Goal: Information Seeking & Learning: Learn about a topic

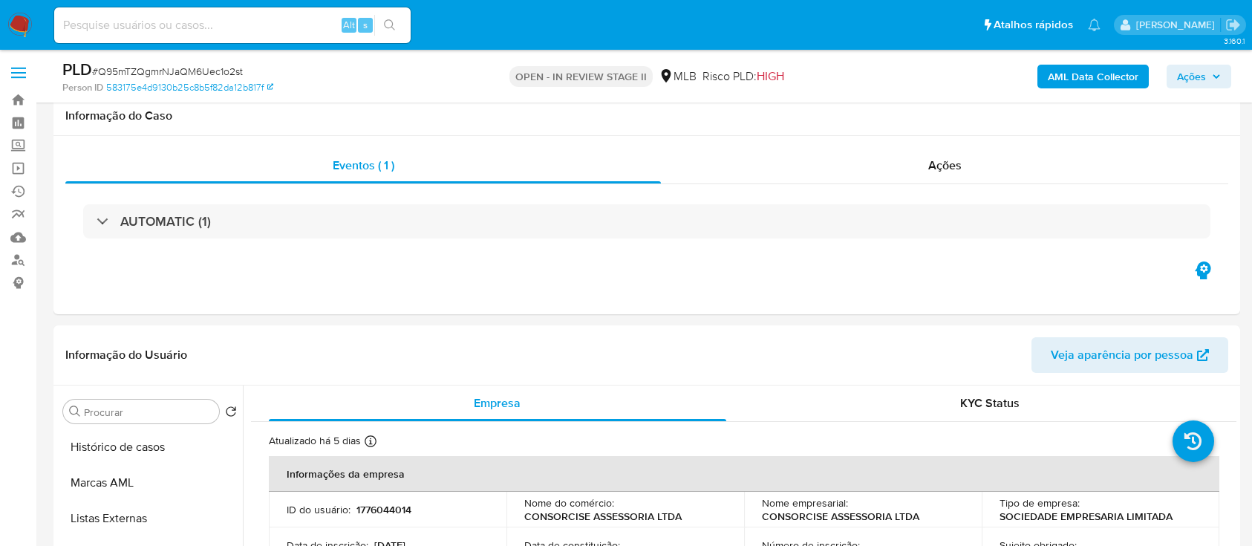
select select "10"
click at [1197, 76] on span "Ações" at bounding box center [1191, 77] width 29 height 24
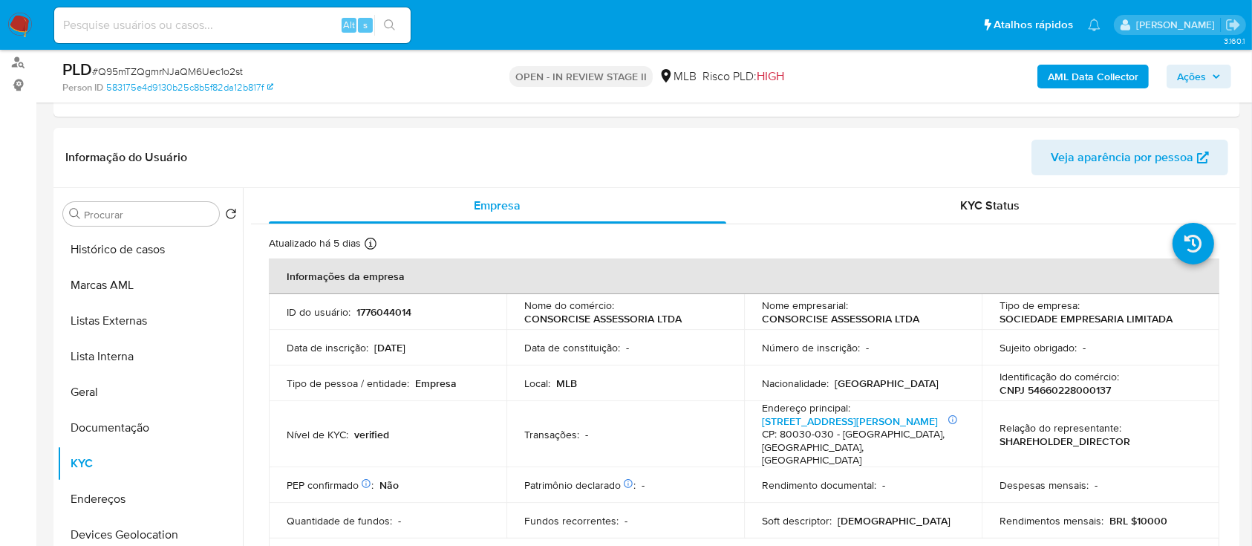
scroll to position [297, 0]
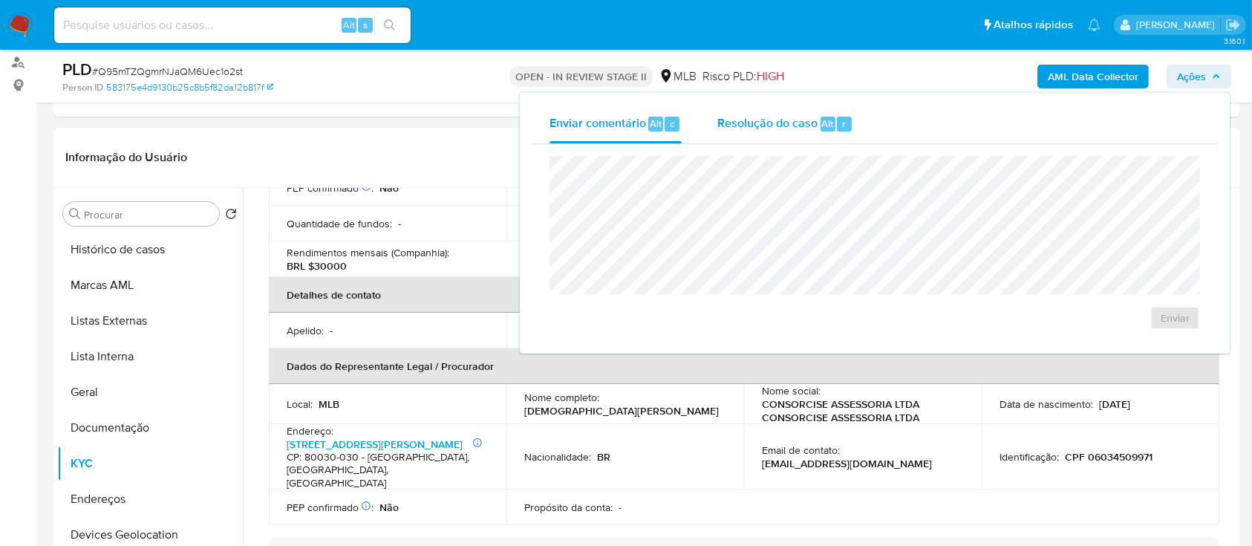
click at [791, 134] on div "Resolução do caso Alt r" at bounding box center [785, 124] width 136 height 39
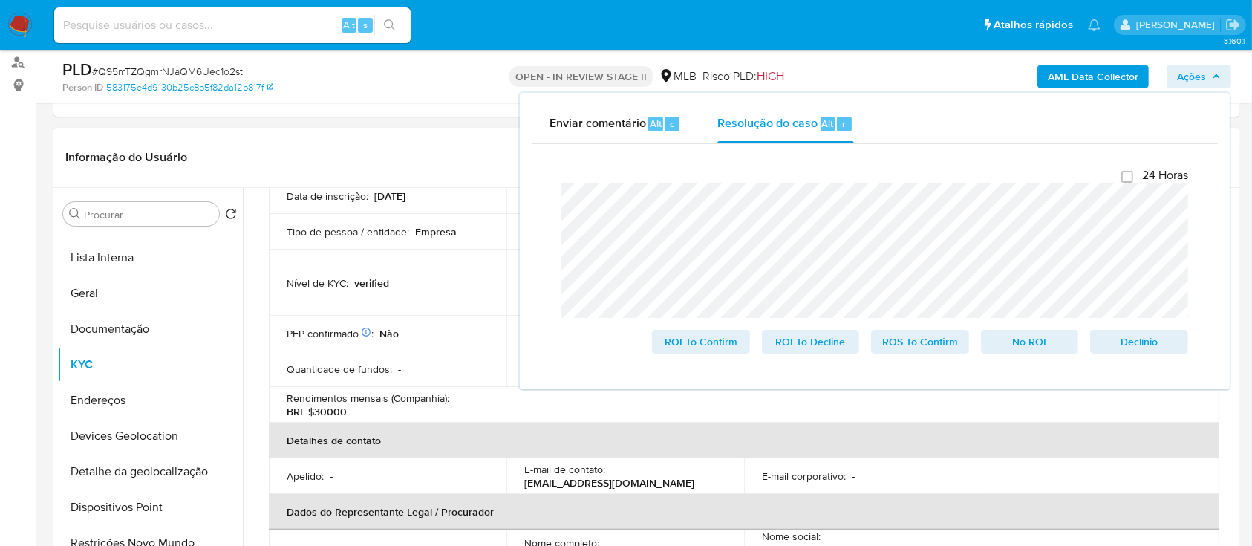
scroll to position [0, 0]
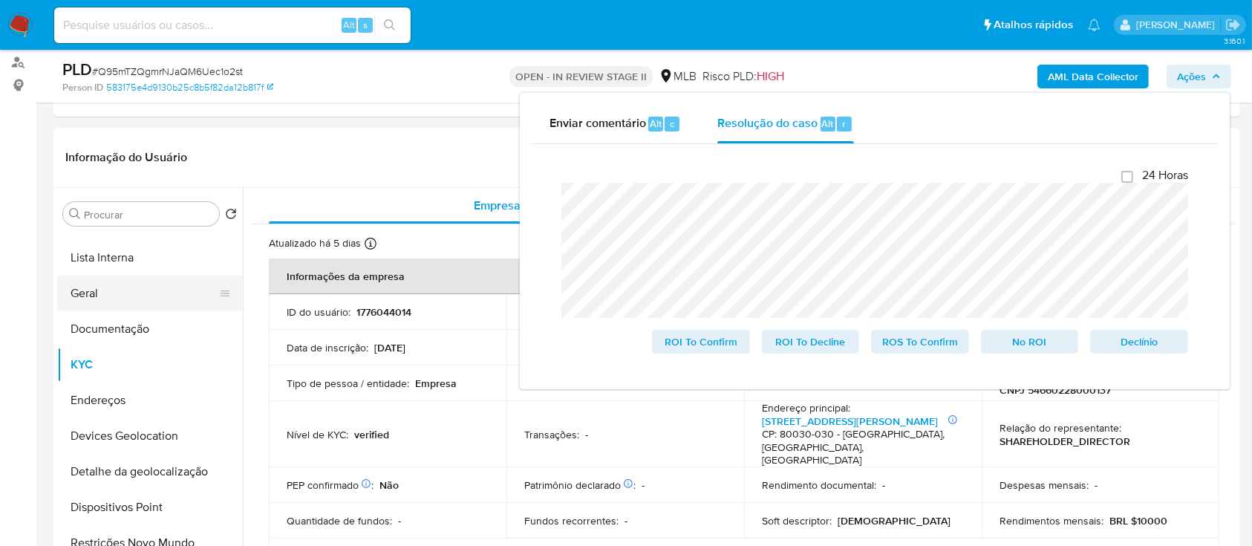
click at [115, 292] on button "Geral" at bounding box center [144, 293] width 174 height 36
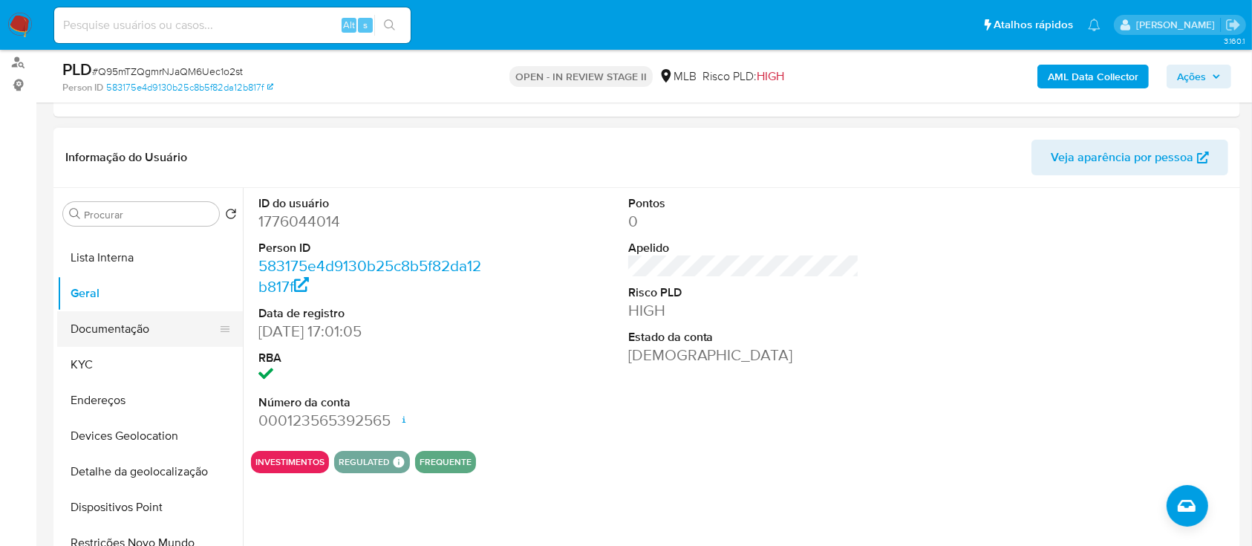
click at [146, 325] on button "Documentação" at bounding box center [144, 329] width 174 height 36
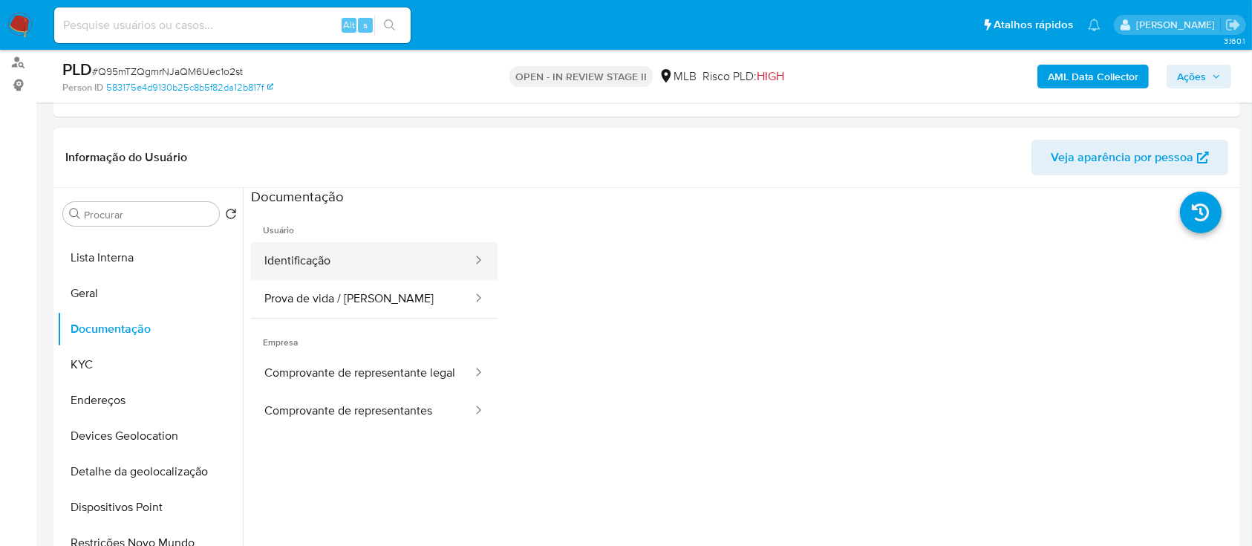
drag, startPoint x: 318, startPoint y: 246, endPoint x: 324, endPoint y: 252, distance: 8.5
click at [321, 249] on button "Identificação" at bounding box center [362, 261] width 223 height 38
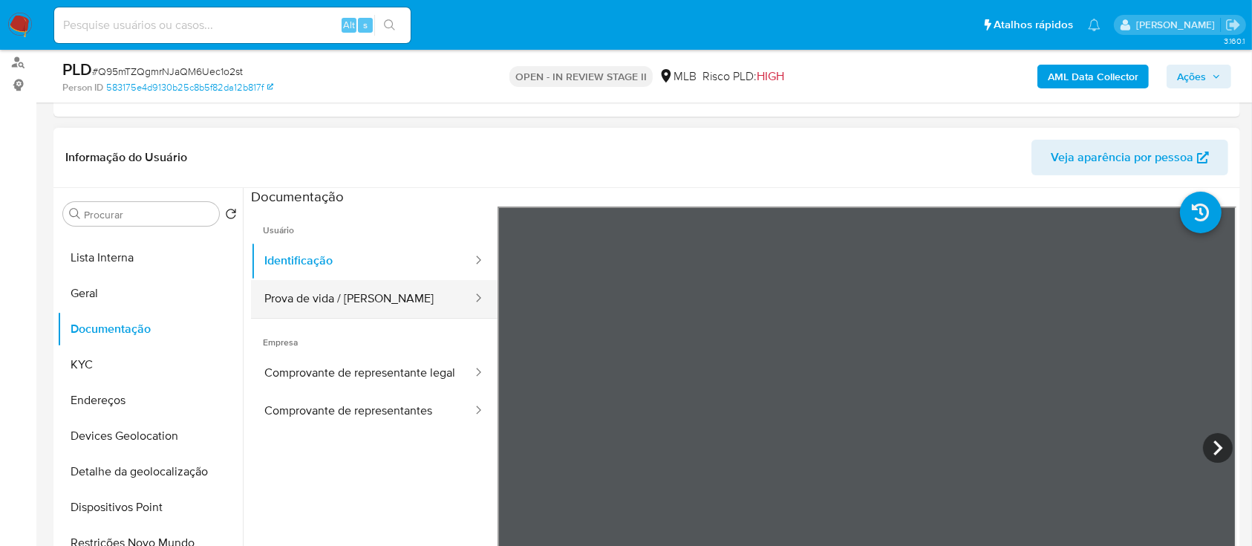
click at [390, 300] on button "Prova de vida / Selfie" at bounding box center [362, 299] width 223 height 38
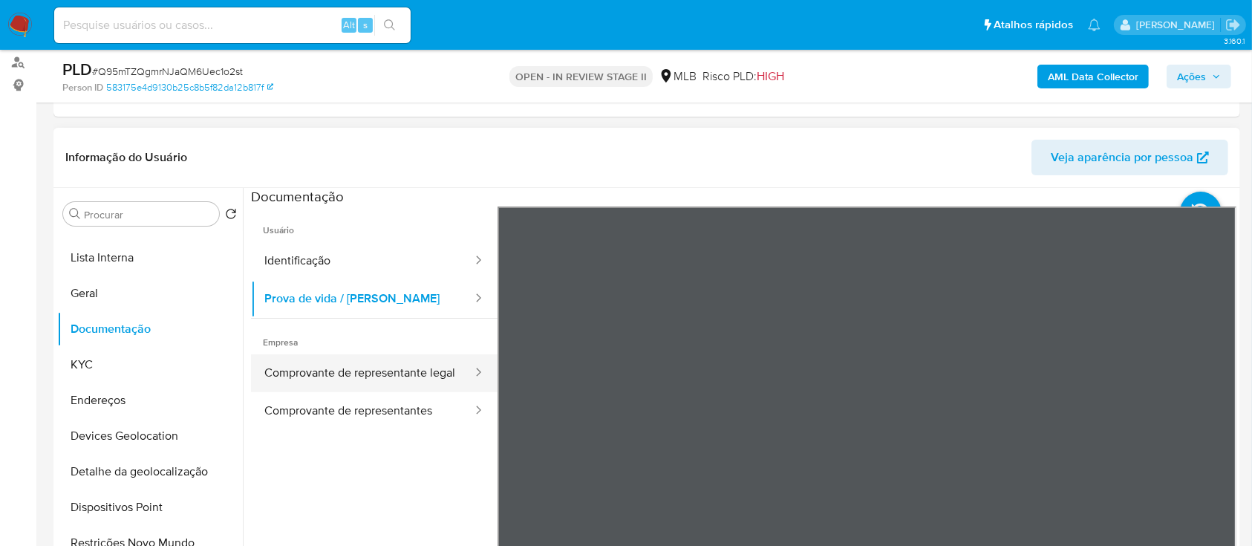
click at [405, 360] on button "Comprovante de representante legal" at bounding box center [362, 373] width 223 height 38
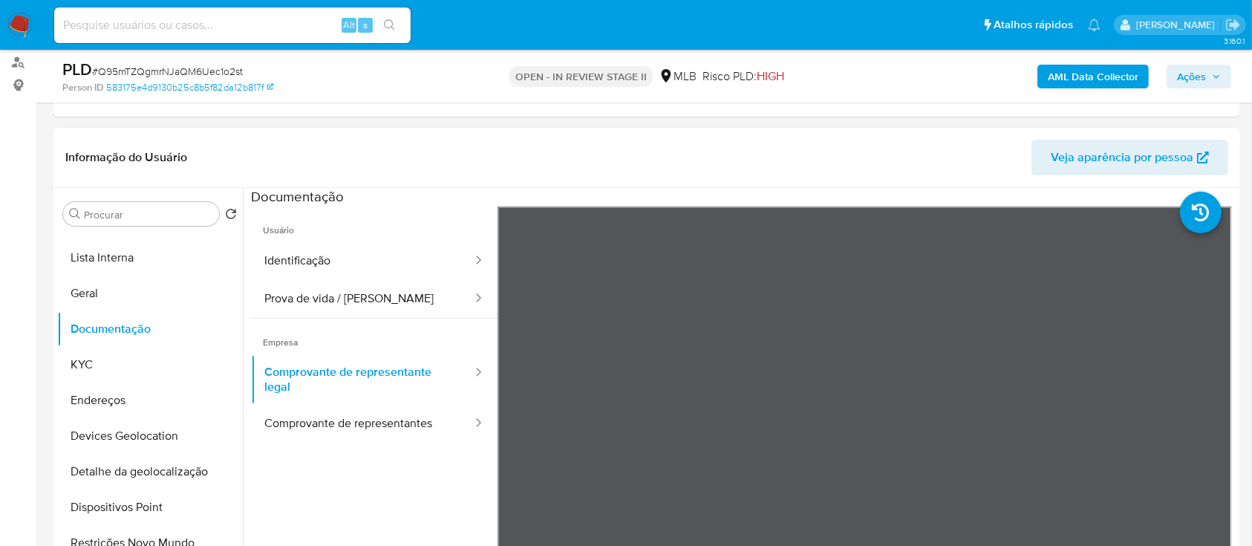
scroll to position [297, 0]
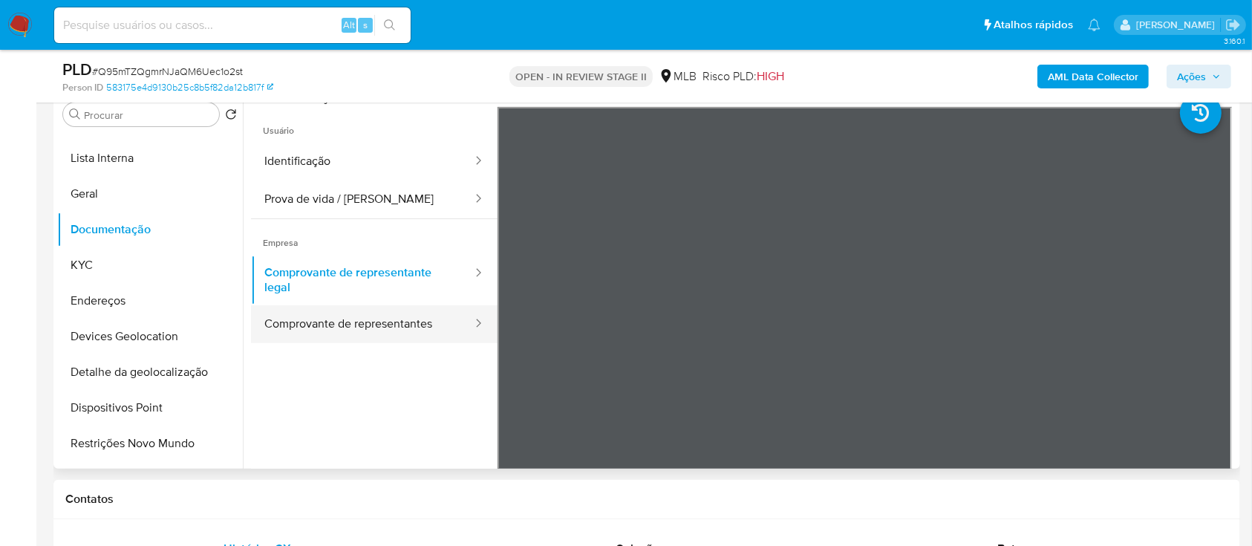
click at [356, 320] on button "Comprovante de representantes" at bounding box center [362, 324] width 223 height 38
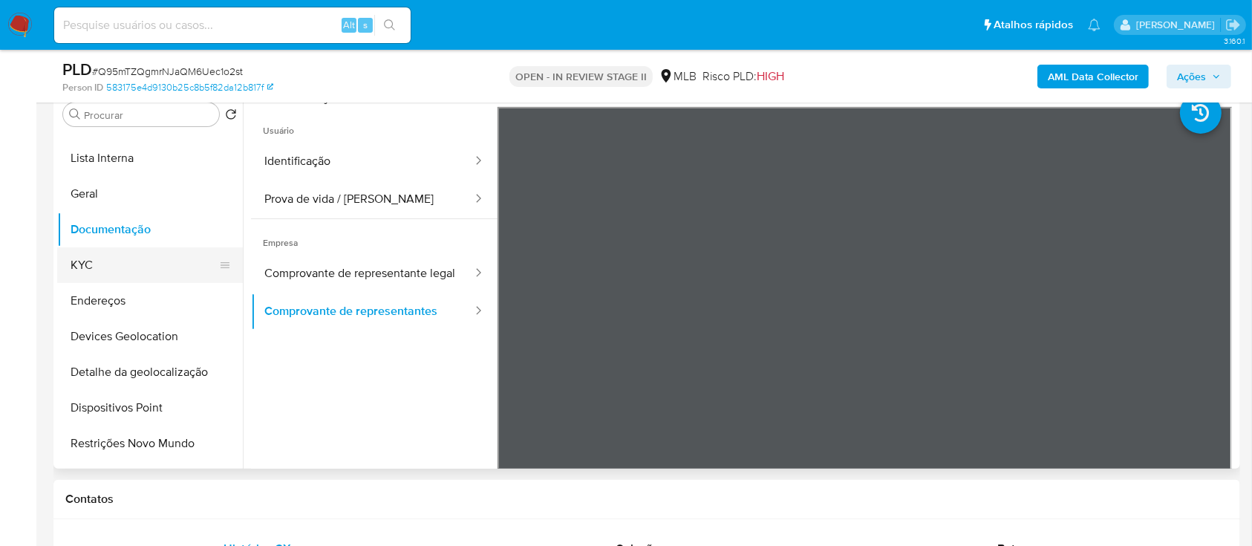
click at [140, 273] on button "KYC" at bounding box center [144, 265] width 174 height 36
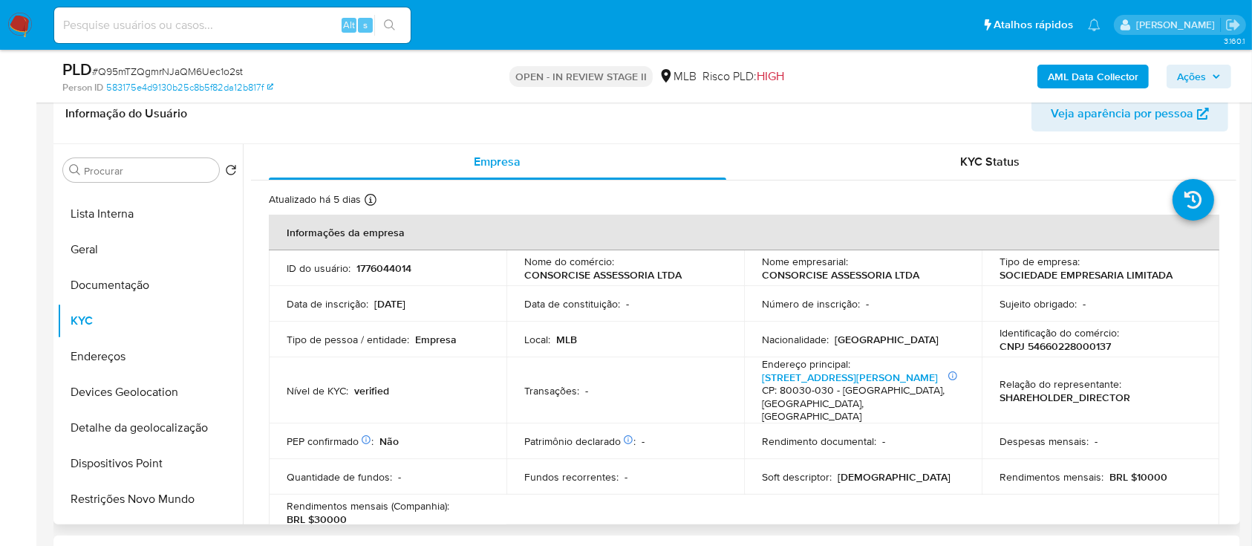
scroll to position [197, 0]
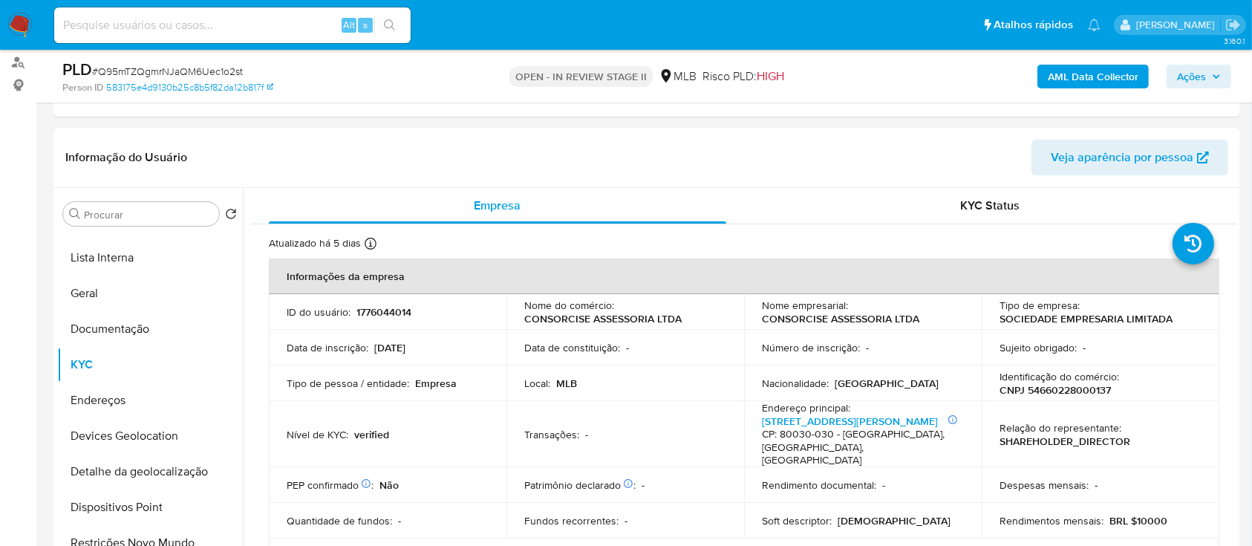
click at [665, 318] on p "CONSORCISE ASSESSORIA LTDA" at bounding box center [602, 318] width 157 height 13
click at [677, 297] on td "Nome do comércio : CONSORCISE ASSESSORIA LTDA" at bounding box center [625, 312] width 238 height 36
drag, startPoint x: 690, startPoint y: 318, endPoint x: 517, endPoint y: 321, distance: 173.0
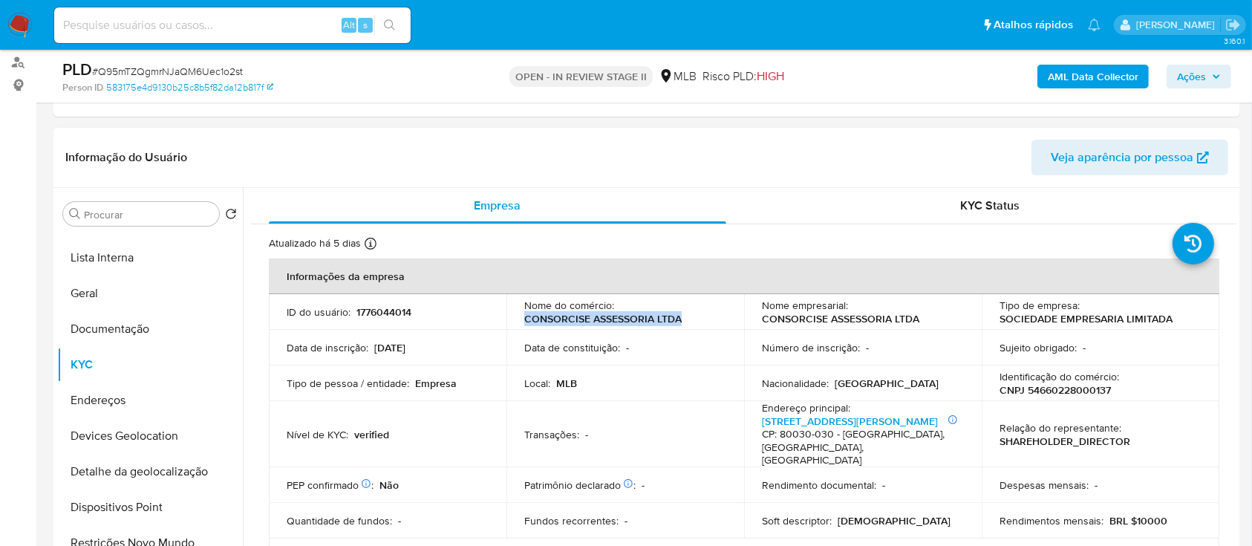
click at [517, 321] on td "Nome do comércio : CONSORCISE ASSESSORIA LTDA" at bounding box center [625, 312] width 238 height 36
copy p "CONSORCISE ASSESSORIA LTDA"
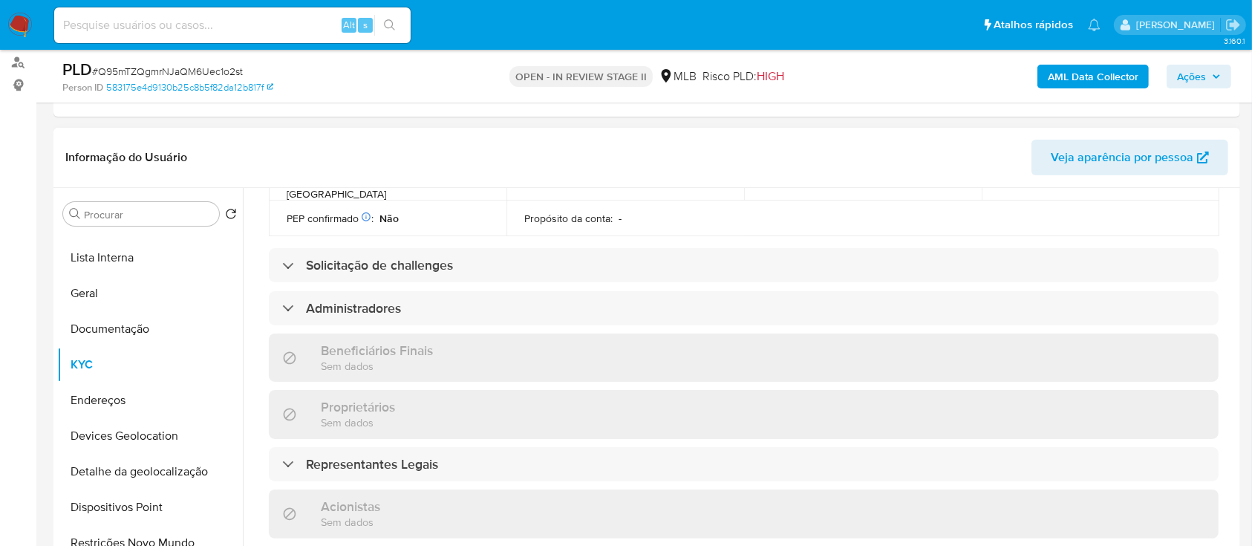
scroll to position [594, 0]
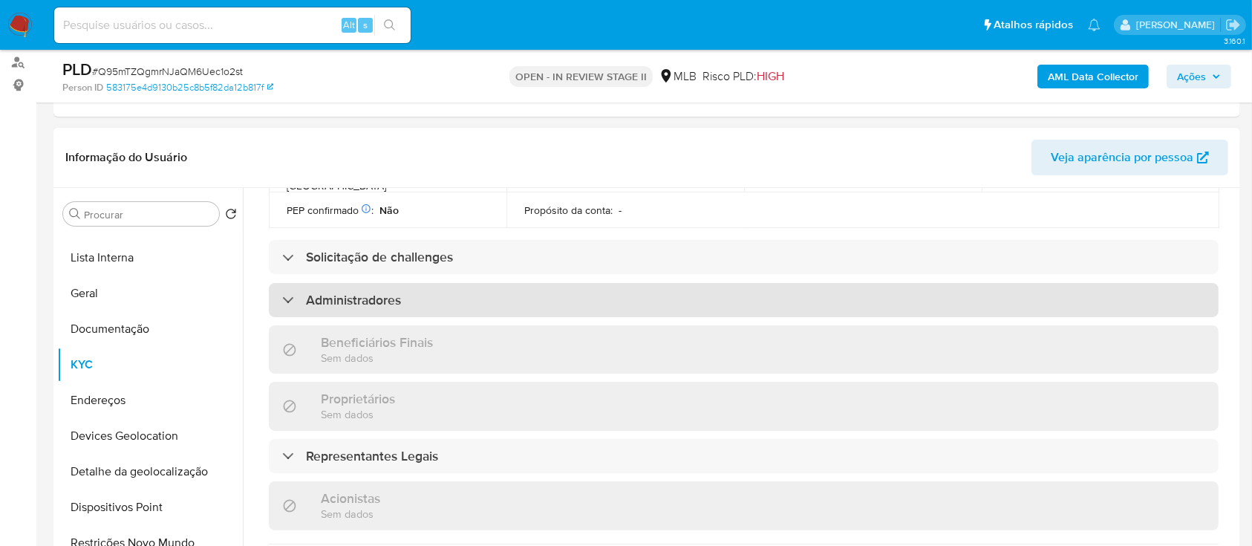
click at [370, 292] on h3 "Administradores" at bounding box center [353, 300] width 95 height 16
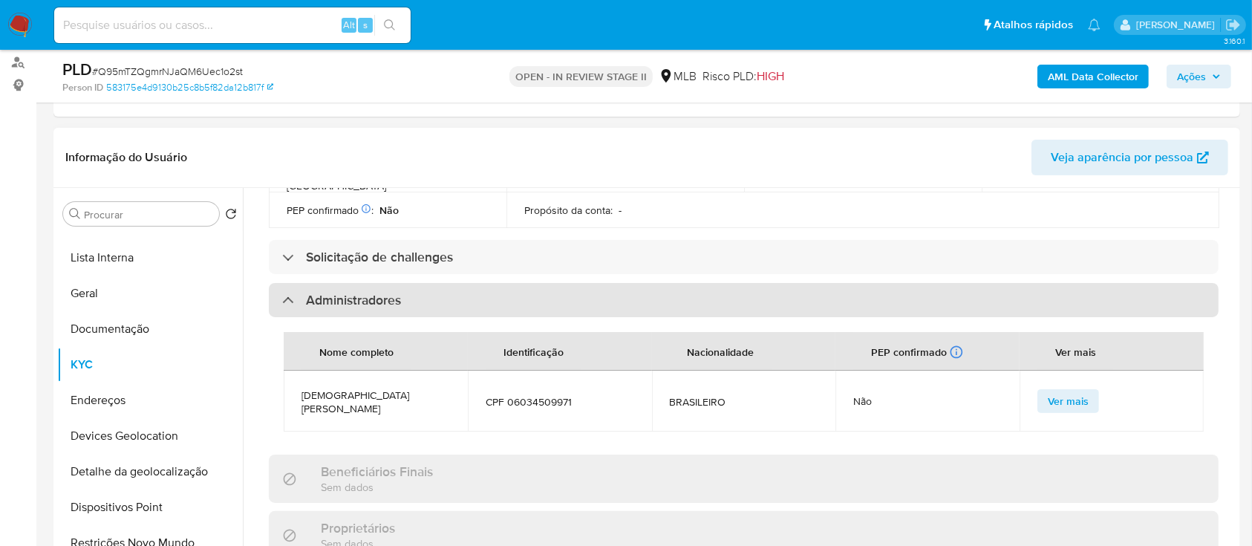
click at [370, 292] on h3 "Administradores" at bounding box center [353, 300] width 95 height 16
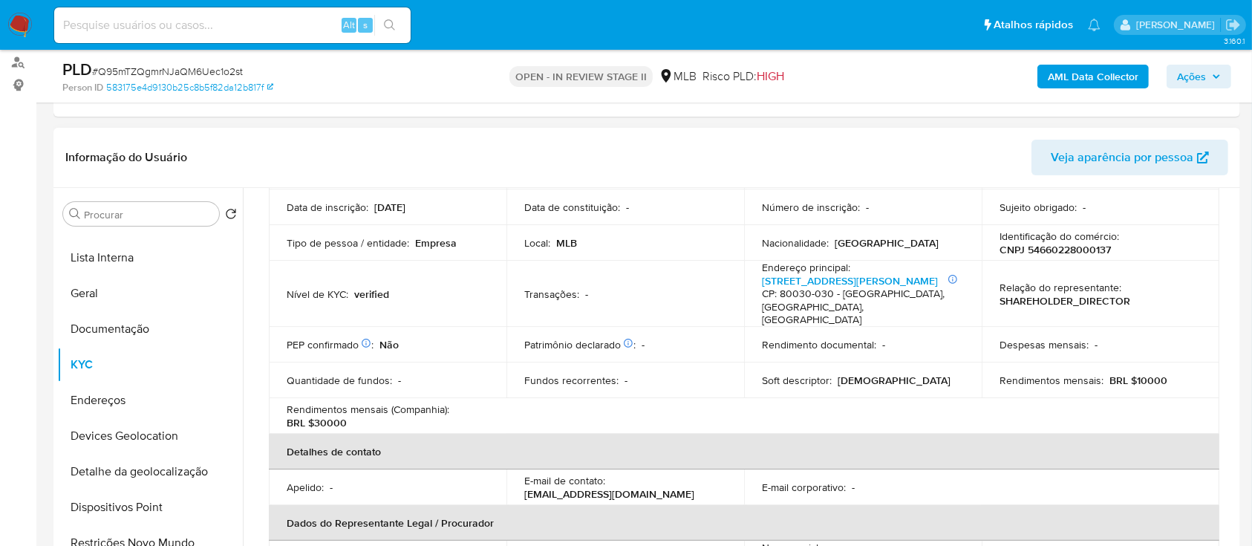
scroll to position [0, 0]
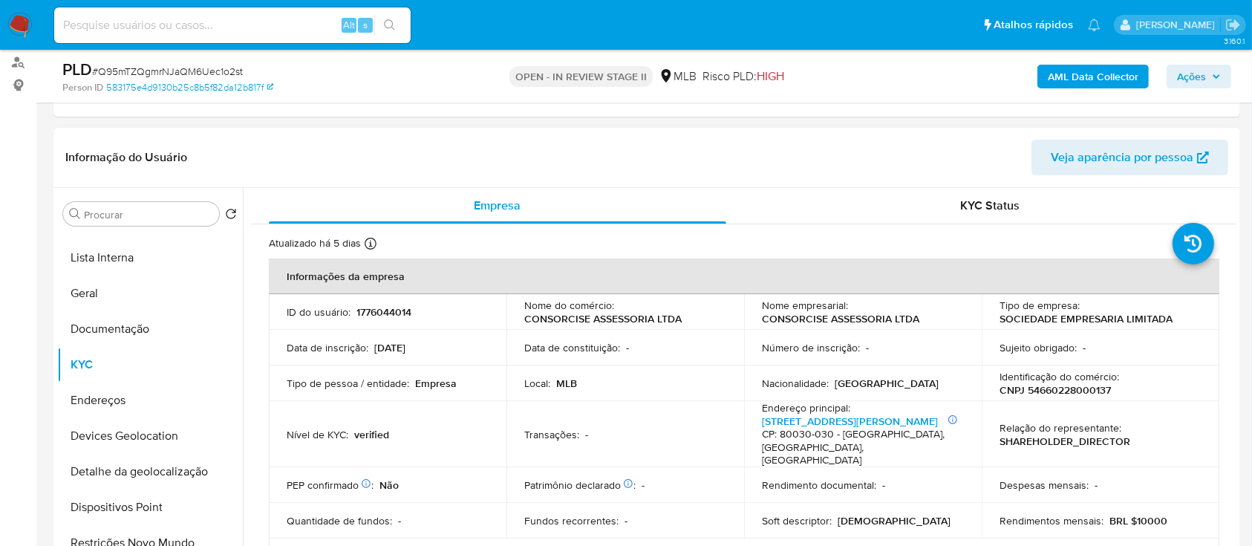
click at [1050, 389] on p "CNPJ 54660228000137" at bounding box center [1054, 389] width 111 height 13
copy div "Identificação do comércio : CNPJ 54660228000137"
click at [1198, 68] on span "Ações" at bounding box center [1191, 77] width 29 height 24
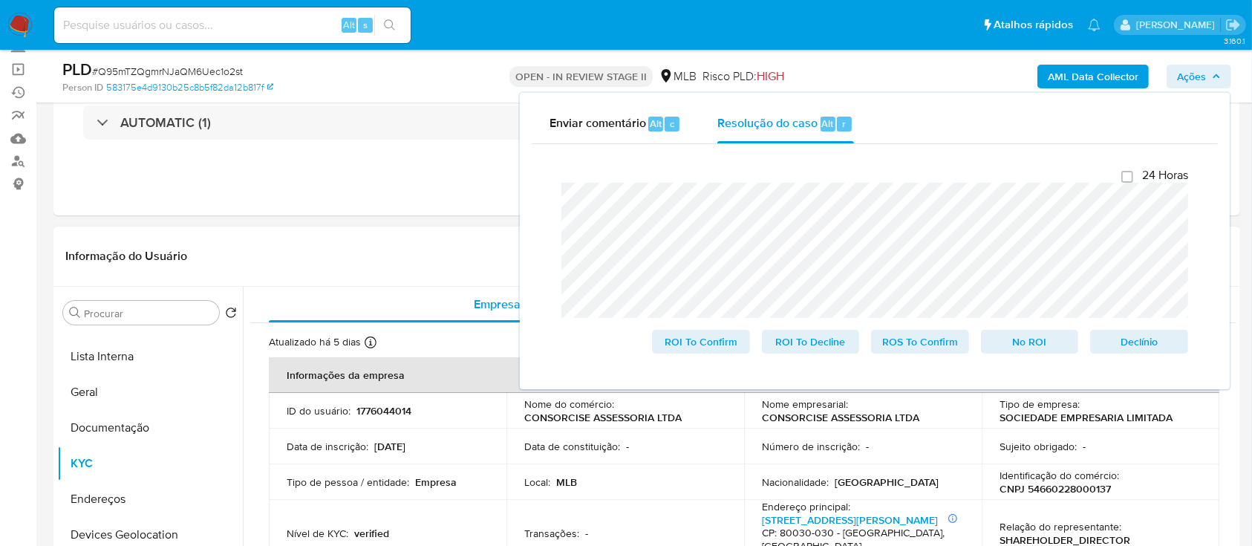
scroll to position [197, 0]
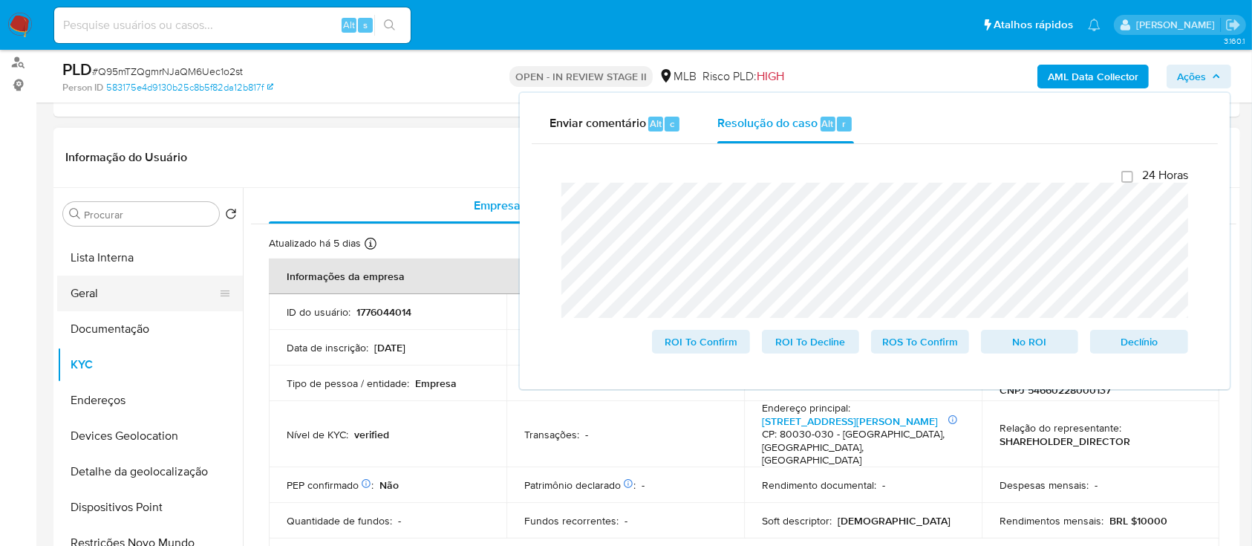
click at [106, 289] on button "Geral" at bounding box center [144, 293] width 174 height 36
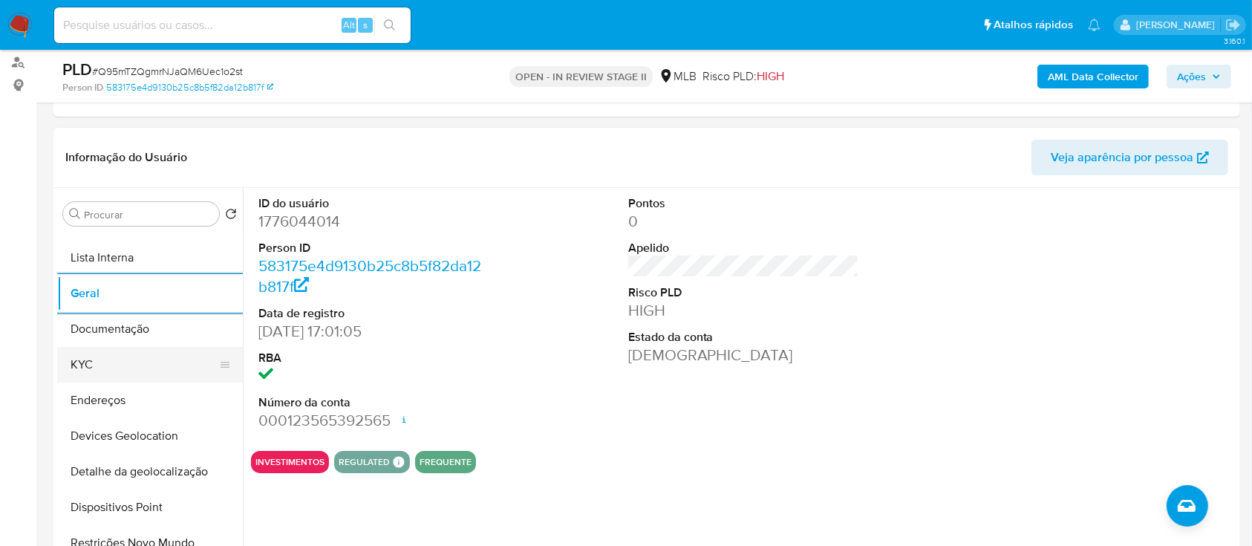
click at [132, 369] on button "KYC" at bounding box center [144, 365] width 174 height 36
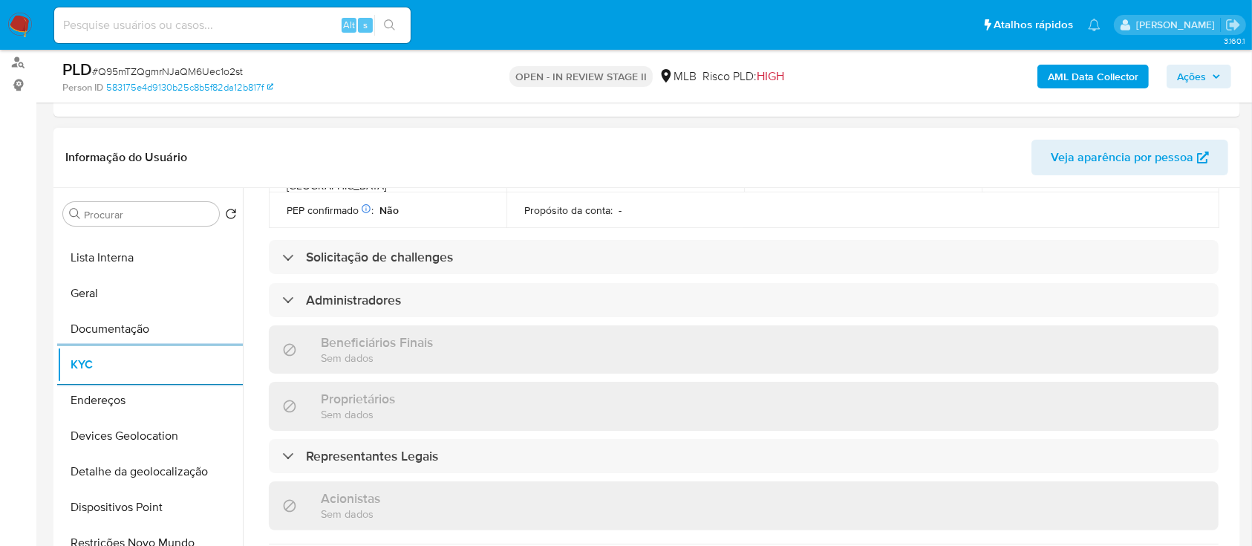
scroll to position [909, 0]
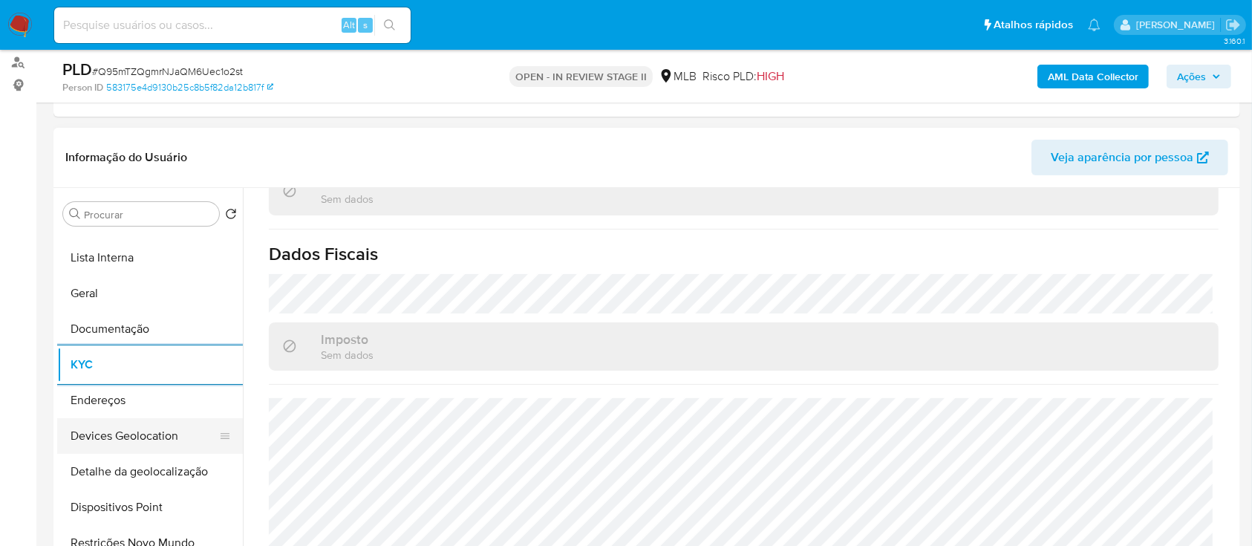
click at [143, 434] on button "Devices Geolocation" at bounding box center [144, 436] width 174 height 36
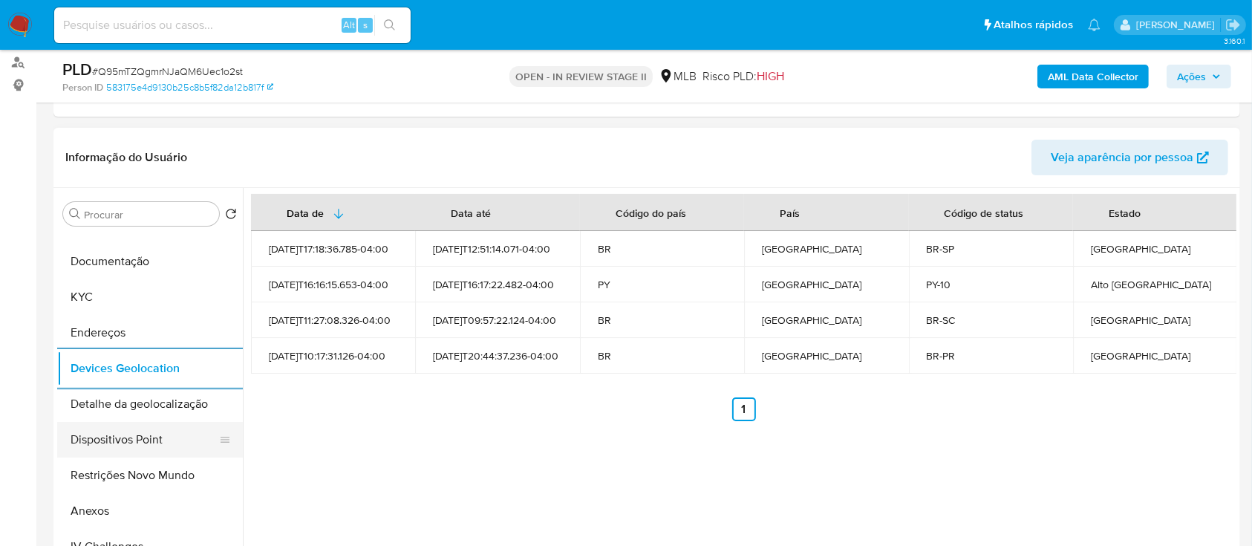
scroll to position [197, 0]
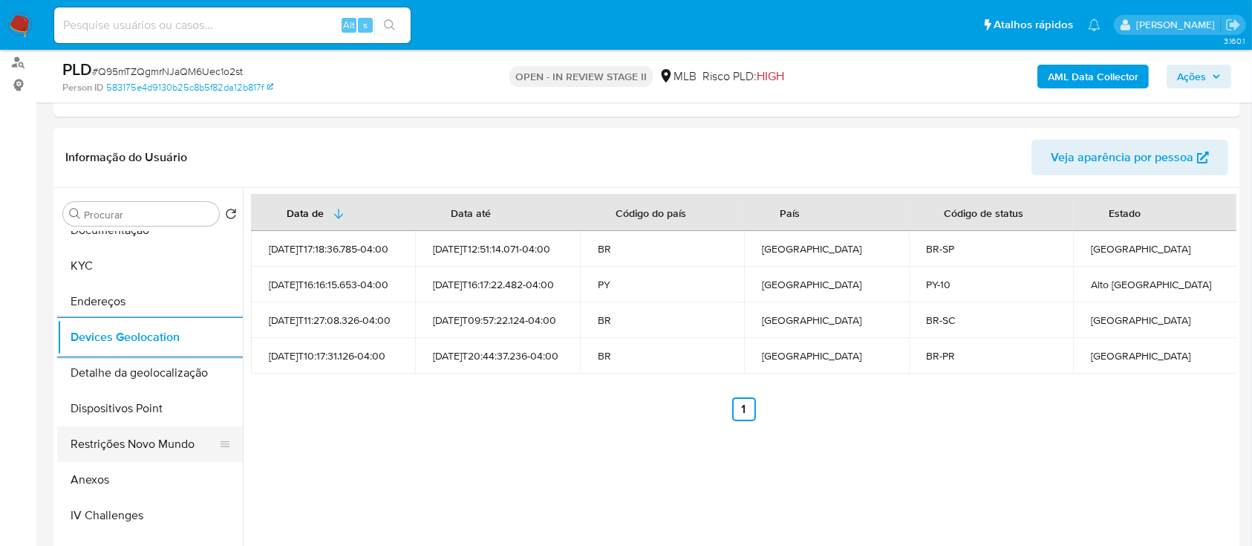
click at [139, 447] on button "Restrições Novo Mundo" at bounding box center [144, 444] width 174 height 36
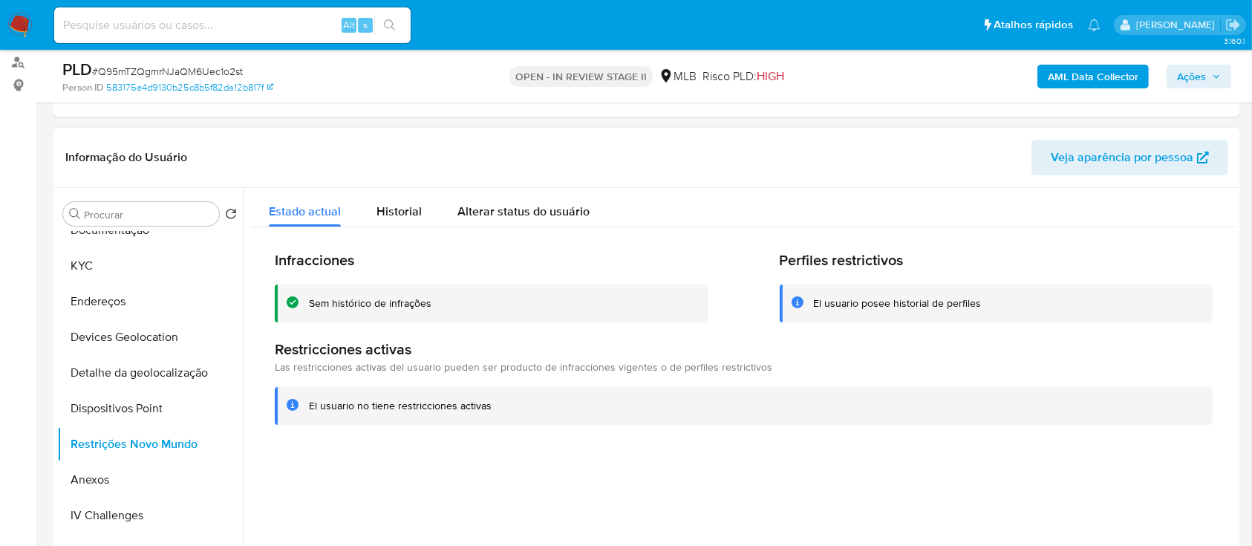
click at [367, 302] on div "Sem histórico de infrações" at bounding box center [370, 303] width 122 height 14
click at [133, 411] on button "Dispositivos Point" at bounding box center [144, 409] width 174 height 36
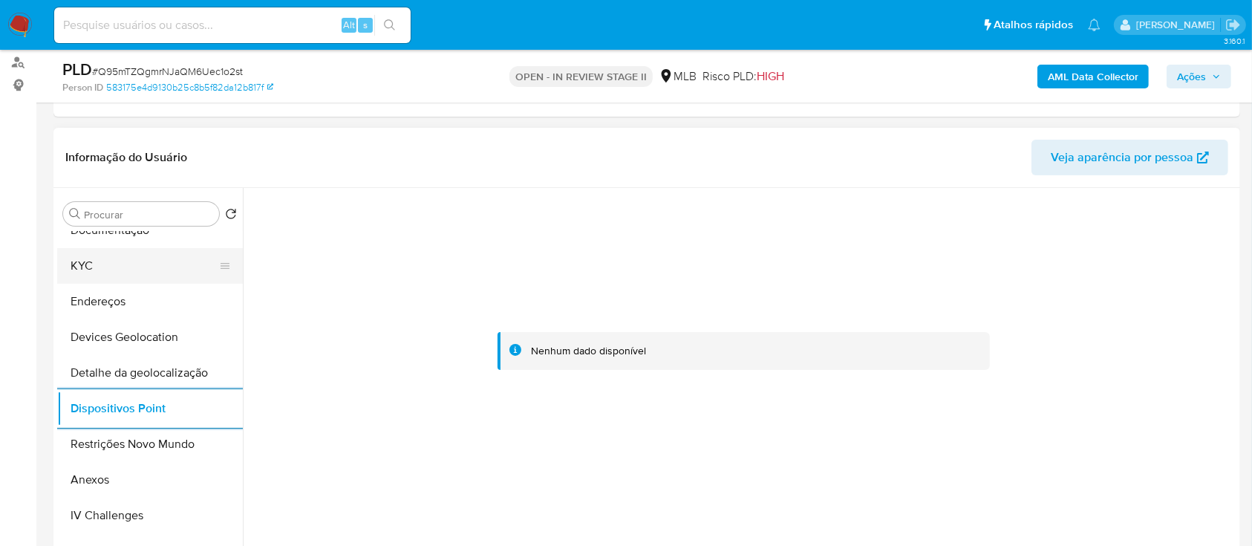
click at [119, 264] on button "KYC" at bounding box center [144, 266] width 174 height 36
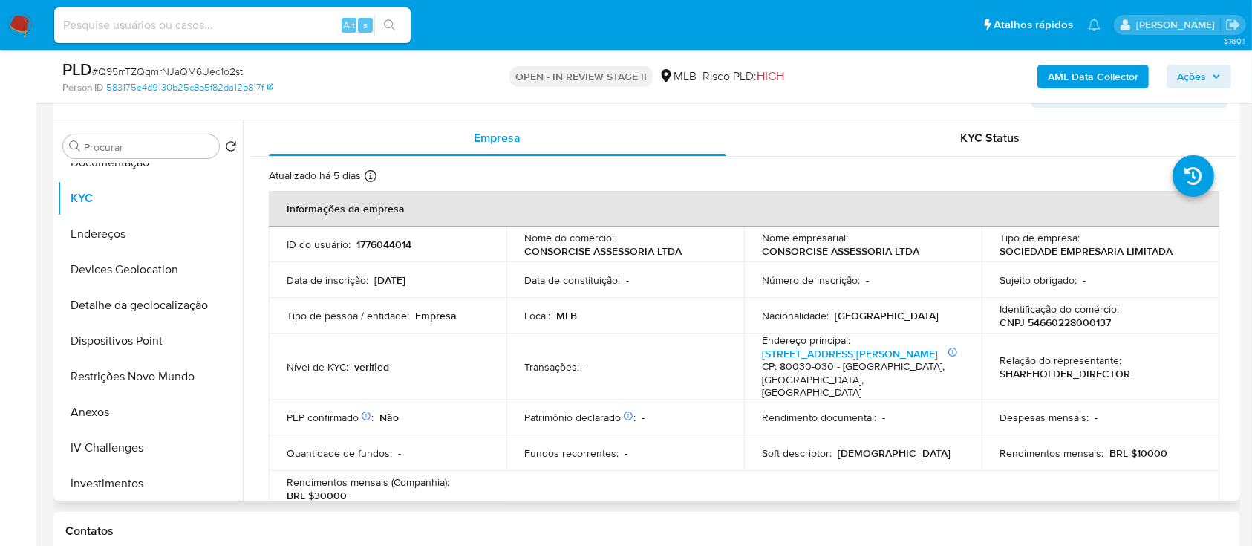
scroll to position [297, 0]
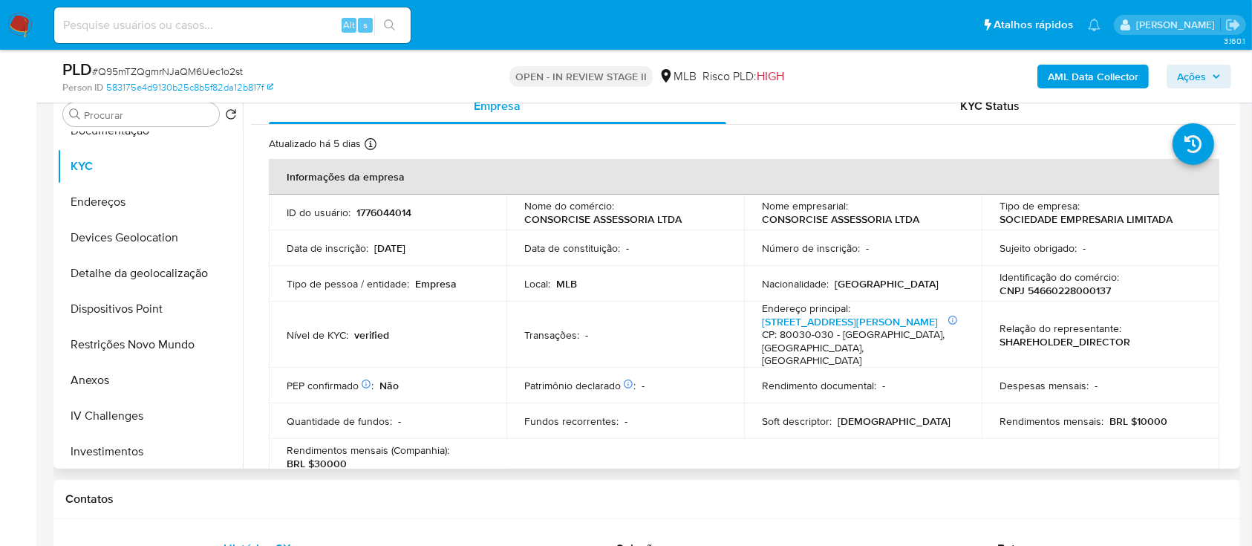
click at [1070, 293] on p "CNPJ 54660228000137" at bounding box center [1054, 290] width 111 height 13
copy p "54660228000137"
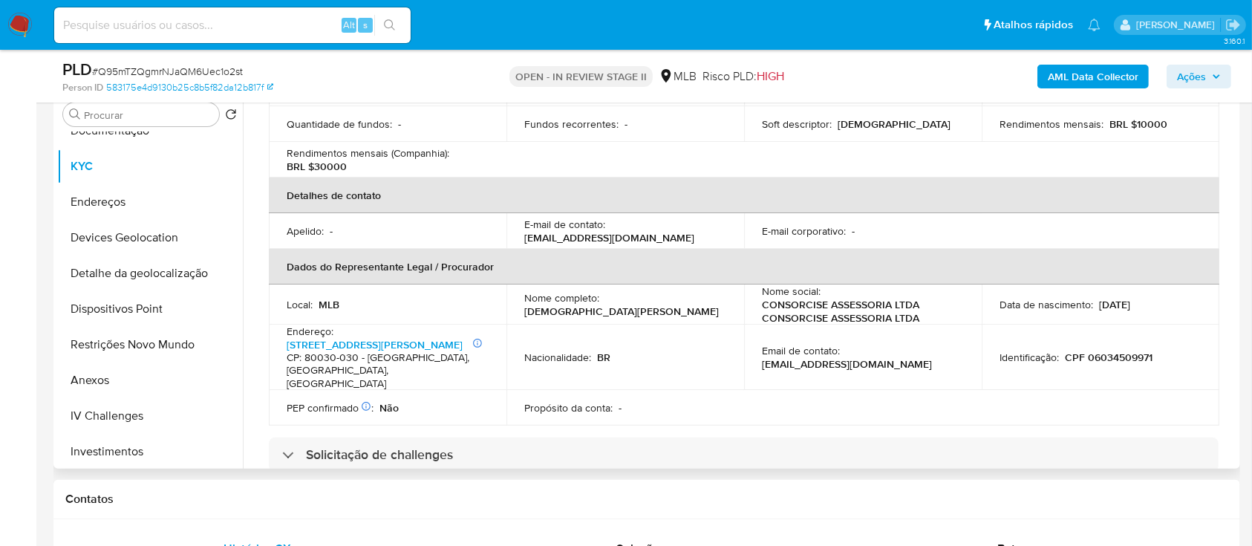
scroll to position [197, 0]
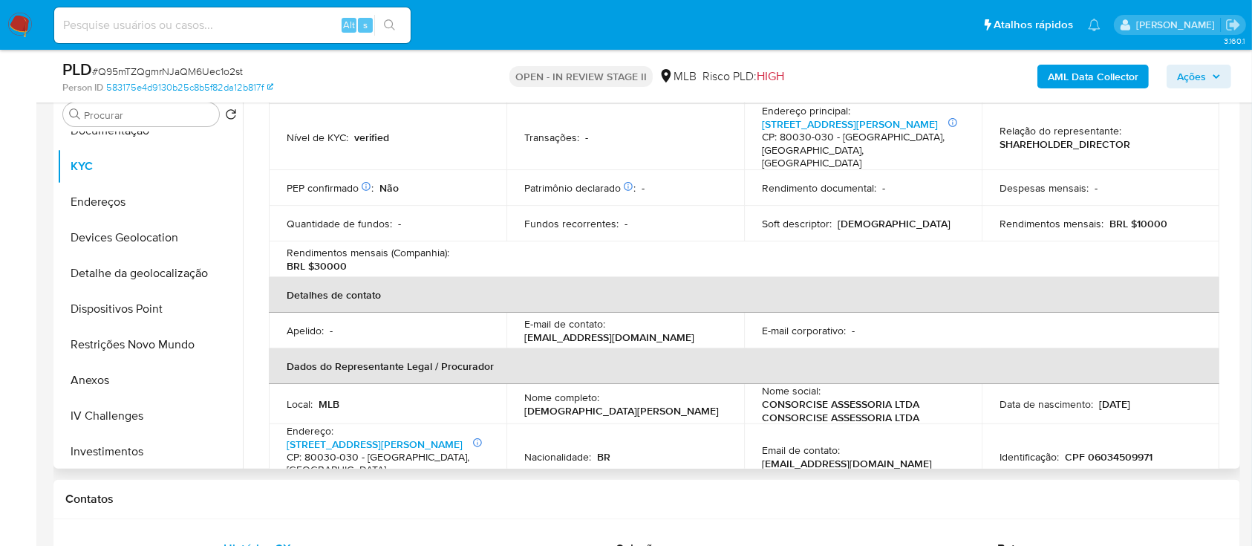
click at [901, 397] on p "CONSORCISE ASSESSORIA LTDA CONSORCISE ASSESSORIA LTDA" at bounding box center [860, 410] width 196 height 27
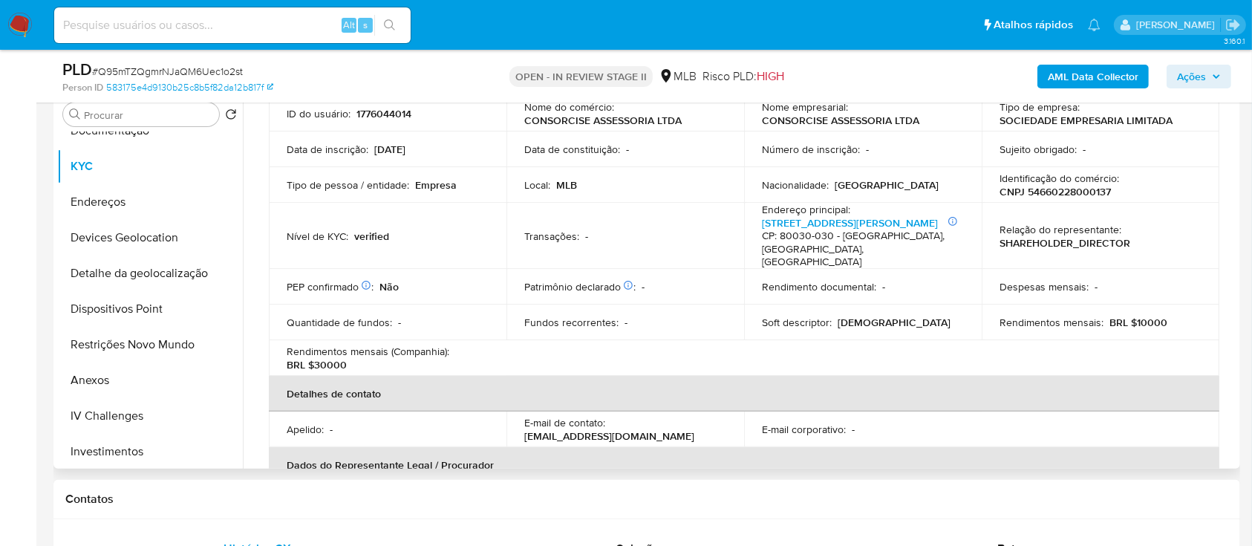
scroll to position [0, 0]
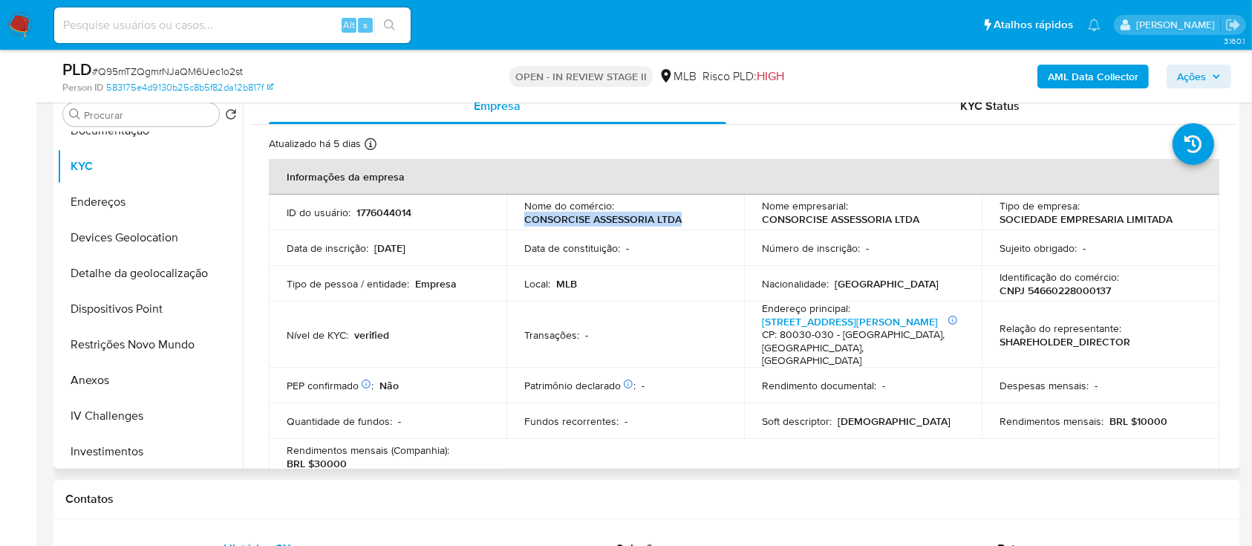
drag, startPoint x: 684, startPoint y: 218, endPoint x: 521, endPoint y: 219, distance: 162.6
click at [521, 219] on td "Nome do comércio : CONSORCISE ASSESSORIA LTDA" at bounding box center [625, 213] width 238 height 36
copy p "CONSORCISE ASSESSORIA LTDA"
click at [105, 388] on button "Anexos" at bounding box center [144, 380] width 174 height 36
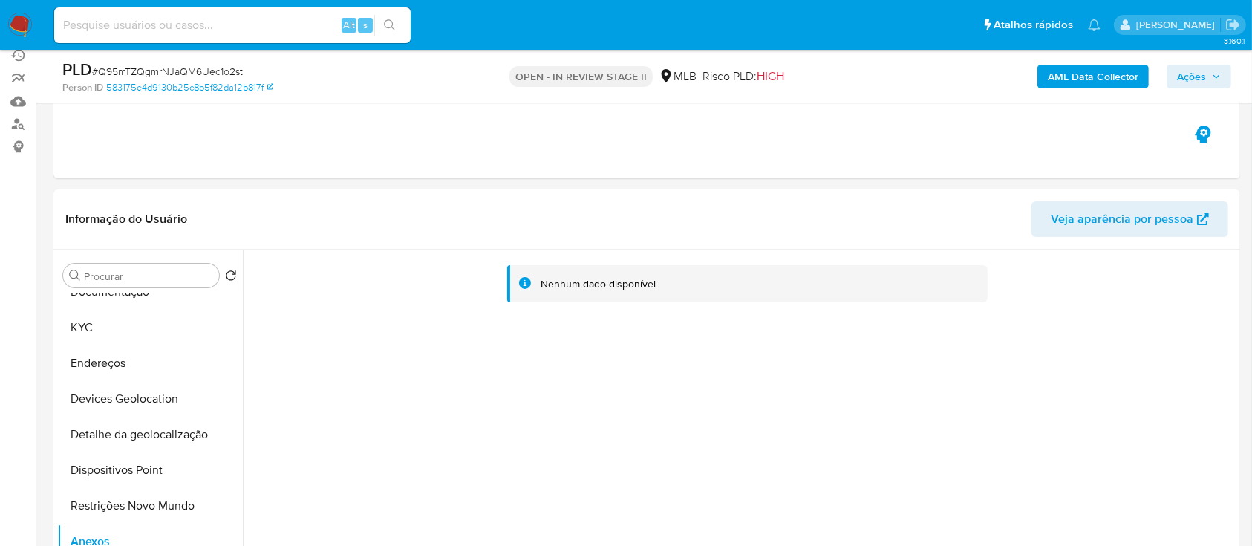
scroll to position [99, 0]
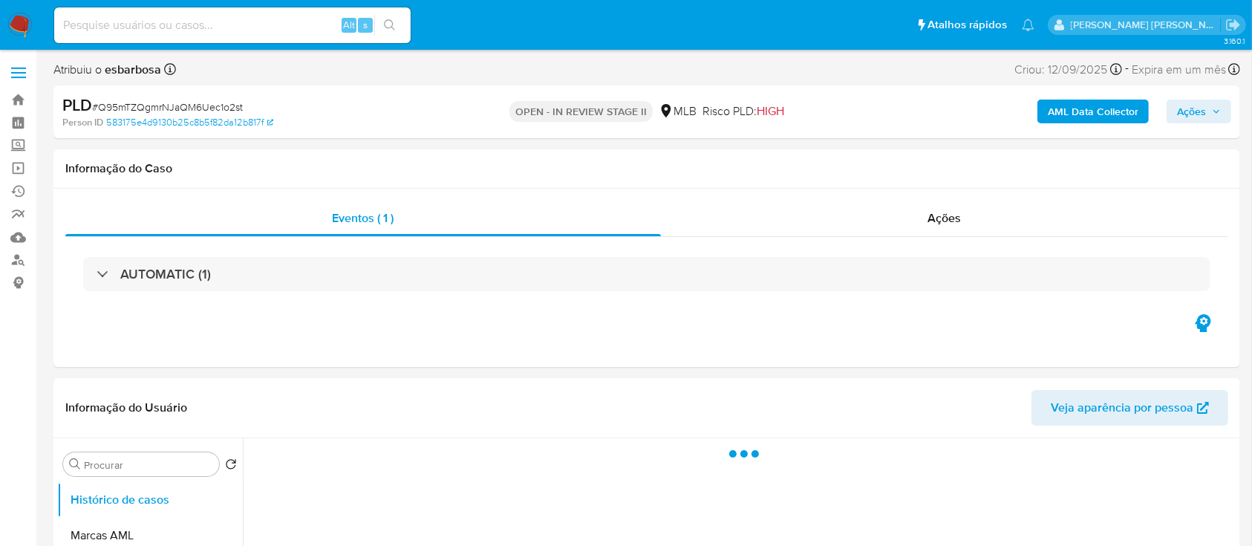
select select "10"
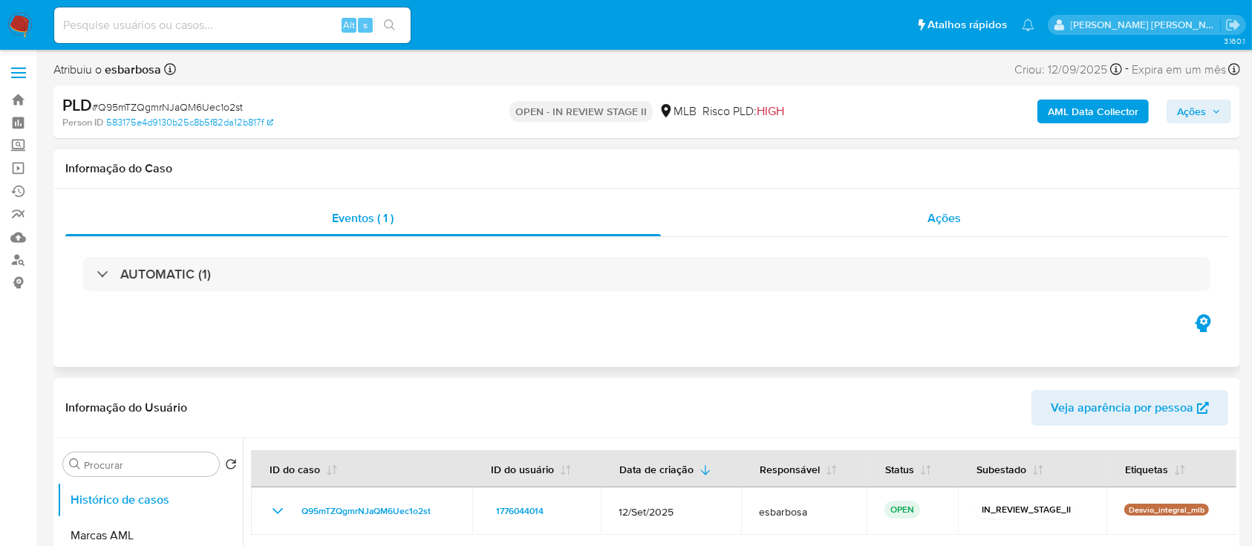
click at [864, 227] on div "Ações" at bounding box center [944, 218] width 567 height 36
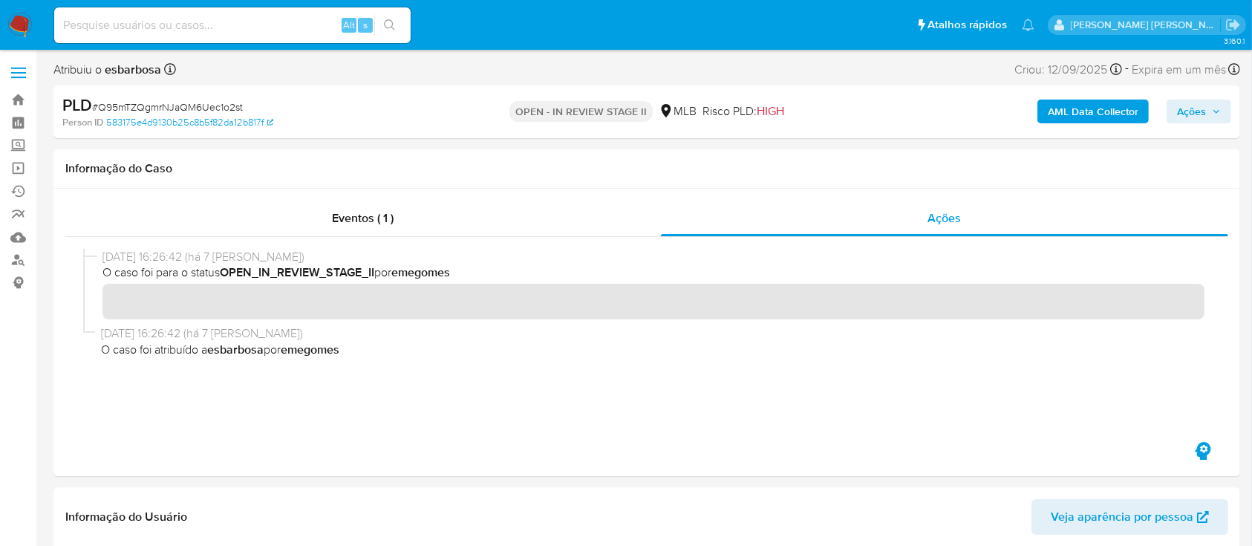
click at [1072, 111] on b "AML Data Collector" at bounding box center [1093, 111] width 91 height 24
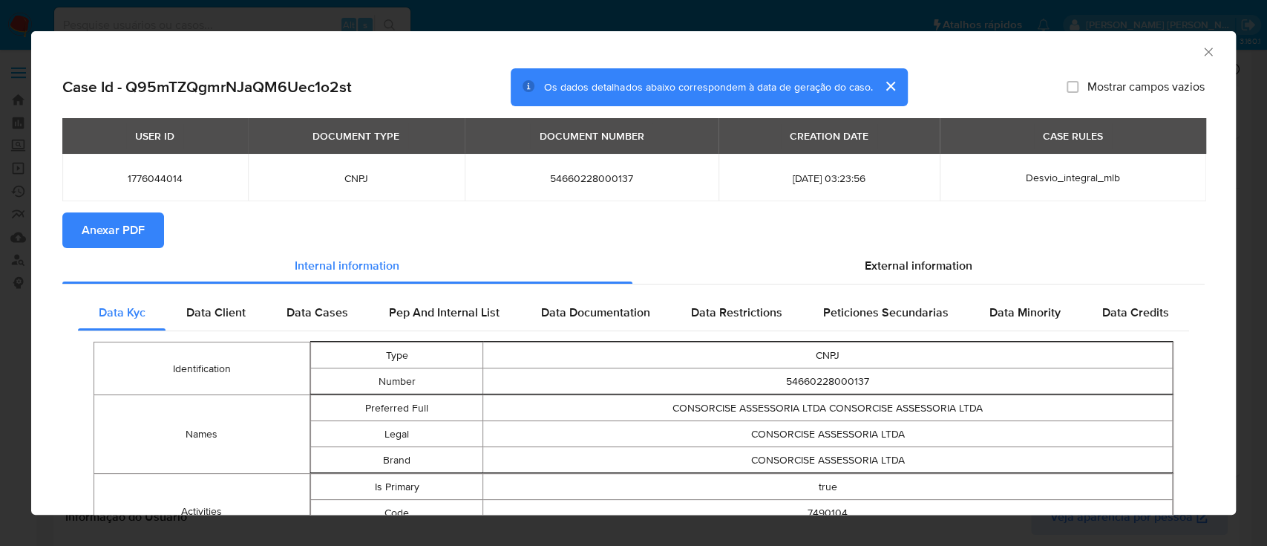
click at [120, 233] on span "Anexar PDF" at bounding box center [113, 230] width 63 height 33
click at [1201, 50] on icon "Fechar a janela" at bounding box center [1208, 52] width 15 height 15
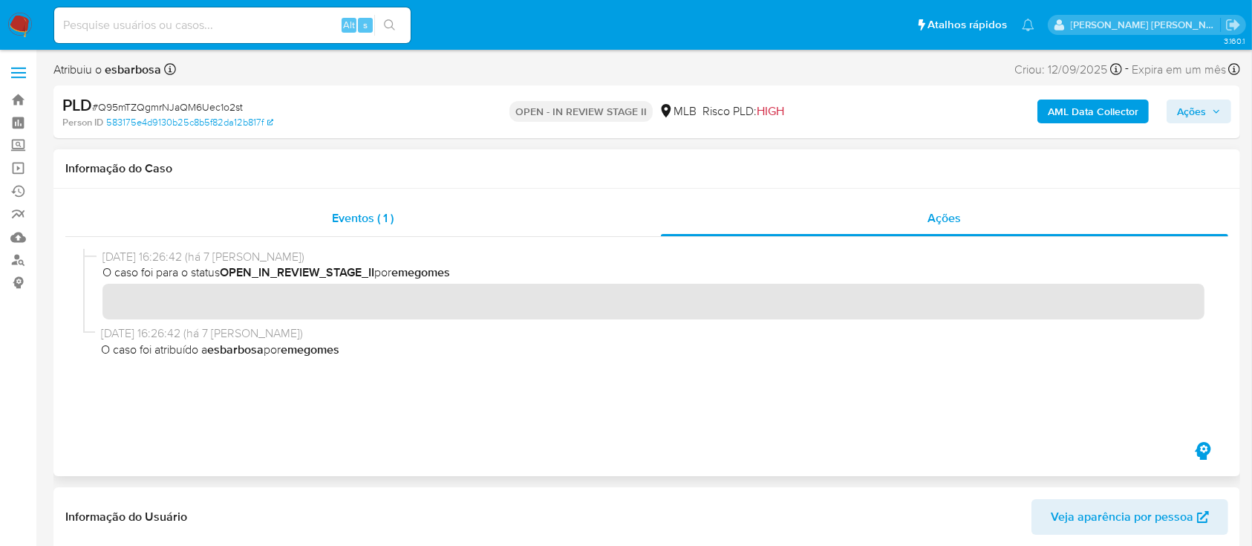
click at [460, 232] on div "Eventos ( 1 )" at bounding box center [362, 218] width 595 height 36
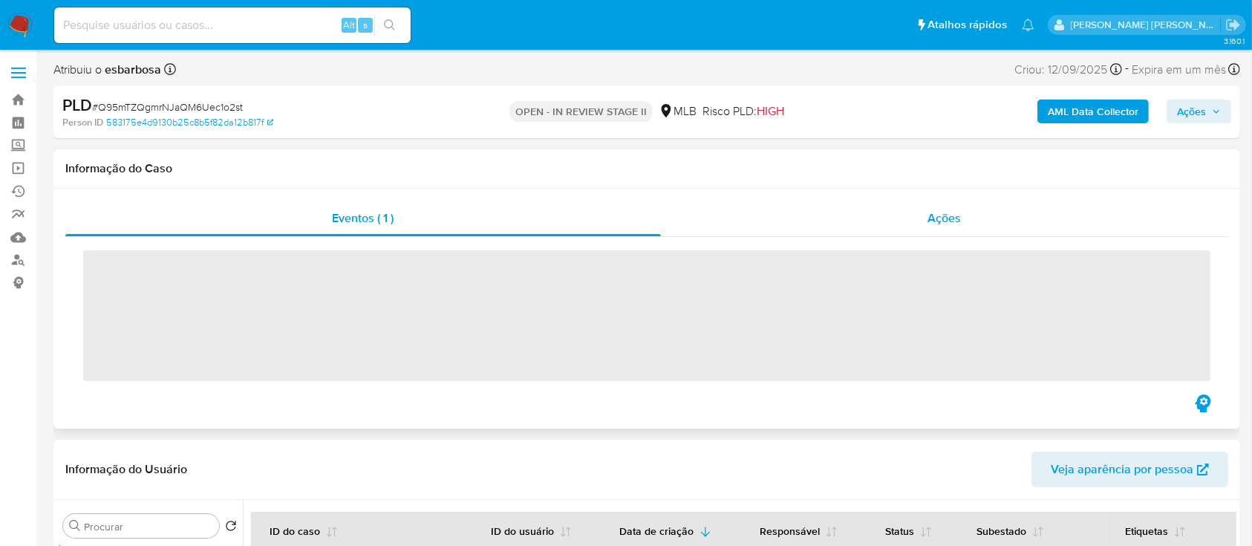
click at [767, 229] on div "Ações" at bounding box center [944, 218] width 567 height 36
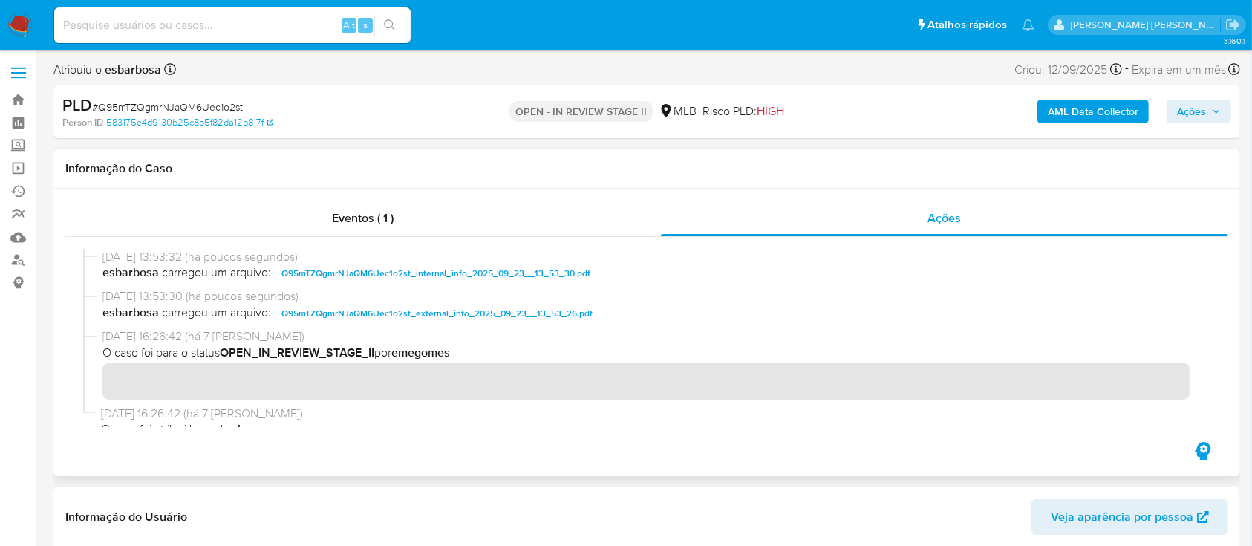
scroll to position [16, 0]
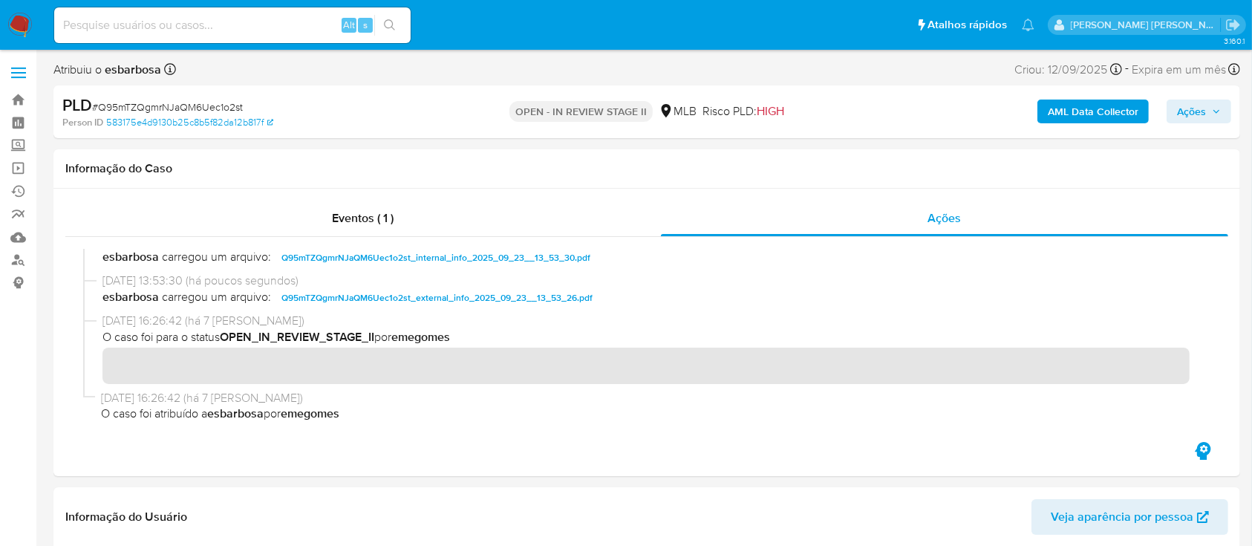
click at [1188, 116] on span "Ações" at bounding box center [1191, 111] width 29 height 24
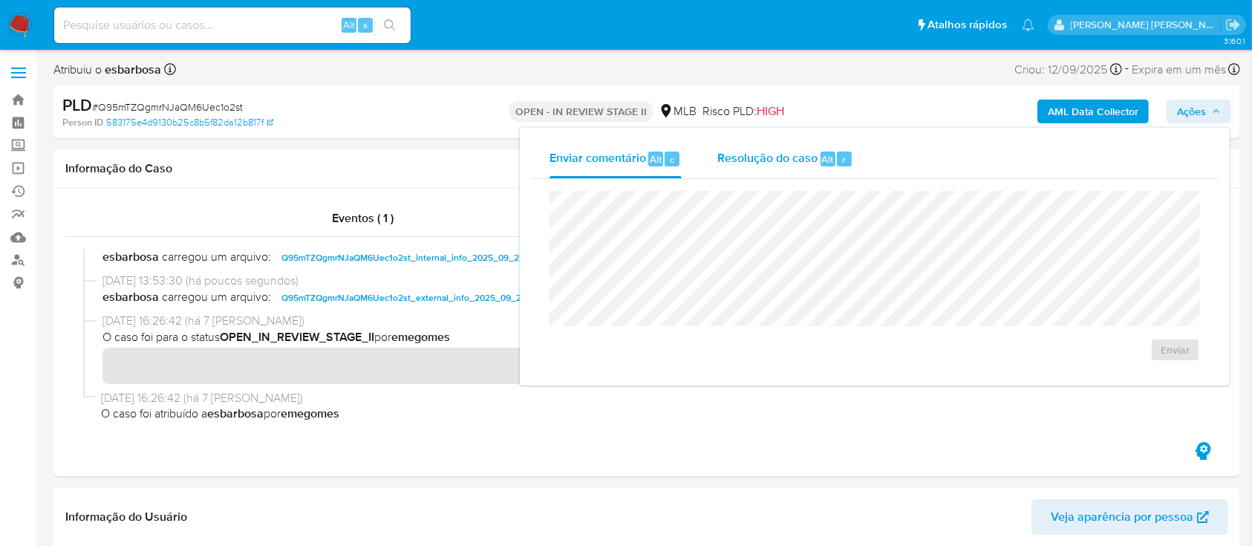
click at [771, 160] on span "Resolução do caso" at bounding box center [767, 158] width 100 height 17
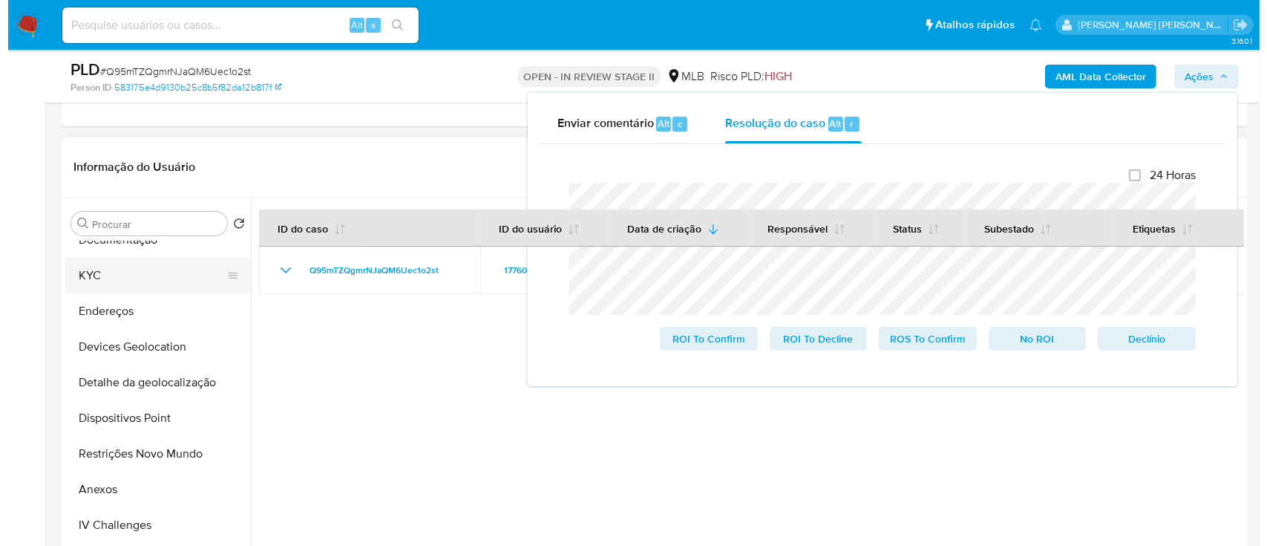
scroll to position [297, 0]
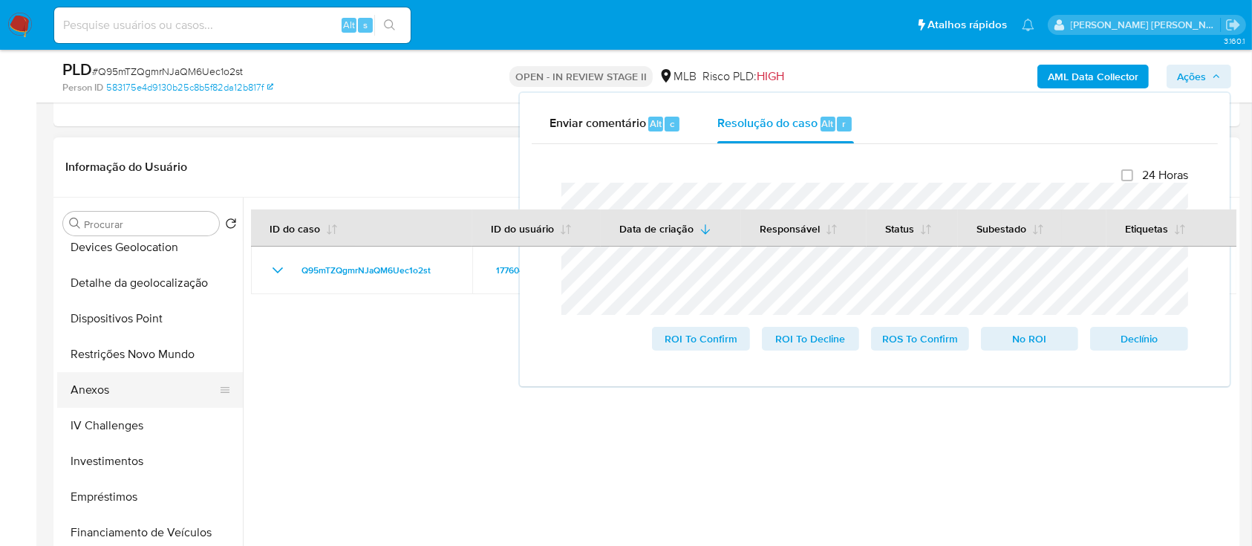
click at [122, 394] on button "Anexos" at bounding box center [144, 390] width 174 height 36
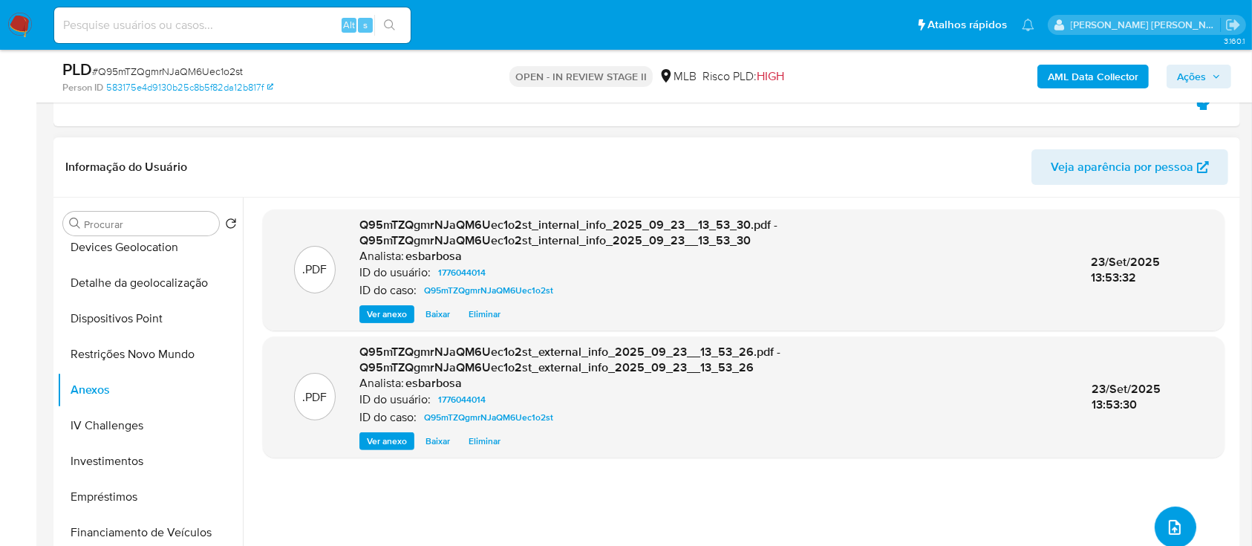
click at [1181, 526] on button "upload-file" at bounding box center [1175, 527] width 42 height 42
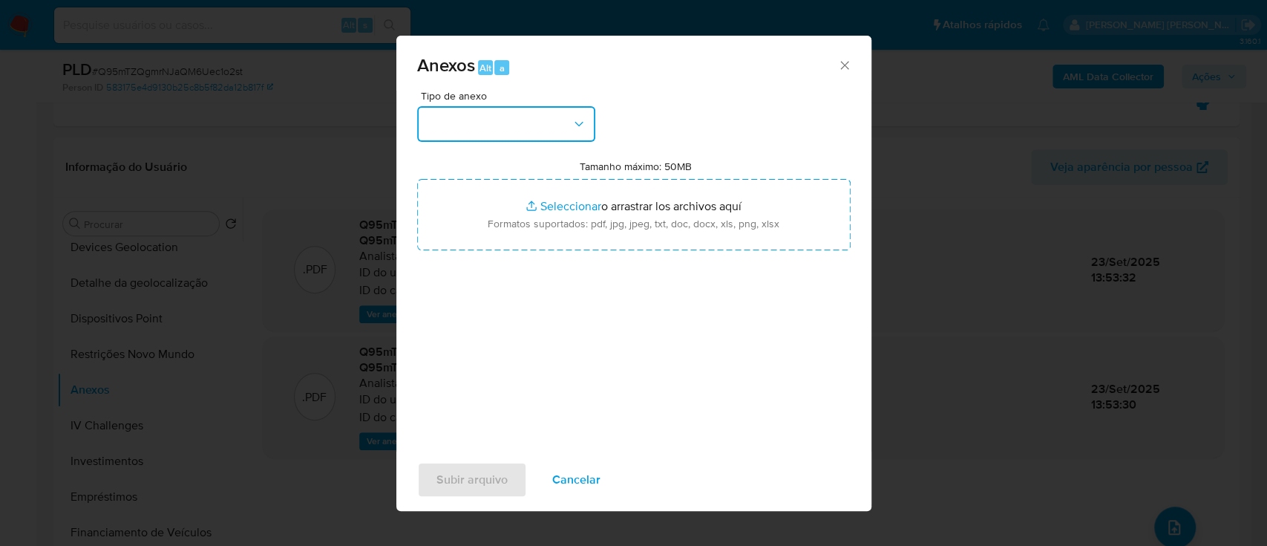
click at [555, 121] on button "button" at bounding box center [506, 124] width 178 height 36
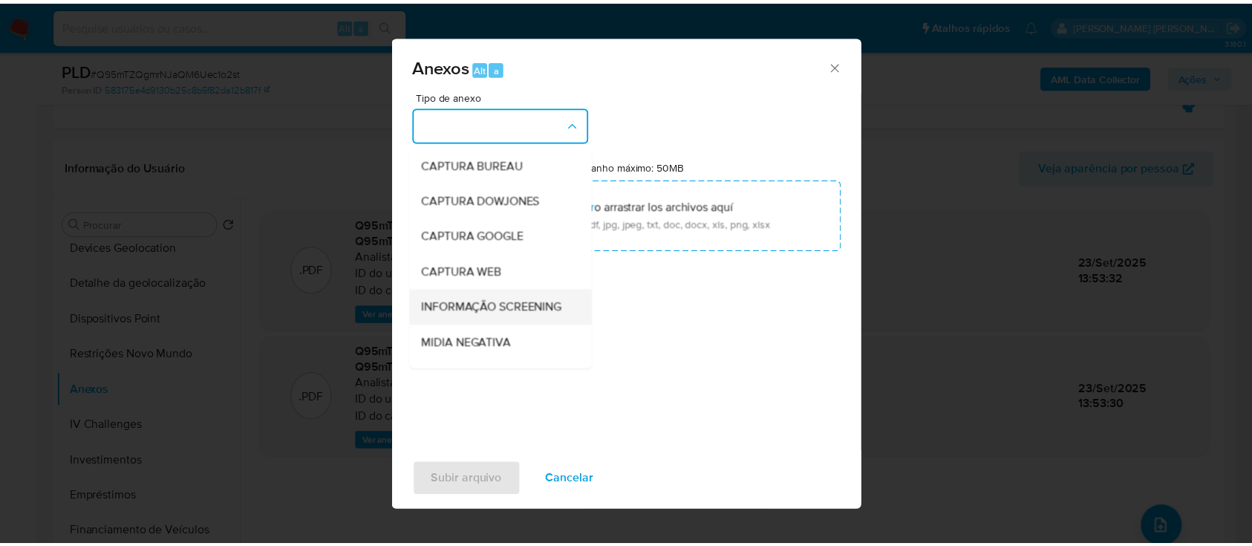
scroll to position [99, 0]
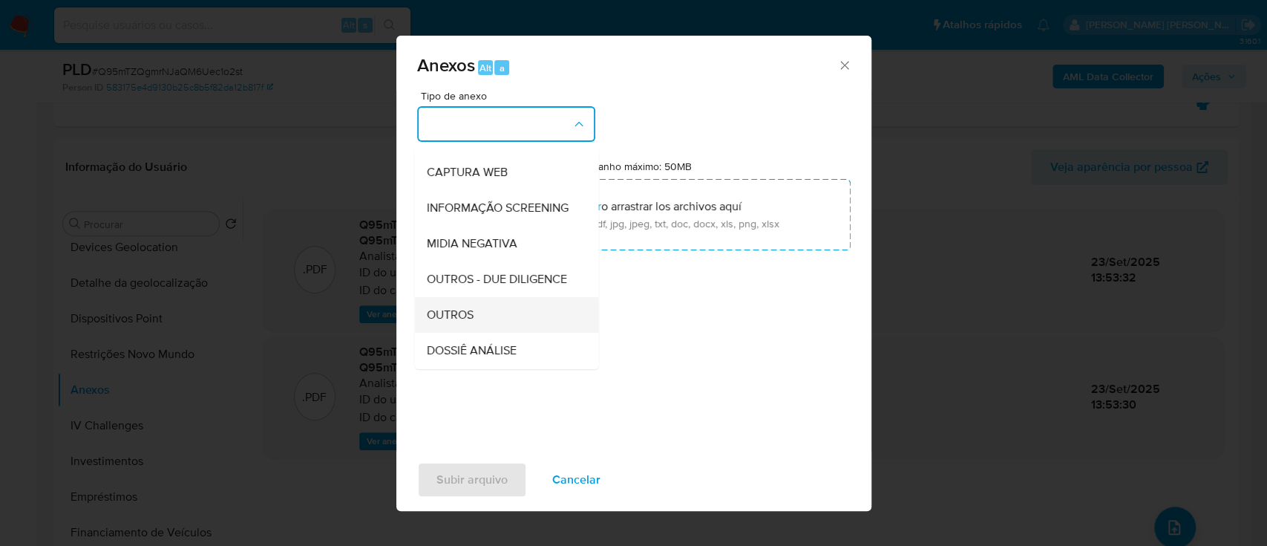
click at [454, 322] on span "OUTROS" at bounding box center [449, 314] width 47 height 15
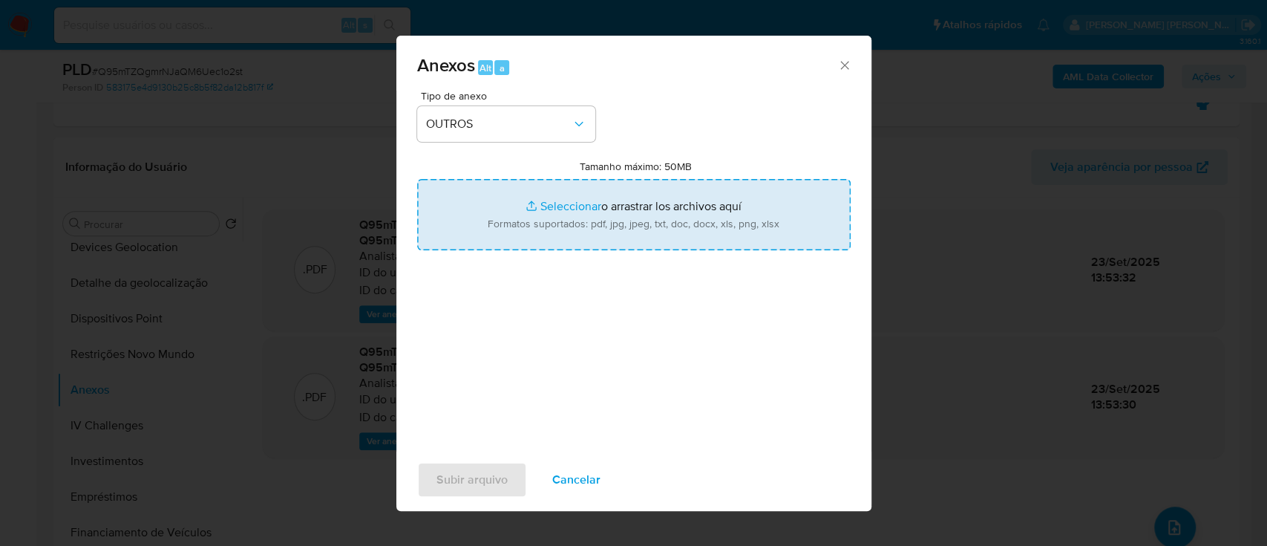
click at [547, 205] on input "Tamanho máximo: 50MB Seleccionar archivos" at bounding box center [634, 214] width 434 height 71
type input "C:\fakepath\Mulan 1776044014_2025_09_22_08_50_27.xlsx"
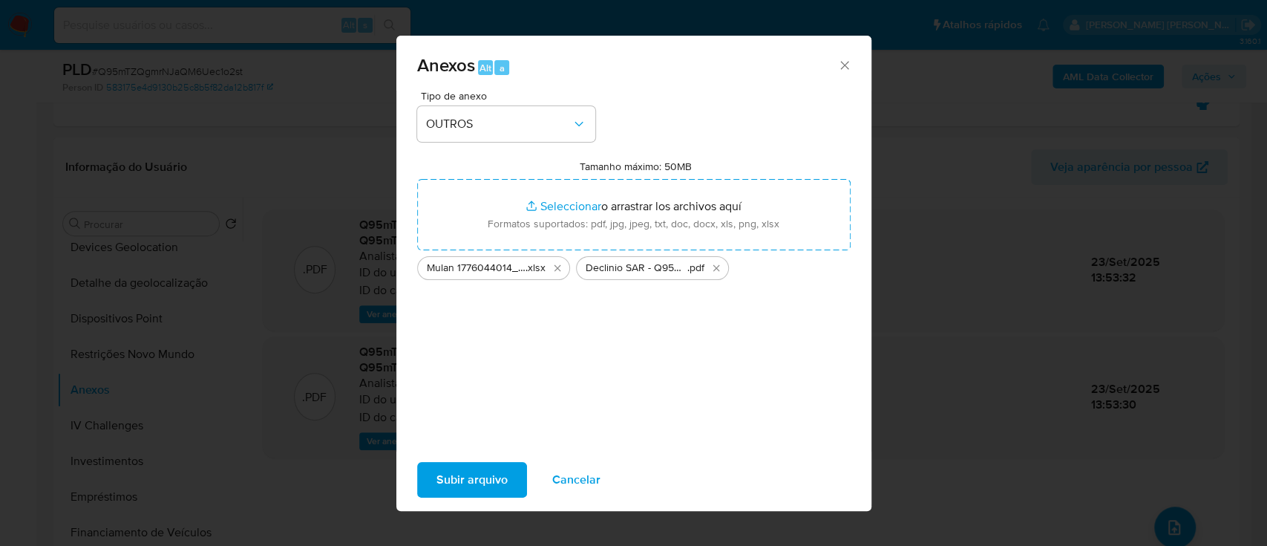
click at [471, 482] on span "Subir arquivo" at bounding box center [472, 479] width 71 height 33
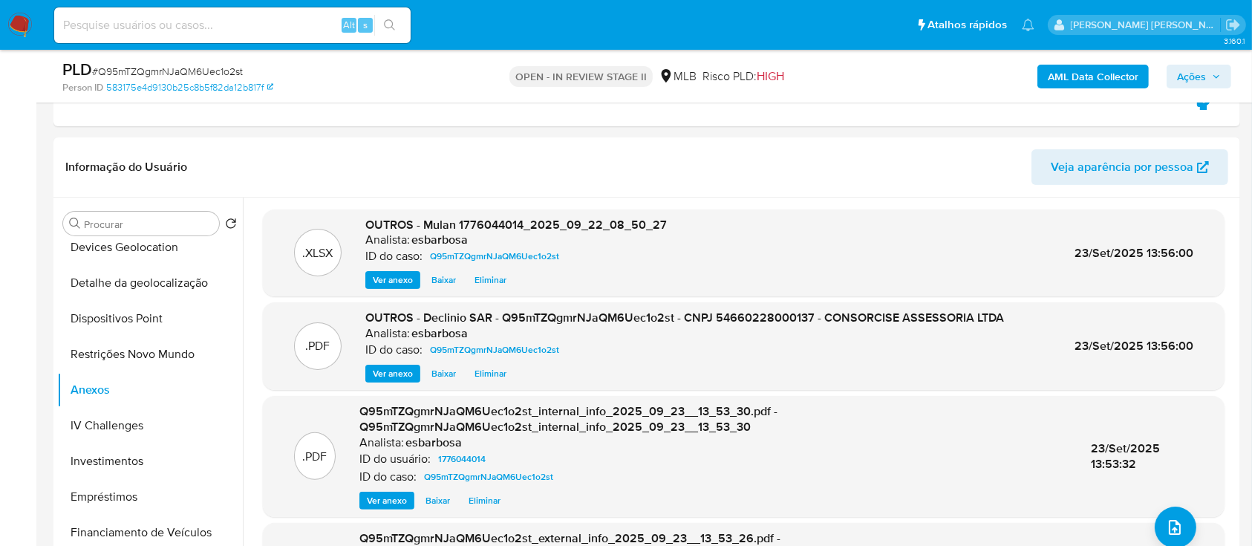
click at [1190, 72] on span "Ações" at bounding box center [1191, 77] width 29 height 24
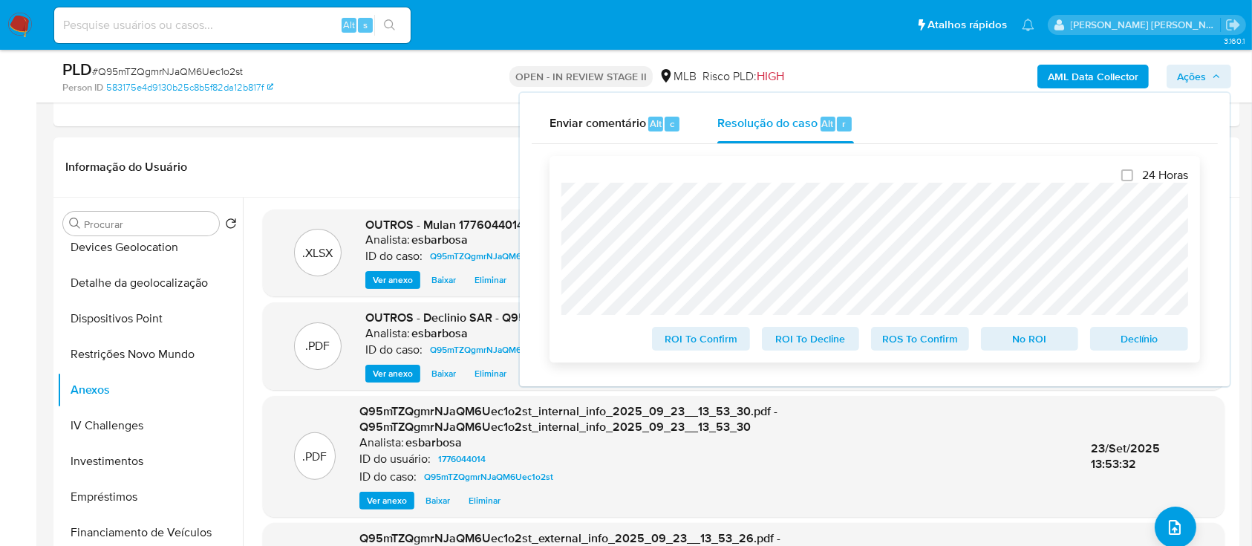
click at [1035, 344] on span "No ROI" at bounding box center [1029, 338] width 77 height 21
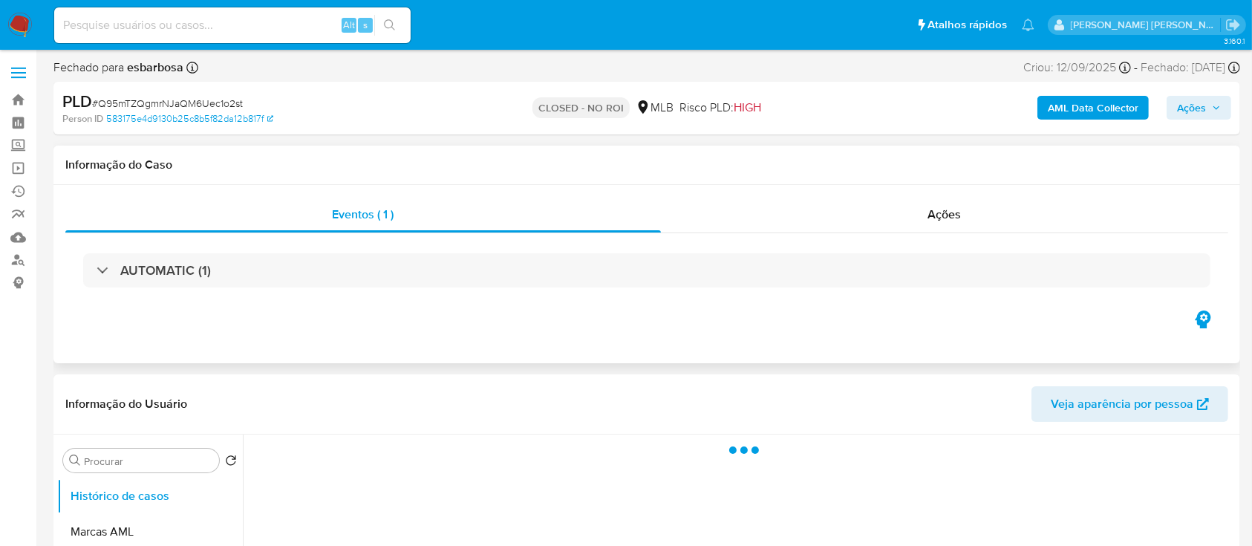
select select "10"
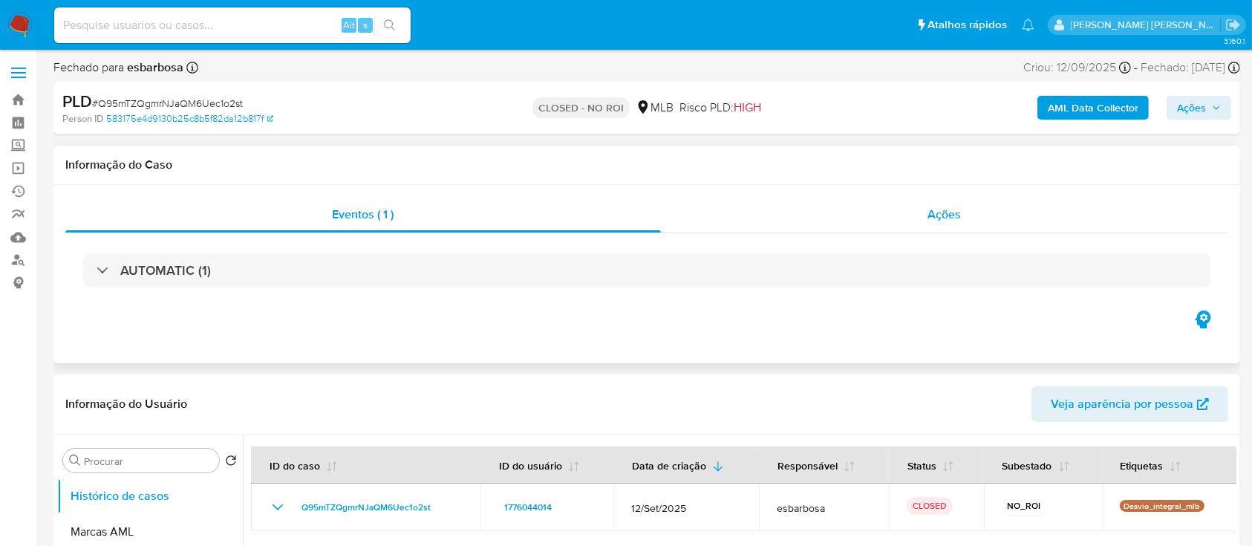
click at [762, 214] on div "Ações" at bounding box center [944, 215] width 567 height 36
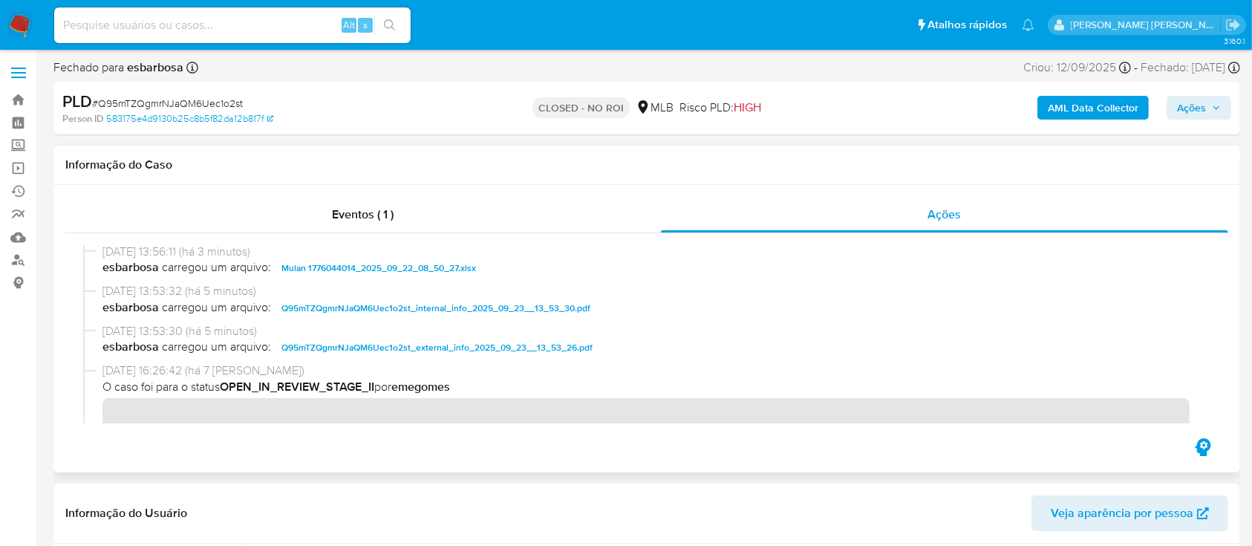
scroll to position [197, 0]
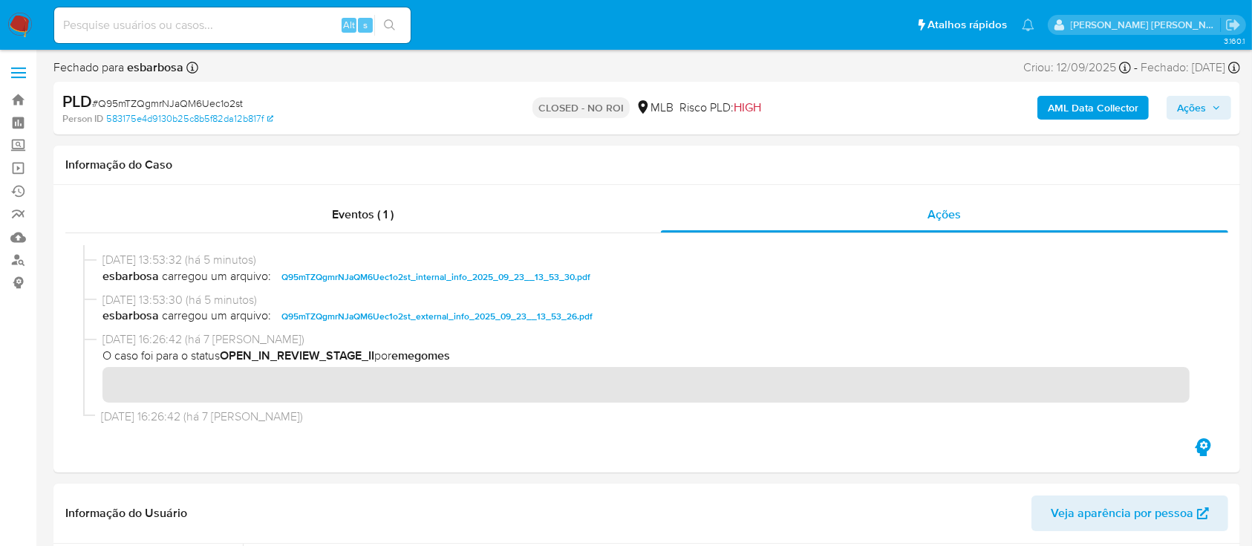
click at [201, 100] on span "# Q95mTZQgmrNJaQM6Uec1o2st" at bounding box center [167, 103] width 151 height 15
copy span "Q95mTZQgmrNJaQM6Uec1o2st"
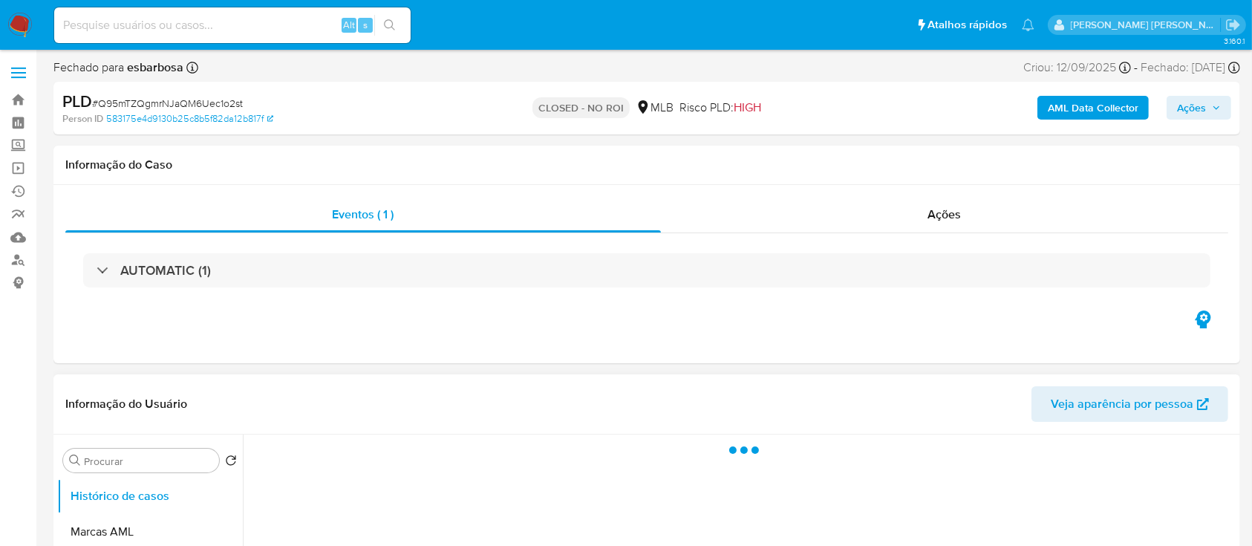
select select "10"
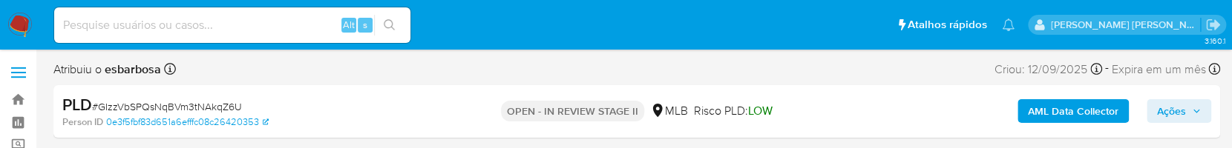
select select "10"
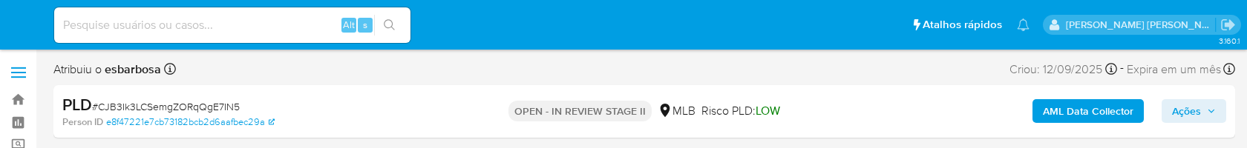
select select "10"
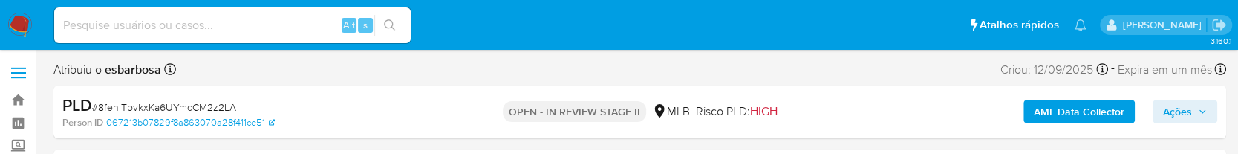
select select "10"
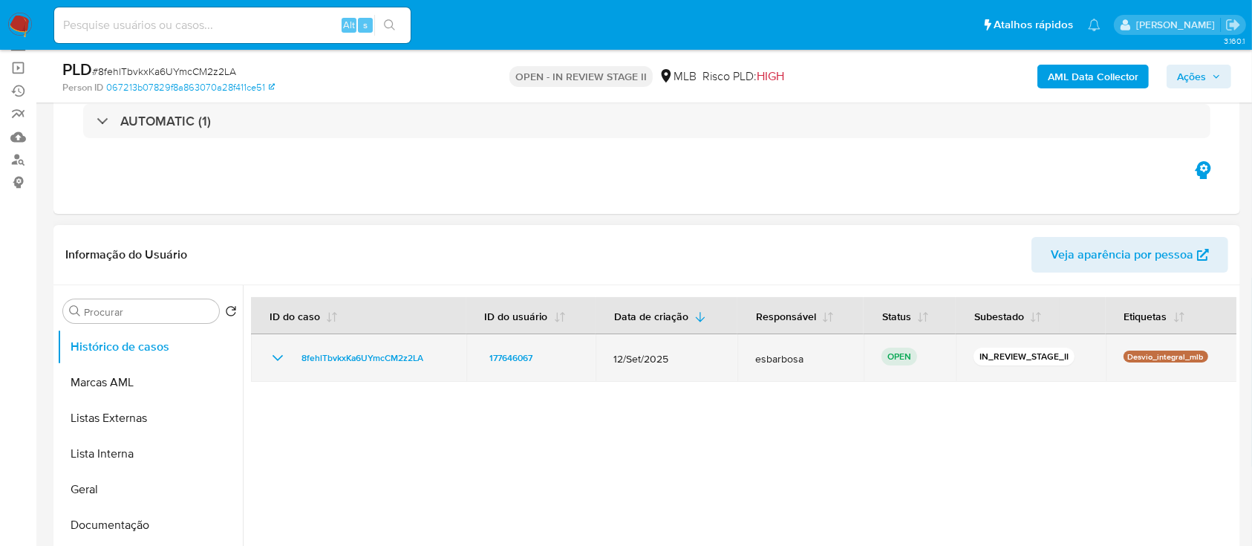
scroll to position [197, 0]
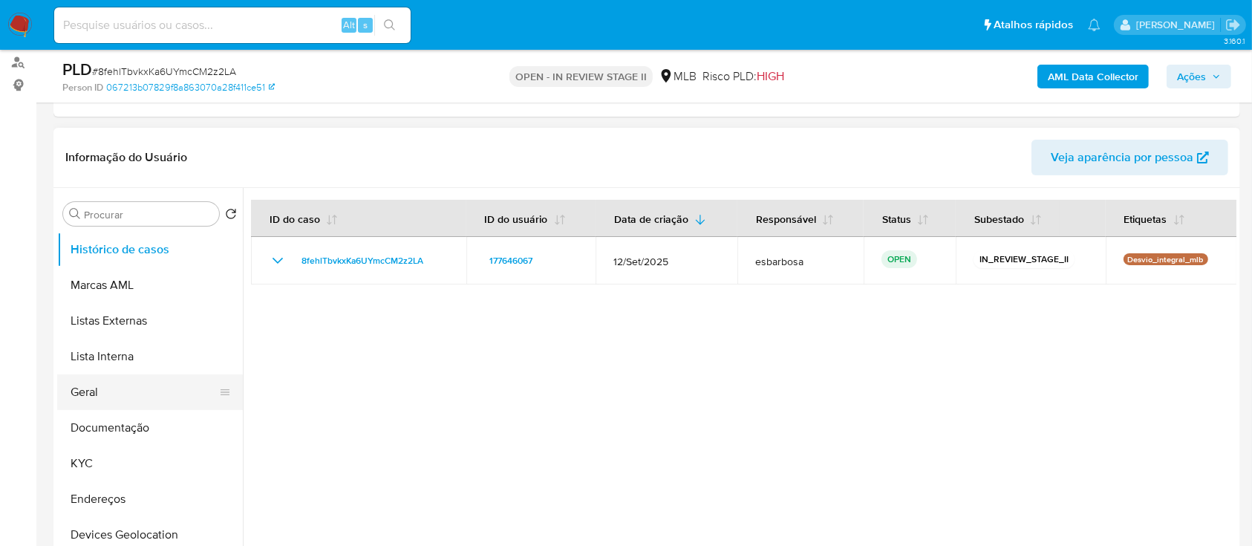
click at [106, 153] on button "Geral" at bounding box center [144, 392] width 174 height 36
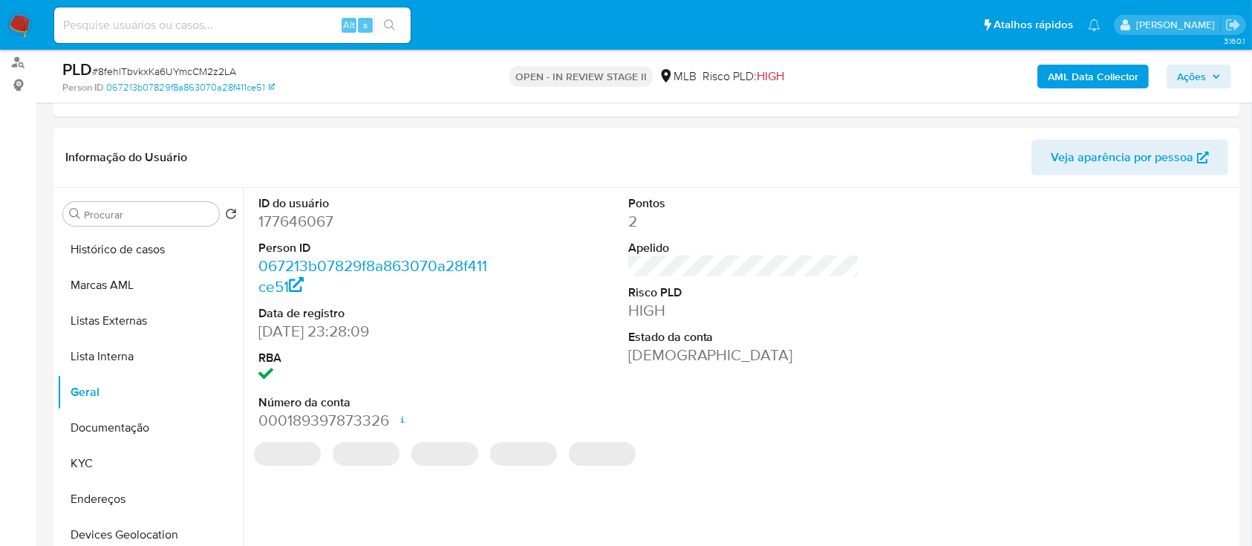
click at [289, 153] on dd "177646067" at bounding box center [374, 221] width 232 height 21
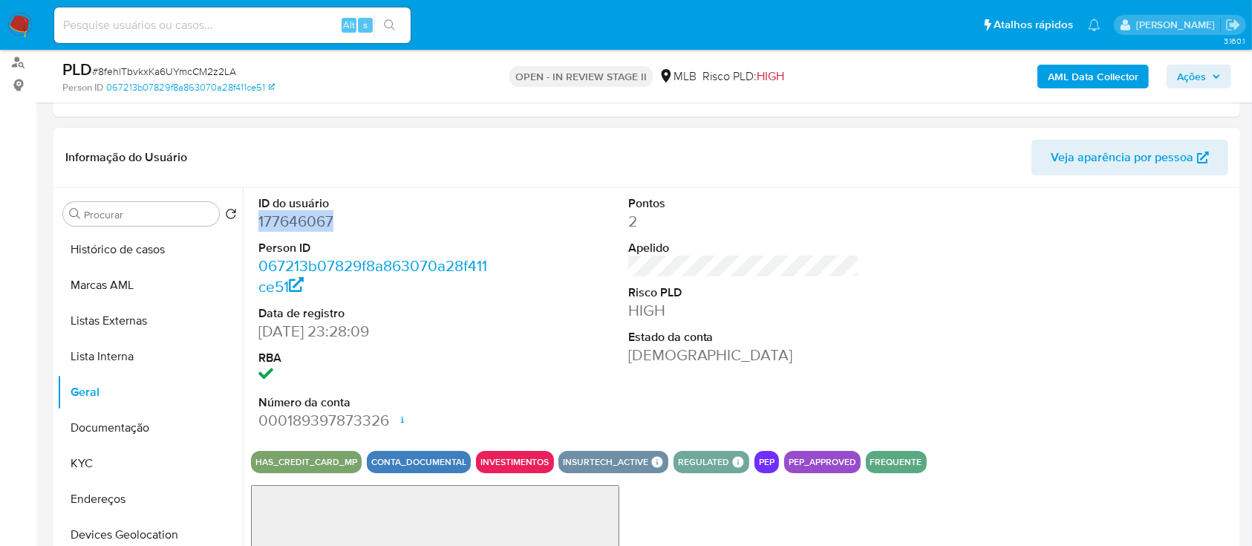
copy dd "177646067"
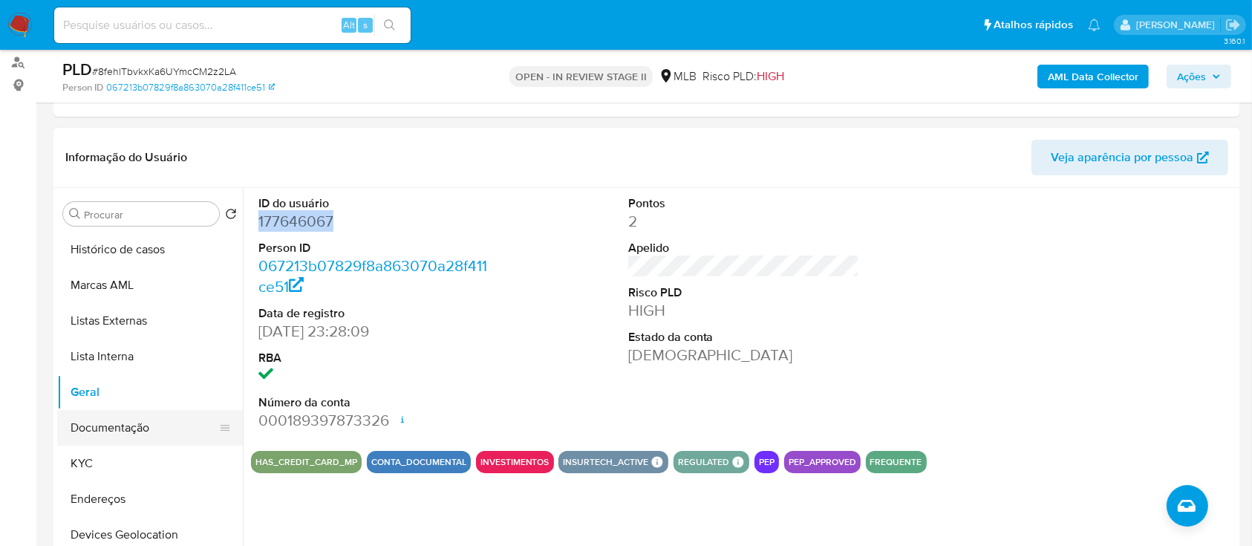
click at [131, 153] on button "Documentação" at bounding box center [144, 428] width 174 height 36
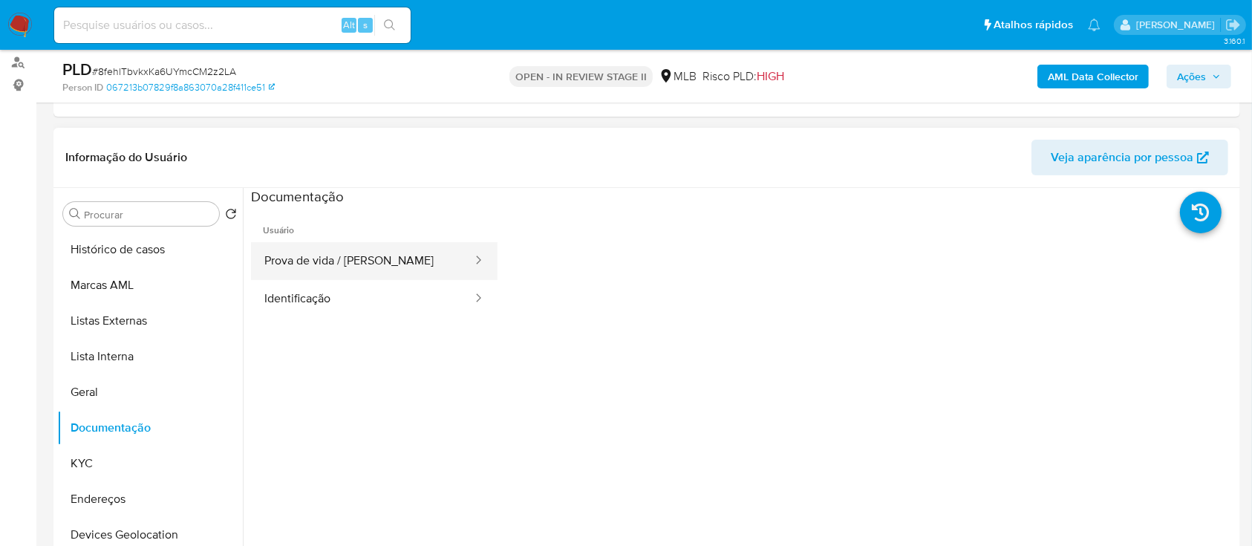
click at [400, 153] on button "Prova de vida / [PERSON_NAME]" at bounding box center [362, 261] width 223 height 38
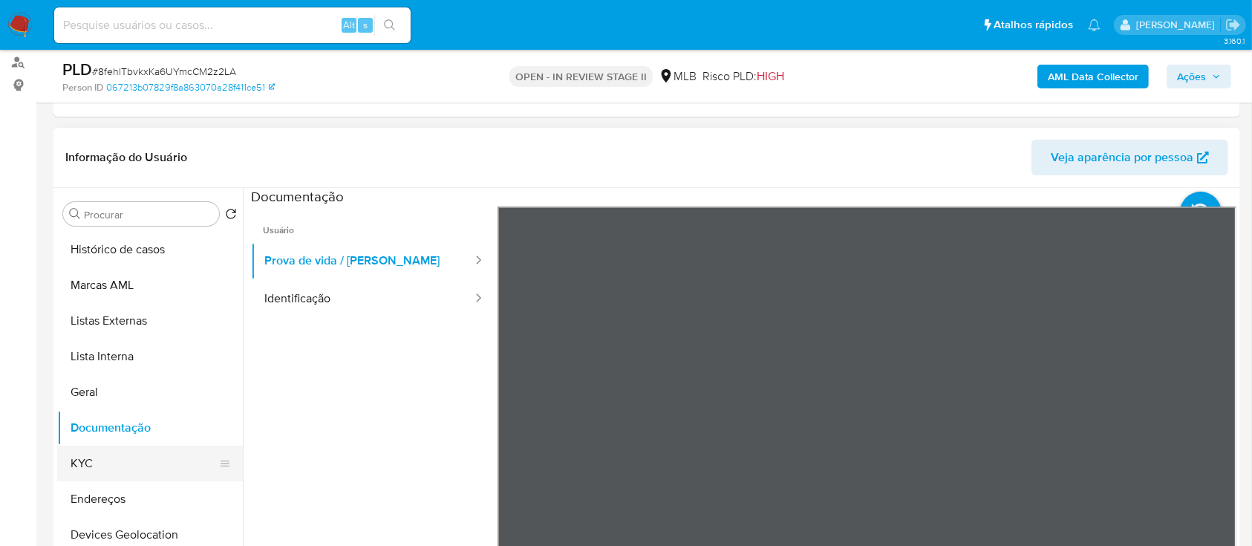
click at [124, 153] on button "KYC" at bounding box center [144, 463] width 174 height 36
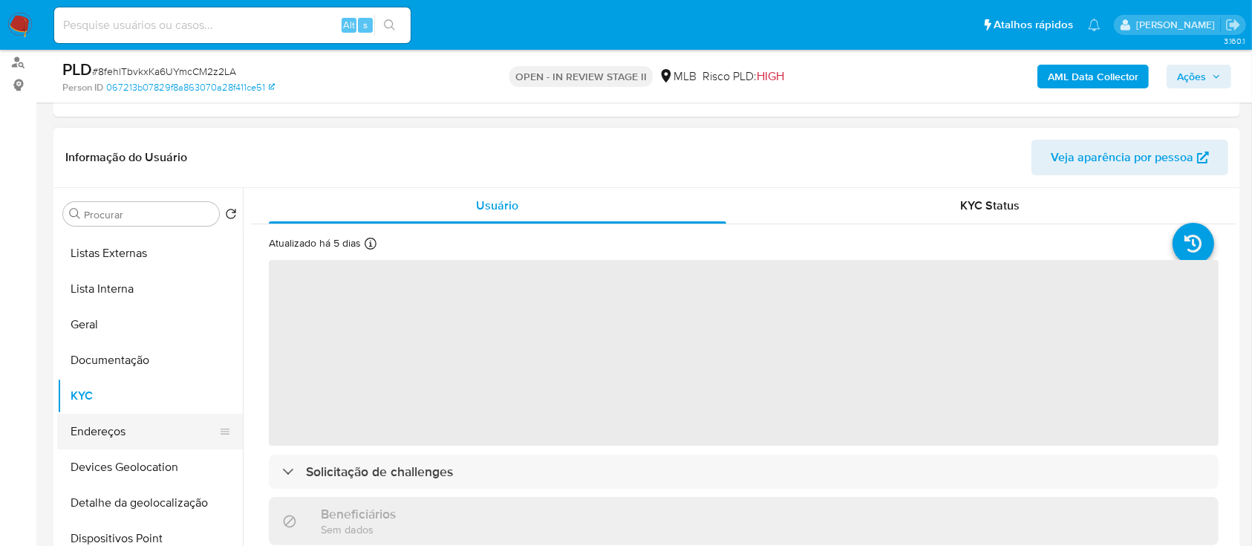
scroll to position [99, 0]
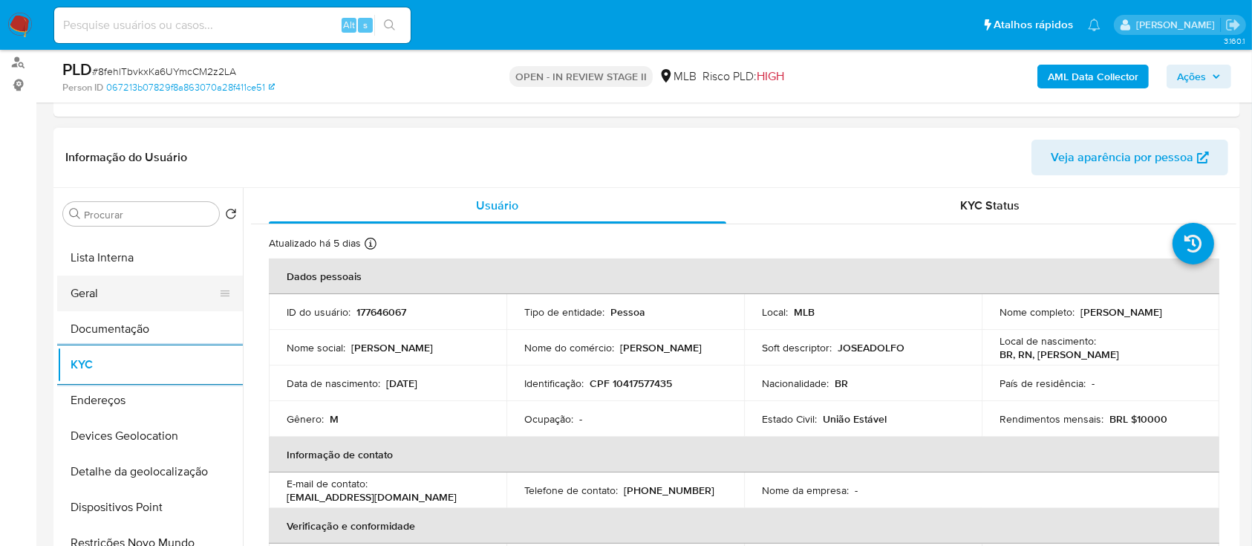
click at [120, 153] on button "Geral" at bounding box center [144, 293] width 174 height 36
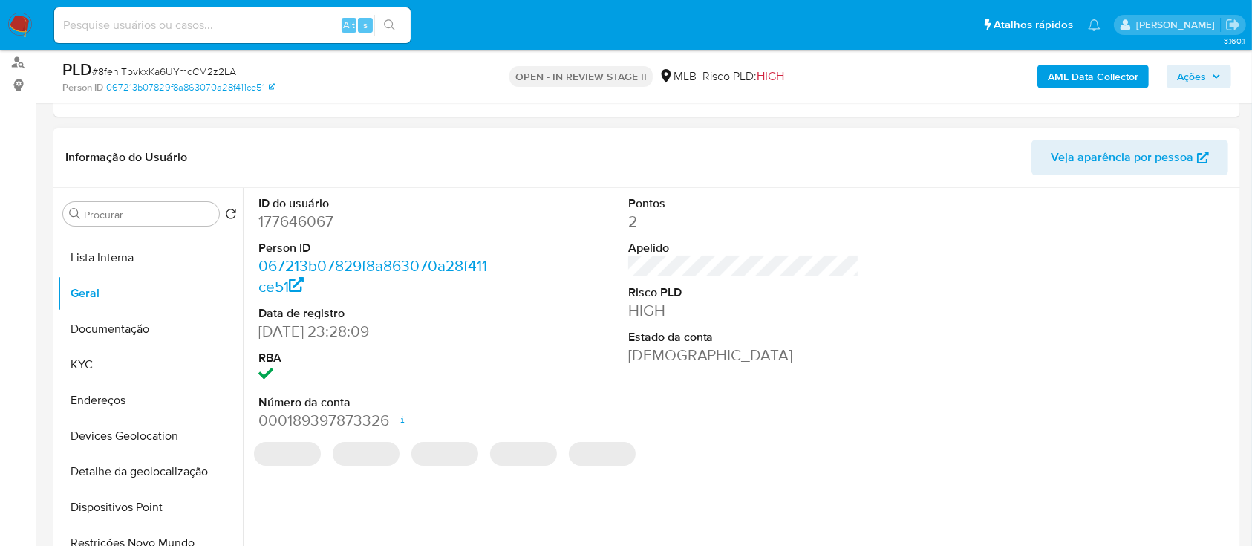
click at [321, 153] on dd "177646067" at bounding box center [374, 221] width 232 height 21
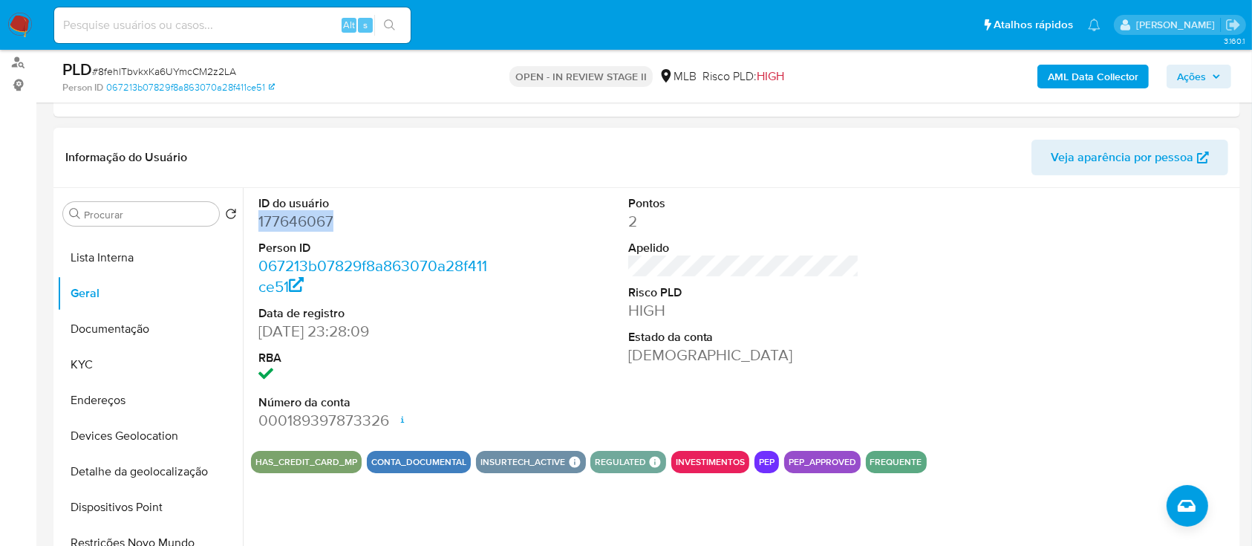
copy dd "177646067"
click at [304, 153] on dd "177646067" at bounding box center [374, 221] width 232 height 21
click at [94, 153] on button "KYC" at bounding box center [144, 365] width 174 height 36
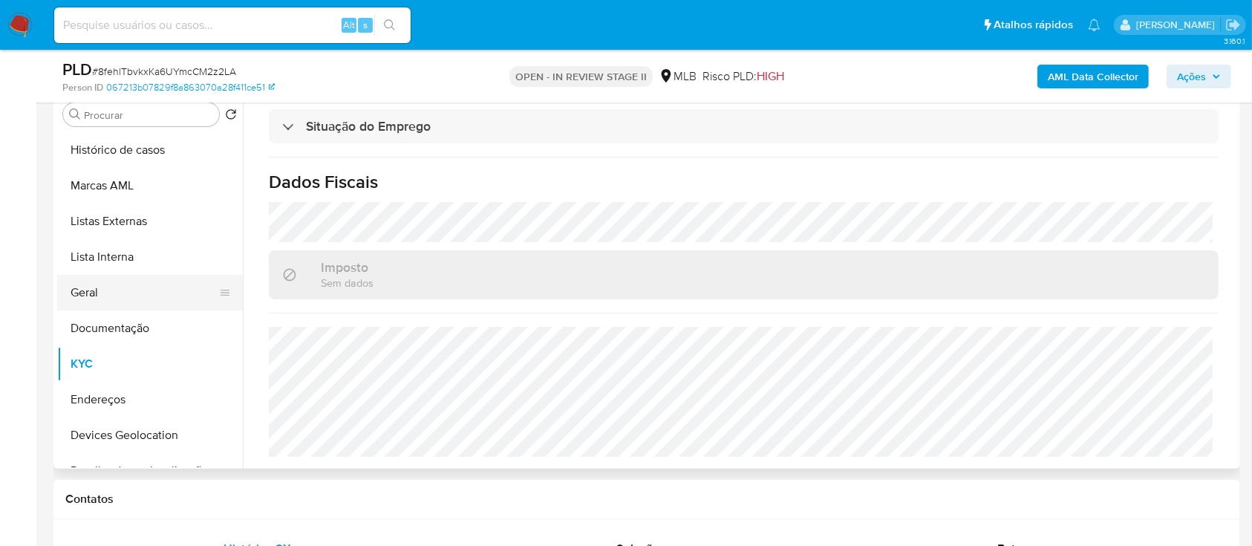
scroll to position [197, 0]
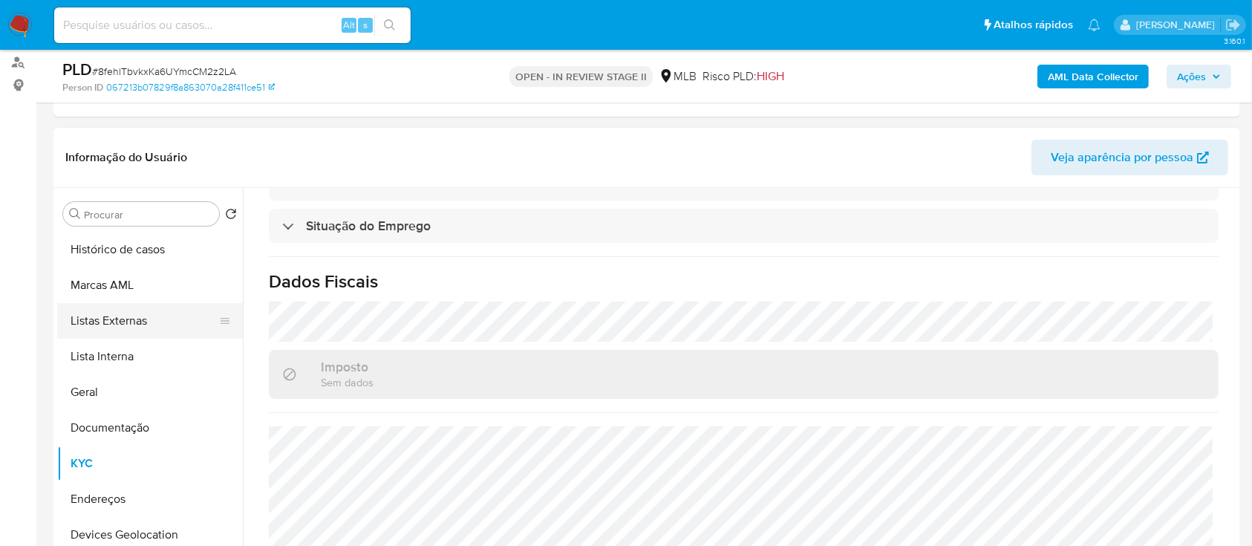
click at [127, 153] on button "Listas Externas" at bounding box center [144, 321] width 174 height 36
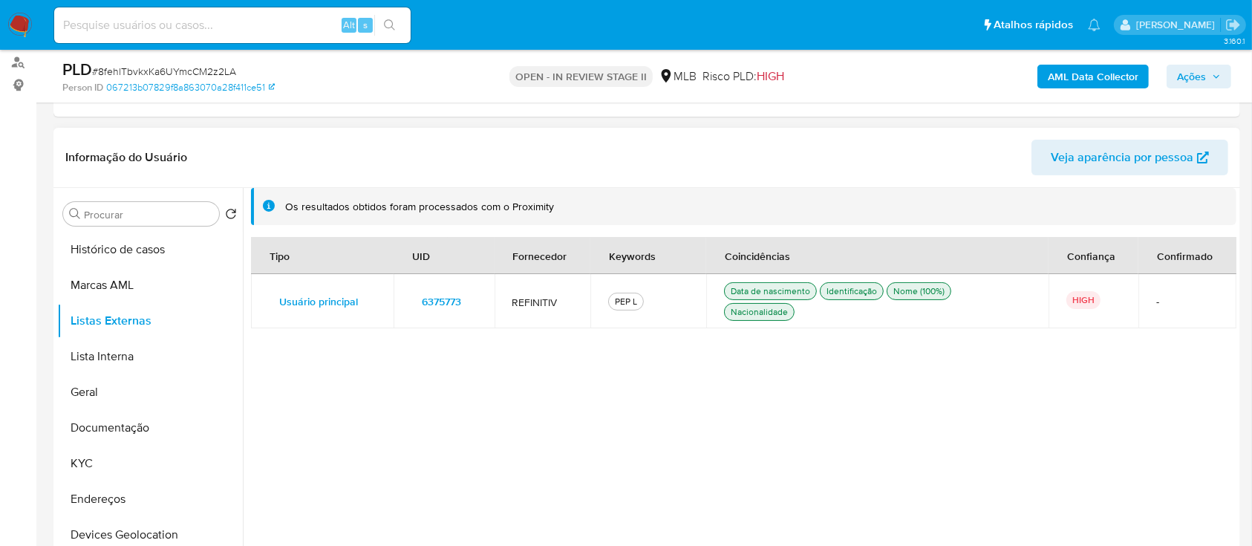
click at [624, 153] on div "PEP L" at bounding box center [626, 301] width 28 height 13
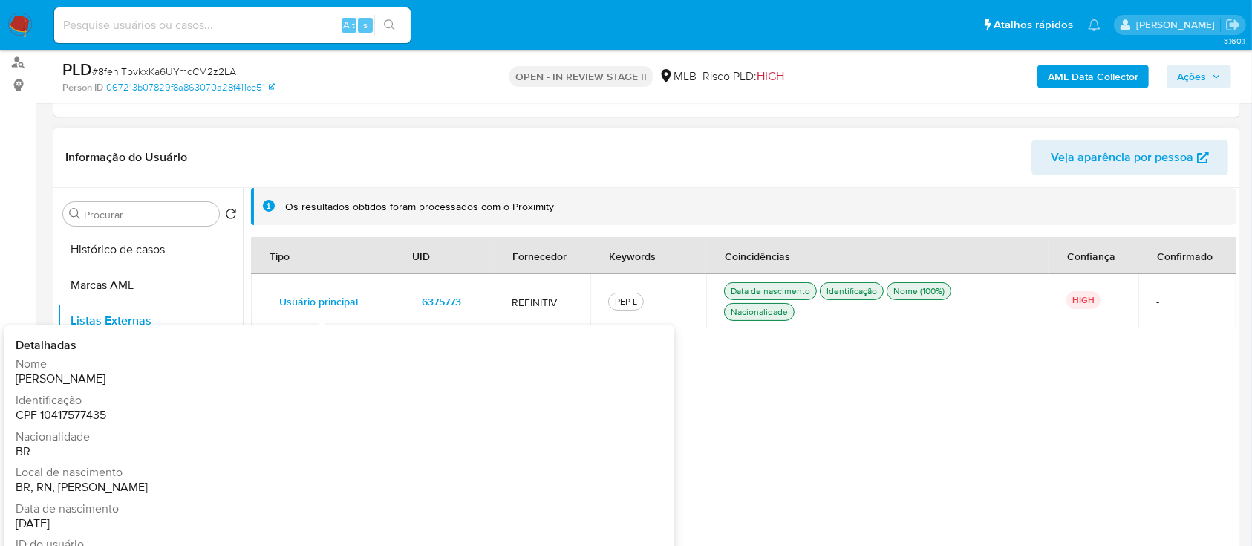
click at [339, 153] on span "Usuário principal" at bounding box center [318, 301] width 79 height 21
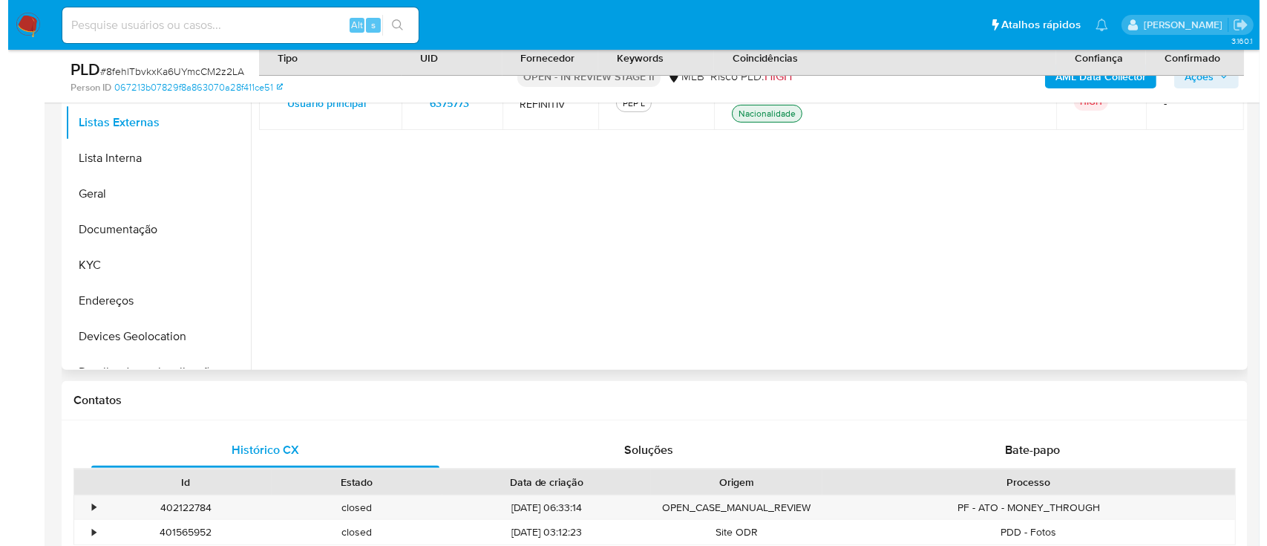
scroll to position [297, 0]
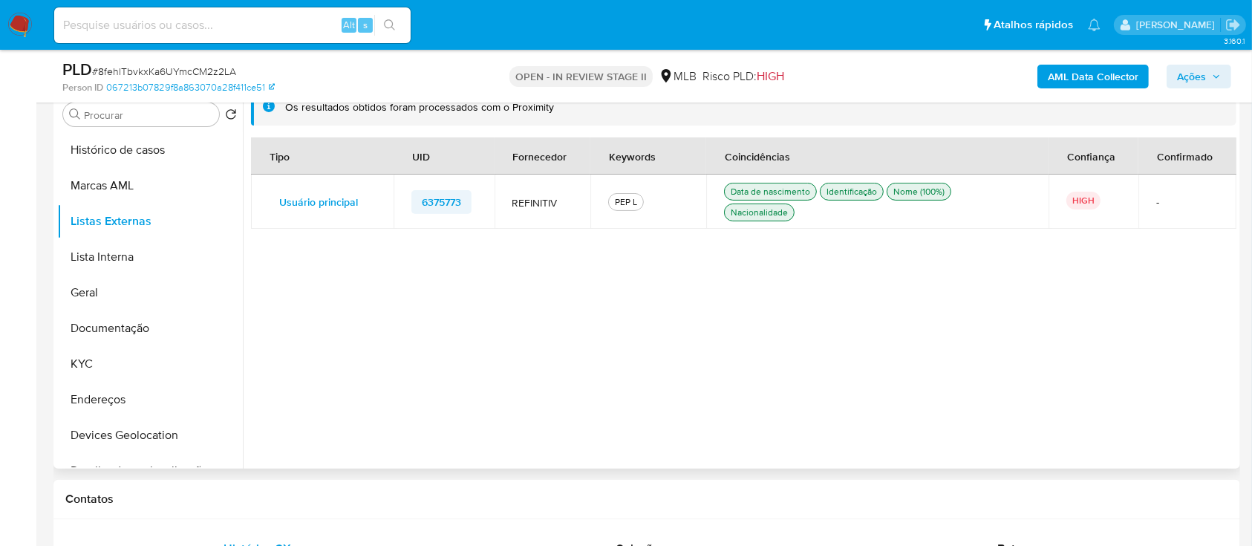
click at [451, 153] on span "6375773" at bounding box center [441, 202] width 39 height 21
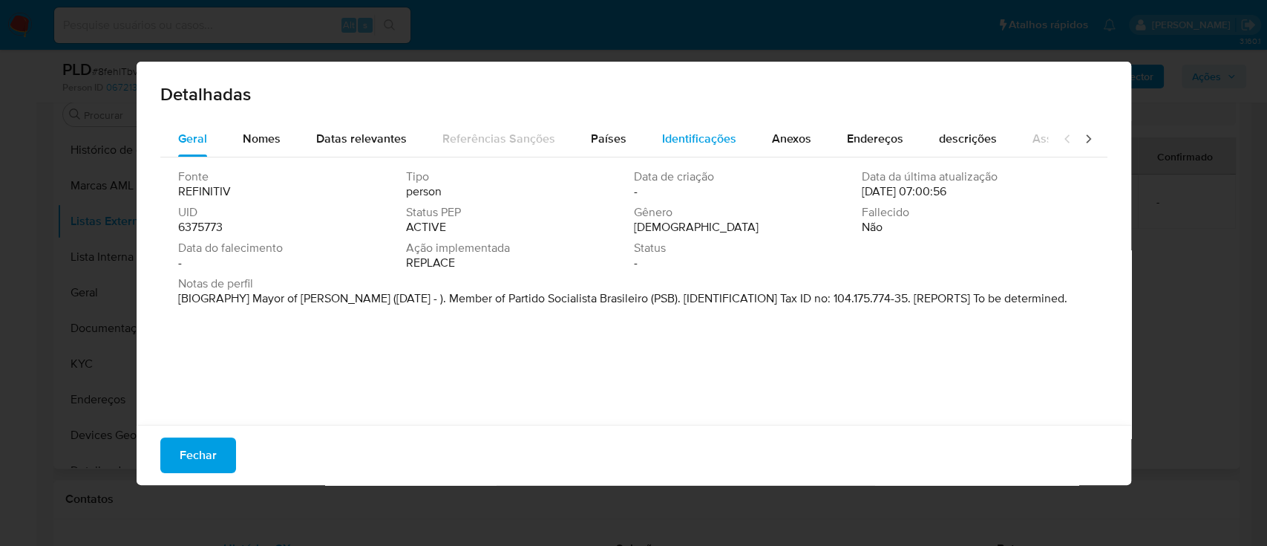
click at [697, 141] on span "Identificações" at bounding box center [699, 138] width 74 height 17
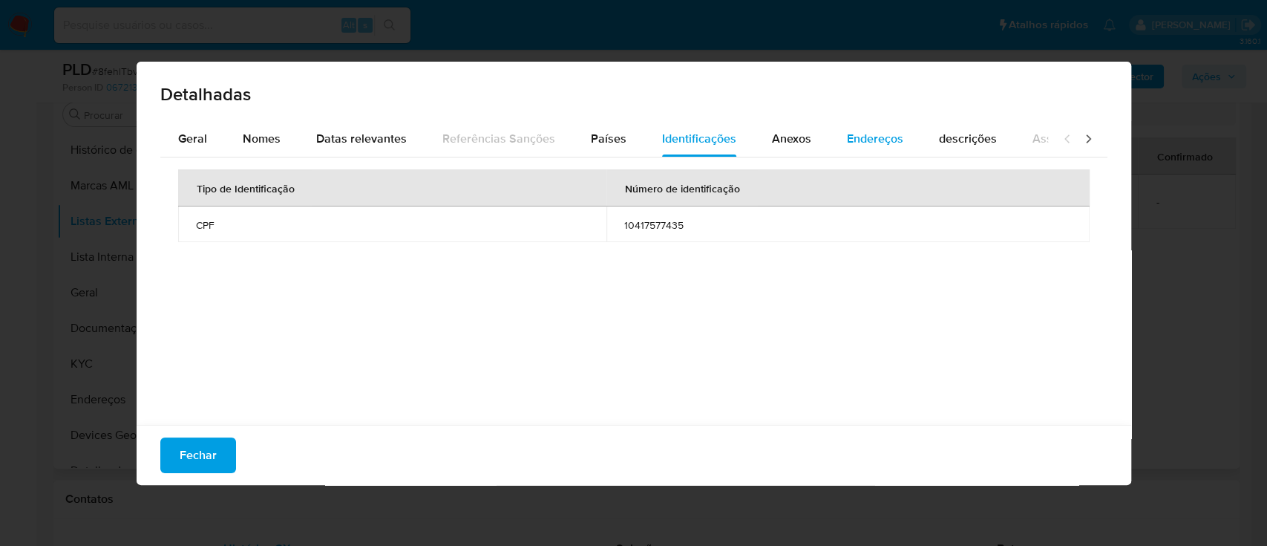
drag, startPoint x: 780, startPoint y: 141, endPoint x: 820, endPoint y: 146, distance: 41.1
click at [780, 142] on span "Anexos" at bounding box center [791, 138] width 39 height 17
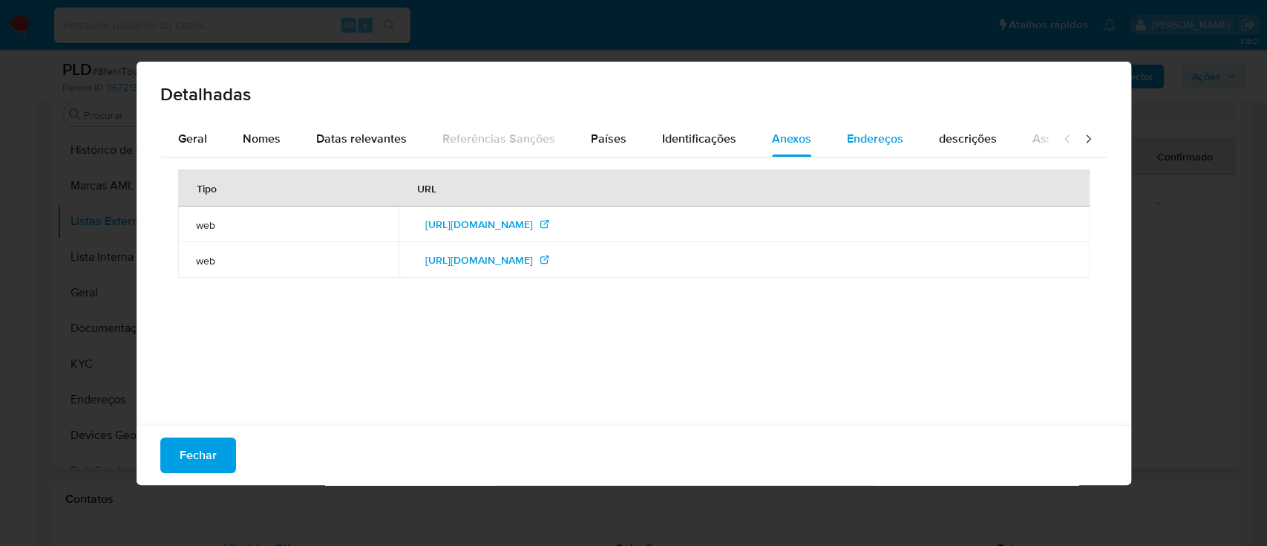
click at [861, 141] on span "Endereços" at bounding box center [875, 138] width 56 height 17
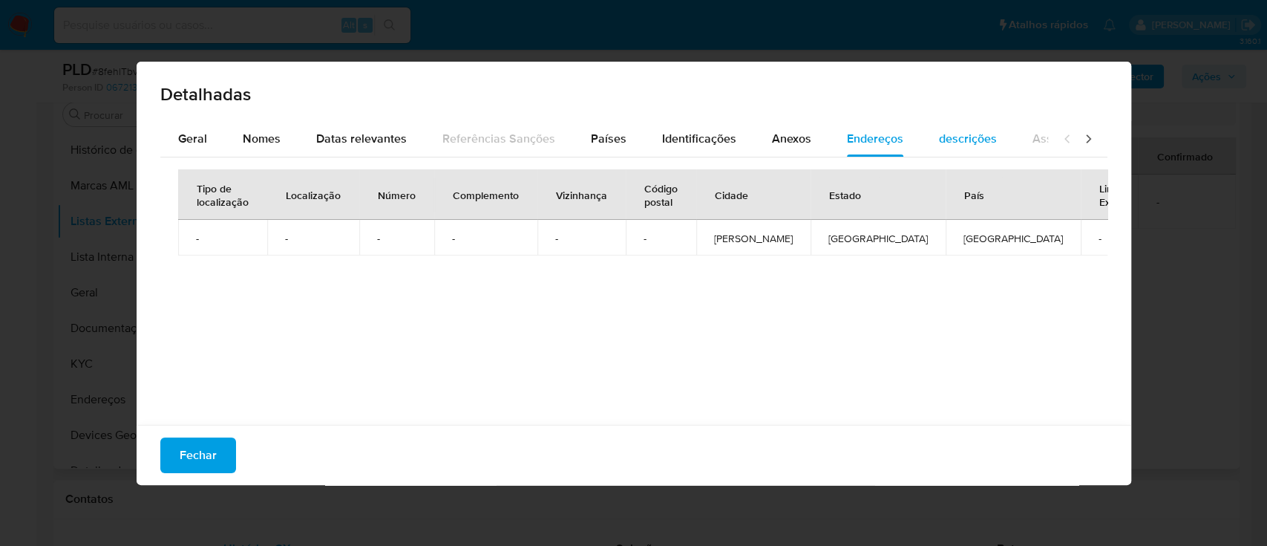
click at [966, 140] on span "descrições" at bounding box center [968, 138] width 58 height 17
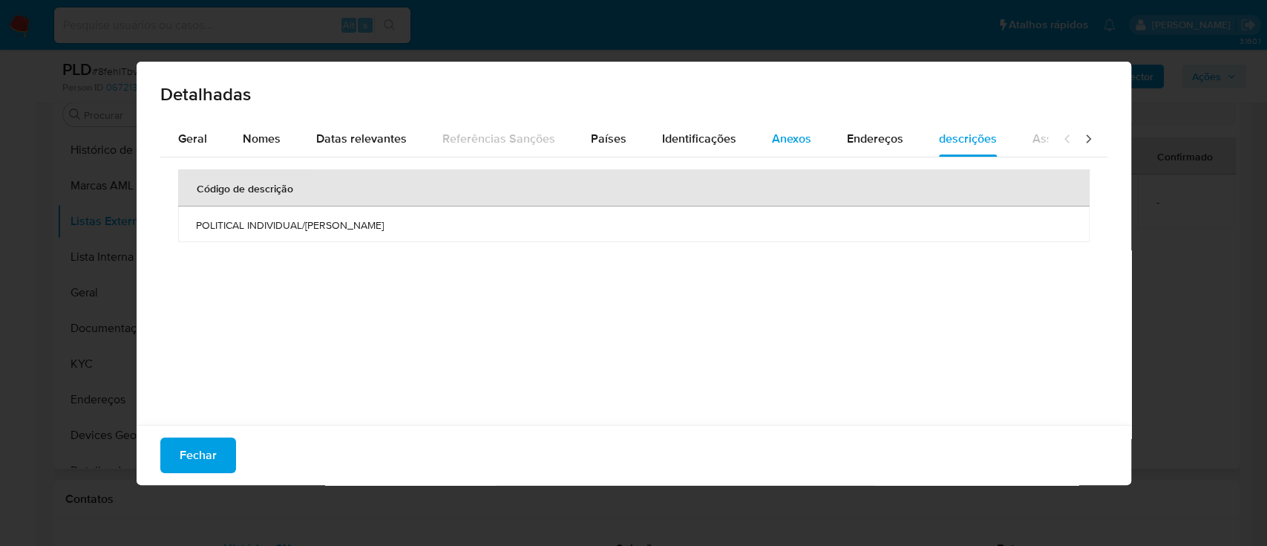
click at [788, 143] on span "Anexos" at bounding box center [791, 138] width 39 height 17
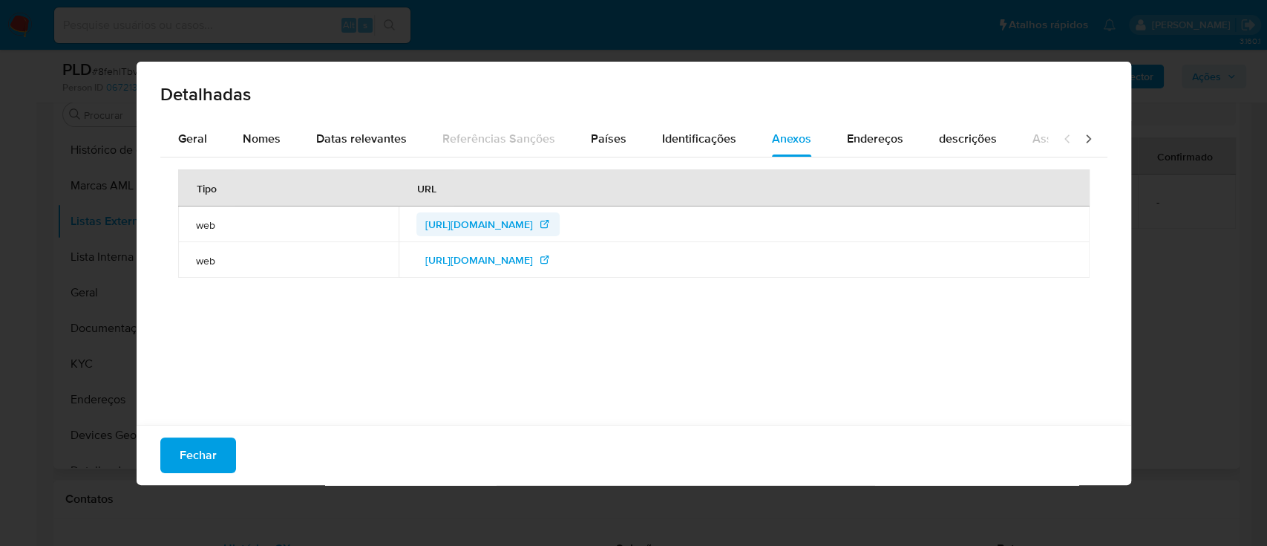
click at [455, 153] on span "https://cdn.tse.jus.br/estatistica/sead/odsele/consulta_cand/consulta_cand_2020…" at bounding box center [479, 224] width 108 height 24
click at [195, 134] on span "Geral" at bounding box center [192, 138] width 29 height 17
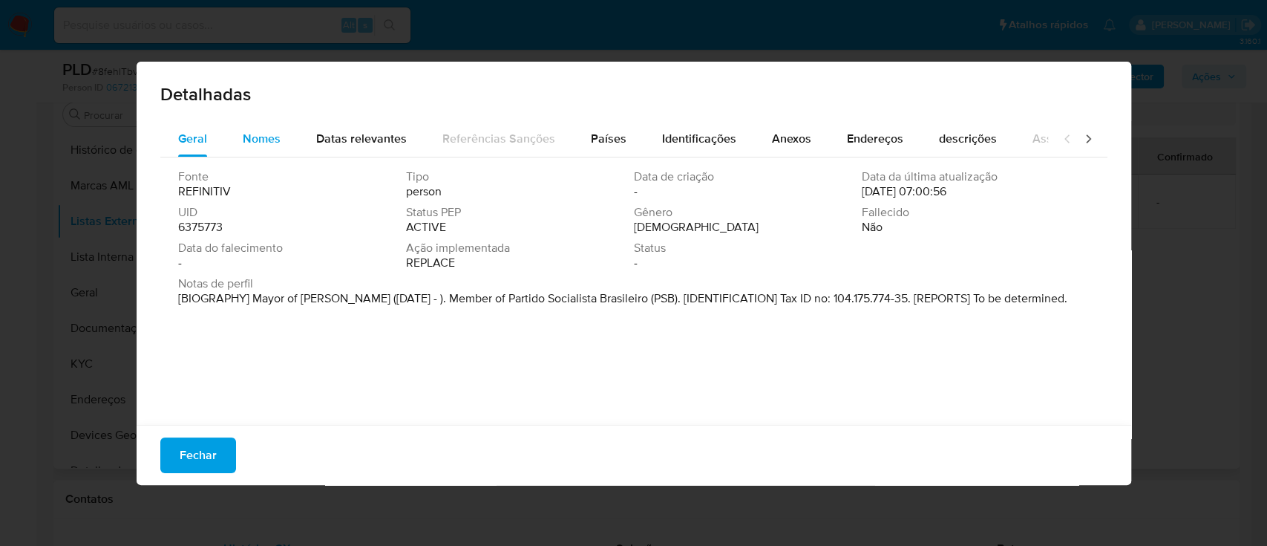
click at [270, 140] on span "Nomes" at bounding box center [262, 138] width 38 height 17
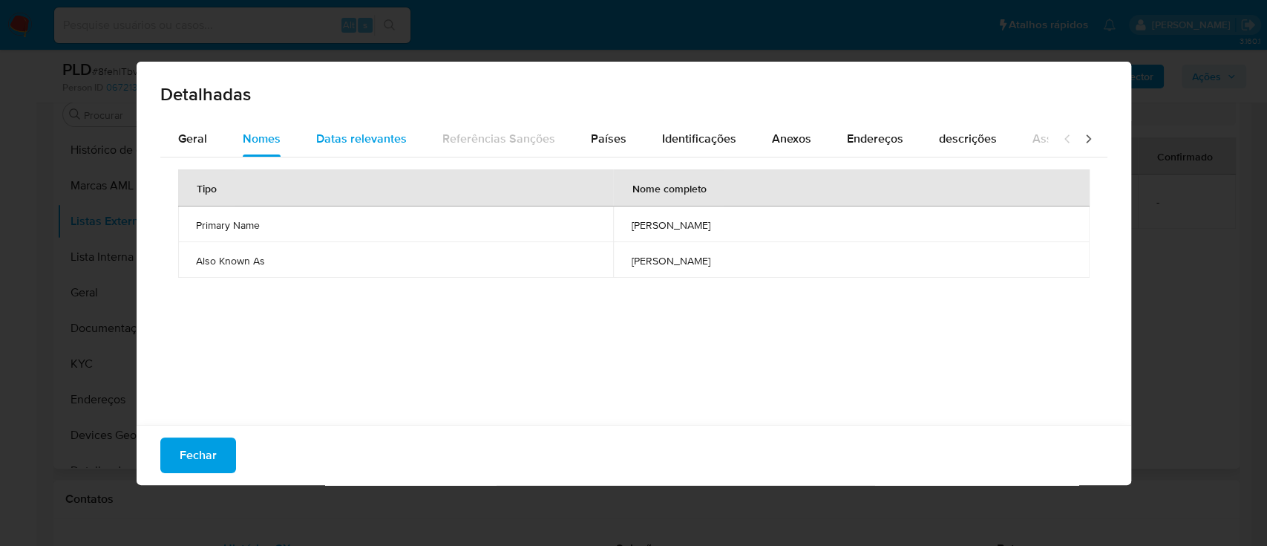
click at [363, 137] on span "Datas relevantes" at bounding box center [361, 138] width 91 height 17
click at [190, 140] on span "Geral" at bounding box center [192, 138] width 29 height 17
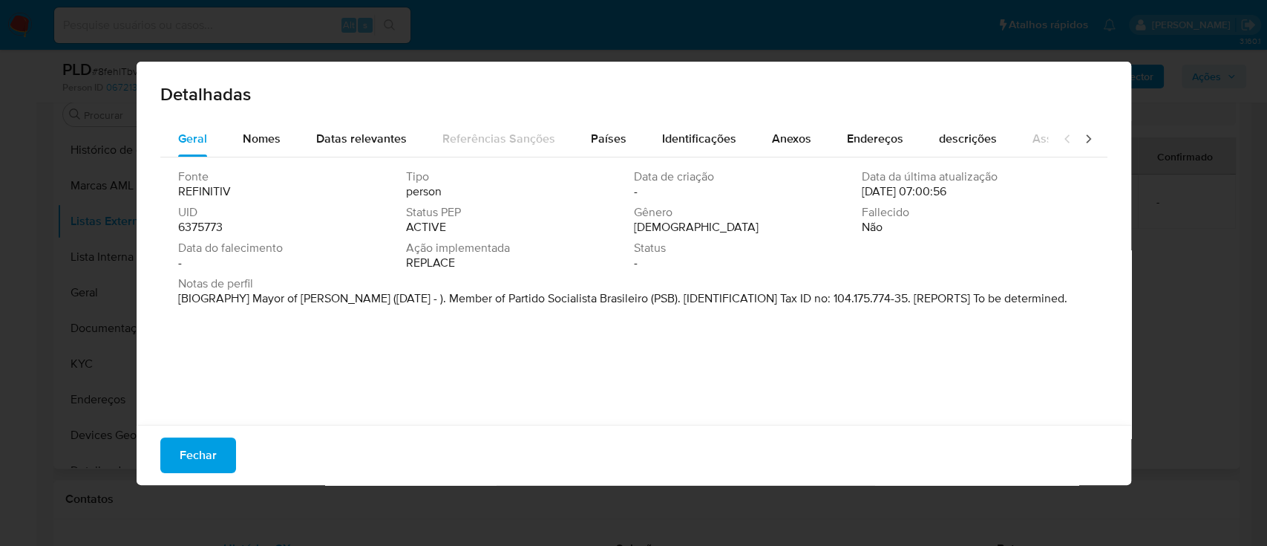
click at [1163, 112] on div "Detalhadas Geral Nomes Datas relevantes Referências Sanções Países Identificaçõ…" at bounding box center [633, 273] width 1267 height 546
click at [203, 153] on div "Fonte REFINITIV Tipo person Data de criação - Data da última atualização 06/03/…" at bounding box center [633, 287] width 947 height 260
drag, startPoint x: 667, startPoint y: 300, endPoint x: 695, endPoint y: 300, distance: 28.2
click at [695, 153] on p "[BIOGRAPHY] Mayor of Francisco Dantas (Jan 2021 - ). Member of Partido Socialis…" at bounding box center [622, 298] width 889 height 15
click at [1081, 140] on icon at bounding box center [1088, 138] width 15 height 15
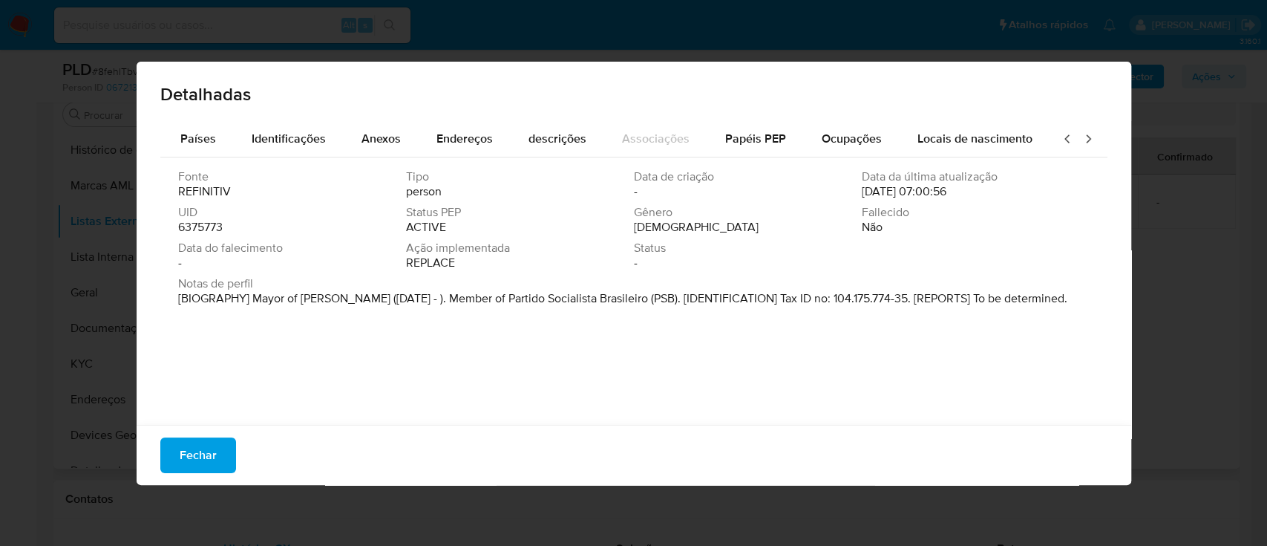
scroll to position [0, 415]
click at [743, 142] on span "Papéis PEP" at bounding box center [753, 138] width 61 height 17
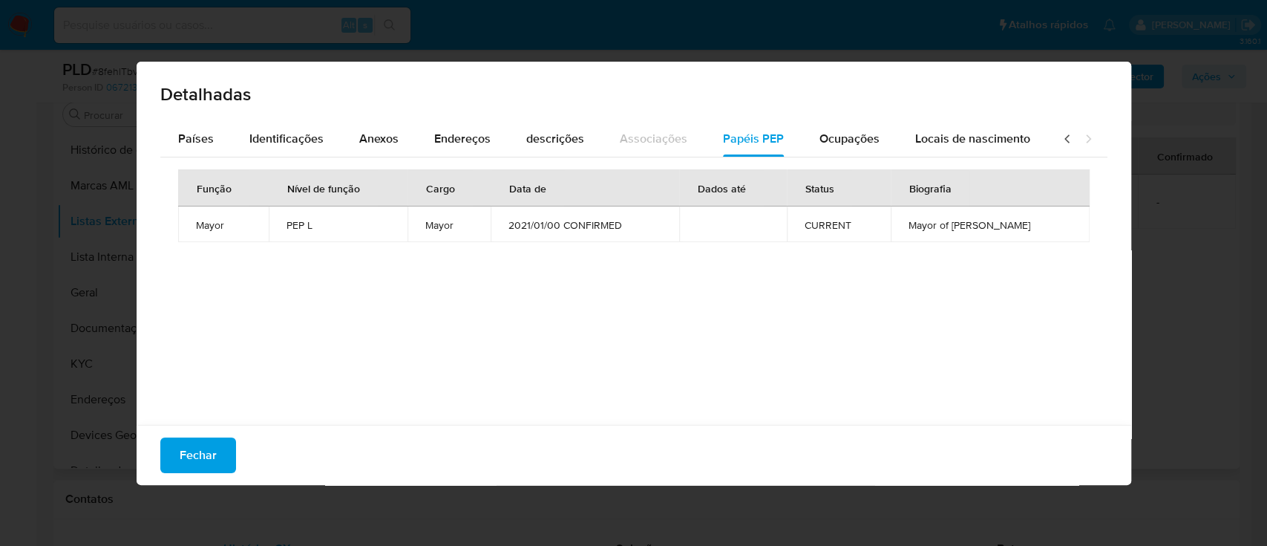
drag, startPoint x: 1019, startPoint y: 223, endPoint x: 190, endPoint y: 222, distance: 829.3
click at [190, 153] on tr "Mayor PEP L Mayor 2021/01/00 CONFIRMED CURRENT Mayor of Francisco Dantas" at bounding box center [634, 224] width 912 height 36
click at [810, 153] on div "Função Nível de função Cargo Data de Dados até Status Biografia Mayor PEP L May…" at bounding box center [633, 287] width 947 height 260
click at [849, 140] on span "Ocupações" at bounding box center [850, 138] width 60 height 17
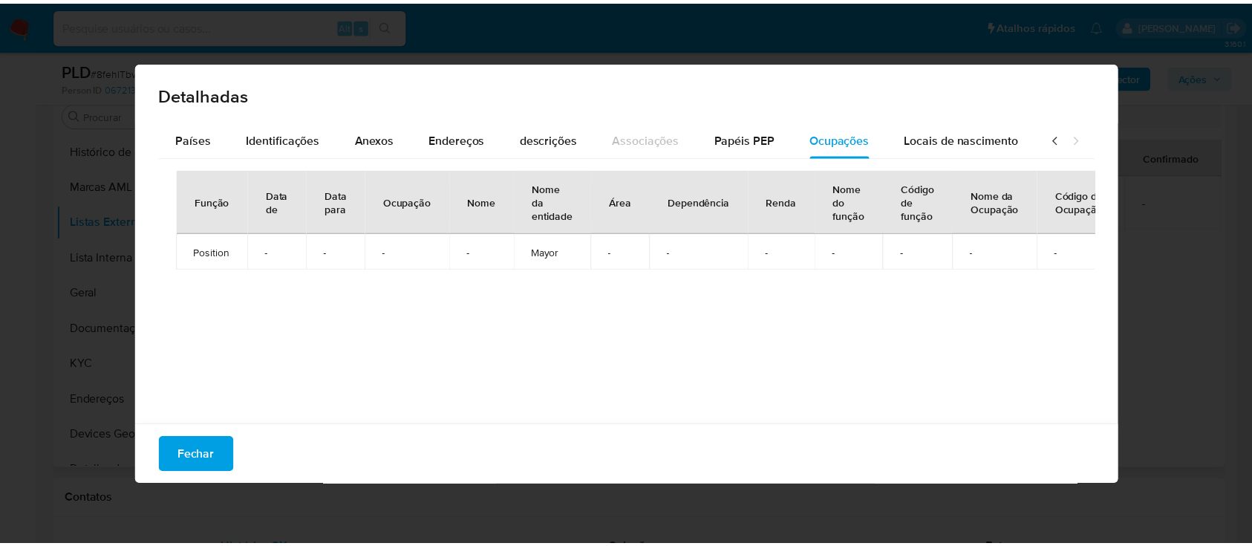
scroll to position [4, 0]
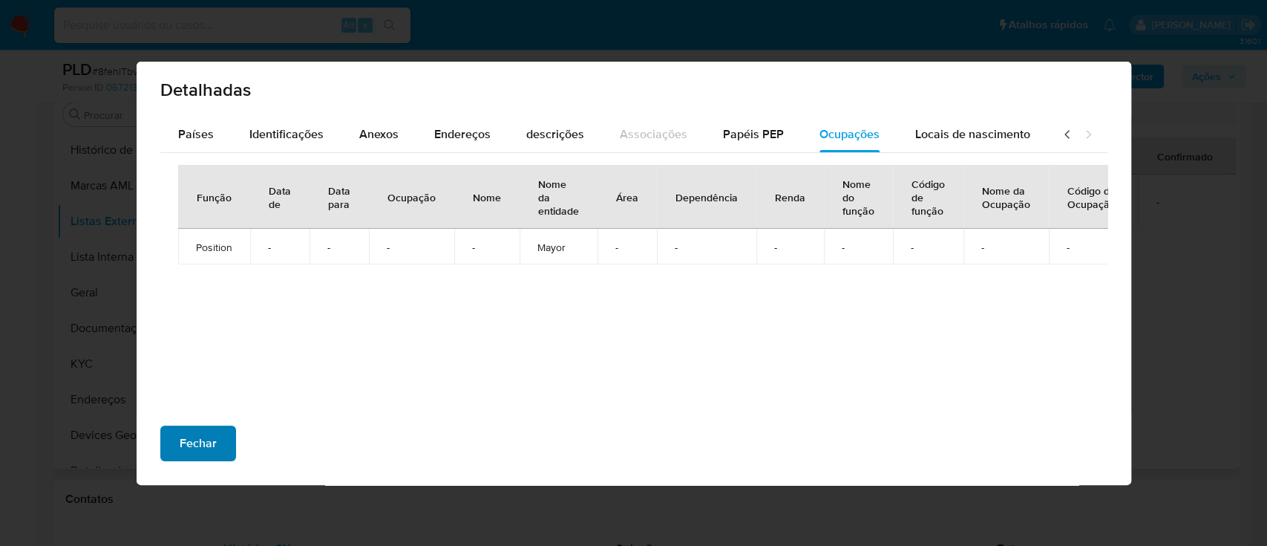
click at [209, 153] on span "Fechar" at bounding box center [198, 443] width 37 height 33
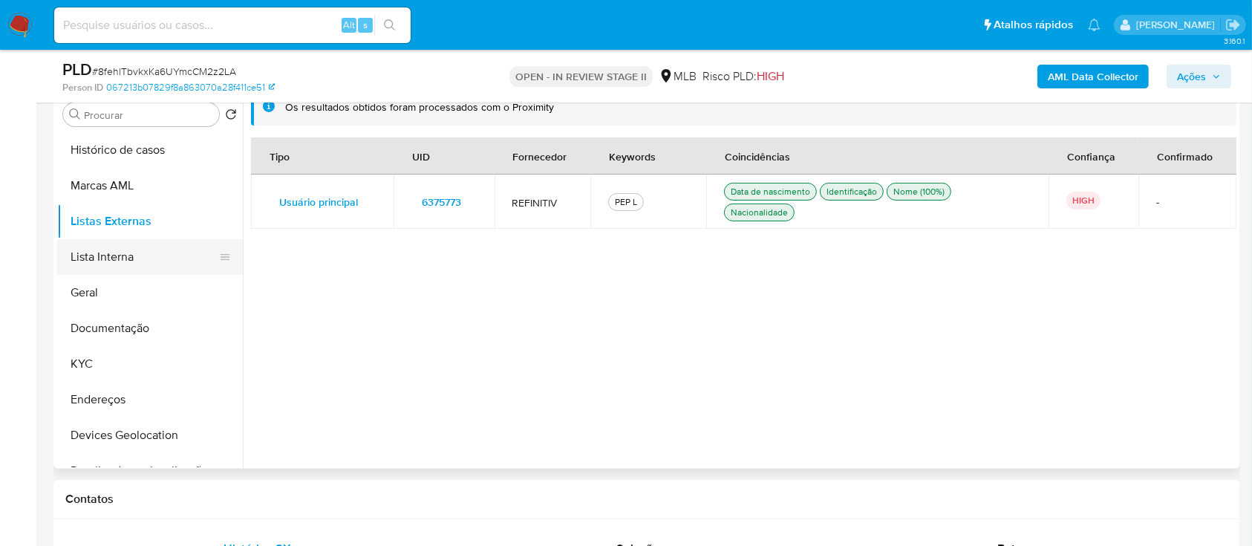
click at [104, 153] on button "Lista Interna" at bounding box center [144, 257] width 174 height 36
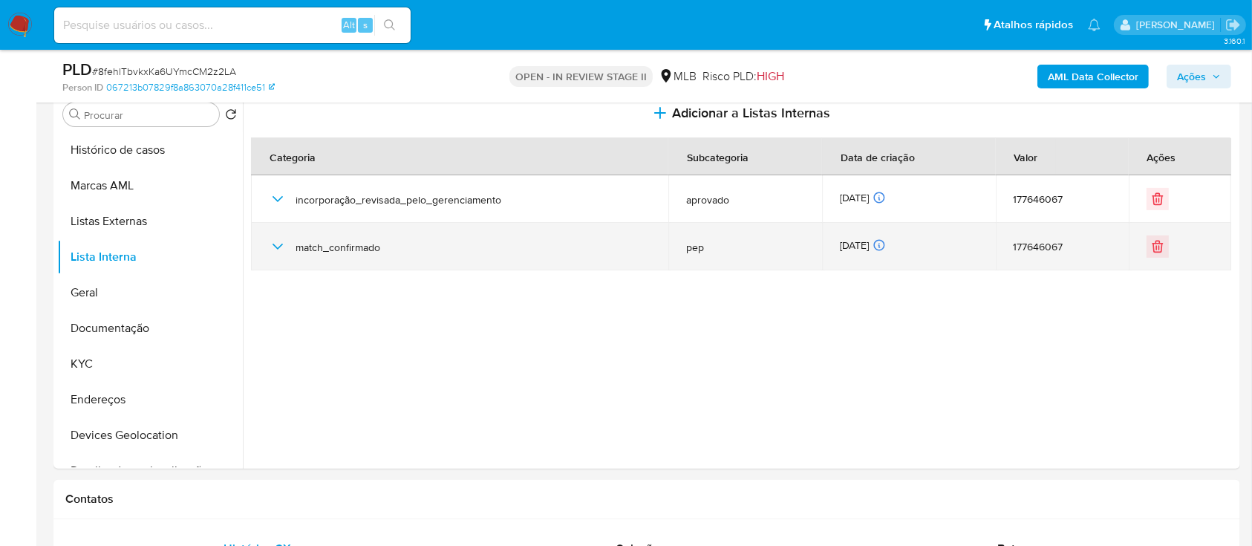
click at [278, 153] on icon "button" at bounding box center [277, 247] width 10 height 6
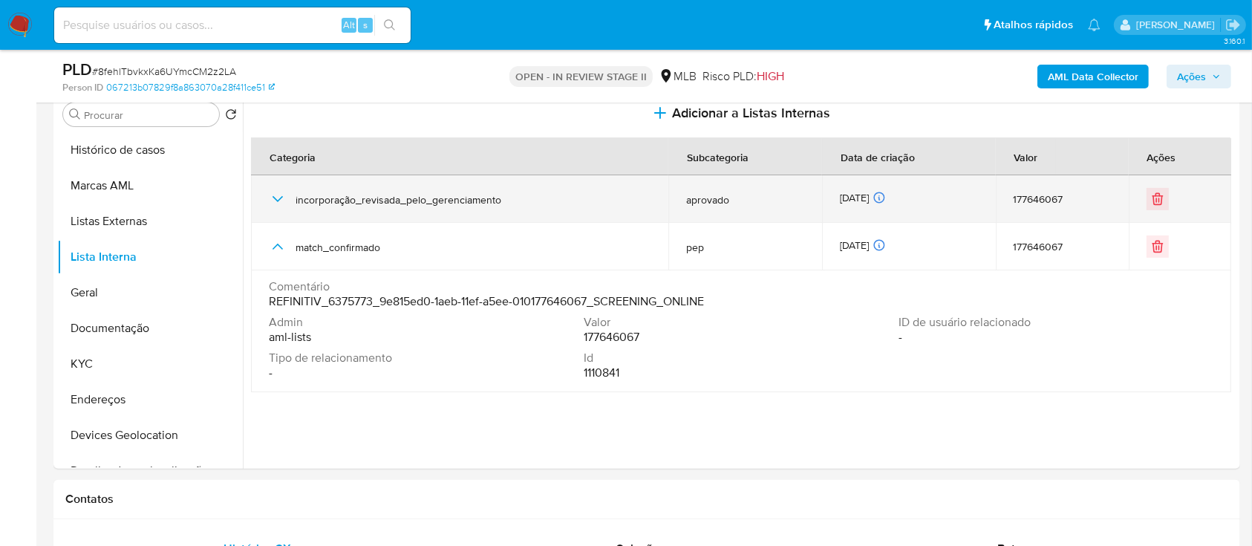
click at [277, 153] on icon "button" at bounding box center [278, 199] width 18 height 18
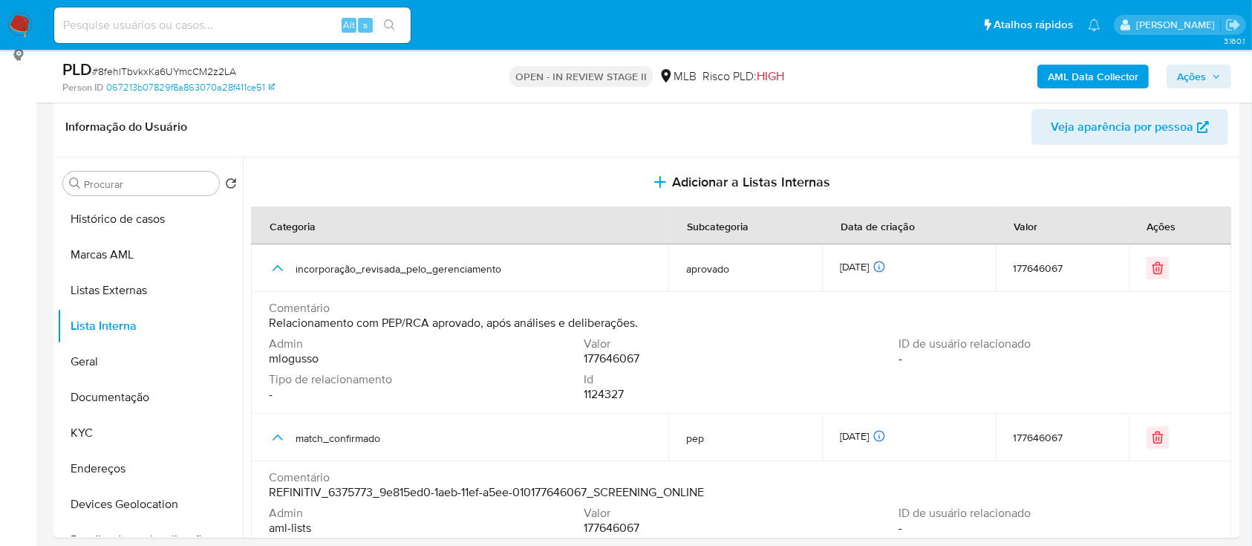
scroll to position [197, 0]
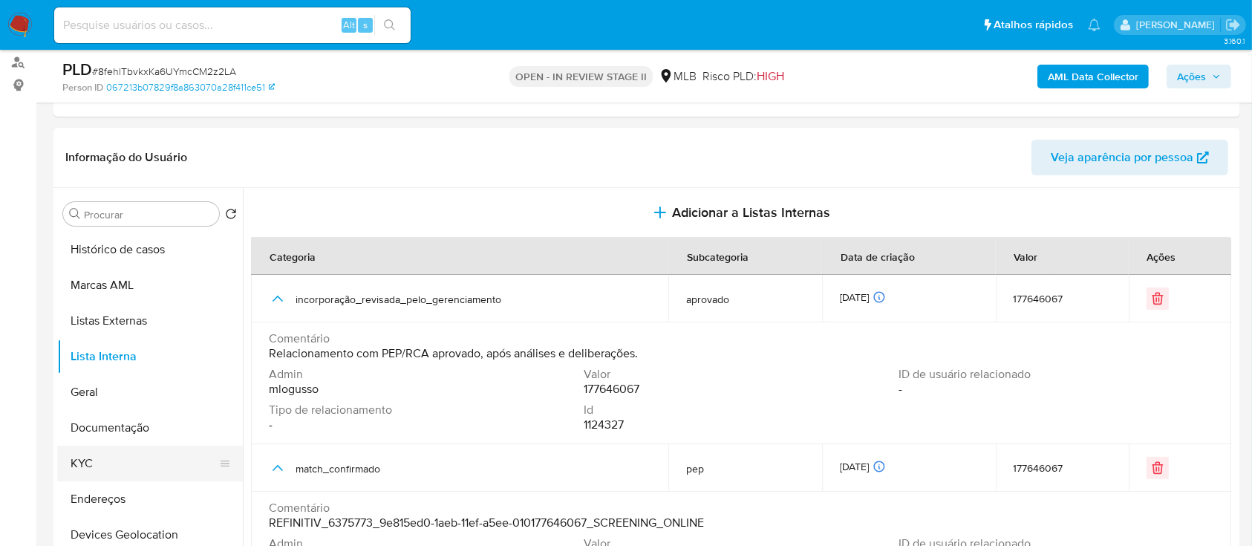
click at [103, 153] on button "KYC" at bounding box center [144, 463] width 174 height 36
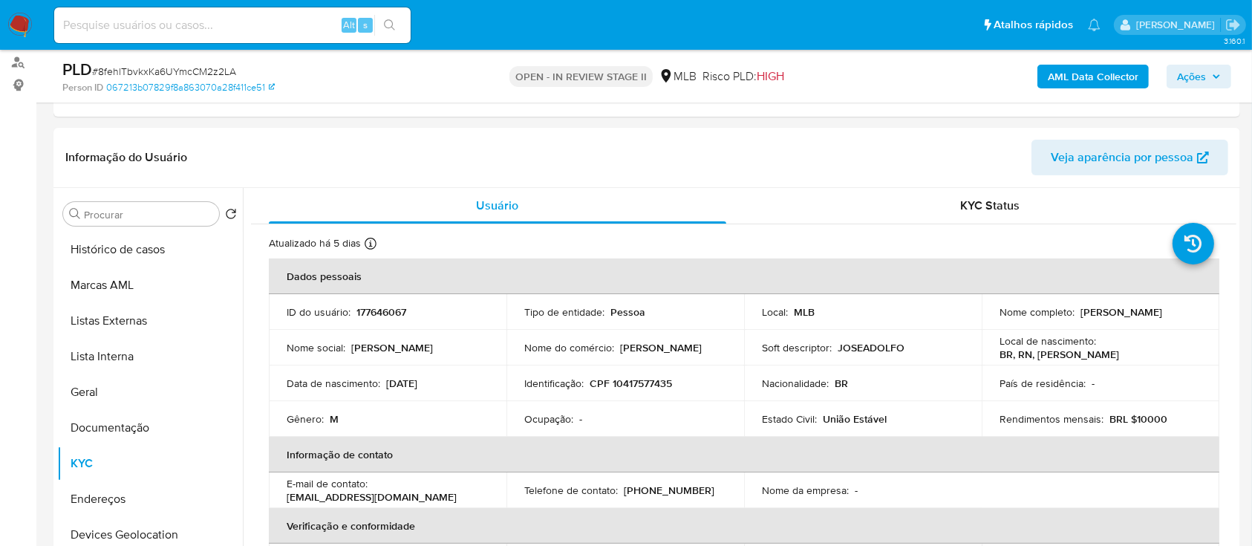
drag, startPoint x: 1128, startPoint y: 318, endPoint x: 996, endPoint y: 316, distance: 132.2
click at [999, 153] on div "Nome completo : Jose Adolfo da Silveira Neto" at bounding box center [1100, 311] width 202 height 13
copy p "Jose Adolfo da Silveira Neto"
drag, startPoint x: 109, startPoint y: 441, endPoint x: 113, endPoint y: 431, distance: 11.0
click at [113, 153] on button "Documentação" at bounding box center [144, 428] width 174 height 36
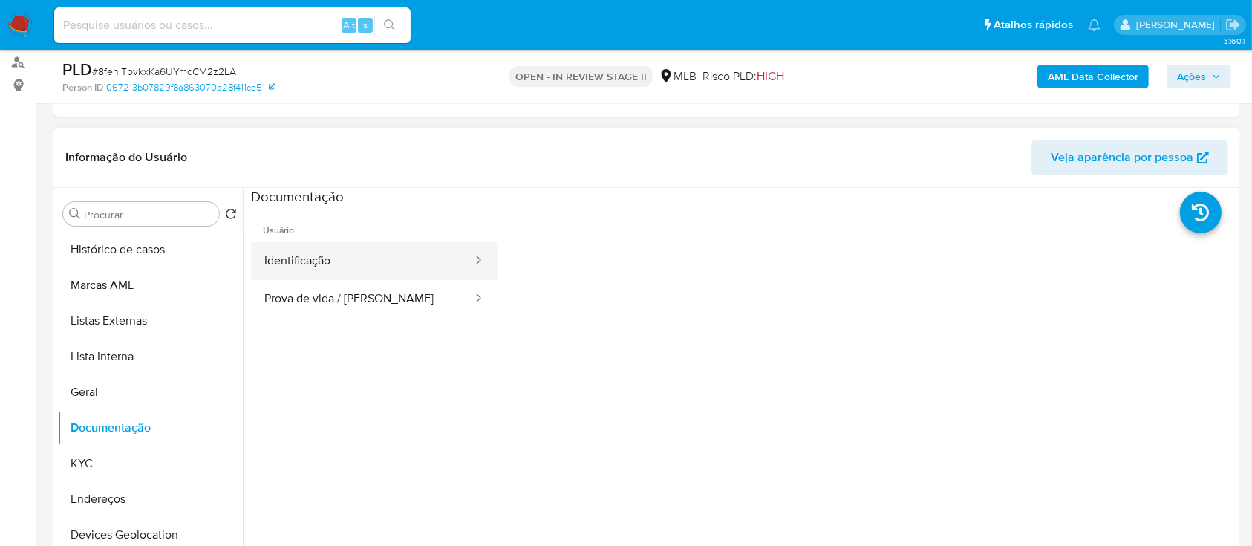
click at [299, 153] on button "Identificação" at bounding box center [362, 261] width 223 height 38
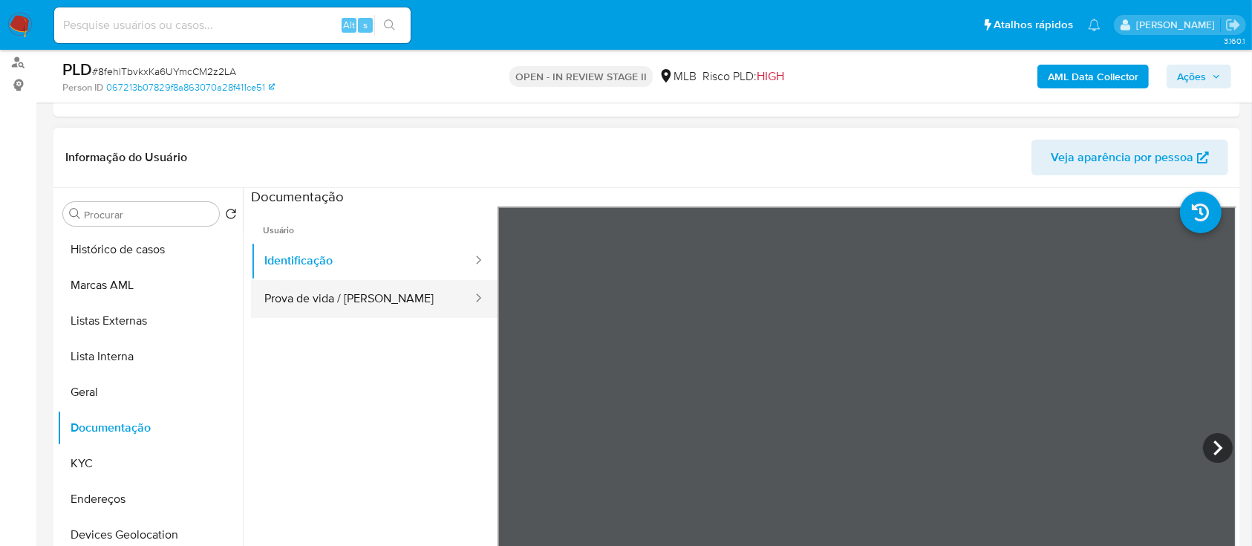
click at [346, 153] on button "Prova de vida / [PERSON_NAME]" at bounding box center [362, 299] width 223 height 38
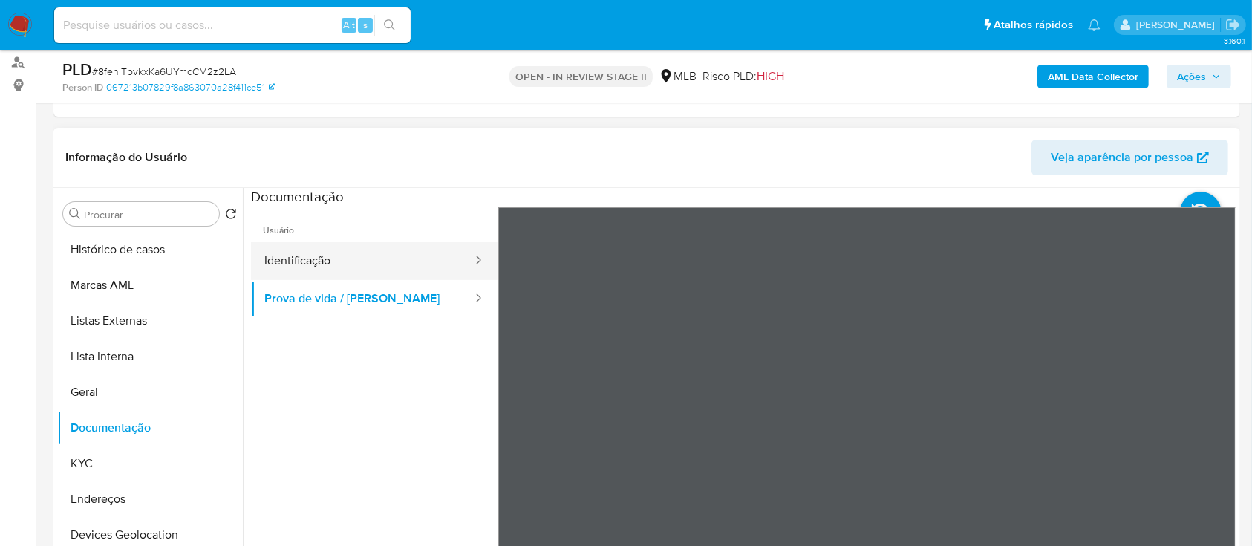
click at [330, 153] on button "Identificação" at bounding box center [362, 261] width 223 height 38
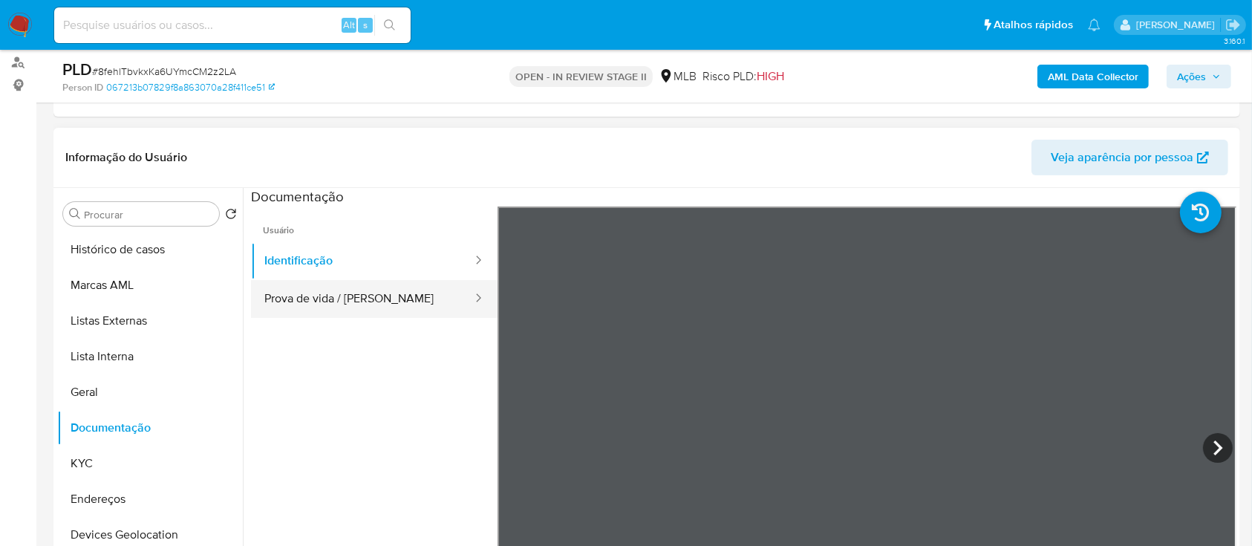
click at [345, 153] on button "Prova de vida / [PERSON_NAME]" at bounding box center [362, 299] width 223 height 38
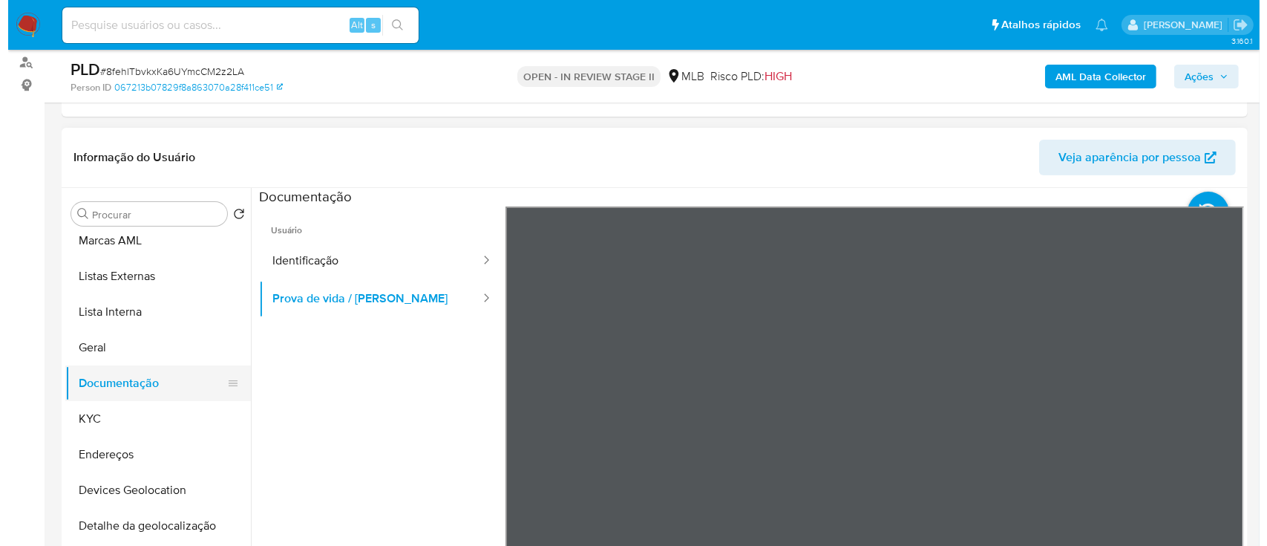
scroll to position [0, 0]
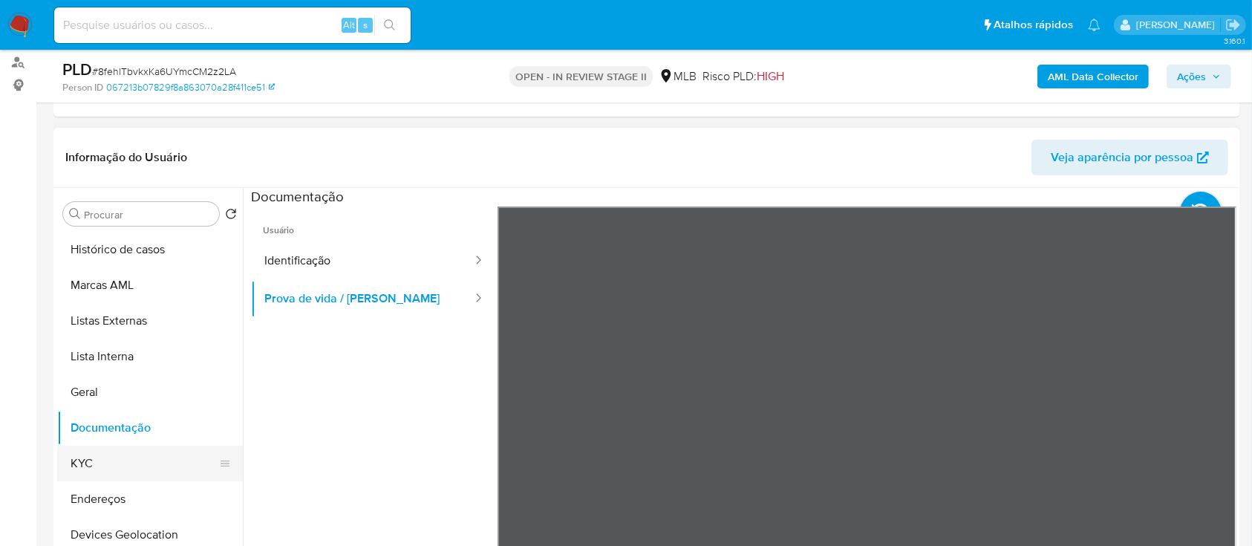
click at [88, 153] on button "KYC" at bounding box center [144, 463] width 174 height 36
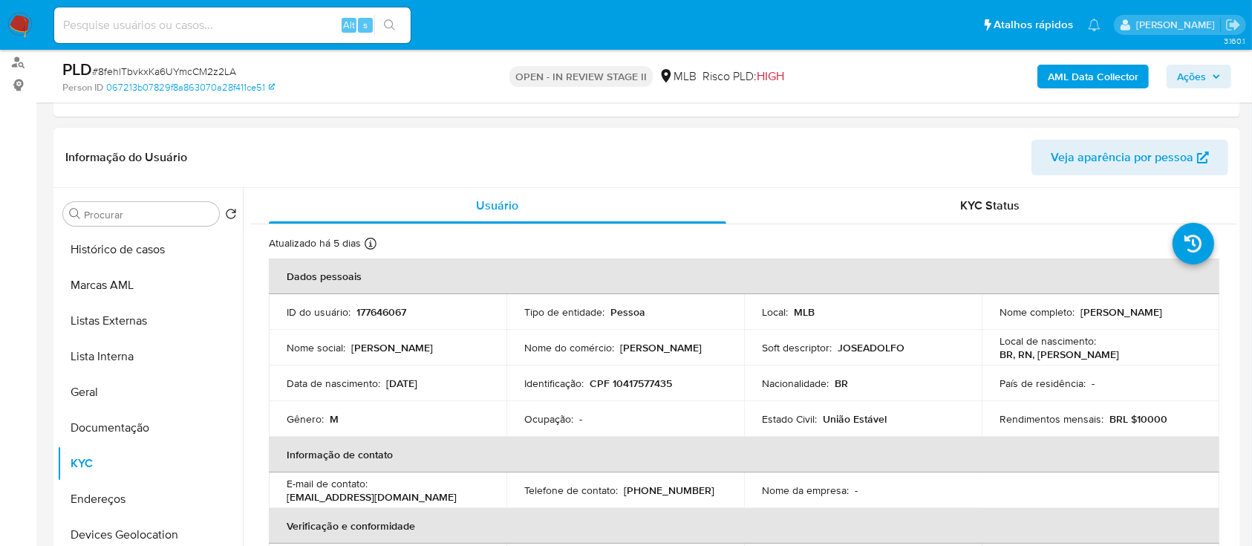
click at [653, 153] on p "CPF 10417577435" at bounding box center [630, 382] width 82 height 13
copy p "10417577435"
click at [96, 153] on button "Geral" at bounding box center [144, 392] width 174 height 36
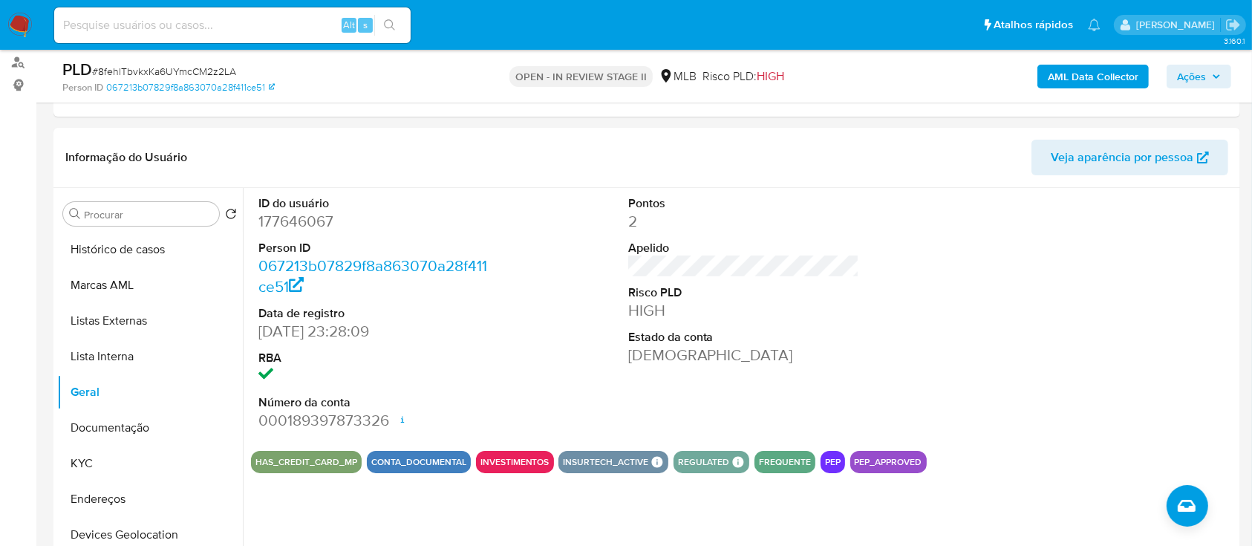
drag, startPoint x: 1184, startPoint y: 80, endPoint x: 1065, endPoint y: 90, distance: 119.2
click at [1173, 80] on button "Ações" at bounding box center [1198, 77] width 65 height 24
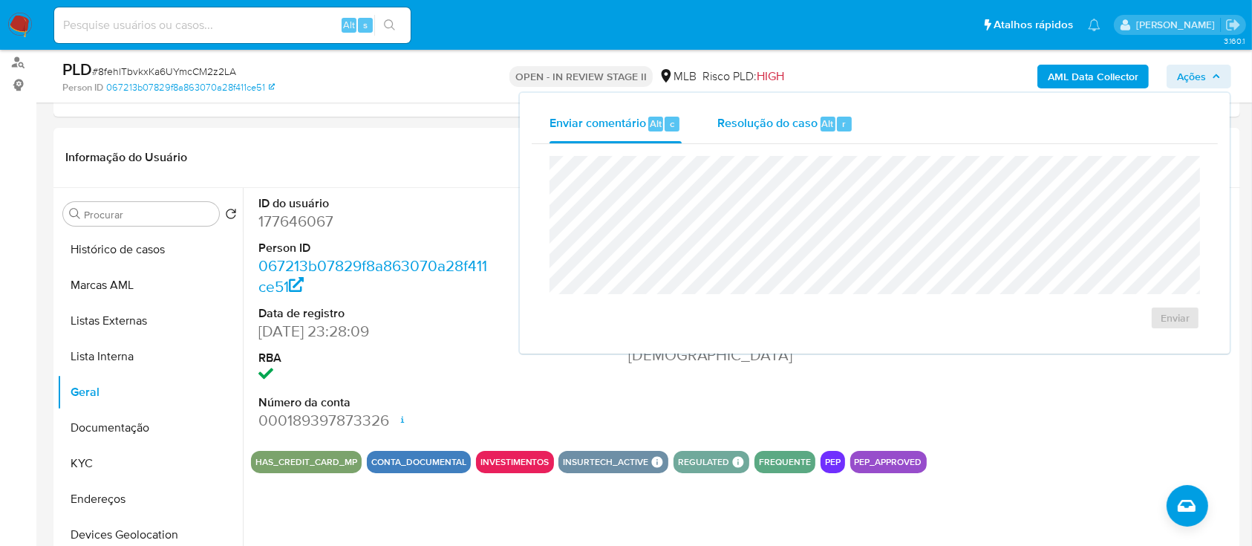
drag, startPoint x: 795, startPoint y: 122, endPoint x: 791, endPoint y: 134, distance: 13.4
click at [791, 134] on div "Resolução do caso Alt r" at bounding box center [785, 124] width 136 height 39
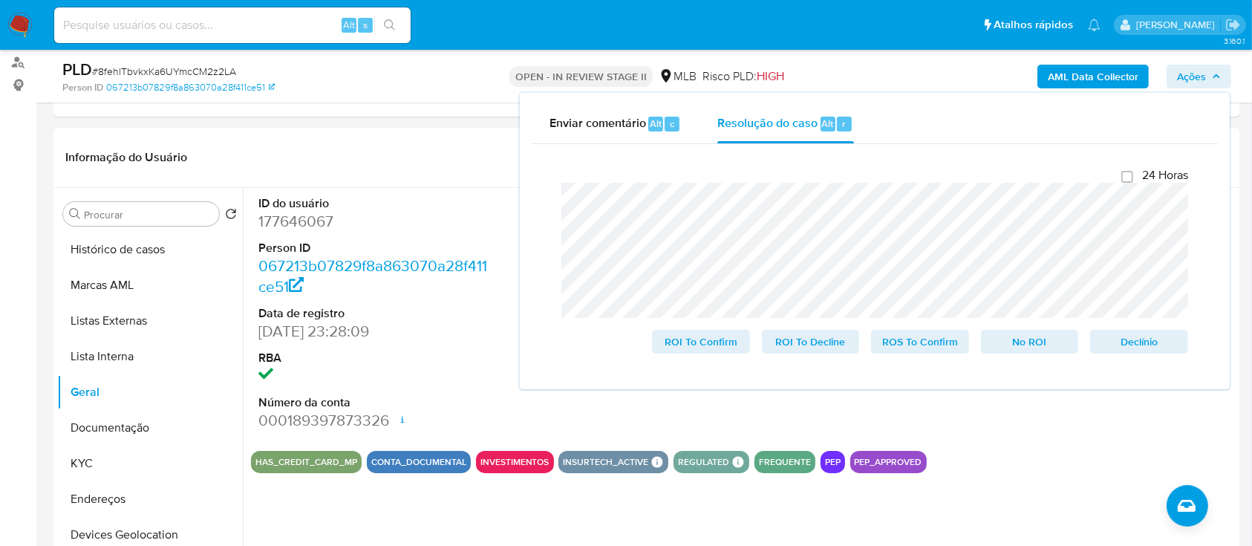
click at [1062, 80] on b "AML Data Collector" at bounding box center [1093, 77] width 91 height 24
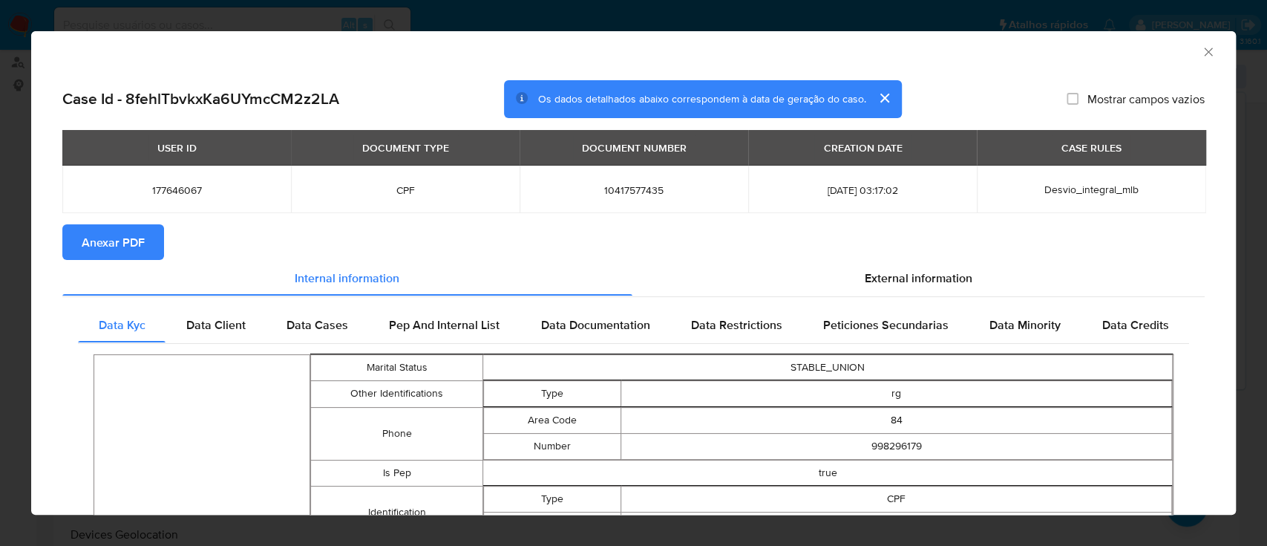
click at [112, 153] on span "Anexar PDF" at bounding box center [113, 242] width 63 height 33
click at [898, 153] on span "External information" at bounding box center [919, 277] width 108 height 17
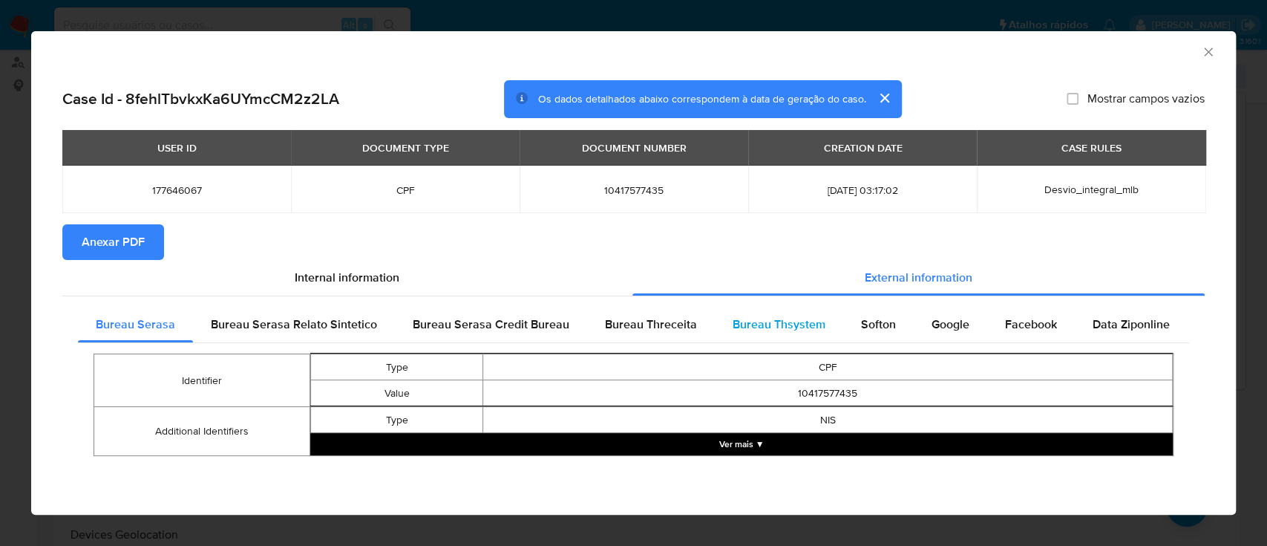
click at [745, 153] on span "Bureau Thsystem" at bounding box center [779, 324] width 93 height 17
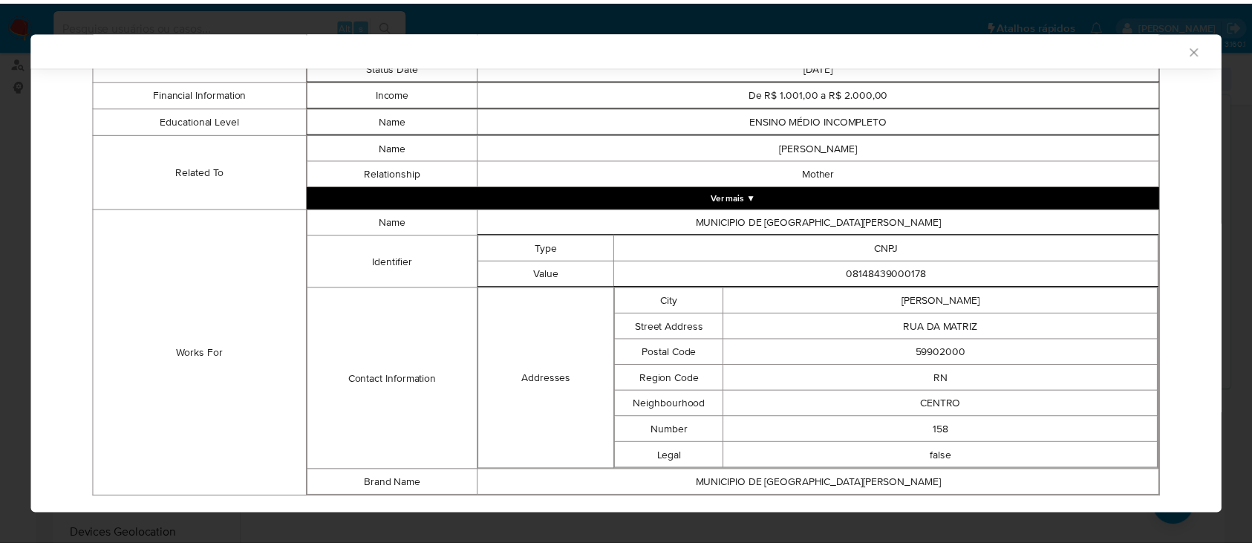
scroll to position [953, 0]
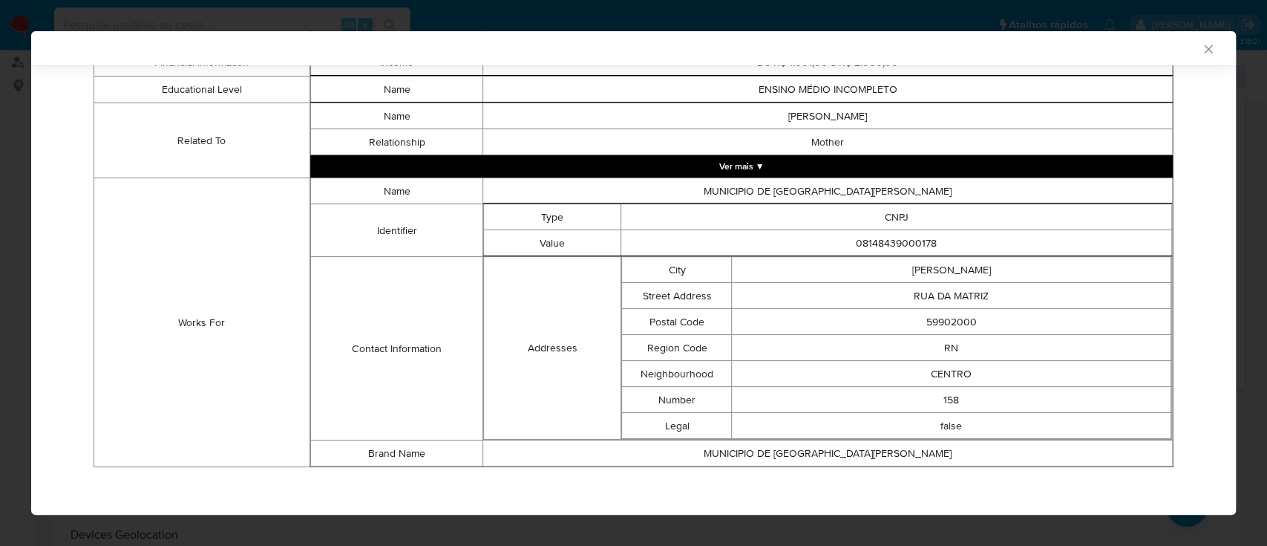
click at [1201, 50] on icon "Fechar a janela" at bounding box center [1208, 49] width 15 height 15
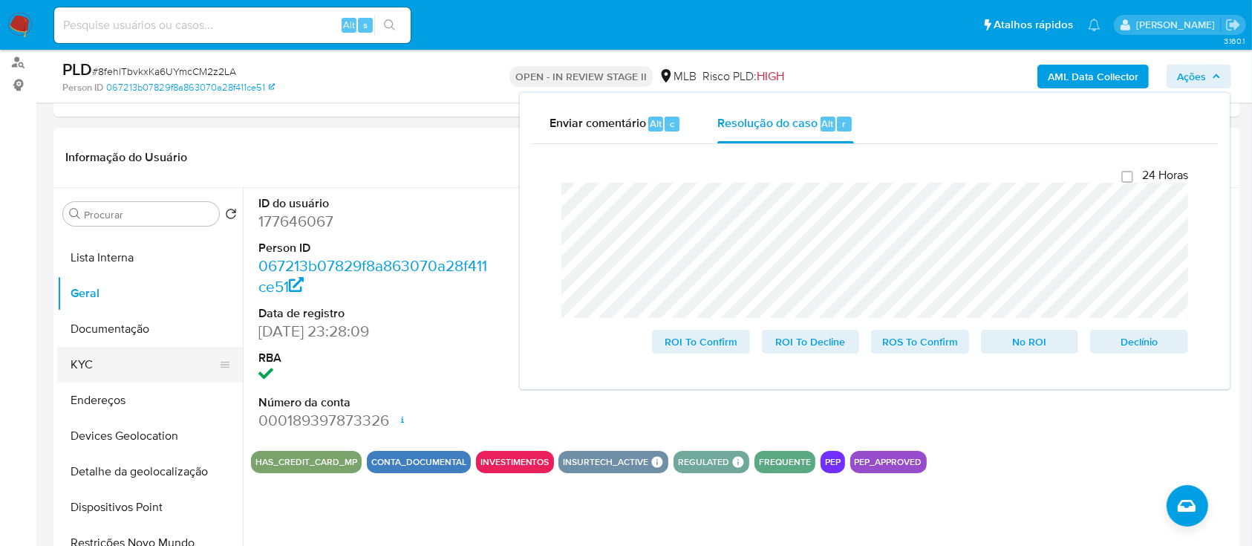
scroll to position [197, 0]
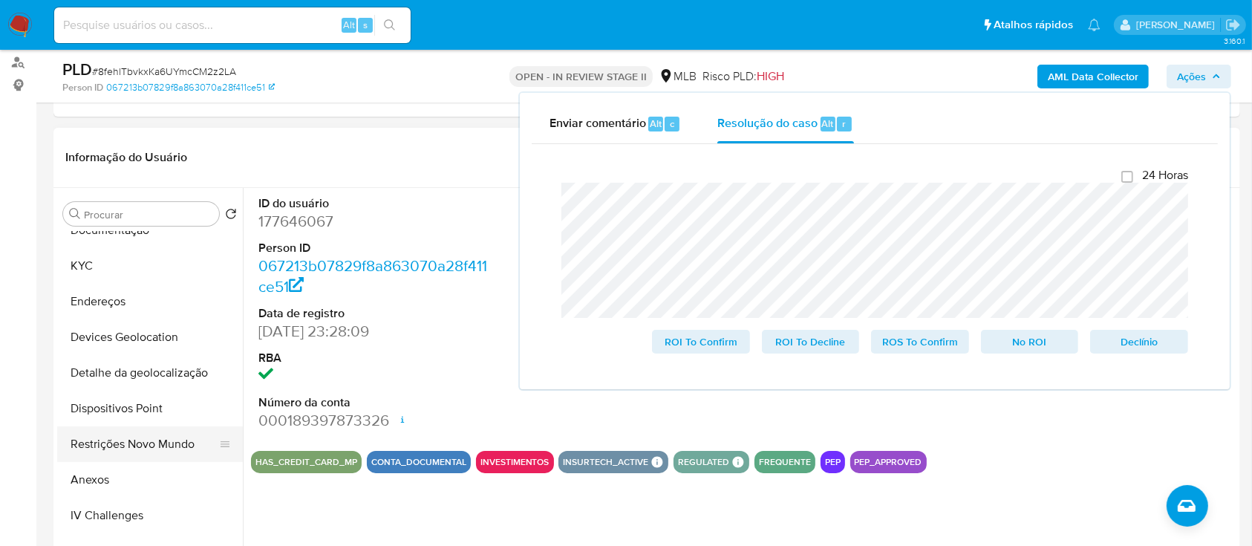
click at [132, 153] on button "Restrições Novo Mundo" at bounding box center [144, 444] width 174 height 36
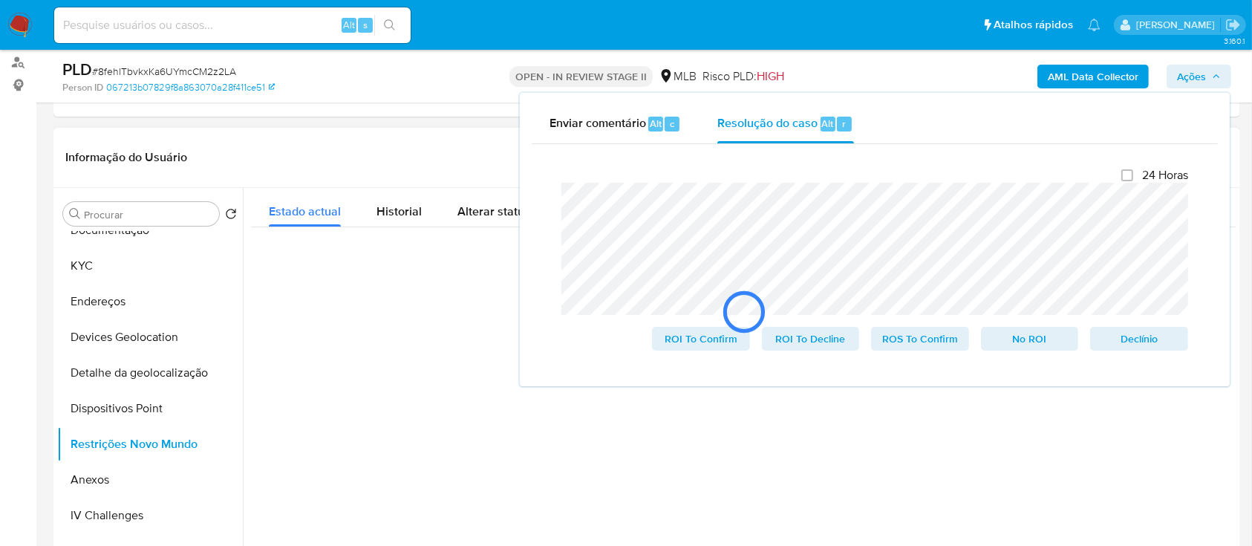
click at [417, 147] on header "Informação do Usuário Veja aparência por pessoa" at bounding box center [646, 158] width 1163 height 36
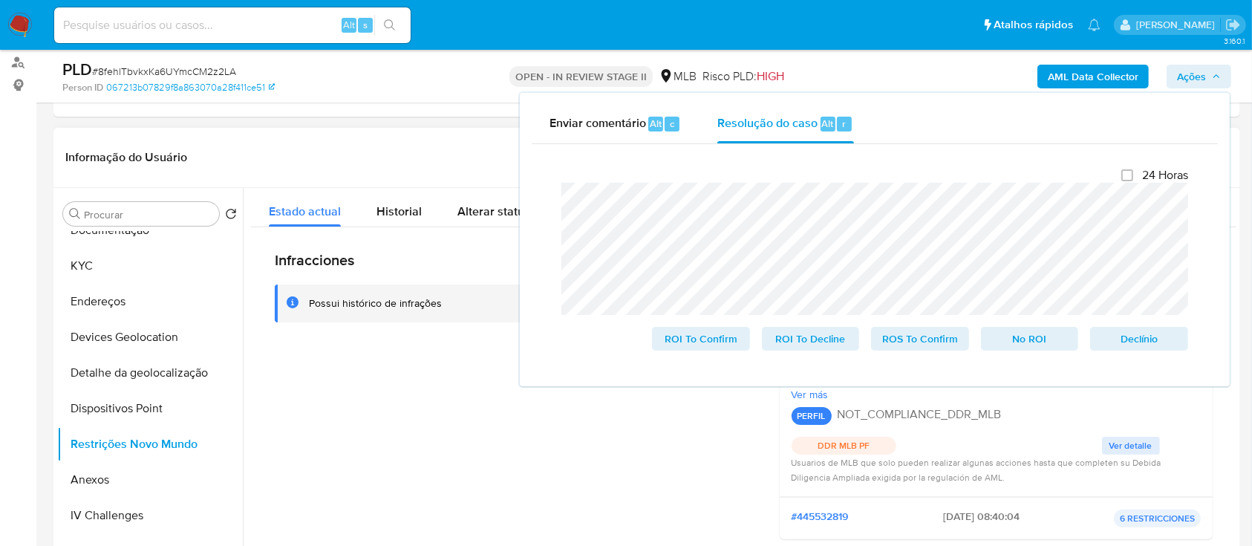
click at [374, 153] on div "Possui histórico de infrações" at bounding box center [375, 303] width 133 height 14
click at [355, 82] on div "Person ID 067213b07829f8a863070a28f411ce51" at bounding box center [254, 87] width 385 height 13
click at [754, 123] on span "Resolução do caso" at bounding box center [767, 122] width 100 height 17
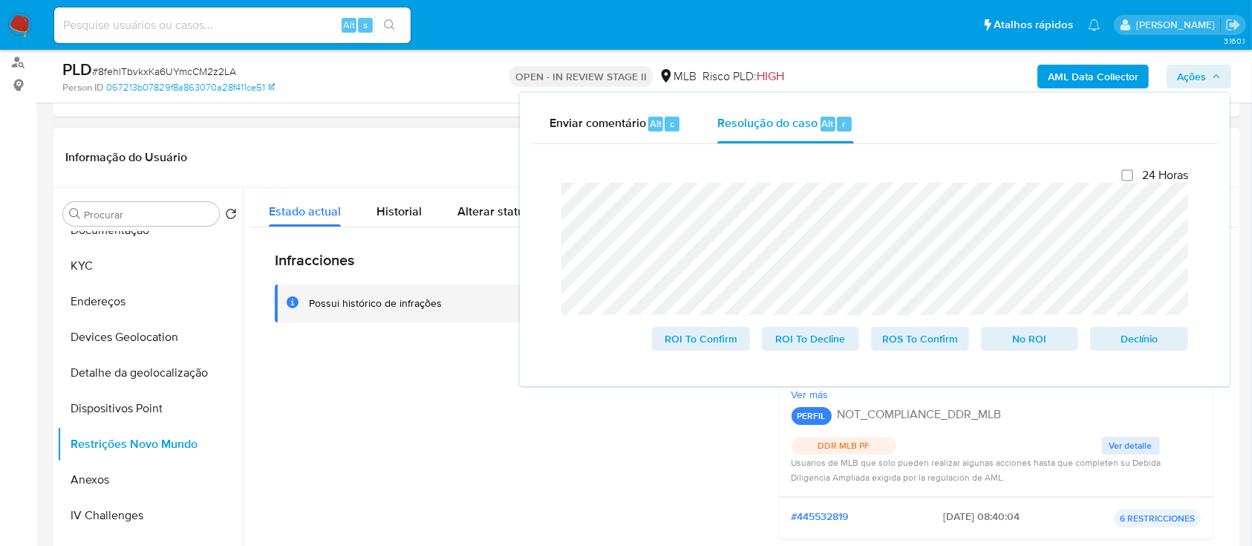
click at [447, 132] on div "Informação do Usuário Veja aparência por pessoa" at bounding box center [646, 158] width 1186 height 60
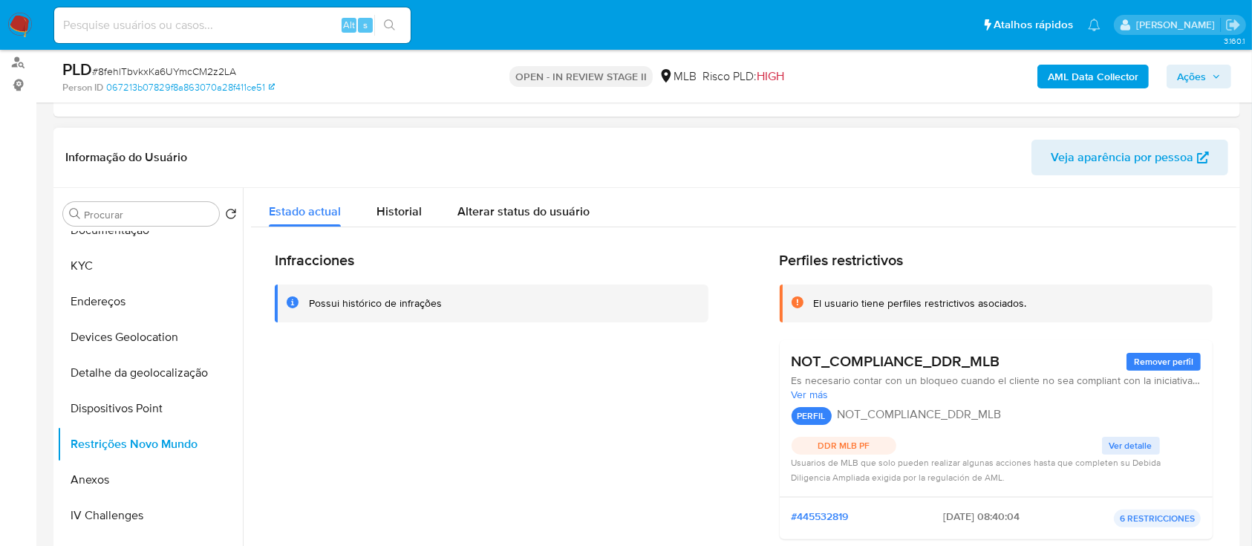
drag, startPoint x: 1031, startPoint y: 302, endPoint x: 884, endPoint y: 304, distance: 147.0
click at [884, 153] on div "El usuario tiene perfiles restrictivos asociados." at bounding box center [1007, 303] width 388 height 14
click at [122, 153] on button "KYC" at bounding box center [144, 266] width 174 height 36
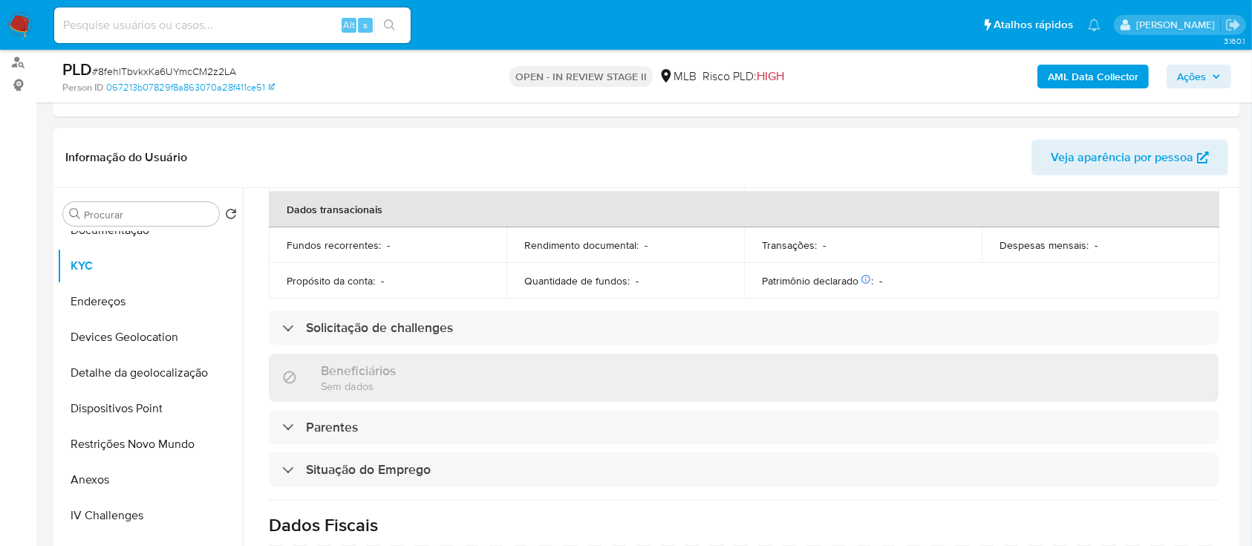
scroll to position [631, 0]
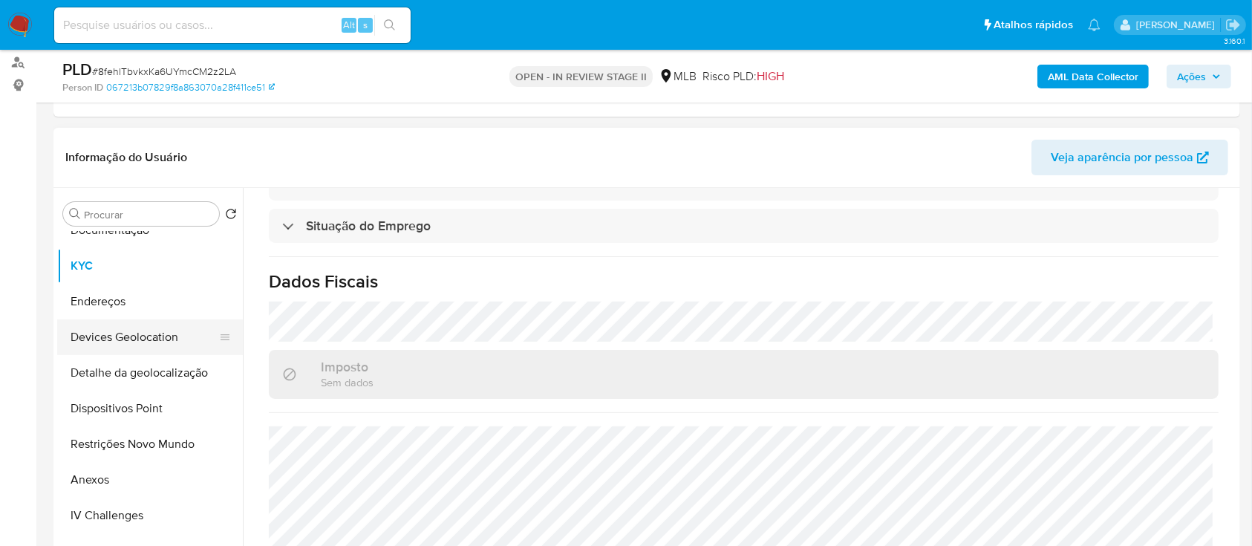
click at [135, 153] on button "Devices Geolocation" at bounding box center [144, 337] width 174 height 36
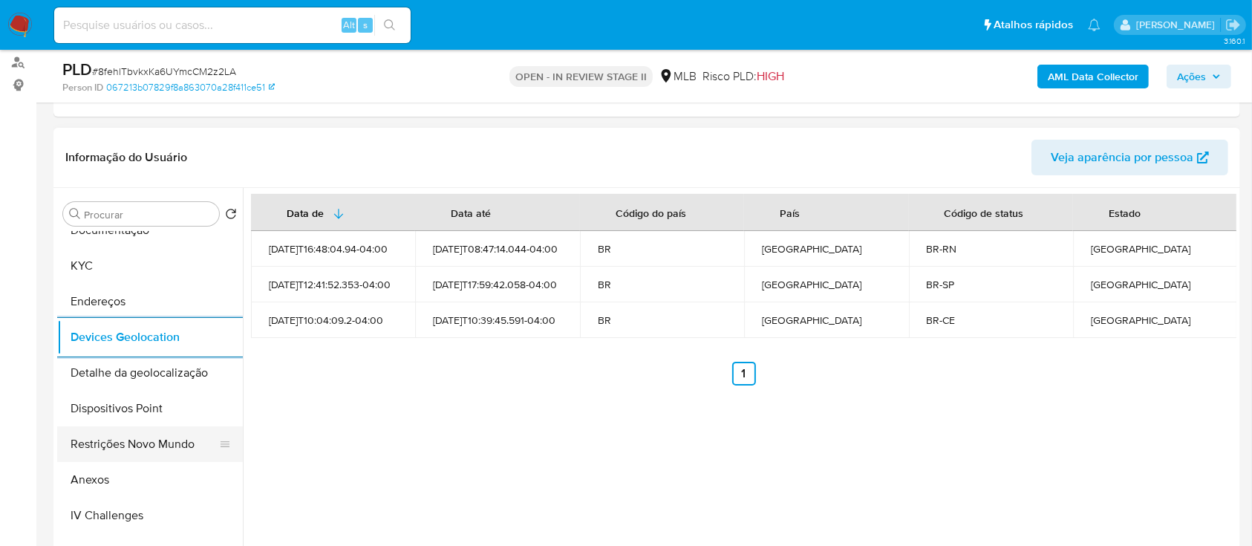
click at [124, 153] on button "Restrições Novo Mundo" at bounding box center [144, 444] width 174 height 36
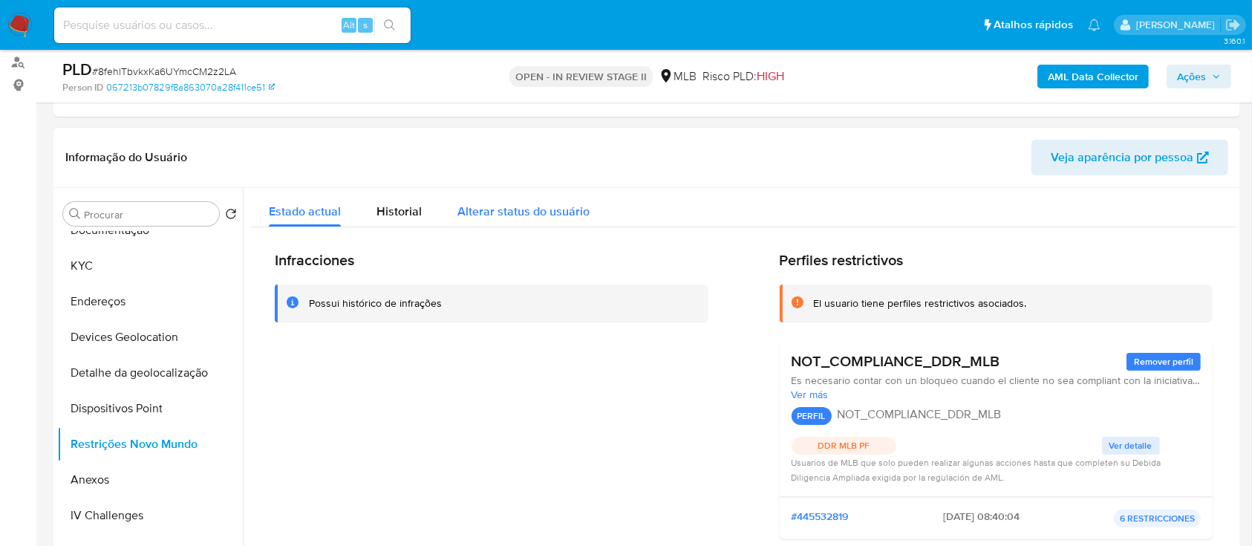
drag, startPoint x: 394, startPoint y: 213, endPoint x: 471, endPoint y: 223, distance: 77.1
click at [396, 153] on span "Historial" at bounding box center [398, 211] width 45 height 17
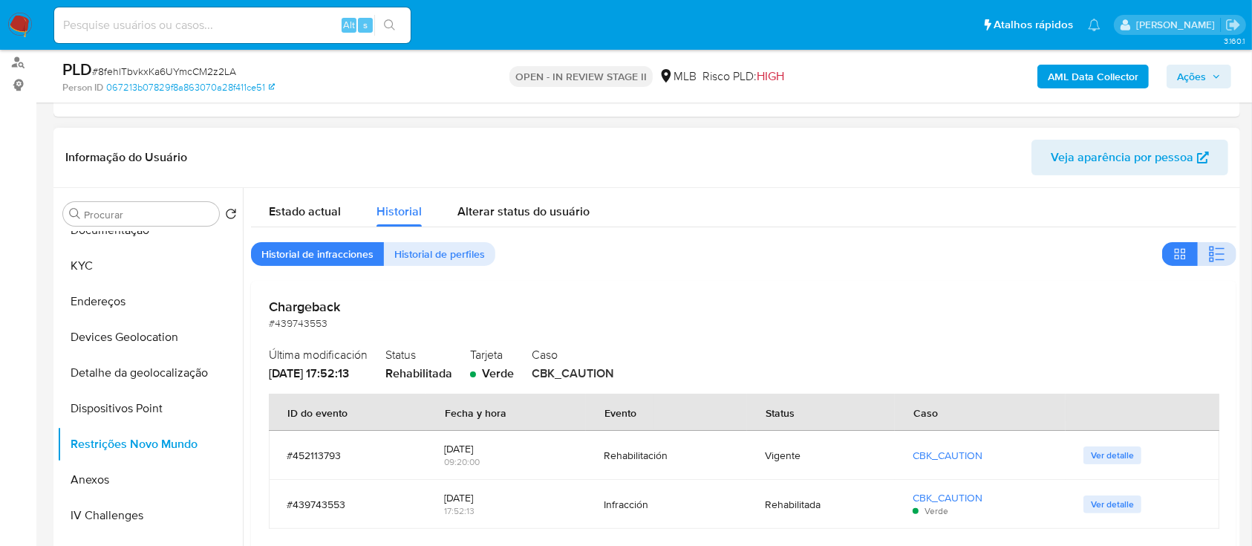
click at [1218, 153] on icon "button" at bounding box center [1217, 254] width 18 height 18
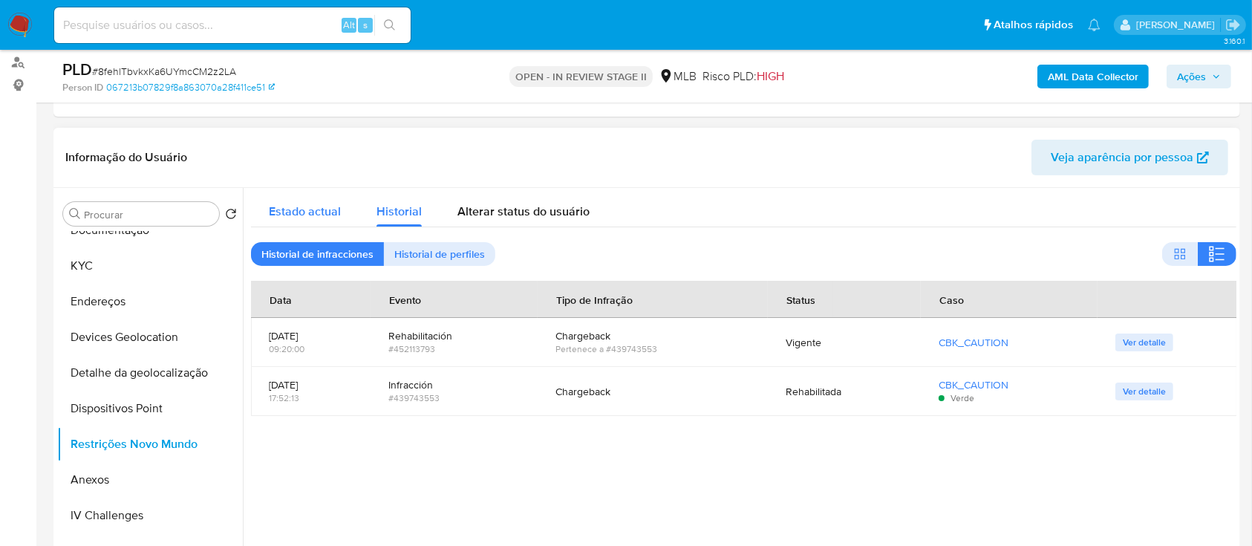
click at [307, 153] on span "Estado actual" at bounding box center [305, 211] width 72 height 17
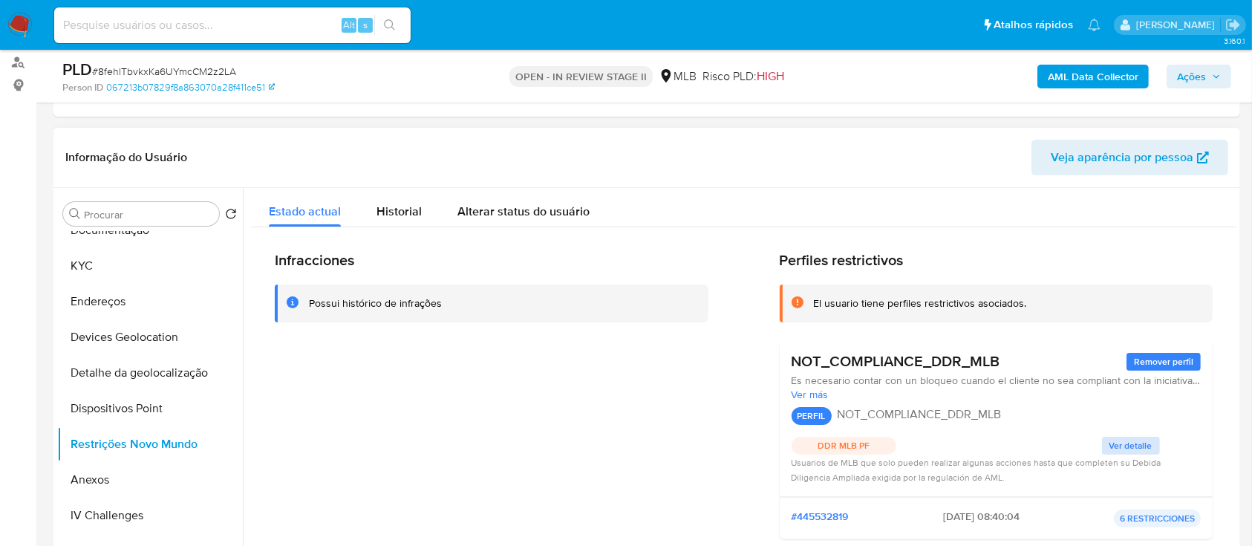
click at [1133, 153] on span "Ver detalle" at bounding box center [1130, 445] width 43 height 15
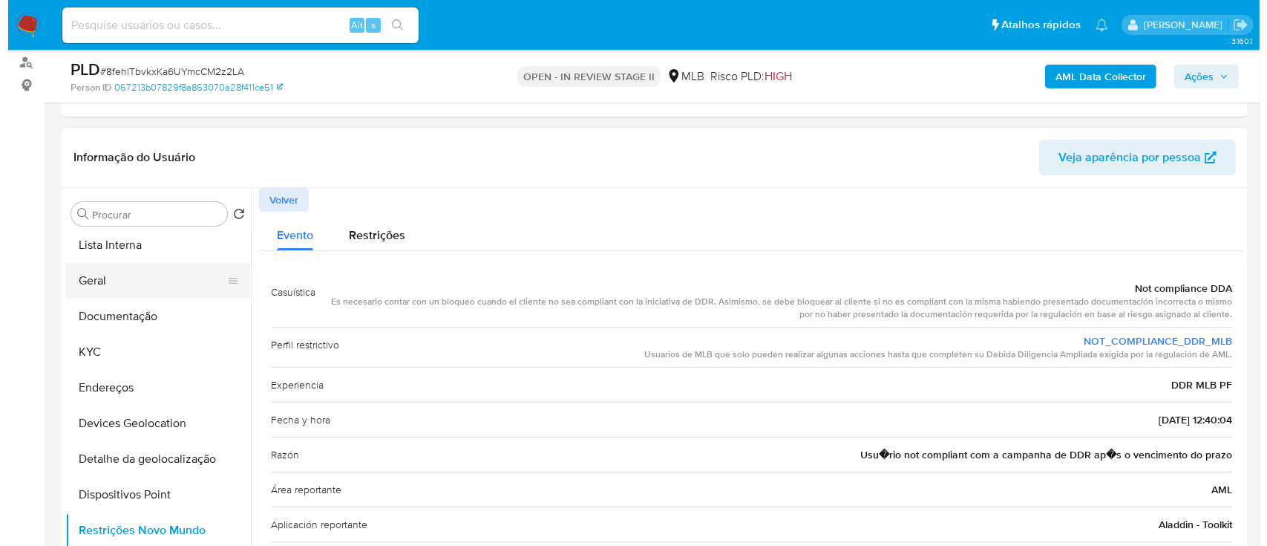
scroll to position [197, 0]
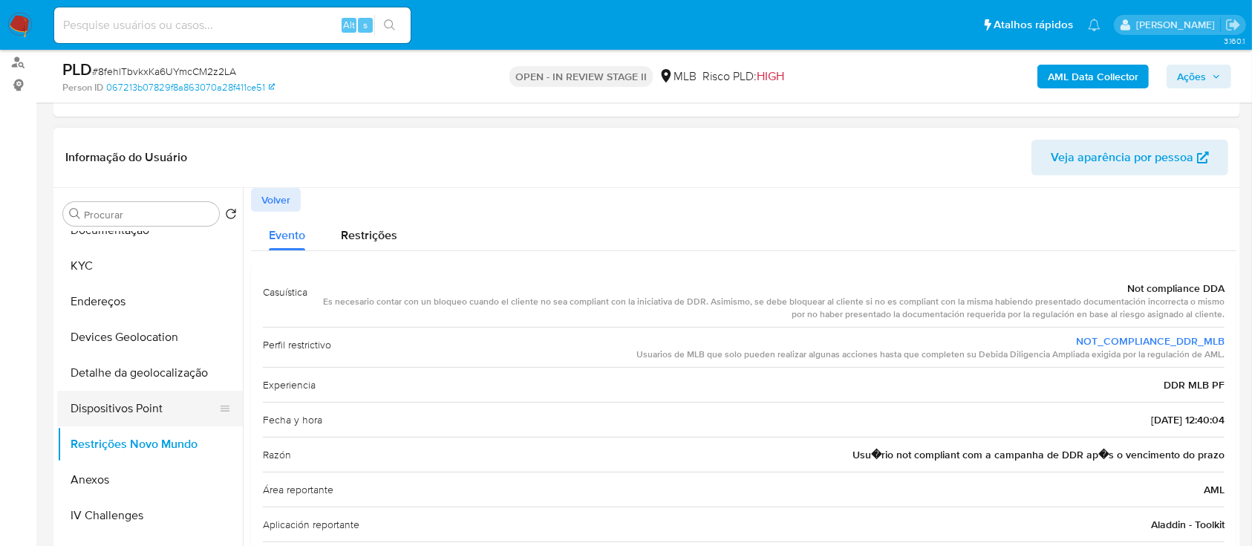
click at [143, 153] on button "Dispositivos Point" at bounding box center [144, 409] width 174 height 36
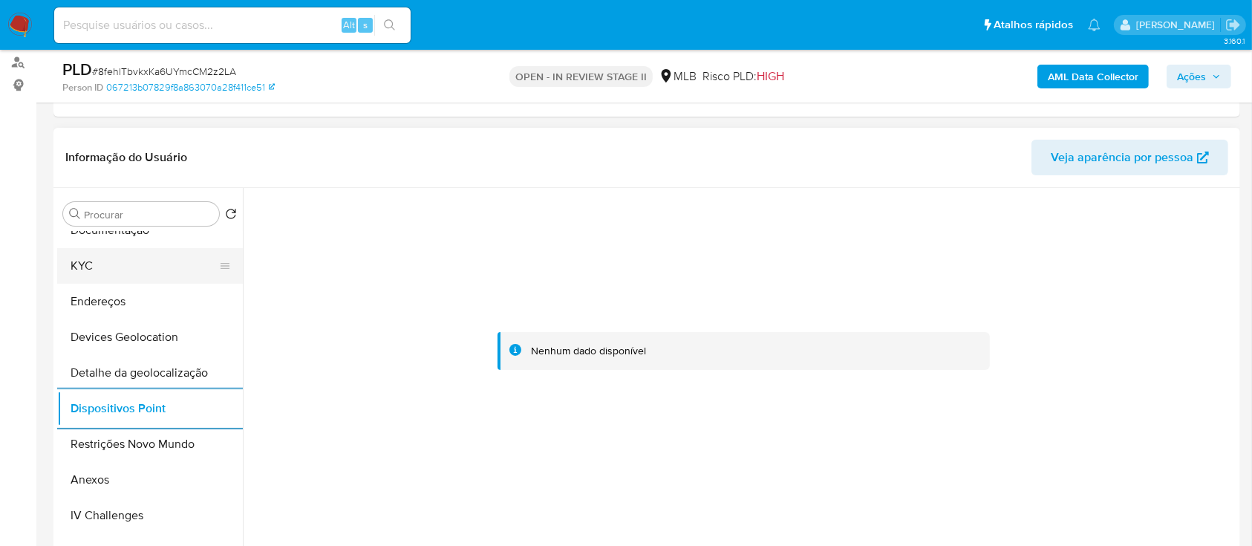
click at [137, 153] on button "KYC" at bounding box center [144, 266] width 174 height 36
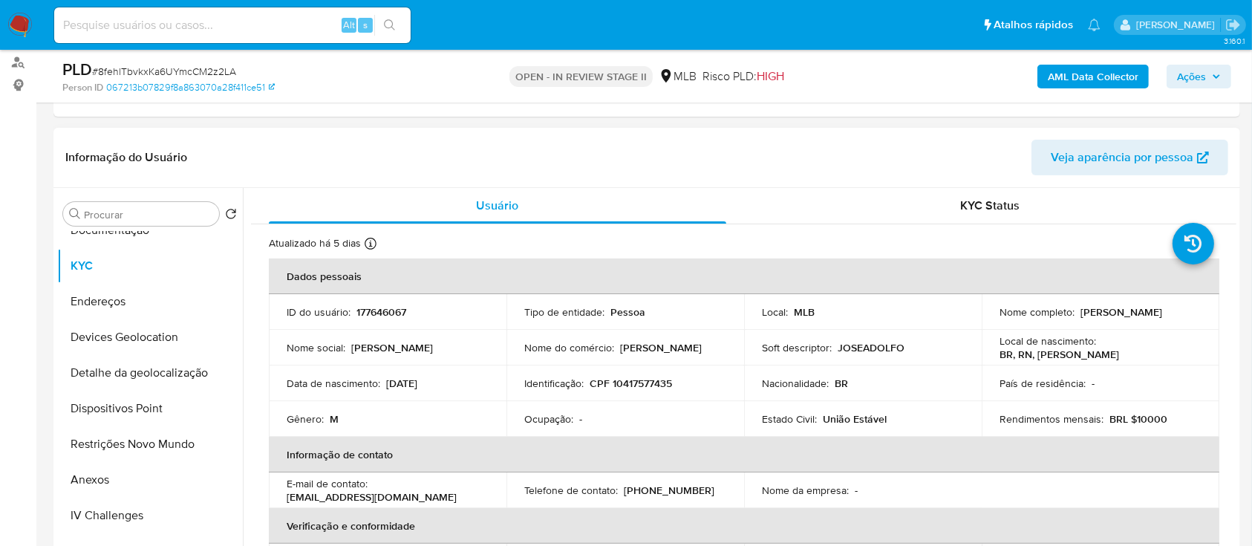
click at [647, 153] on p "CPF 10417577435" at bounding box center [630, 382] width 82 height 13
copy p "10417577435"
click at [661, 153] on p "CPF 10417577435" at bounding box center [630, 382] width 82 height 13
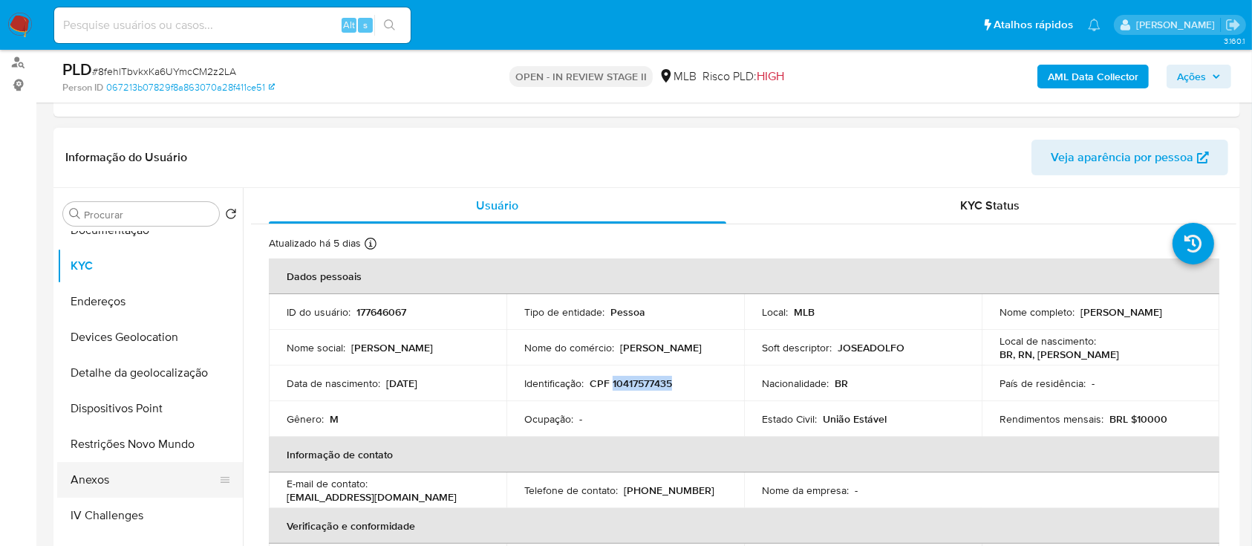
click at [101, 153] on button "Anexos" at bounding box center [144, 480] width 174 height 36
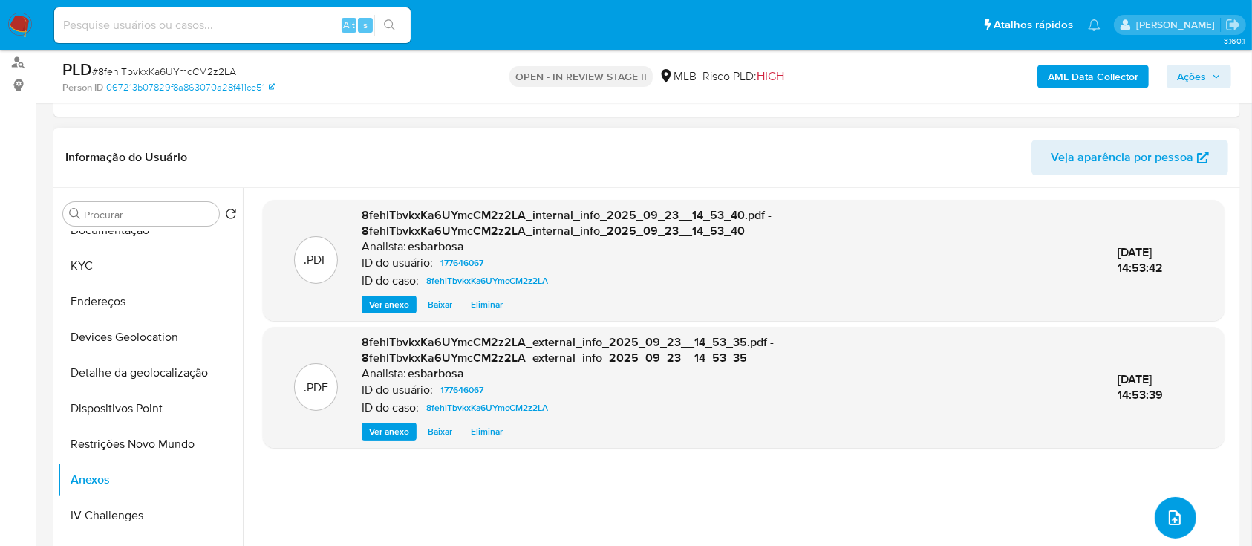
click at [1169, 153] on icon "upload-file" at bounding box center [1175, 517] width 12 height 15
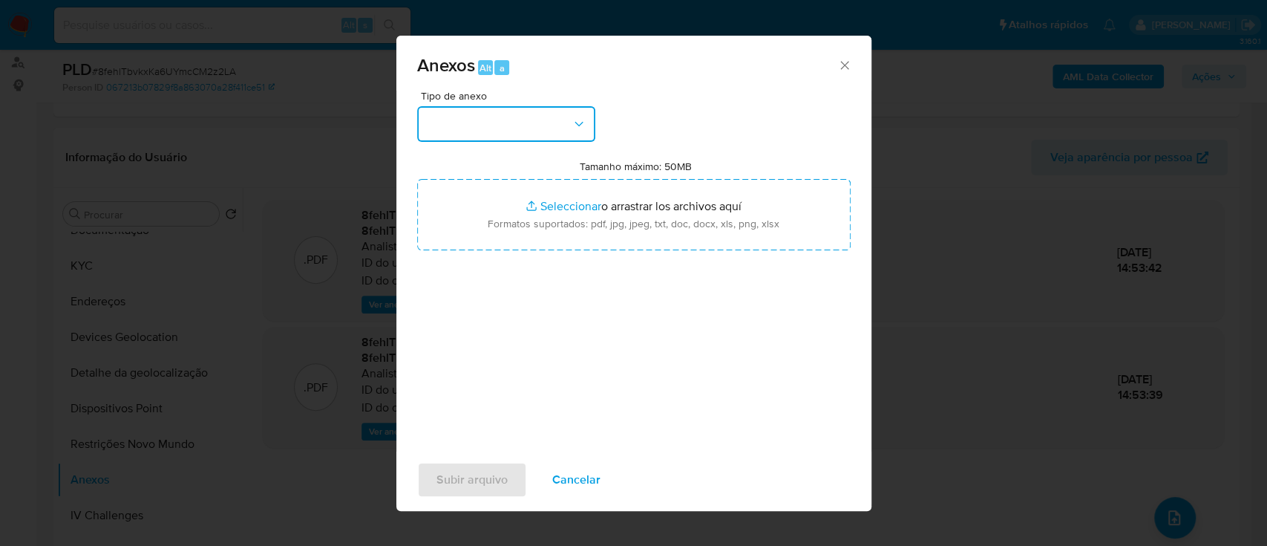
click at [558, 130] on button "button" at bounding box center [506, 124] width 178 height 36
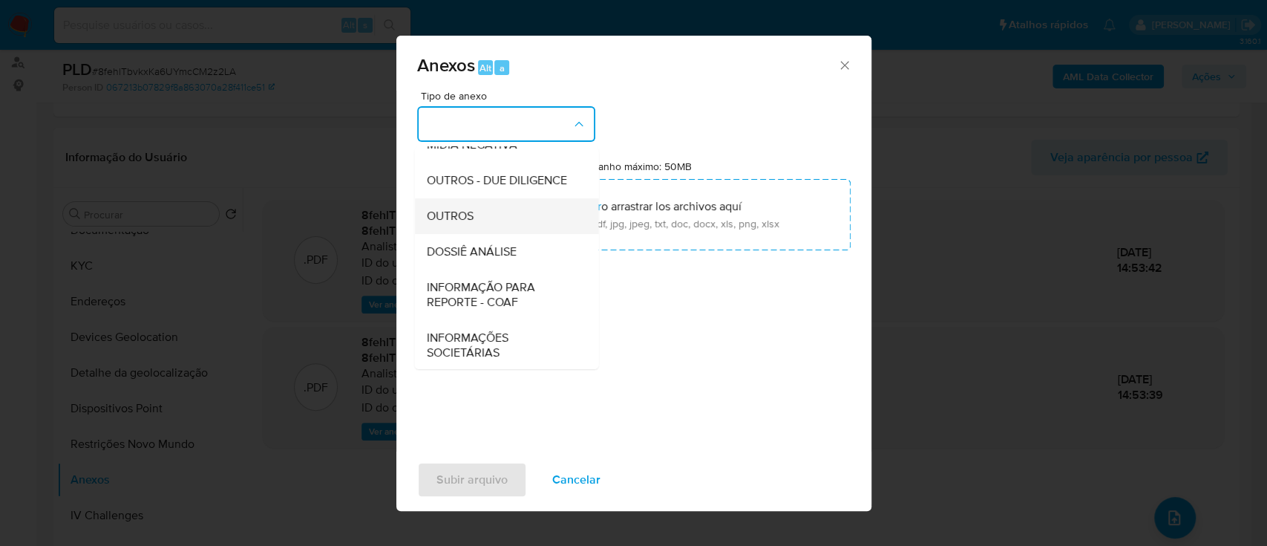
click at [456, 153] on span "OUTROS" at bounding box center [449, 216] width 47 height 15
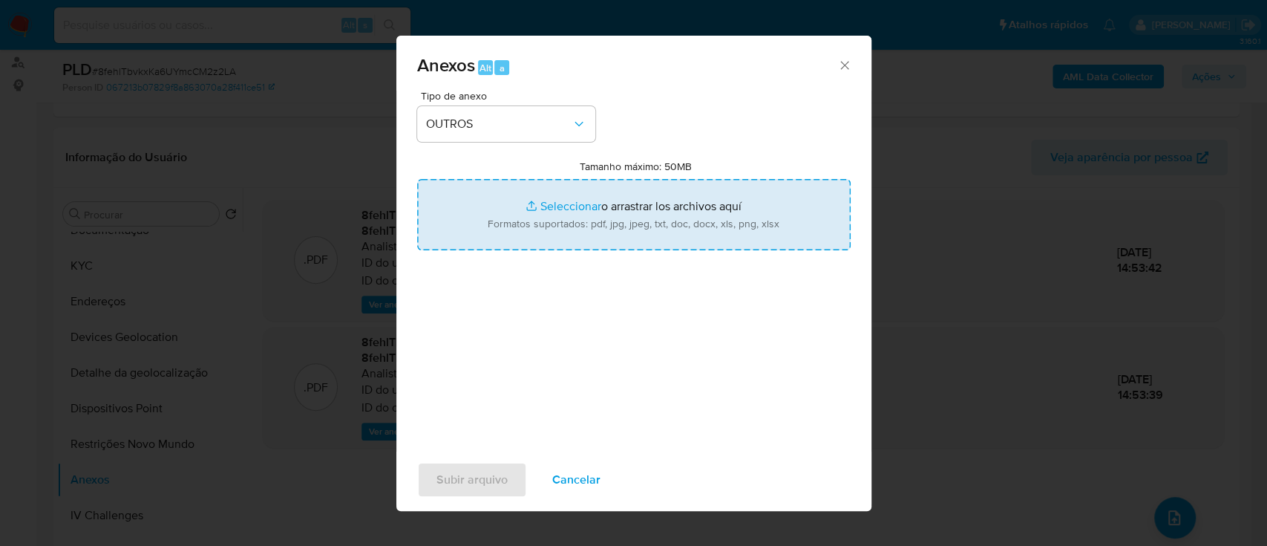
click at [557, 153] on input "Tamanho máximo: 50MB Seleccionar archivos" at bounding box center [634, 214] width 434 height 71
type input "C:\fakepath\Mulan 177646067_2025_09_22_08_45_45.xlsx"
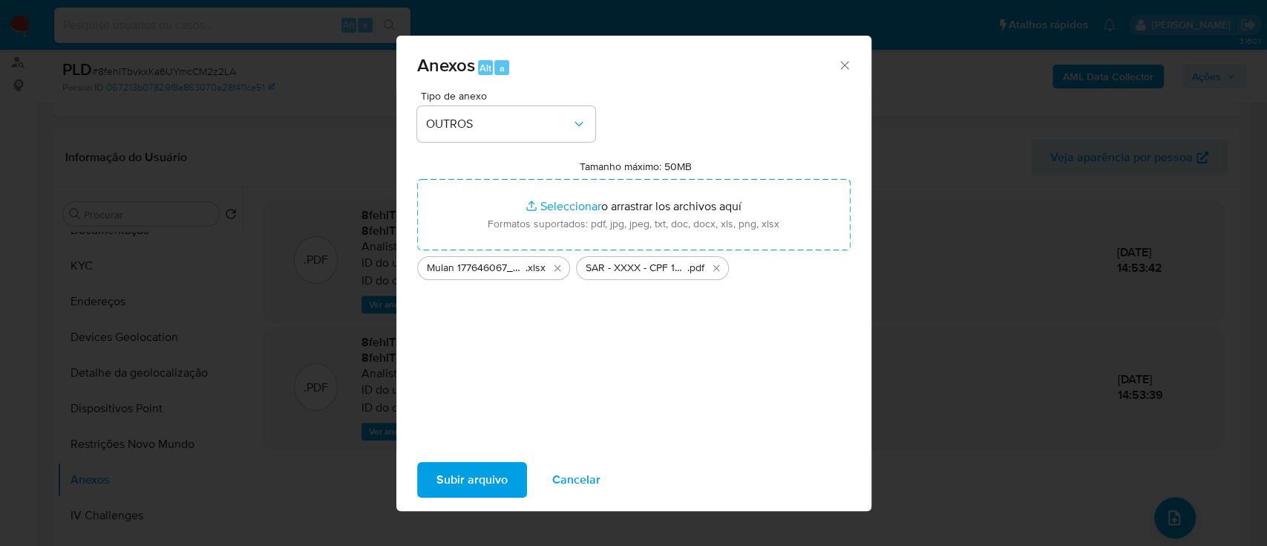
click at [474, 153] on span "Subir arquivo" at bounding box center [472, 479] width 71 height 33
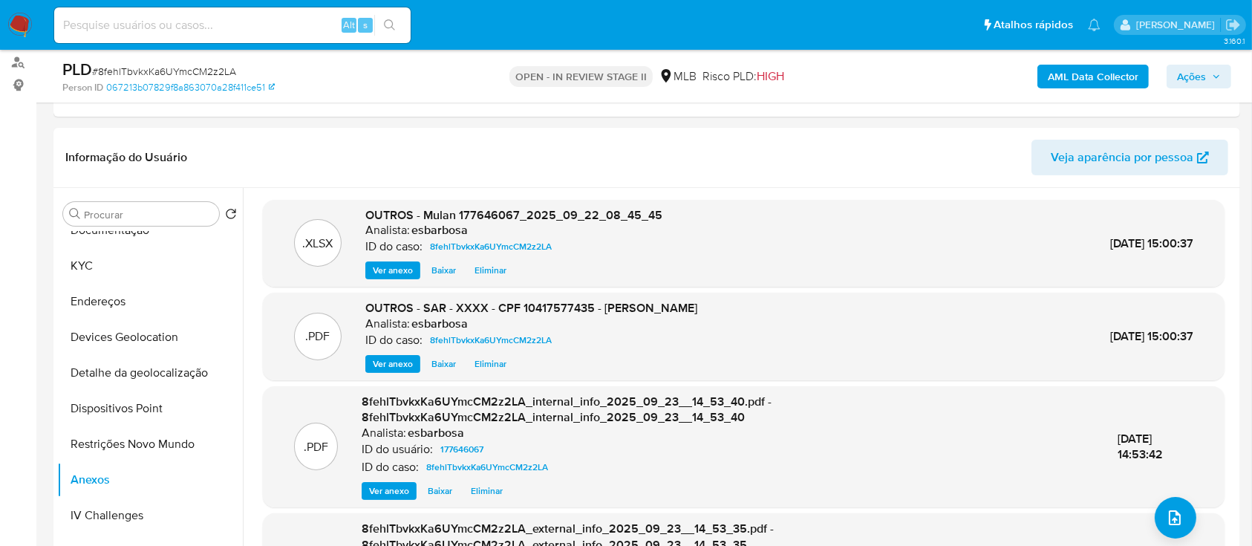
click at [204, 71] on span "# 8fehlTbvkxKa6UYmcCM2z2LA" at bounding box center [164, 71] width 144 height 15
copy span "8fehlTbvkxKa6UYmcCM2z2LA"
click at [1188, 79] on span "Ações" at bounding box center [1191, 77] width 29 height 24
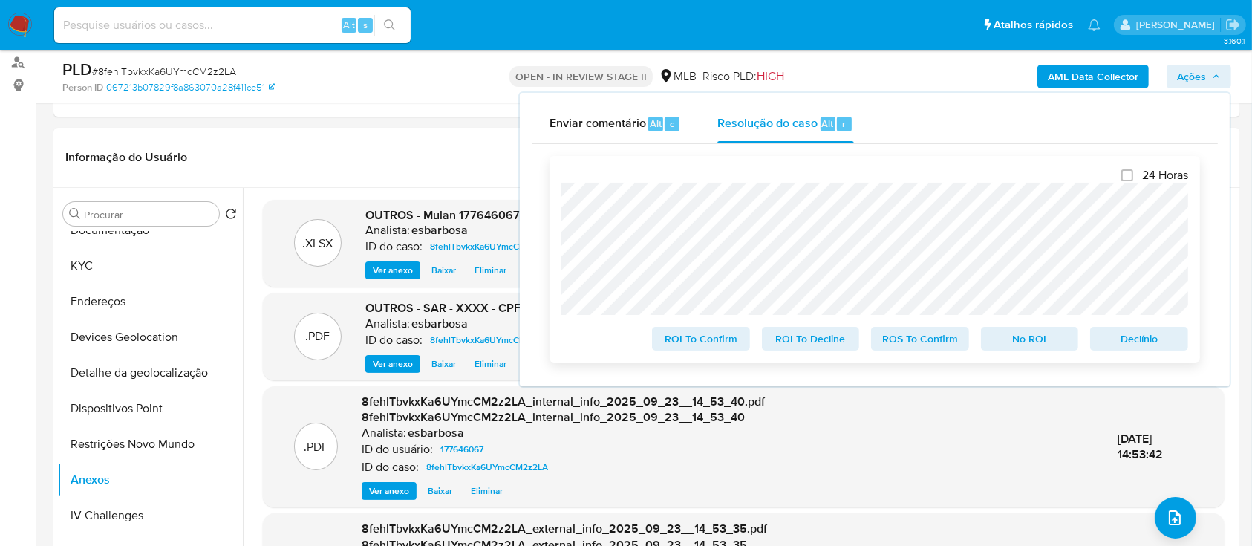
click at [909, 153] on span "ROS To Confirm" at bounding box center [919, 338] width 77 height 21
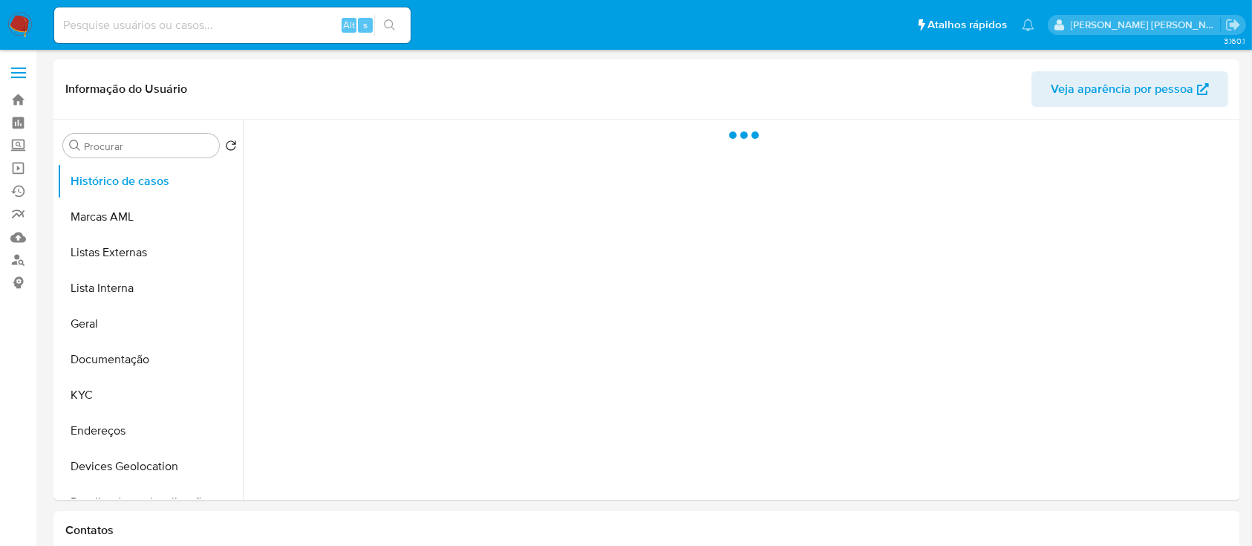
click at [238, 30] on input at bounding box center [232, 25] width 356 height 19
paste input "246175290"
type input "246175290"
select select "10"
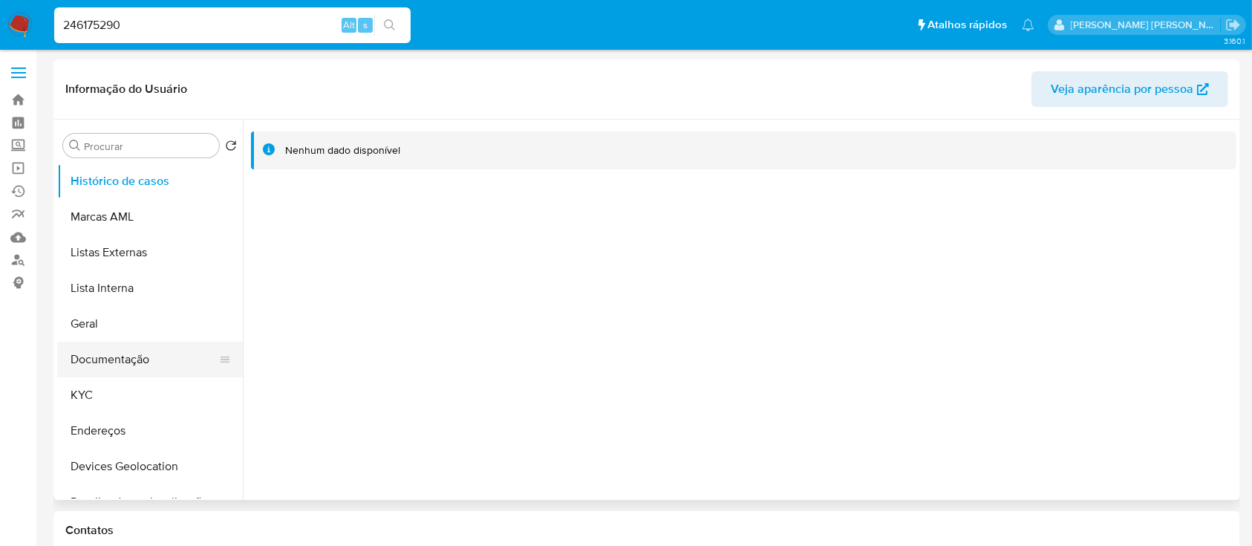
click at [131, 359] on button "Documentação" at bounding box center [144, 360] width 174 height 36
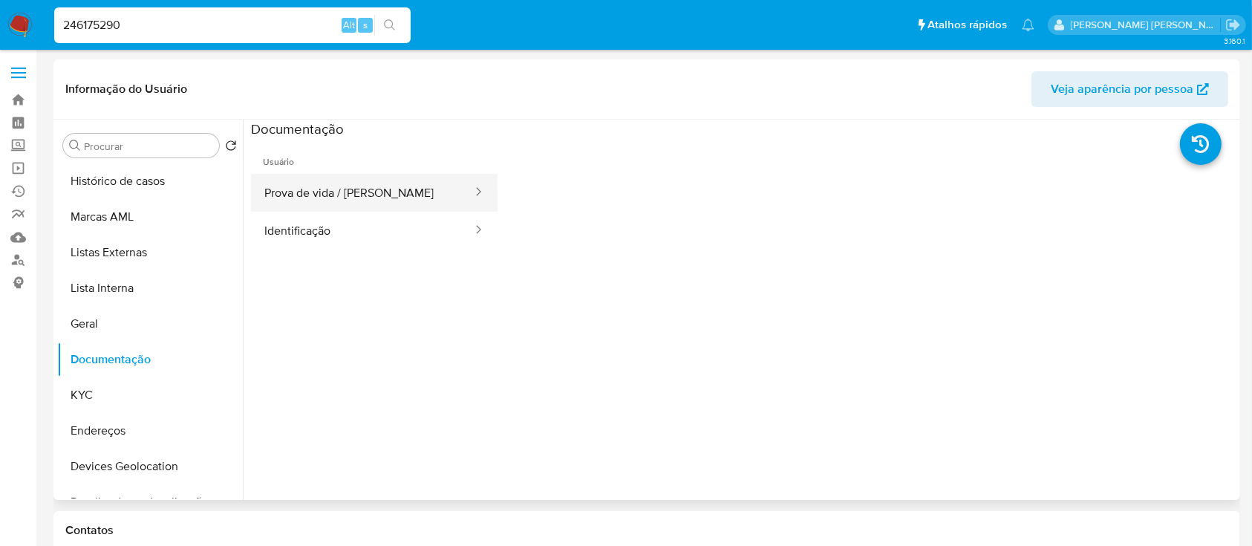
drag, startPoint x: 307, startPoint y: 195, endPoint x: 316, endPoint y: 196, distance: 9.0
click at [307, 196] on button "Prova de vida / [PERSON_NAME]" at bounding box center [362, 193] width 223 height 38
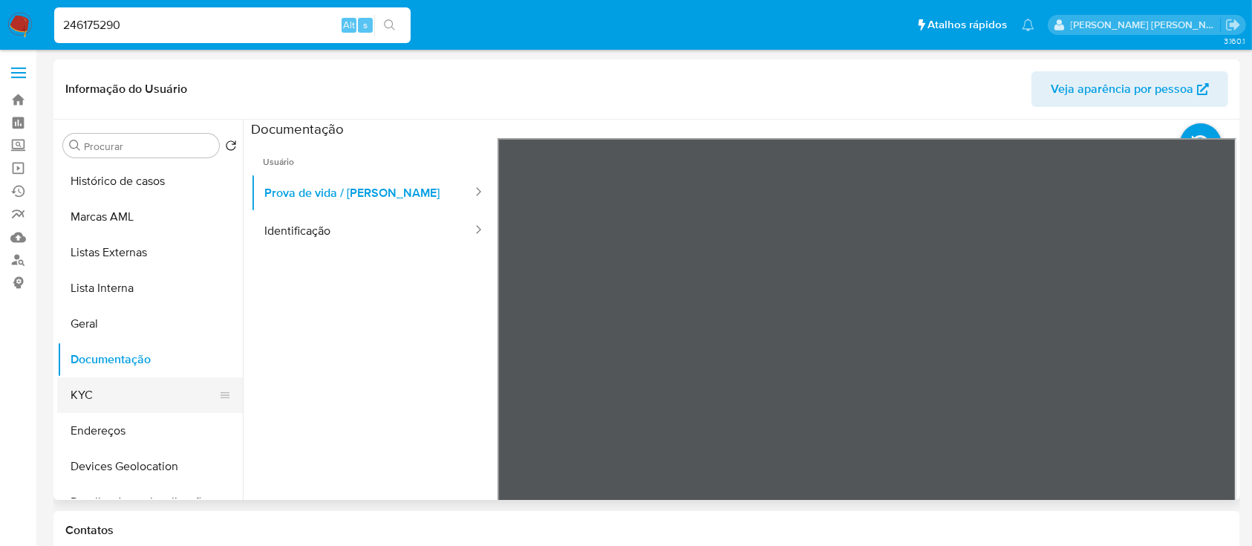
click at [105, 400] on button "KYC" at bounding box center [144, 395] width 174 height 36
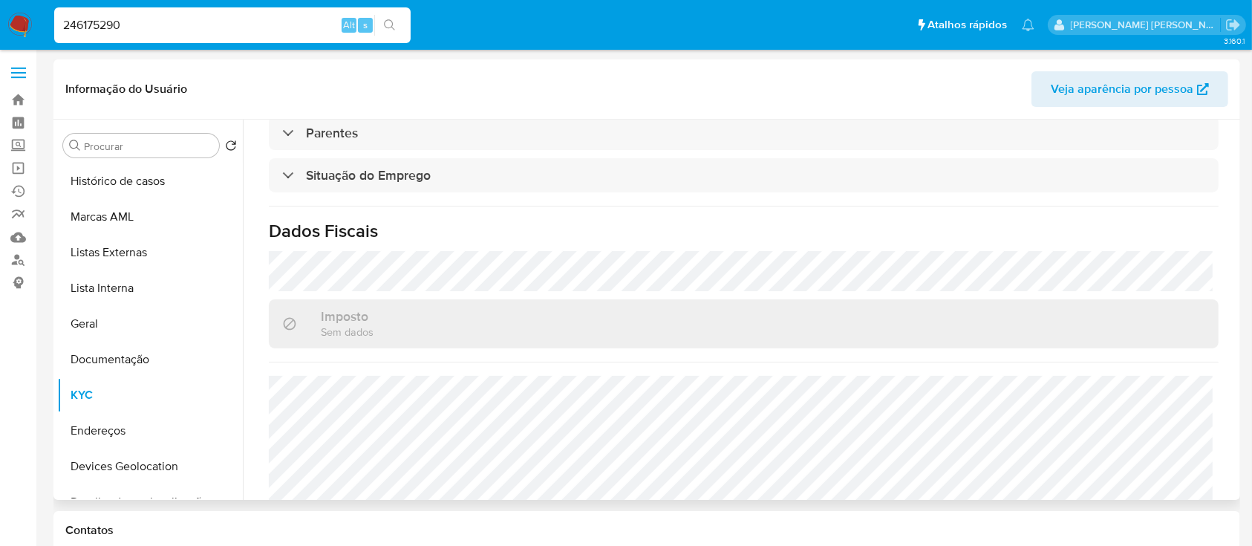
scroll to position [650, 0]
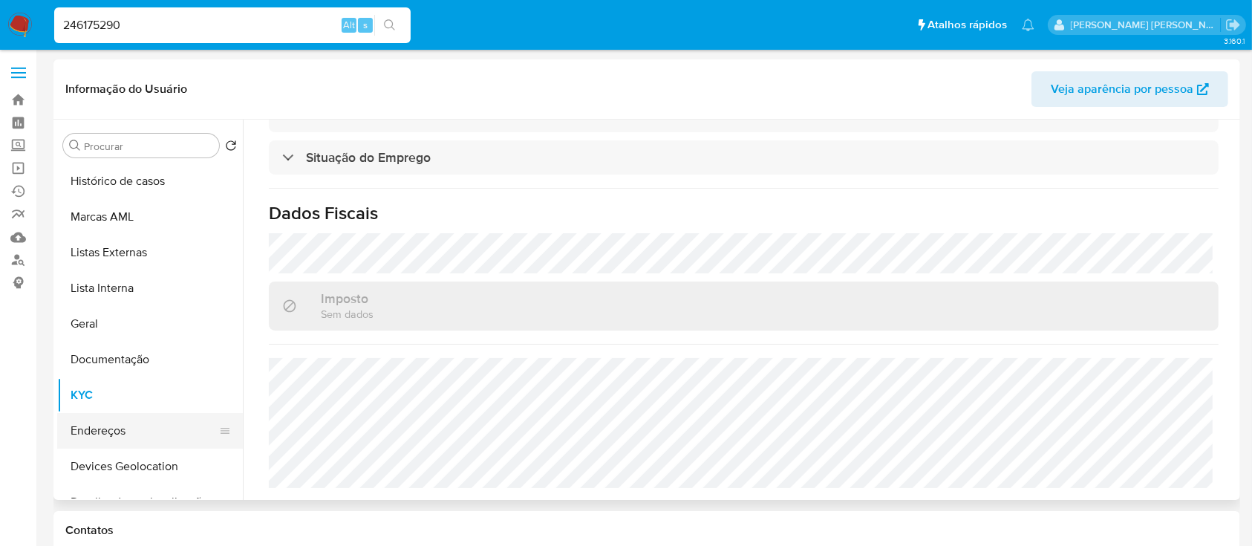
click at [95, 431] on button "Endereços" at bounding box center [144, 431] width 174 height 36
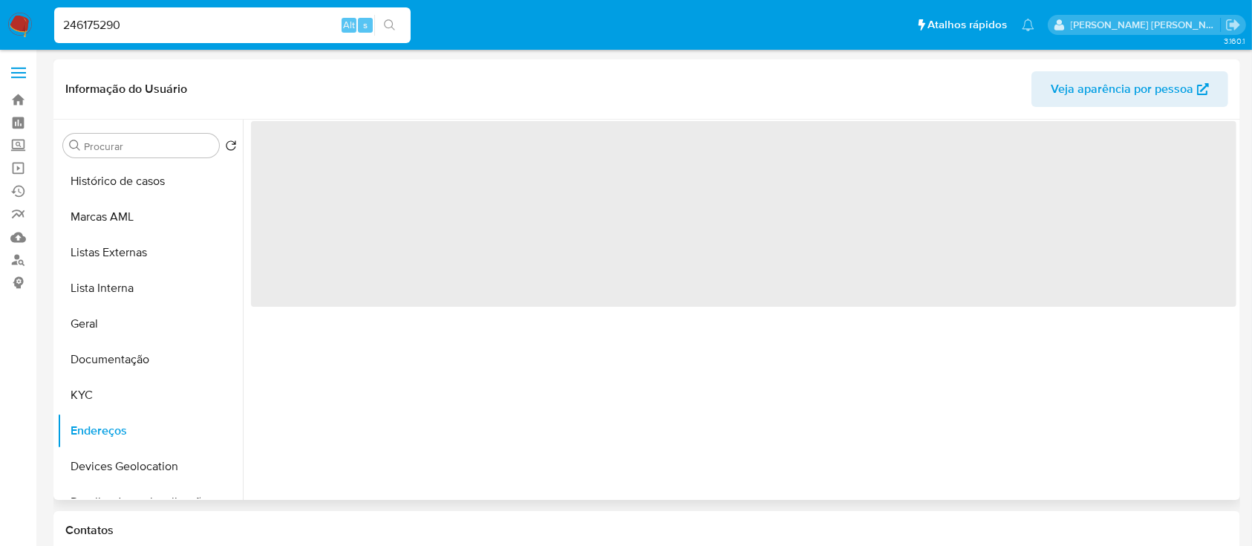
scroll to position [0, 0]
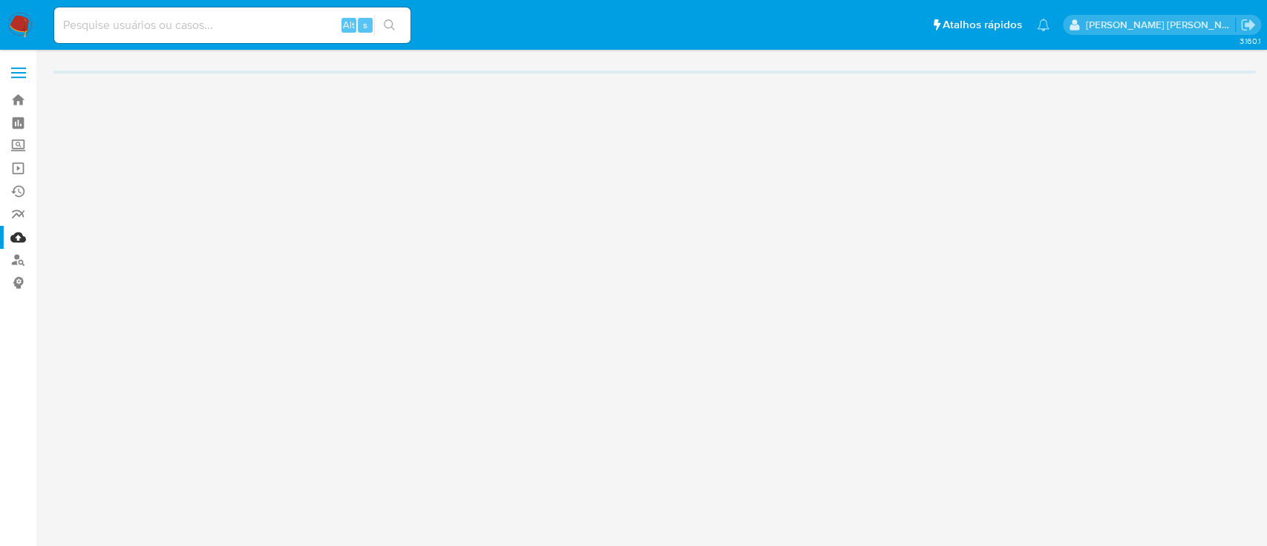
click at [18, 22] on img at bounding box center [19, 25] width 25 height 25
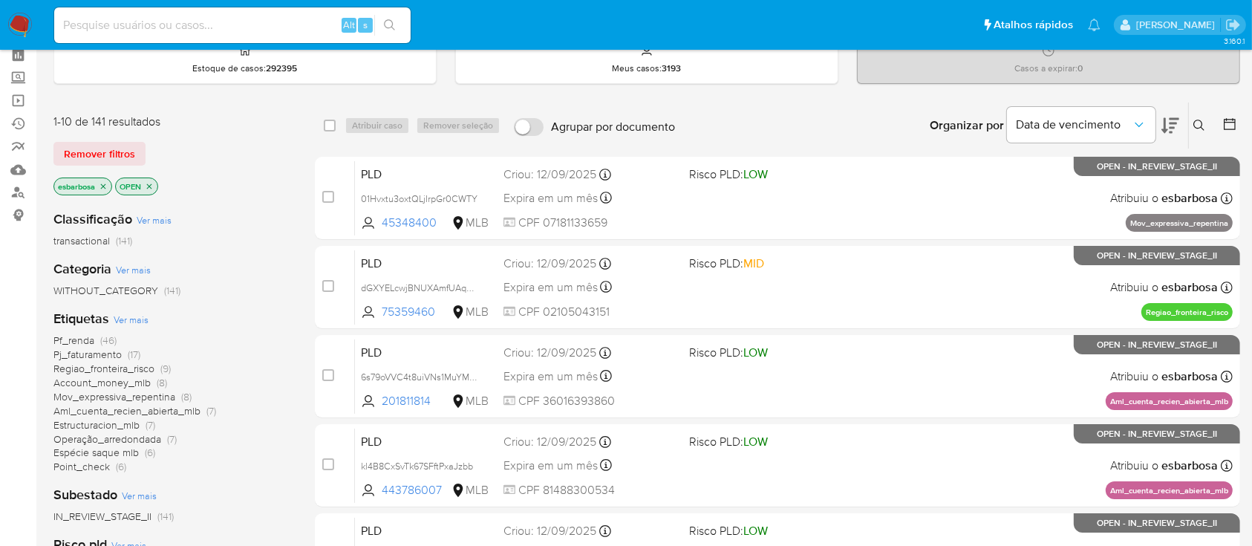
scroll to position [99, 0]
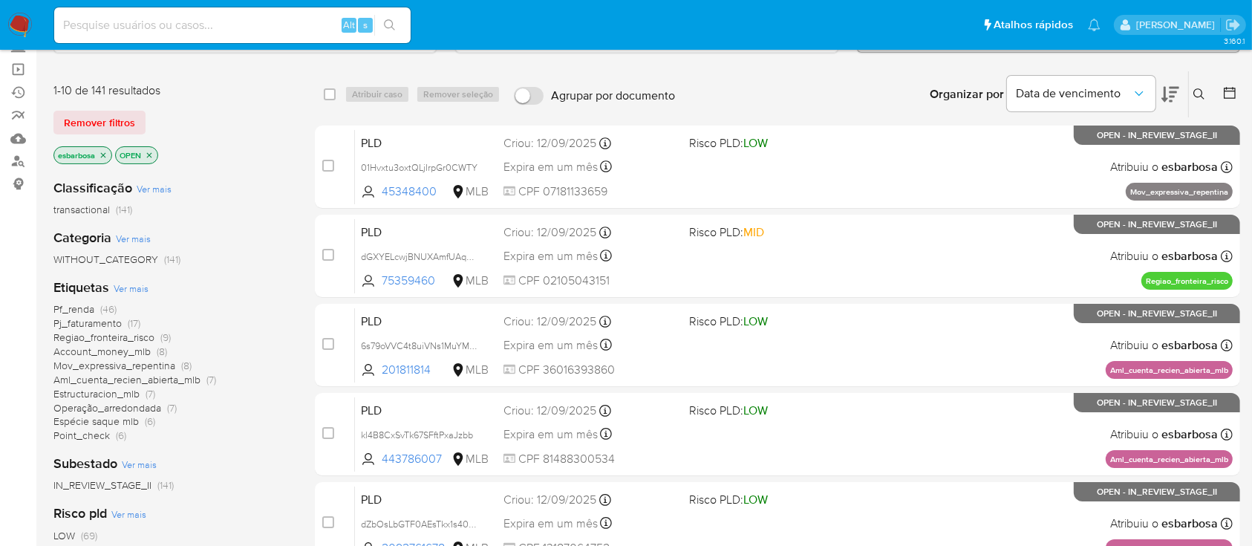
click at [18, 18] on img at bounding box center [19, 25] width 25 height 25
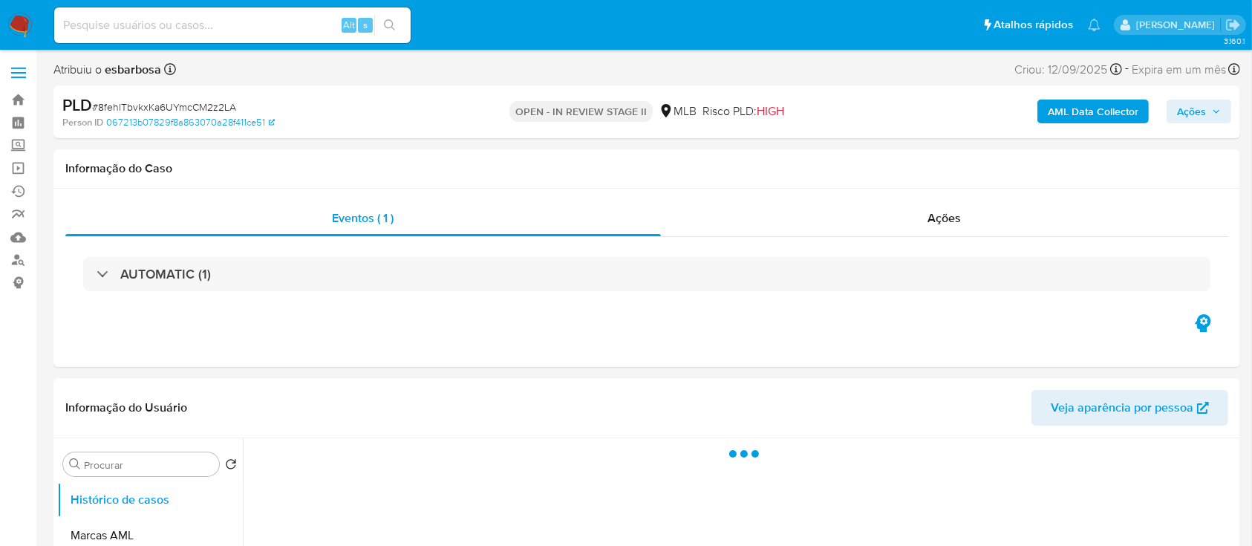
click at [146, 107] on span "# 8fehlTbvkxKa6UYmcCM2z2LA" at bounding box center [164, 106] width 144 height 15
click at [148, 107] on span "# 8fehlTbvkxKa6UYmcCM2z2LA" at bounding box center [164, 106] width 144 height 15
select select "10"
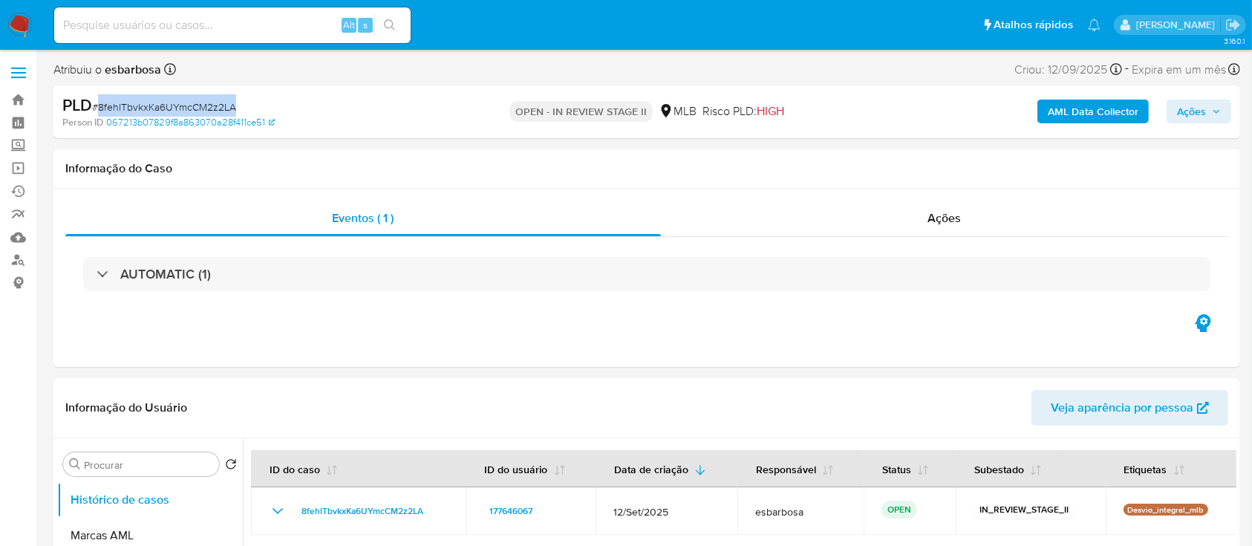
copy span "8fehlTbvkxKa6UYmcCM2z2LA"
drag, startPoint x: 1185, startPoint y: 111, endPoint x: 1045, endPoint y: 125, distance: 140.3
click at [1182, 111] on span "Ações" at bounding box center [1191, 111] width 29 height 24
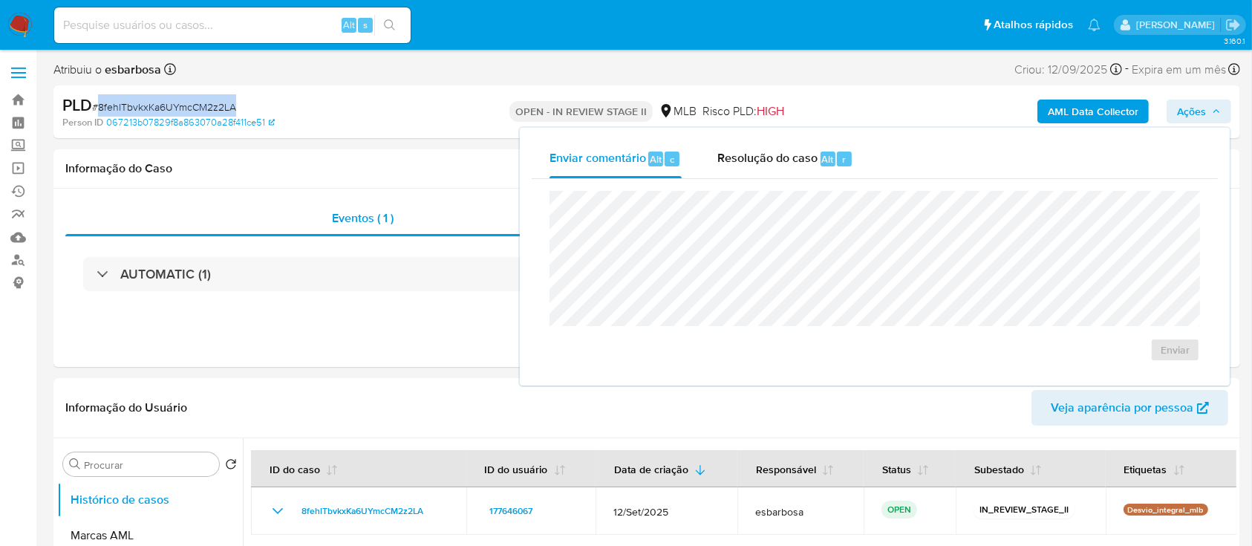
drag, startPoint x: 764, startPoint y: 161, endPoint x: 763, endPoint y: 187, distance: 26.0
click at [763, 163] on span "Resolução do caso" at bounding box center [767, 158] width 100 height 17
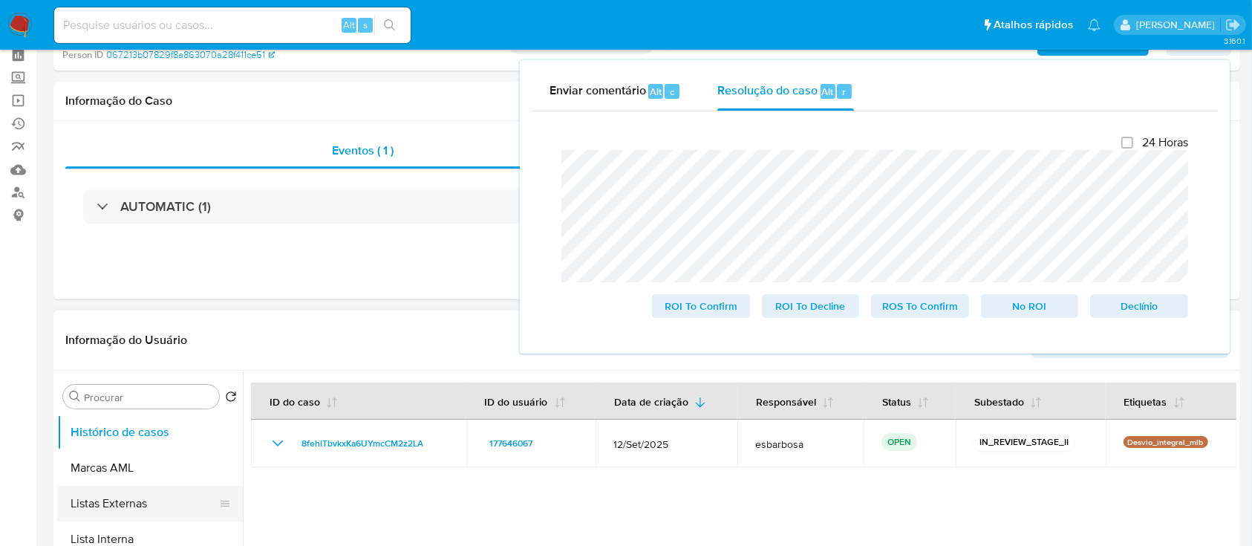
scroll to position [99, 0]
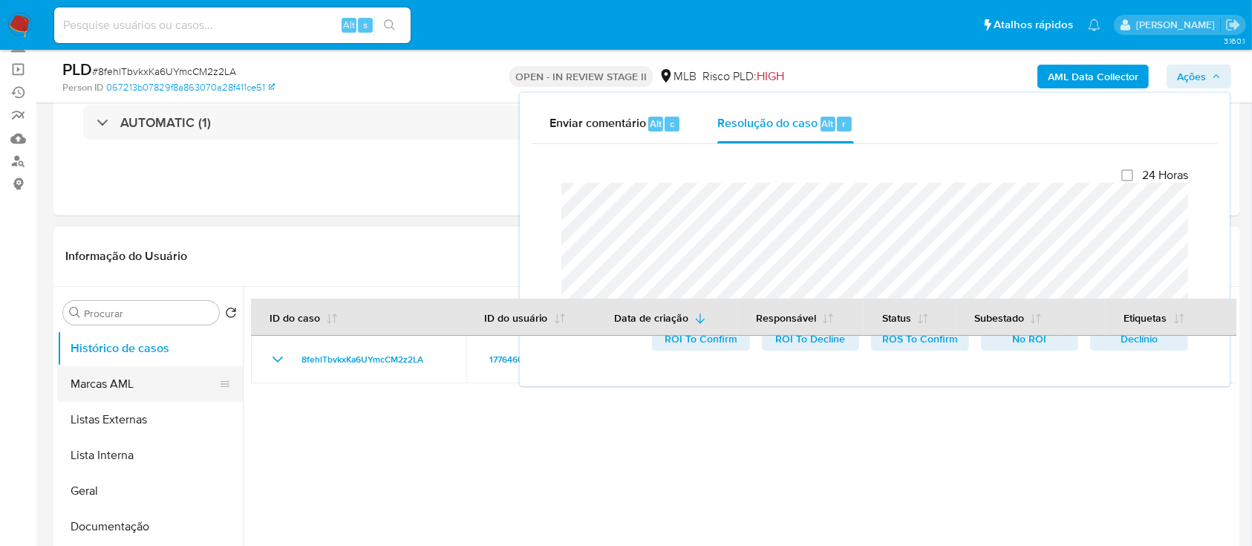
click at [114, 389] on button "Marcas AML" at bounding box center [144, 384] width 174 height 36
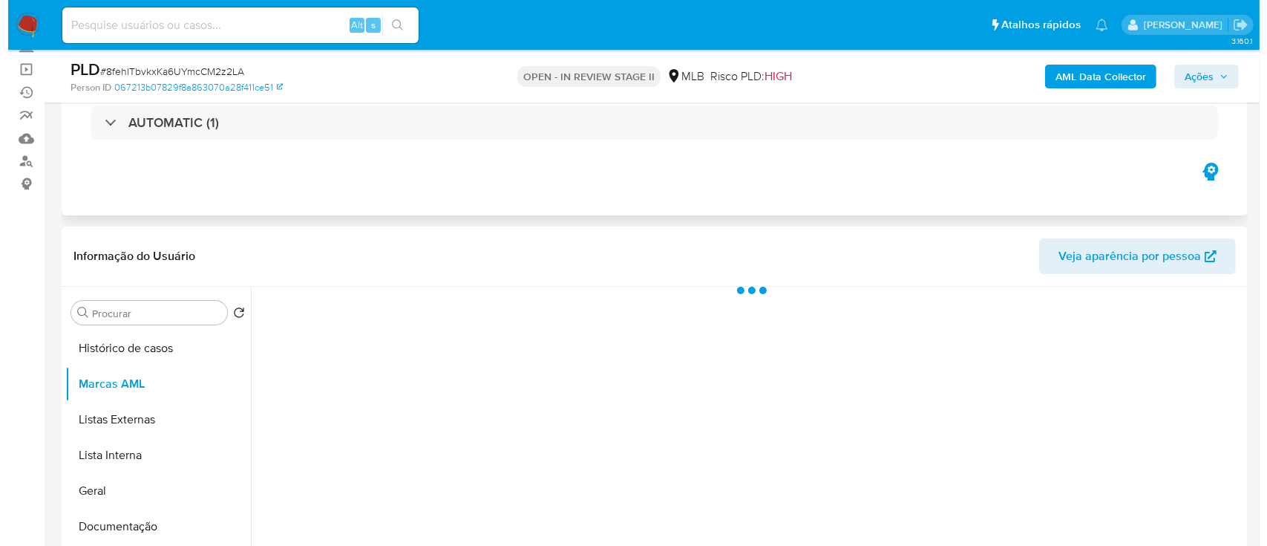
scroll to position [197, 0]
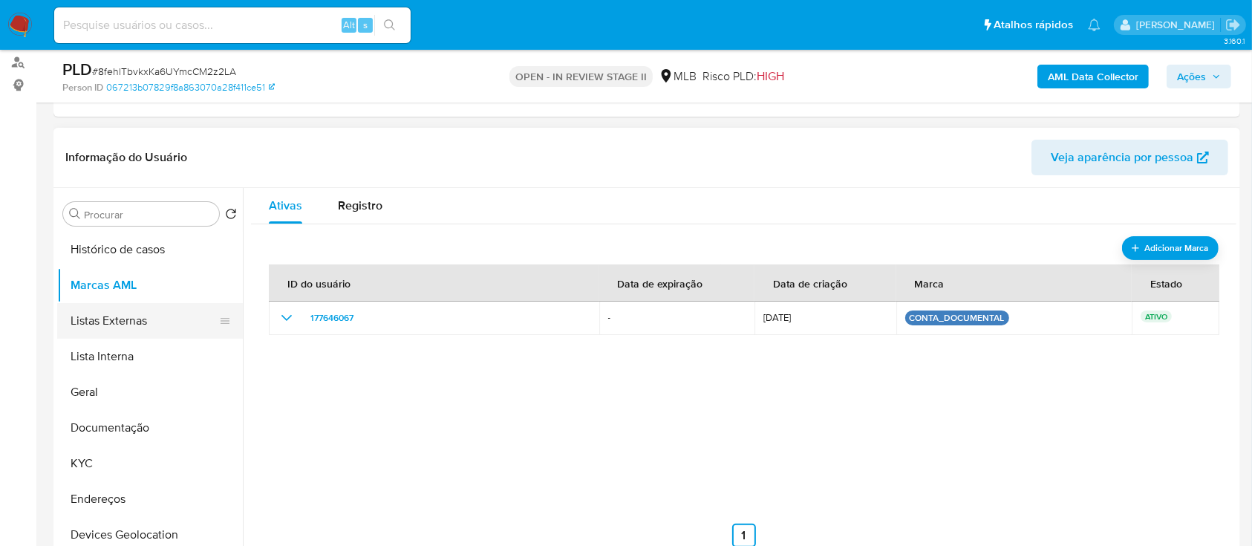
click at [137, 324] on button "Listas Externas" at bounding box center [144, 321] width 174 height 36
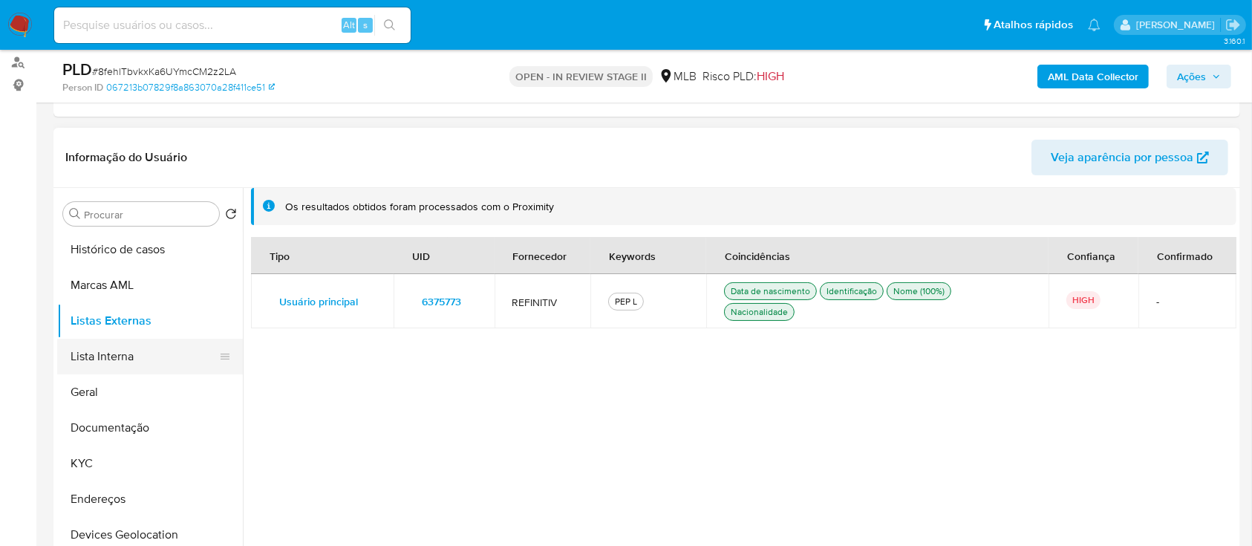
click at [133, 362] on button "Lista Interna" at bounding box center [144, 357] width 174 height 36
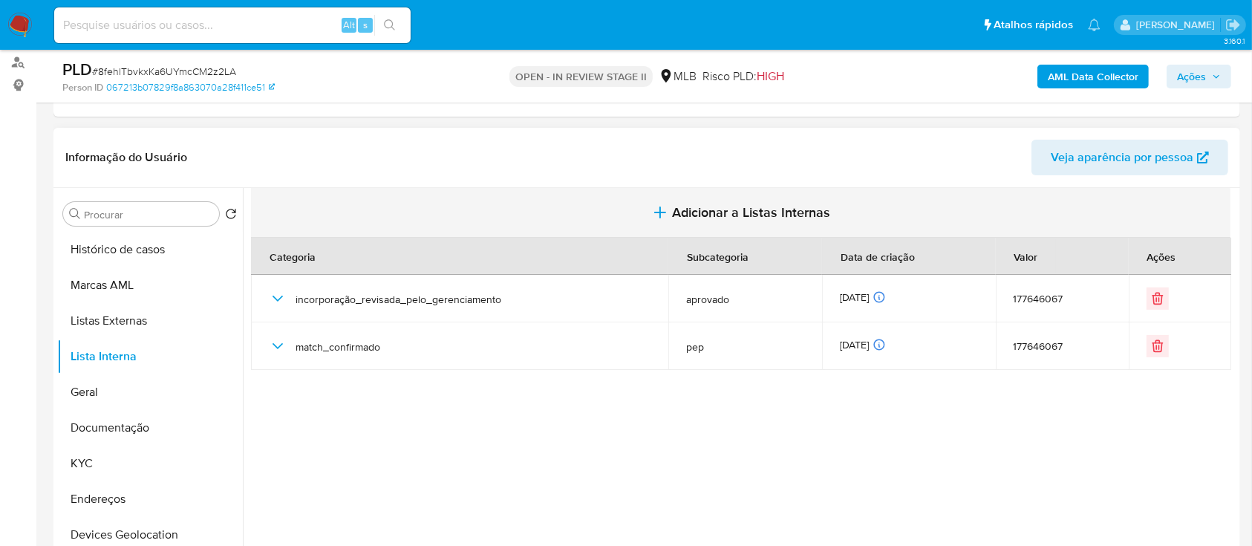
click at [657, 212] on icon "button" at bounding box center [660, 212] width 10 height 0
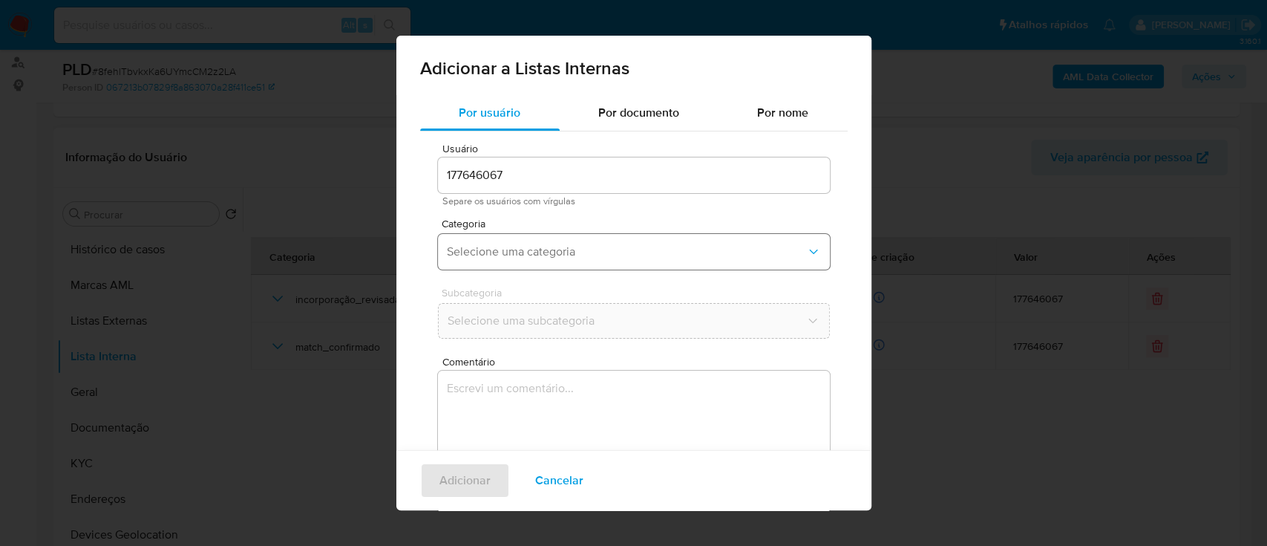
click at [575, 246] on span "Selecione uma categoria" at bounding box center [626, 251] width 359 height 15
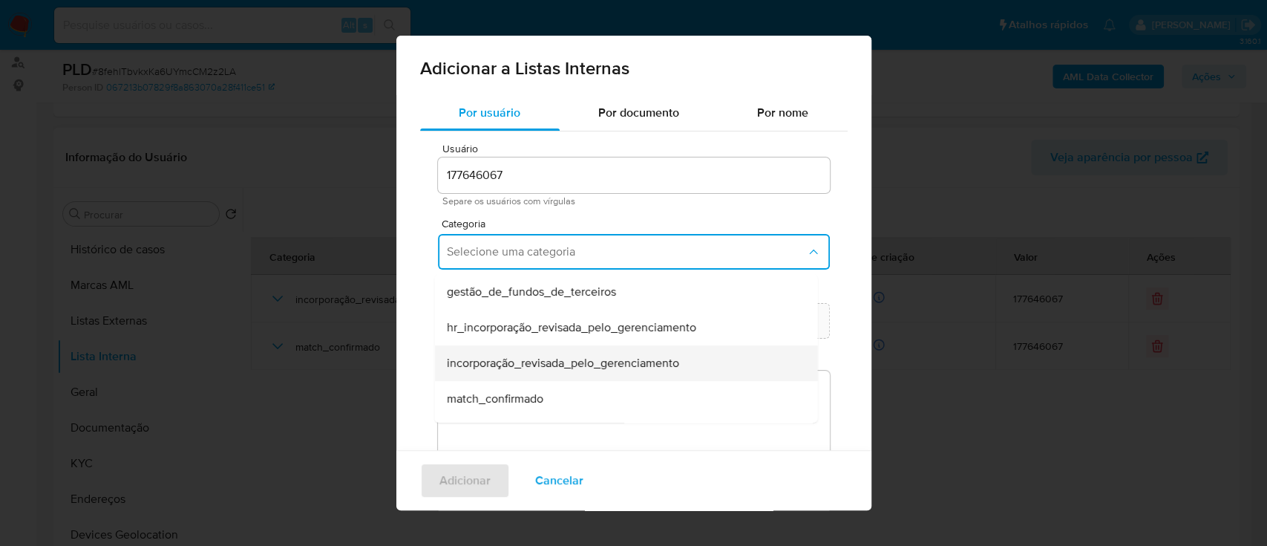
scroll to position [99, 0]
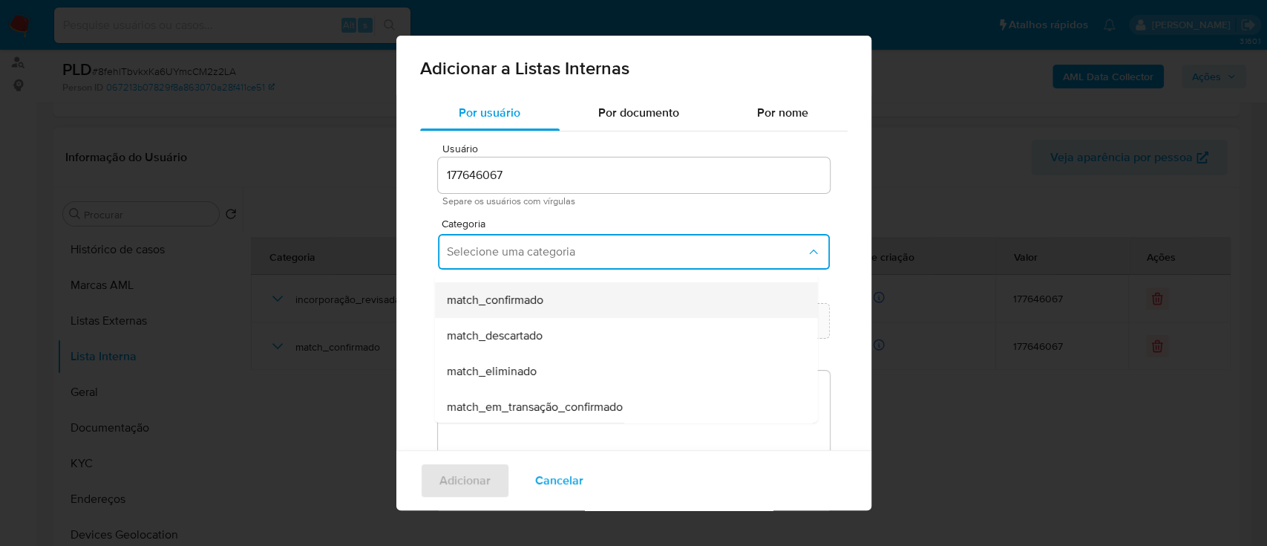
click at [532, 304] on span "match_confirmado" at bounding box center [494, 300] width 97 height 15
click at [520, 321] on span "Selecione uma subcategoria" at bounding box center [626, 320] width 359 height 15
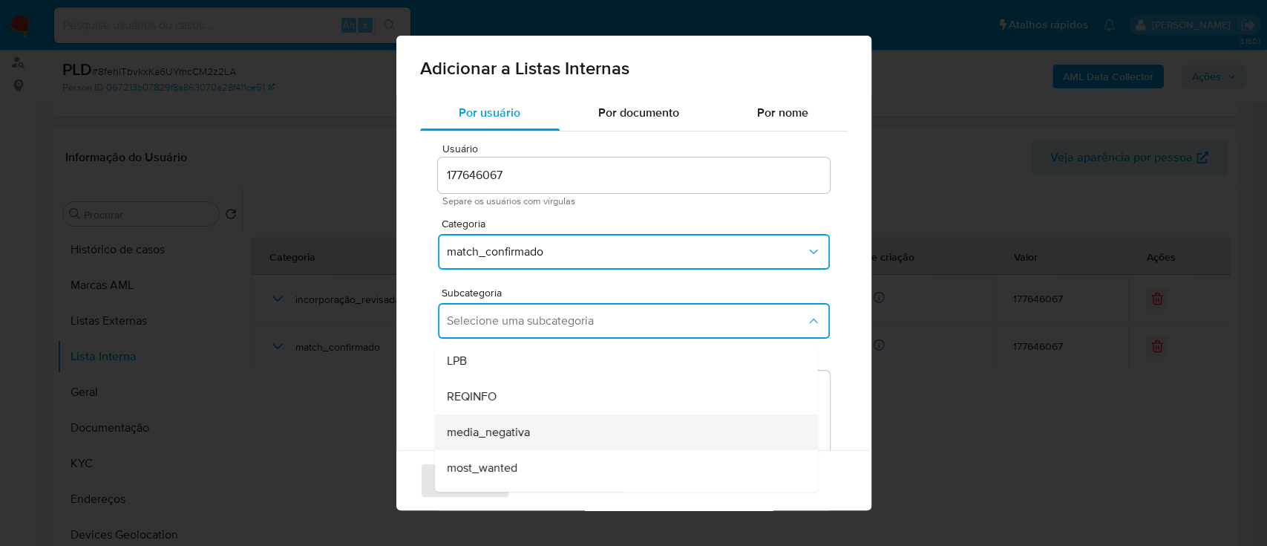
click at [527, 431] on span "media_negativa" at bounding box center [487, 432] width 83 height 15
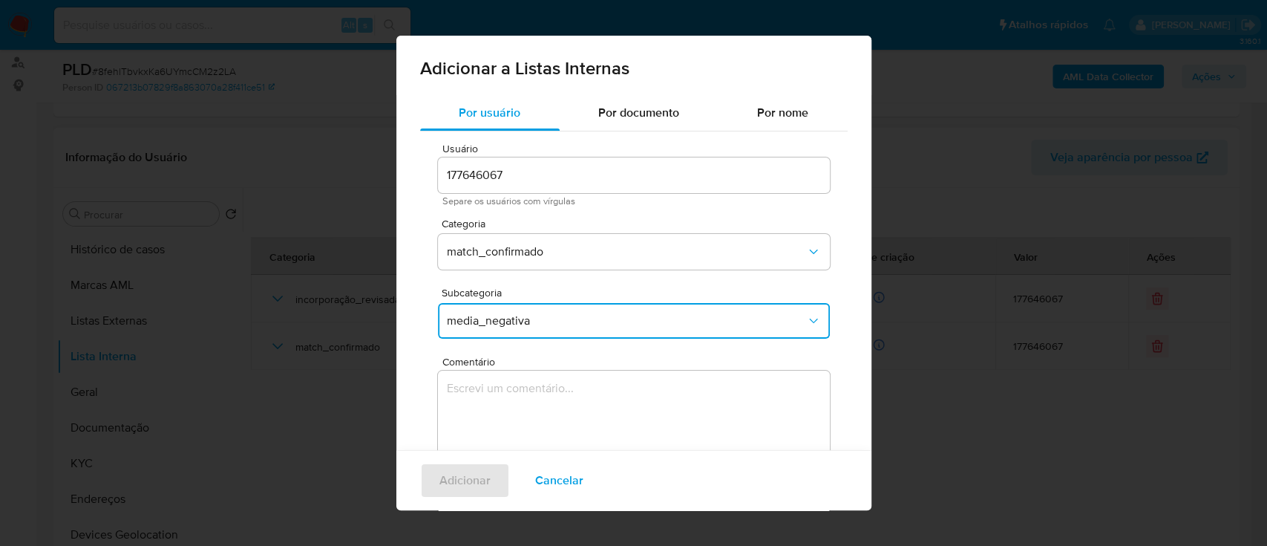
scroll to position [87, 0]
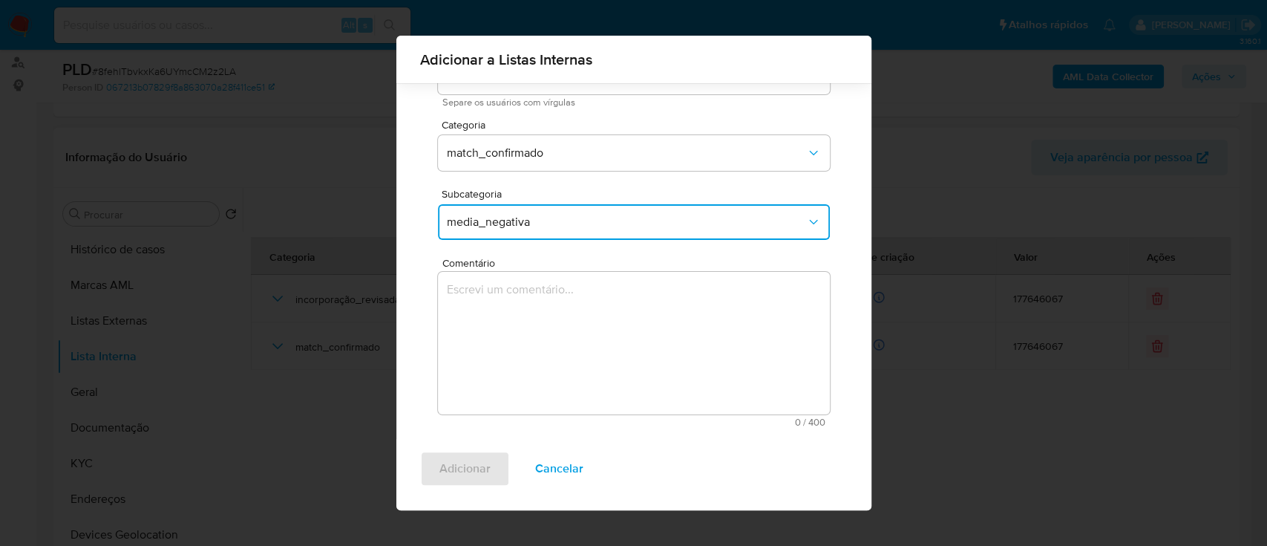
click at [468, 314] on textarea "Comentário" at bounding box center [634, 343] width 392 height 143
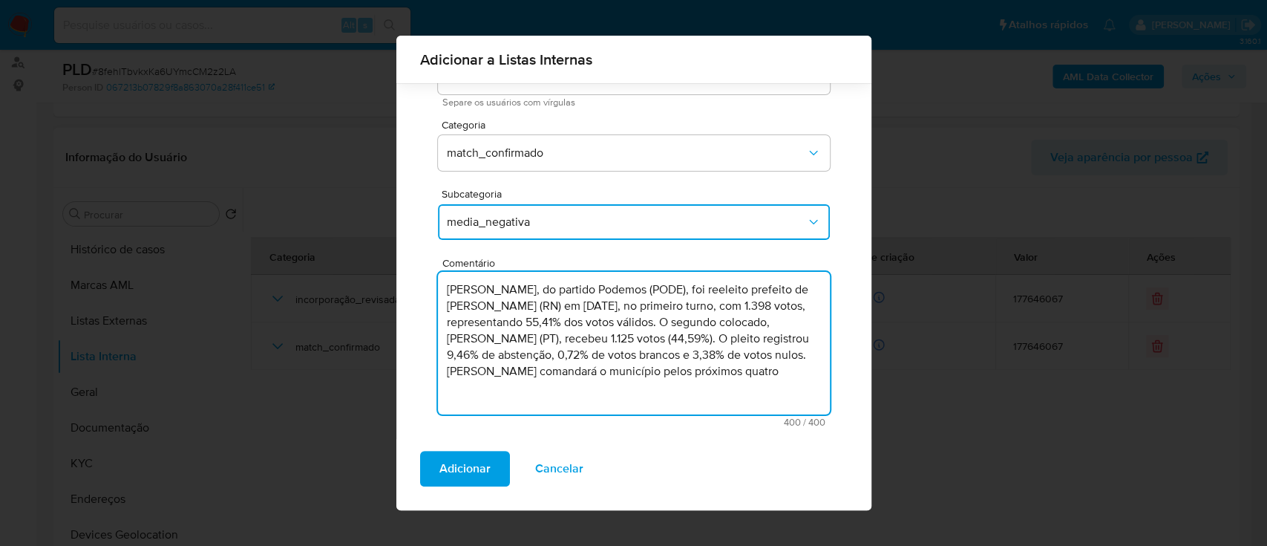
drag, startPoint x: 595, startPoint y: 306, endPoint x: 670, endPoint y: 307, distance: 74.2
click at [670, 307] on textarea "José Adolfo, do partido Podemos (PODE), foi reeleito prefeito de Francisco Dant…" at bounding box center [634, 343] width 392 height 143
drag, startPoint x: 708, startPoint y: 304, endPoint x: 666, endPoint y: 306, distance: 42.3
click at [666, 306] on textarea "José Adolfo, do partido Podemos (PODE), foi reeleito prefeito de Francisco Dant…" at bounding box center [634, 343] width 392 height 143
type textarea "José Adolfo, do partido Podemos (PODE), foi reeleito prefeito de Francisco Dant…"
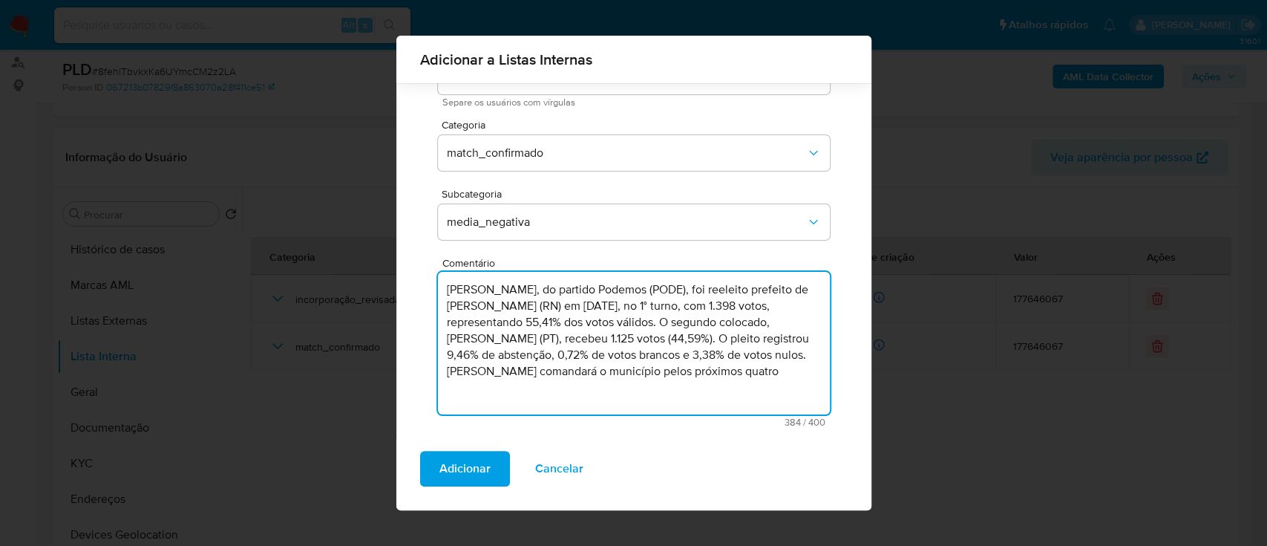
drag, startPoint x: 748, startPoint y: 379, endPoint x: 431, endPoint y: 293, distance: 328.5
click at [433, 294] on div "Usuário 177646067 Separe os usuários com vírgulas Categoria match_confirmado Su…" at bounding box center [634, 236] width 428 height 406
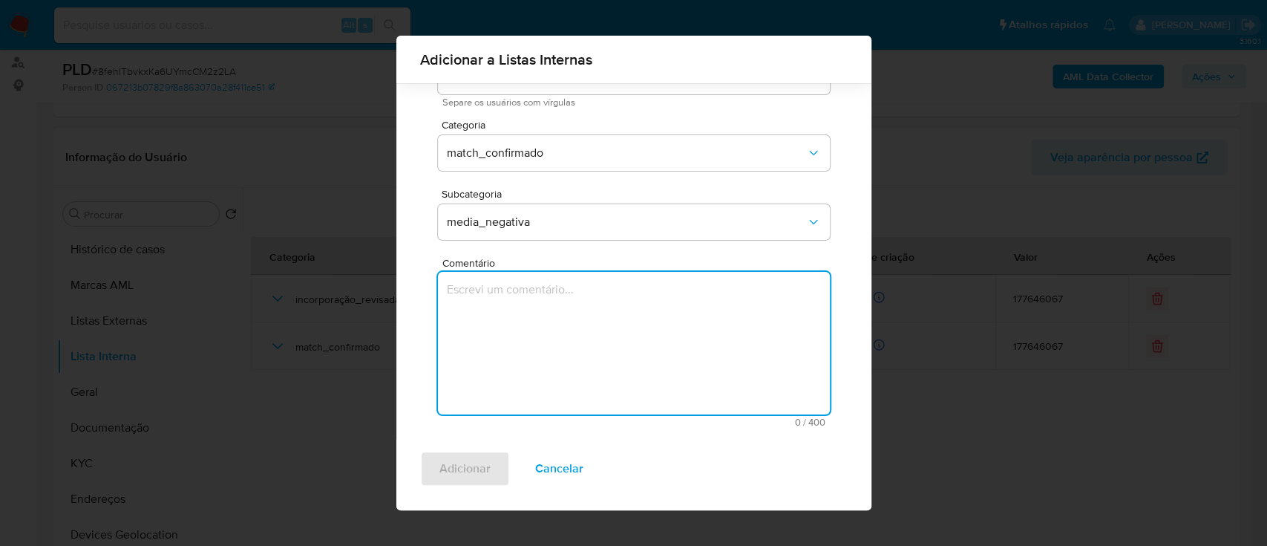
paste textarea "Em janeiro de 2025, a Justiça Eleitoral cassou o mandato e declarou a inelegibi…"
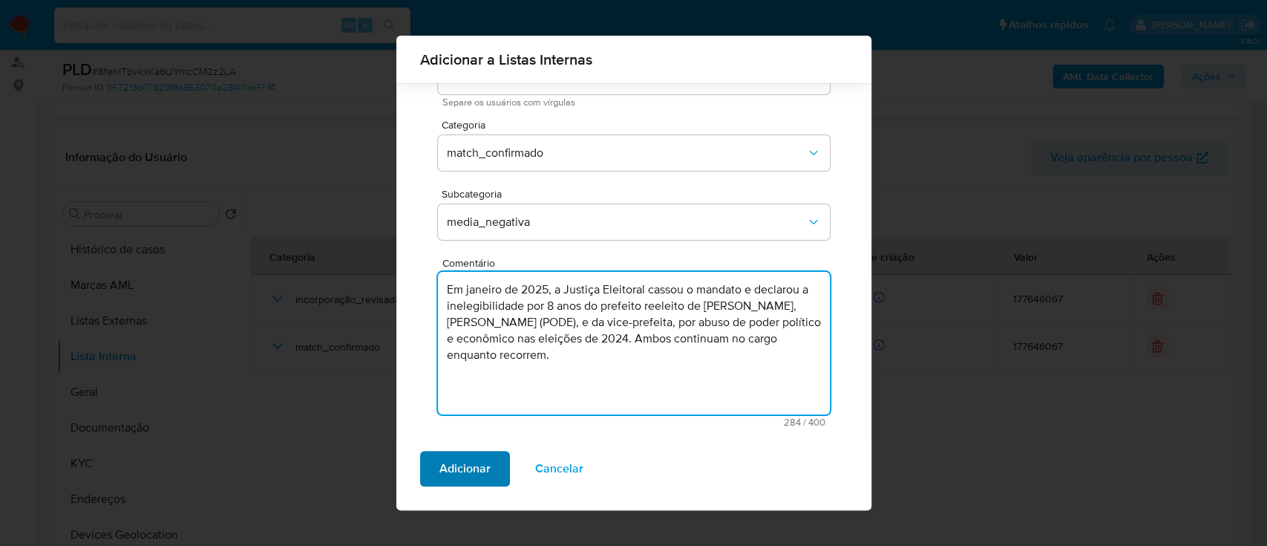
type textarea "Em janeiro de 2025, a Justiça Eleitoral cassou o mandato e declarou a inelegibi…"
click at [469, 466] on span "Adicionar" at bounding box center [465, 468] width 51 height 33
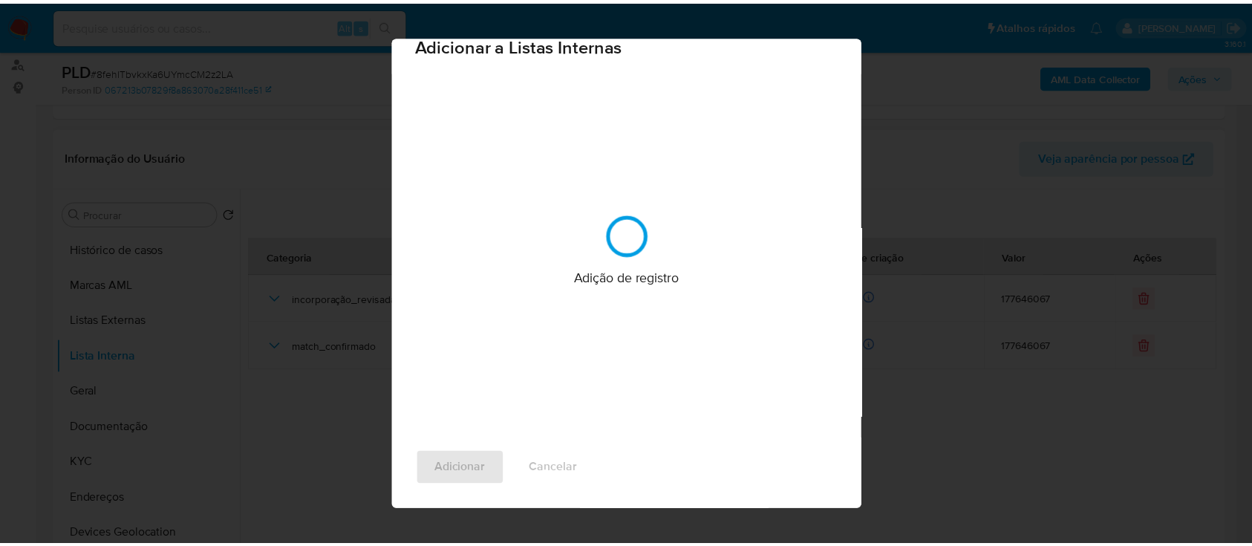
scroll to position [0, 0]
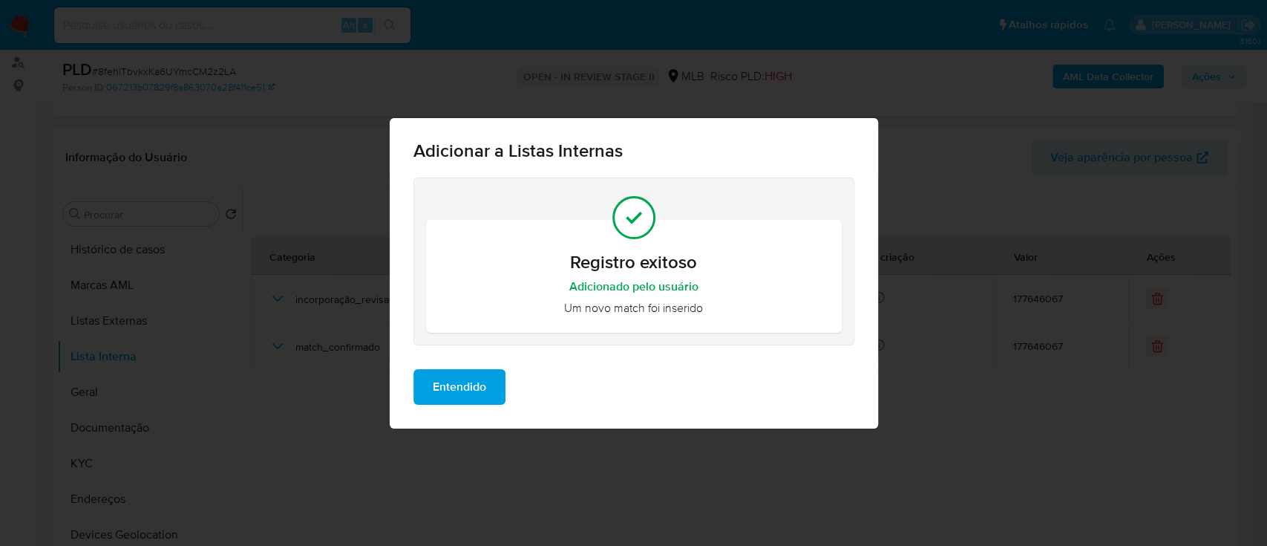
click at [451, 389] on span "Entendido" at bounding box center [459, 386] width 53 height 33
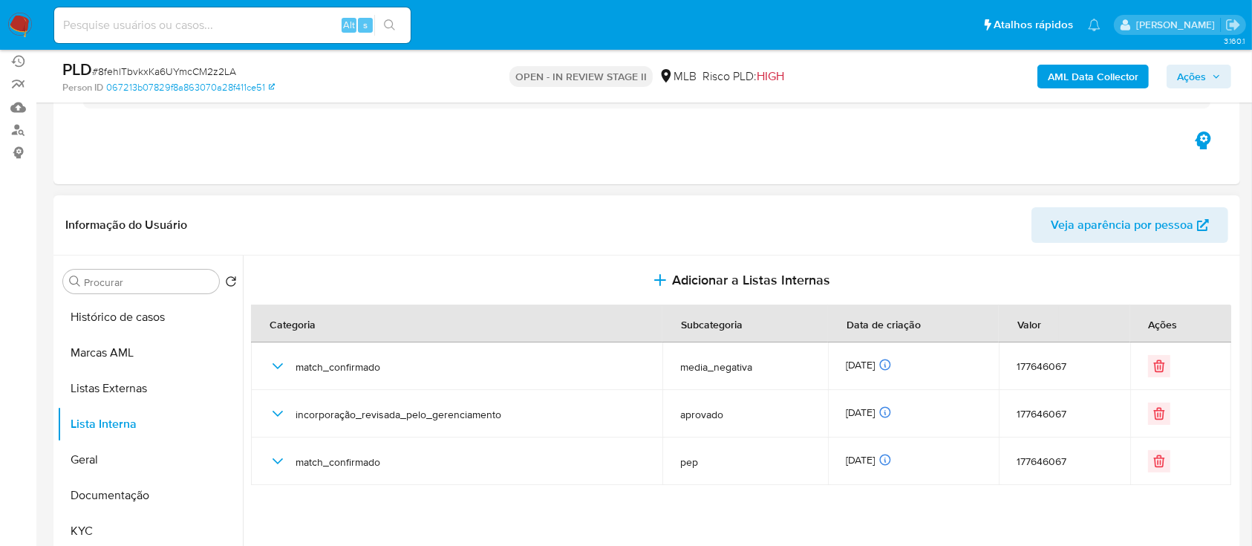
scroll to position [99, 0]
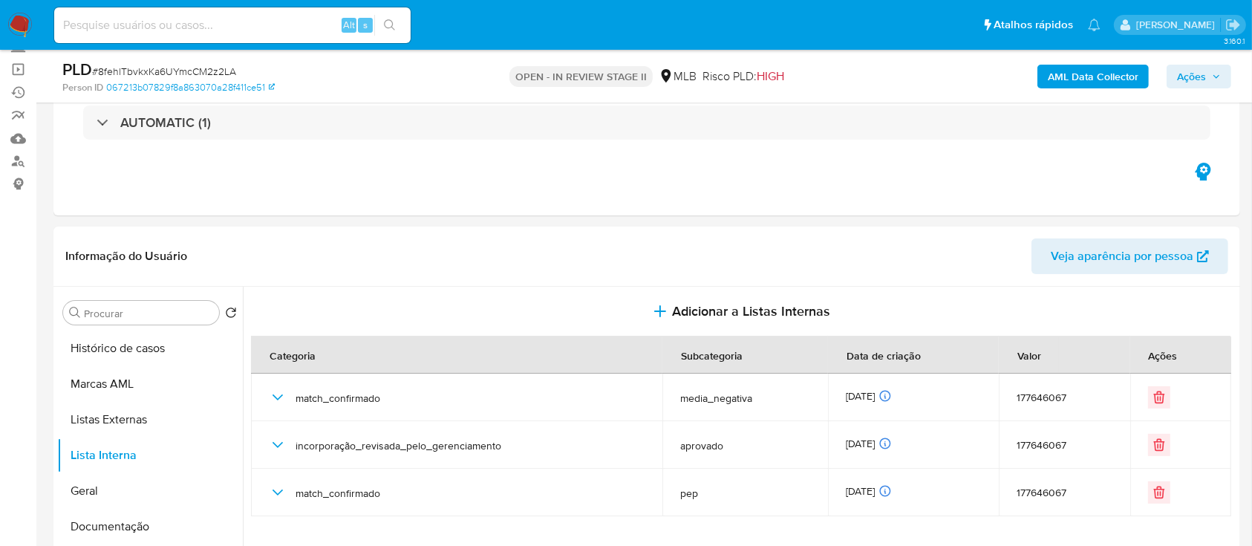
click at [1185, 78] on span "Ações" at bounding box center [1191, 77] width 29 height 24
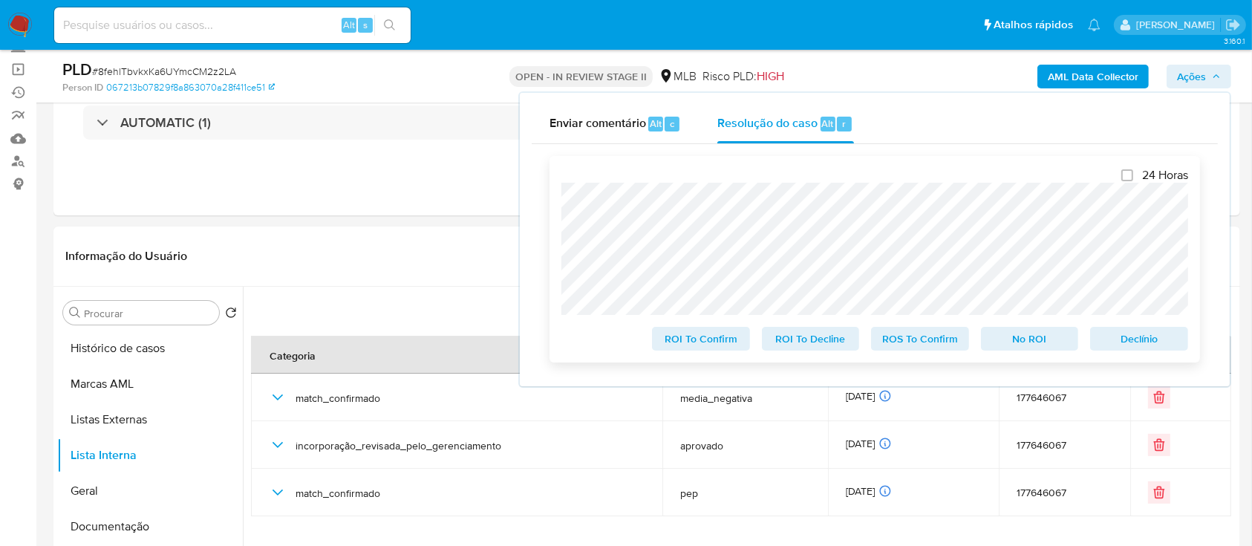
click at [922, 344] on span "ROS To Confirm" at bounding box center [919, 338] width 77 height 21
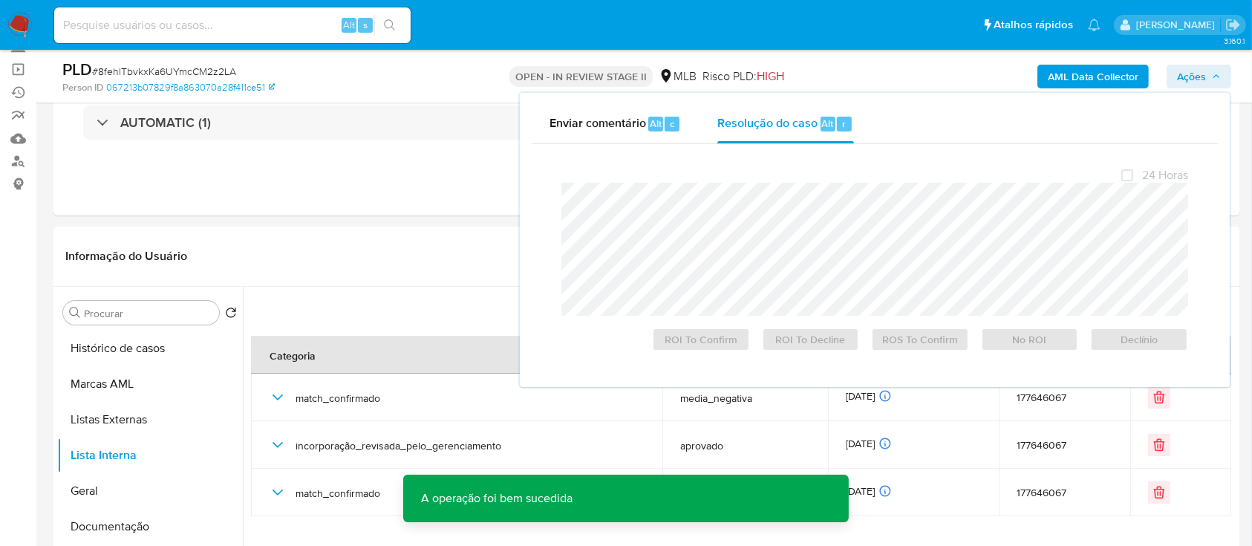
click at [200, 68] on span "# 8fehlTbvkxKa6UYmcCM2z2LA" at bounding box center [164, 71] width 144 height 15
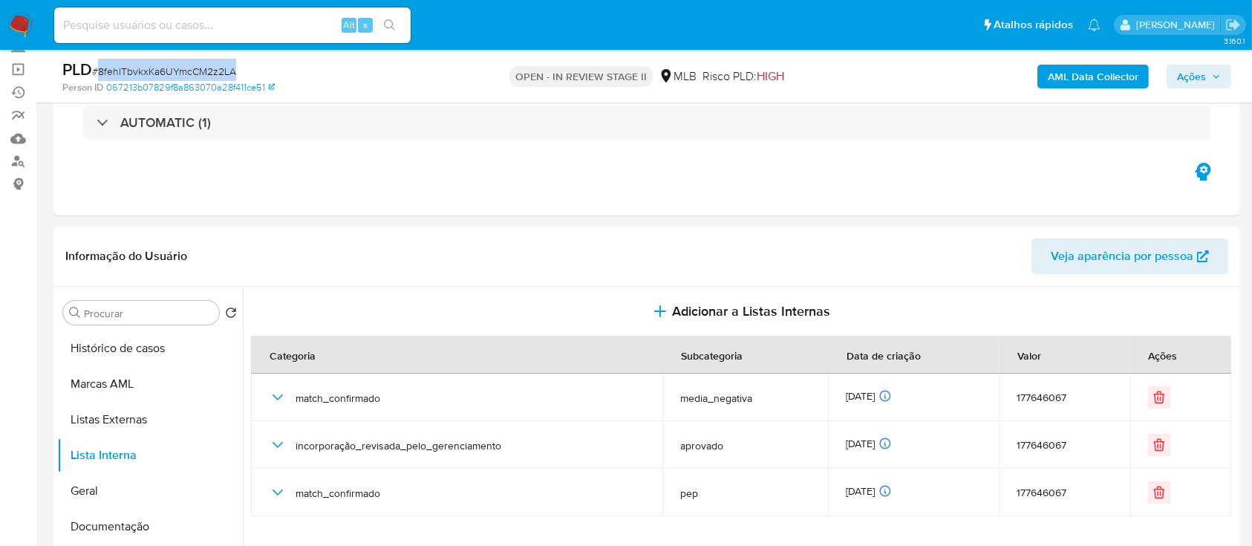
copy span "8fehlTbvkxKa6UYmcCM2z2LA"
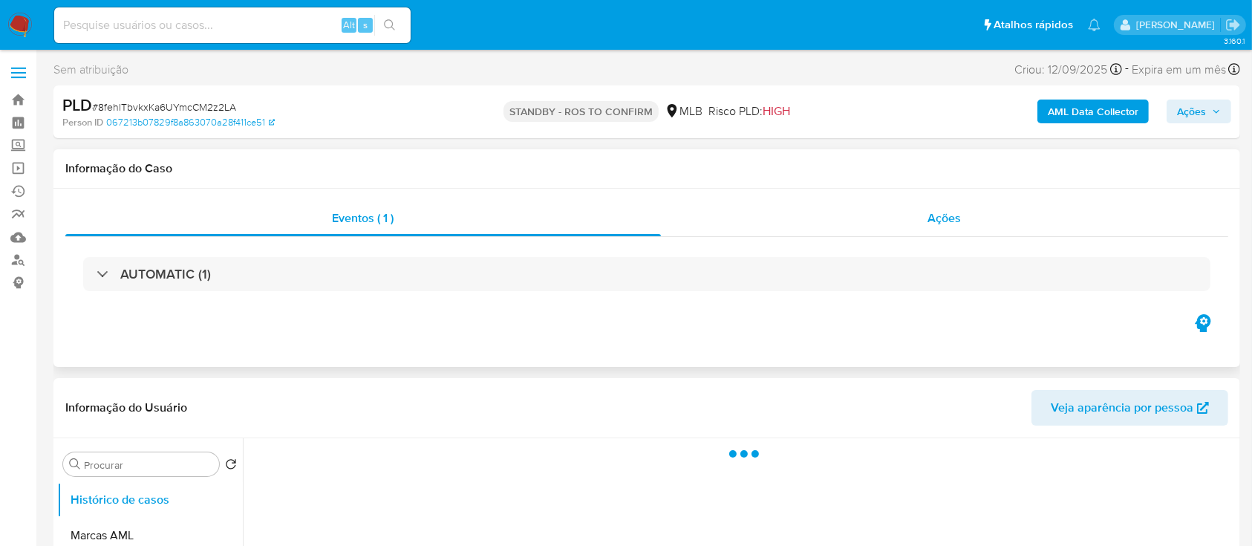
click at [760, 223] on div "Ações" at bounding box center [944, 218] width 567 height 36
select select "10"
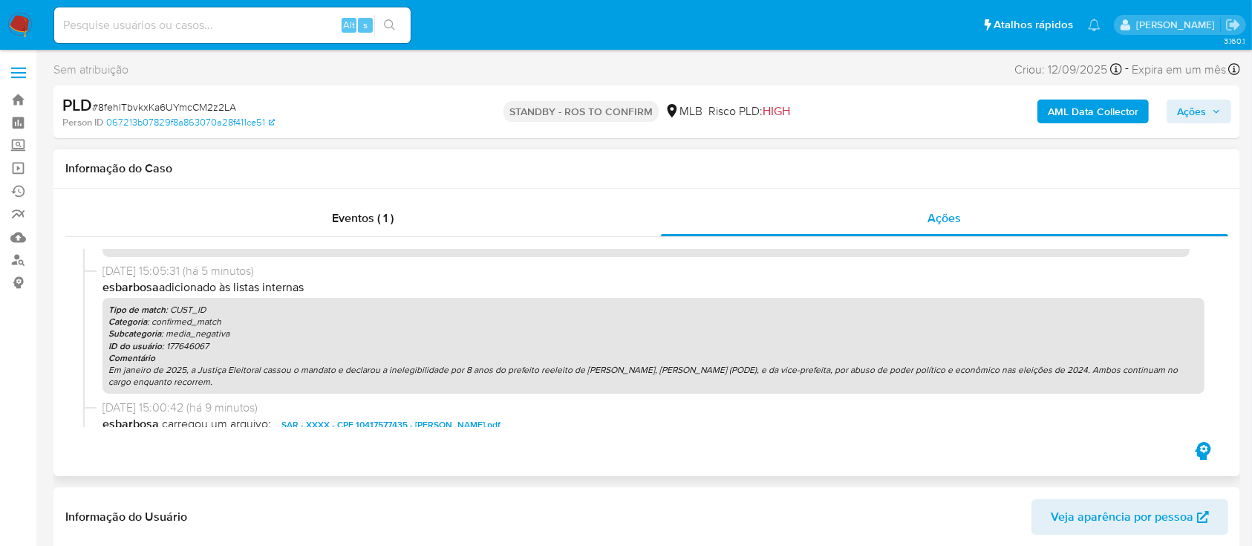
scroll to position [197, 0]
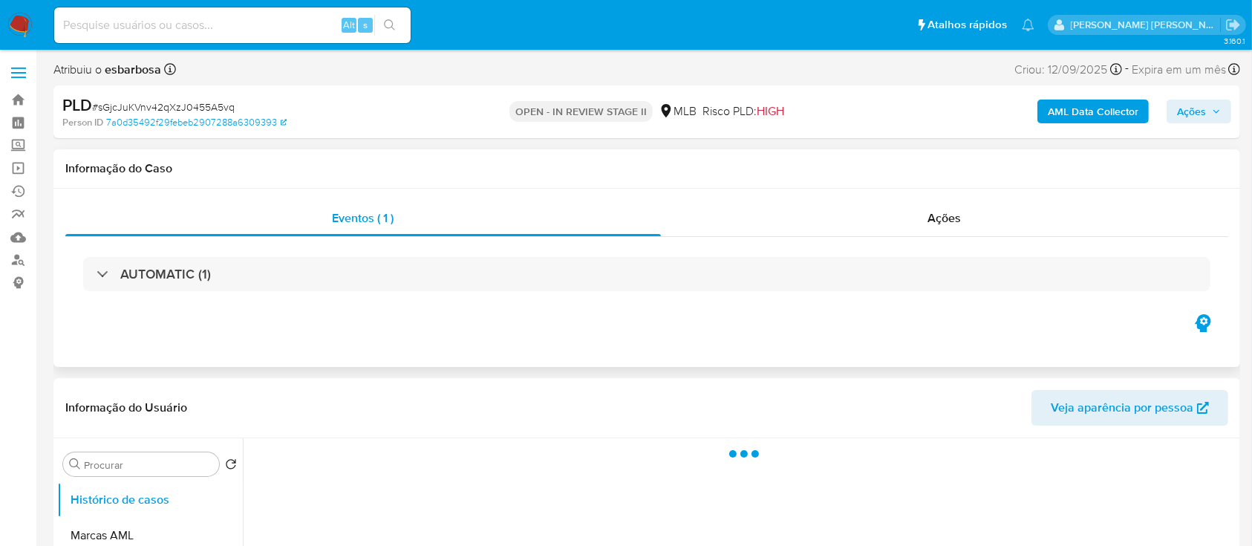
select select "10"
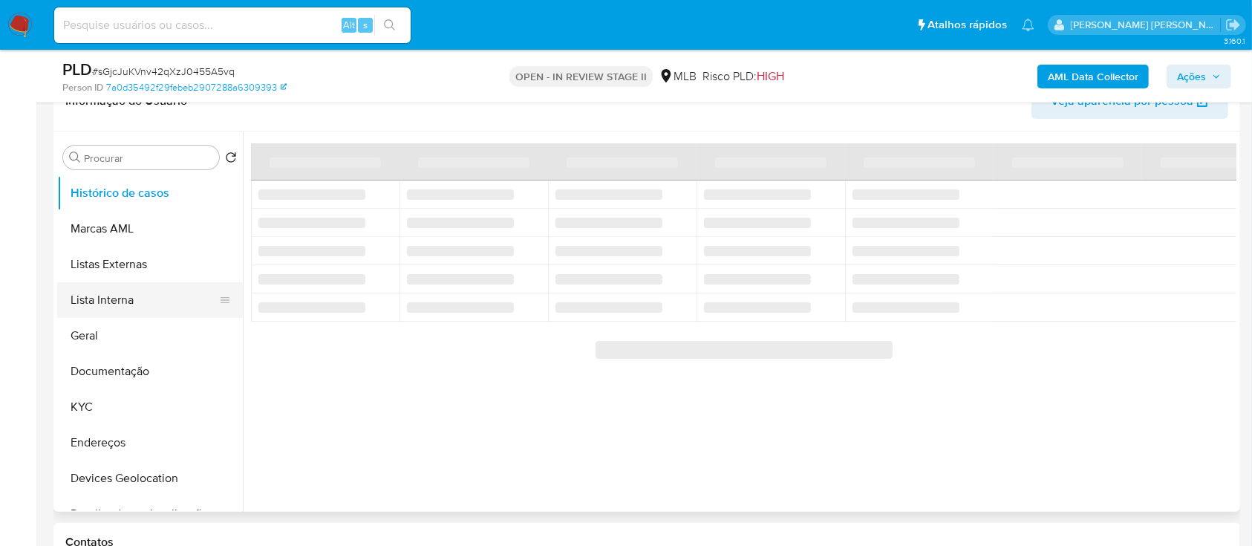
scroll to position [297, 0]
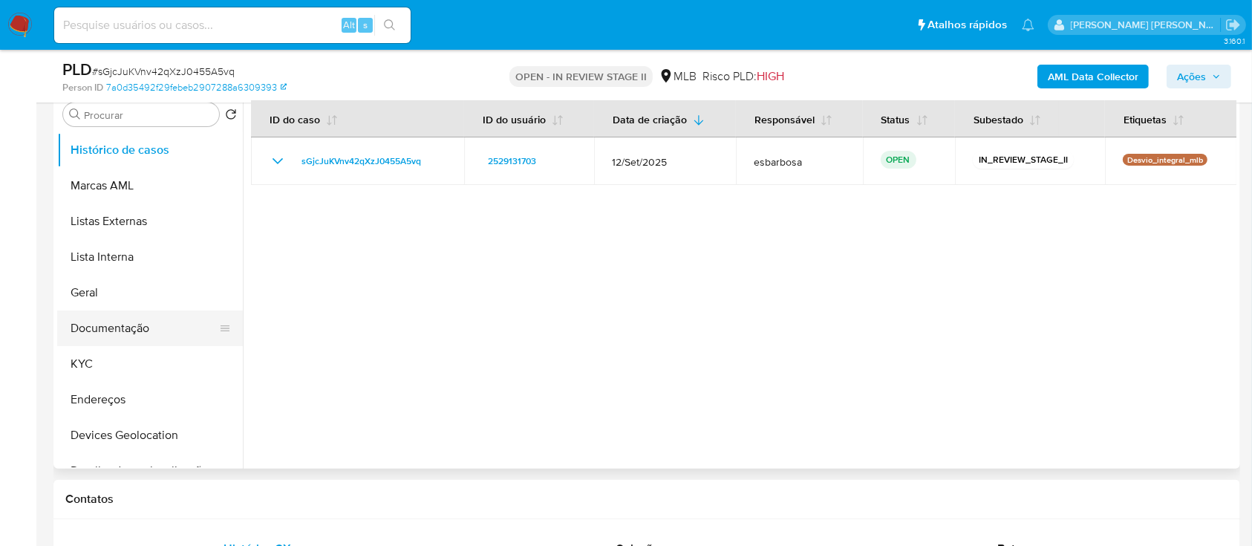
click at [115, 153] on button "Documentação" at bounding box center [144, 328] width 174 height 36
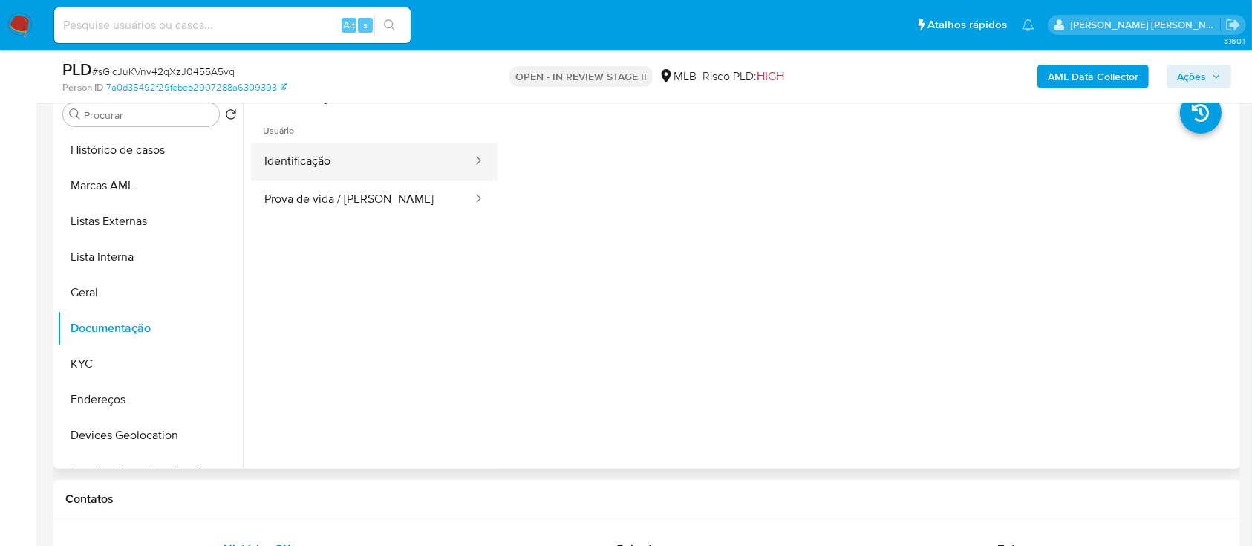
click at [369, 153] on button "Identificação" at bounding box center [362, 162] width 223 height 38
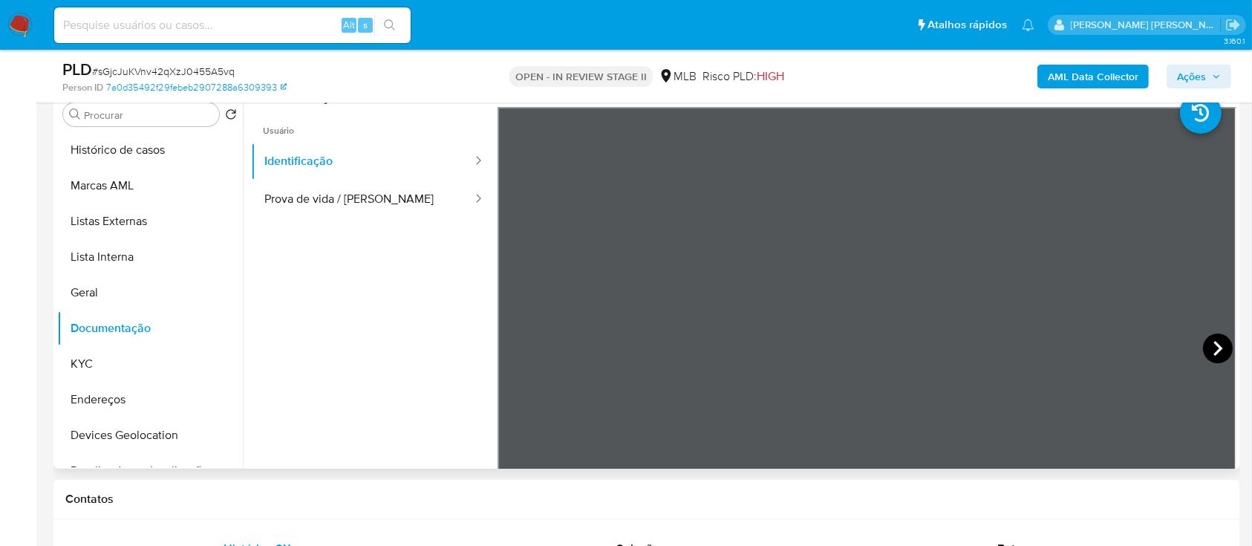
click at [1213, 153] on icon at bounding box center [1217, 348] width 9 height 15
click at [298, 153] on button "Prova de vida / [PERSON_NAME]" at bounding box center [362, 199] width 223 height 38
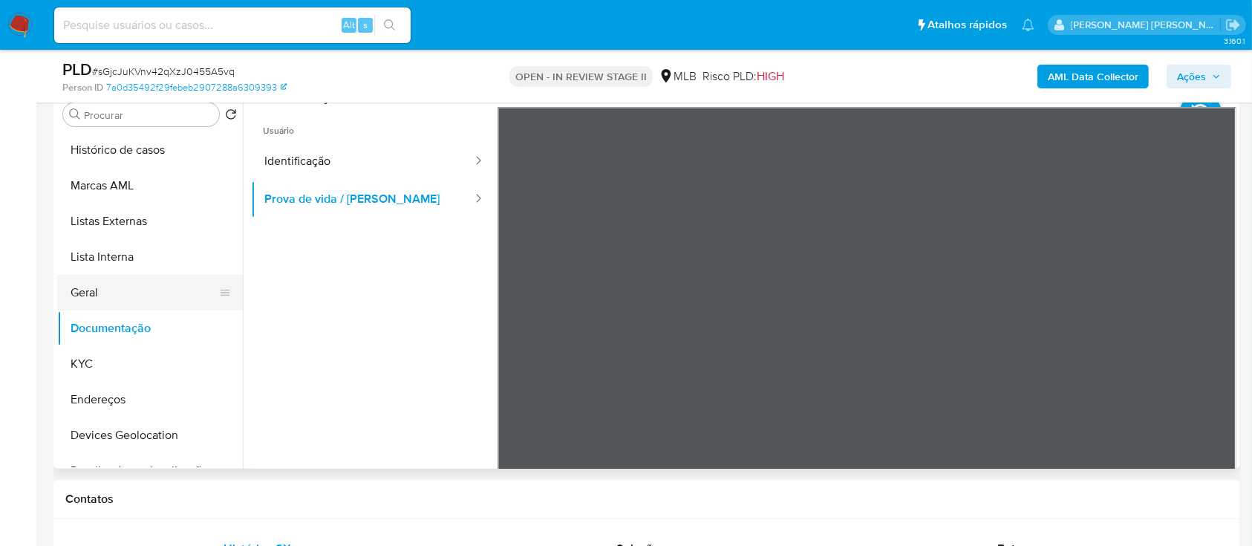
click at [127, 153] on button "Geral" at bounding box center [144, 293] width 174 height 36
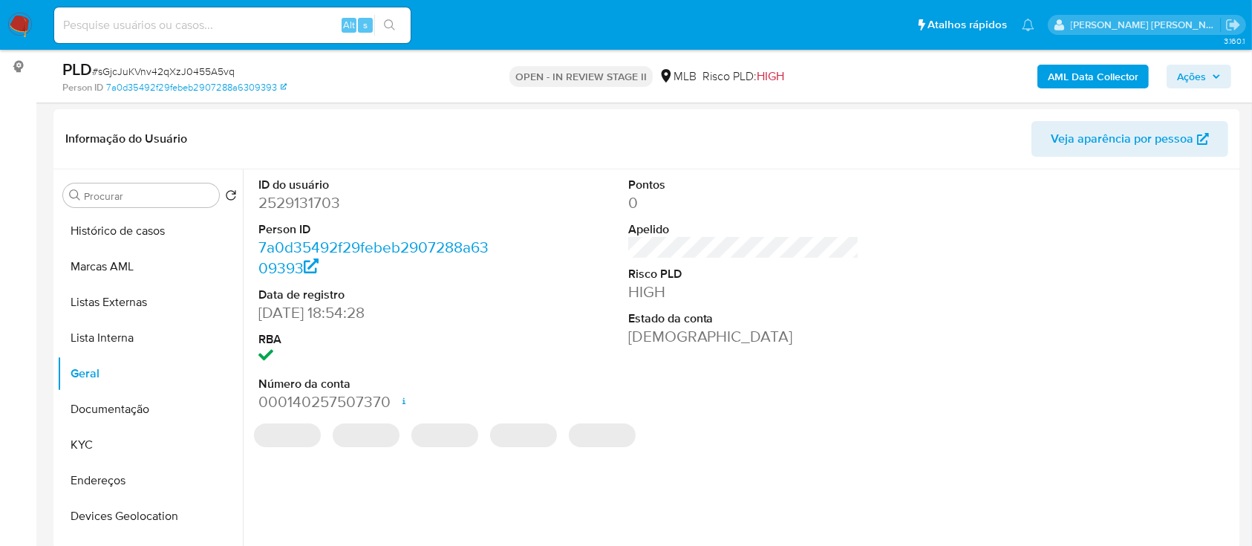
scroll to position [197, 0]
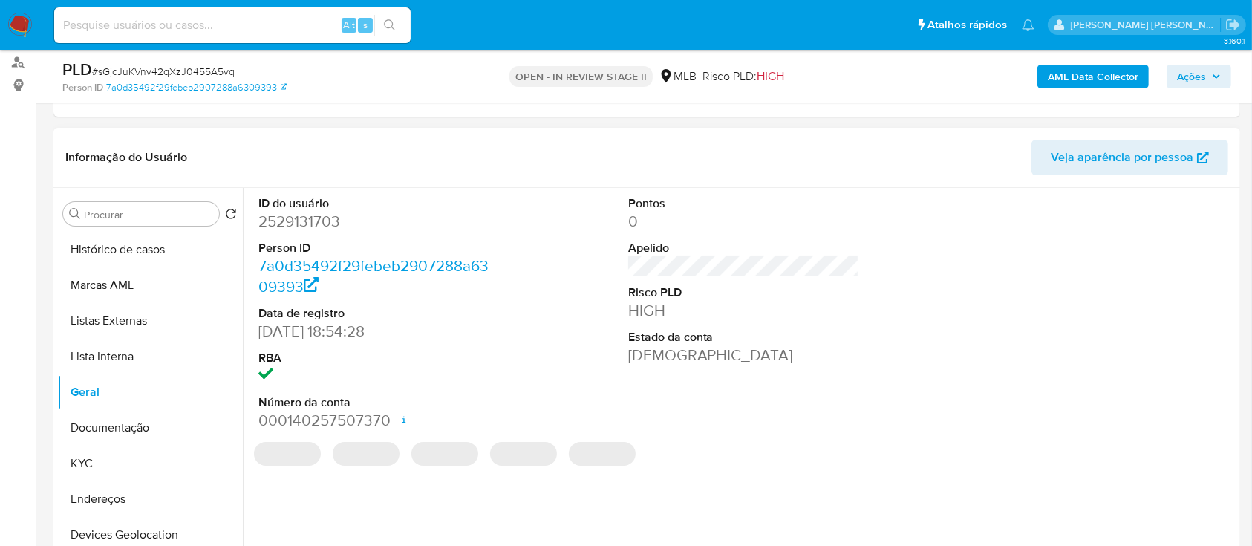
click at [315, 153] on dd "2529131703" at bounding box center [374, 221] width 232 height 21
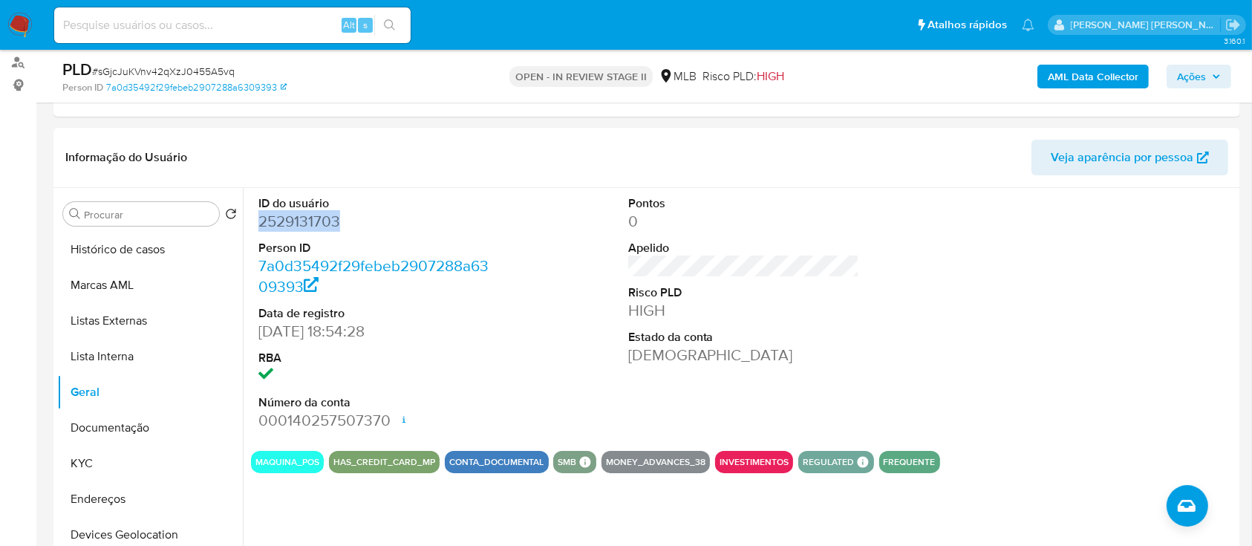
copy dd "2529131703"
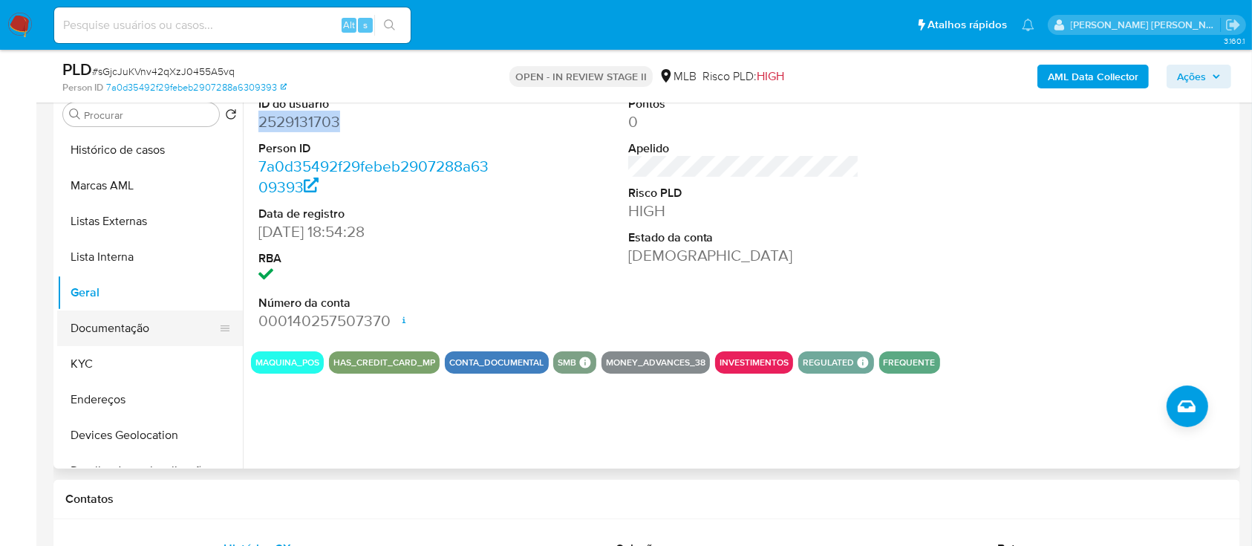
click at [116, 153] on button "Documentação" at bounding box center [144, 328] width 174 height 36
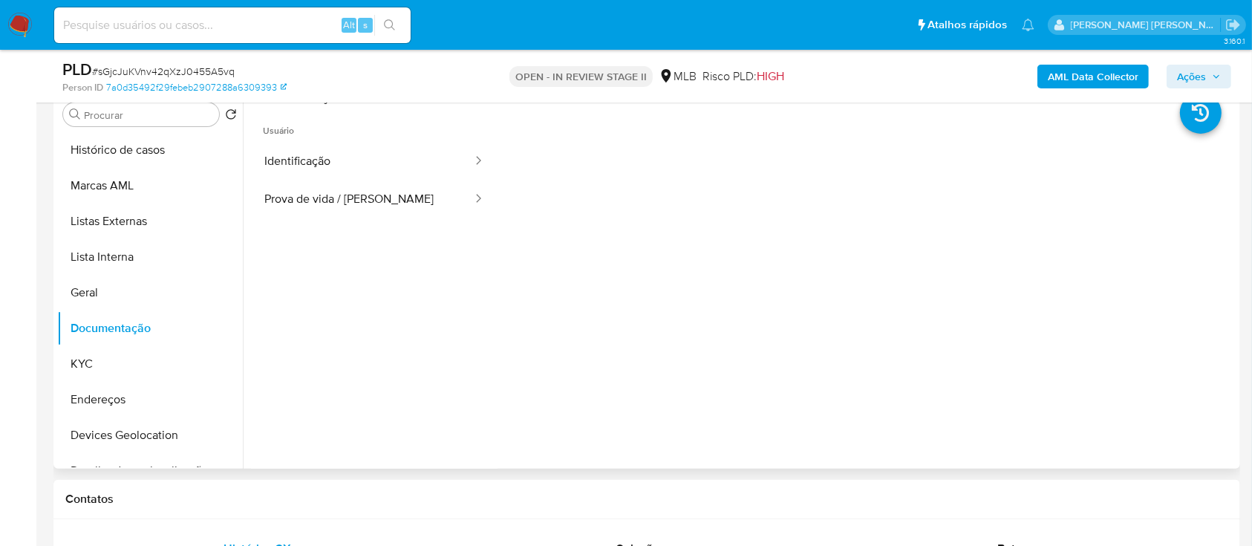
scroll to position [197, 0]
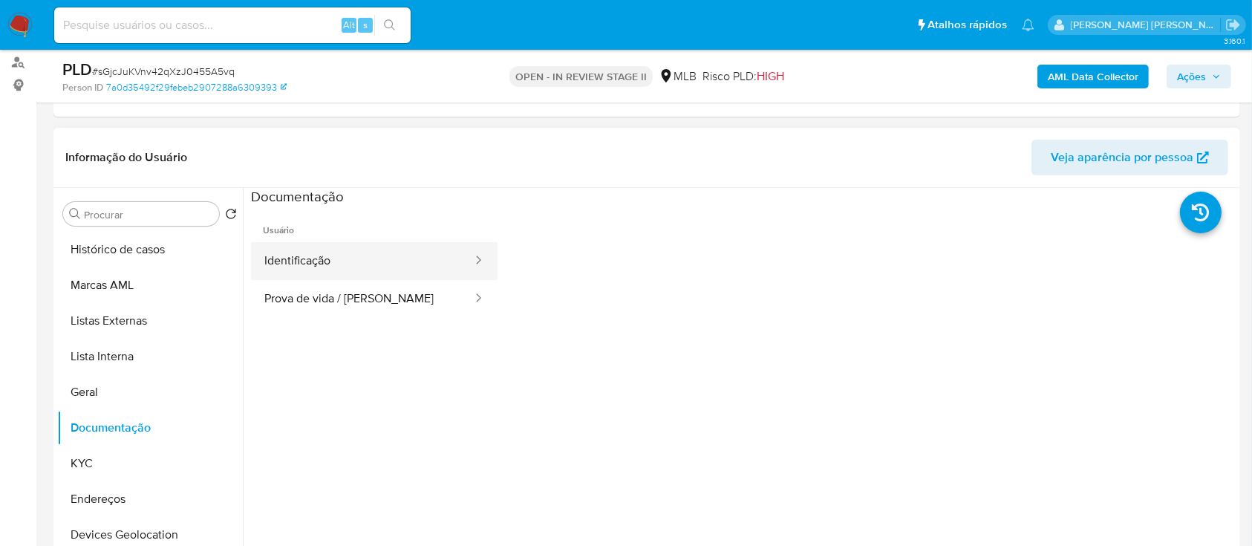
click at [333, 153] on button "Identificação" at bounding box center [362, 261] width 223 height 38
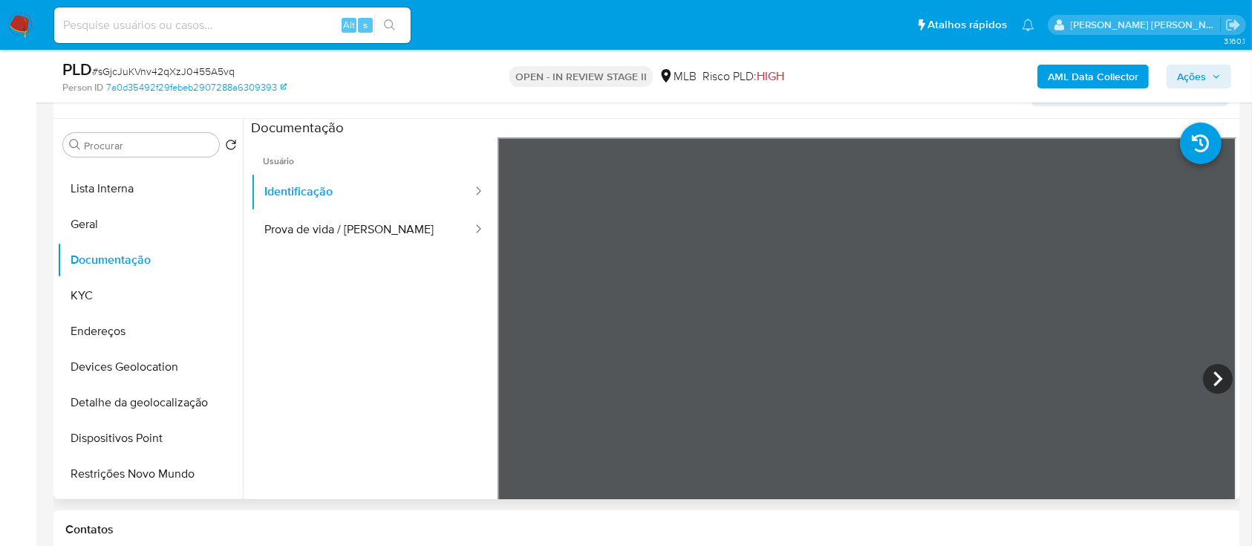
scroll to position [297, 0]
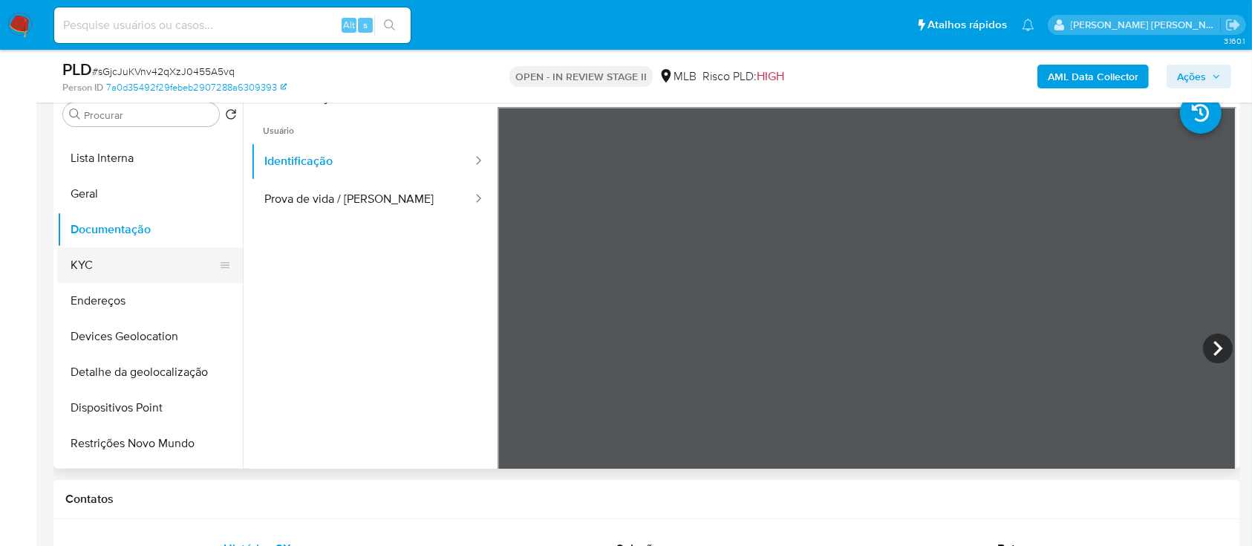
click at [120, 153] on button "KYC" at bounding box center [144, 265] width 174 height 36
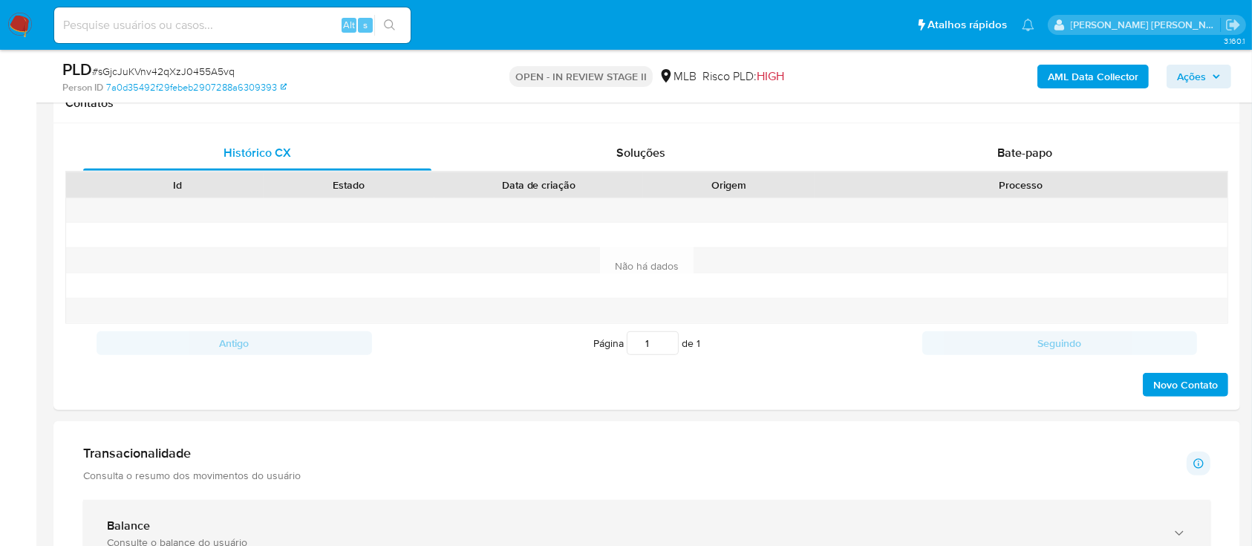
scroll to position [396, 0]
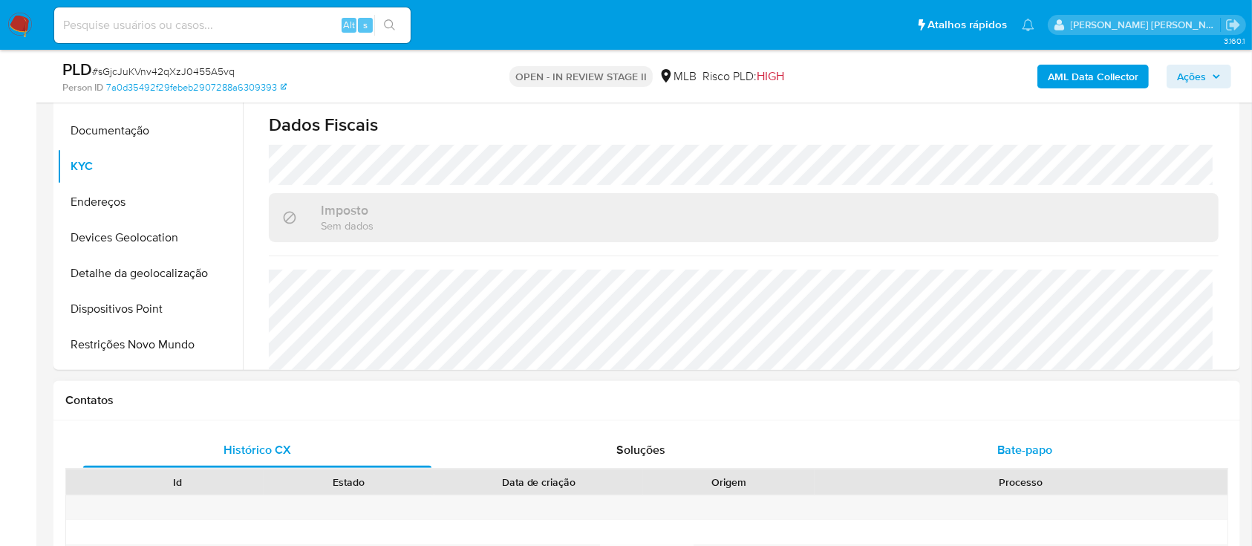
click at [970, 153] on div "Bate-papo" at bounding box center [1025, 450] width 348 height 36
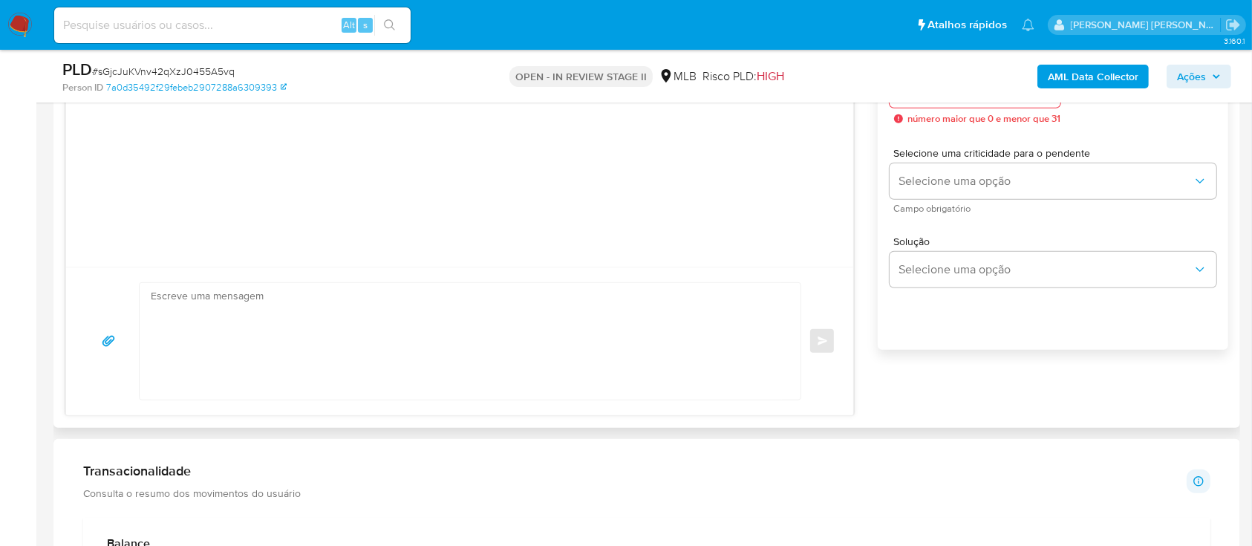
scroll to position [891, 0]
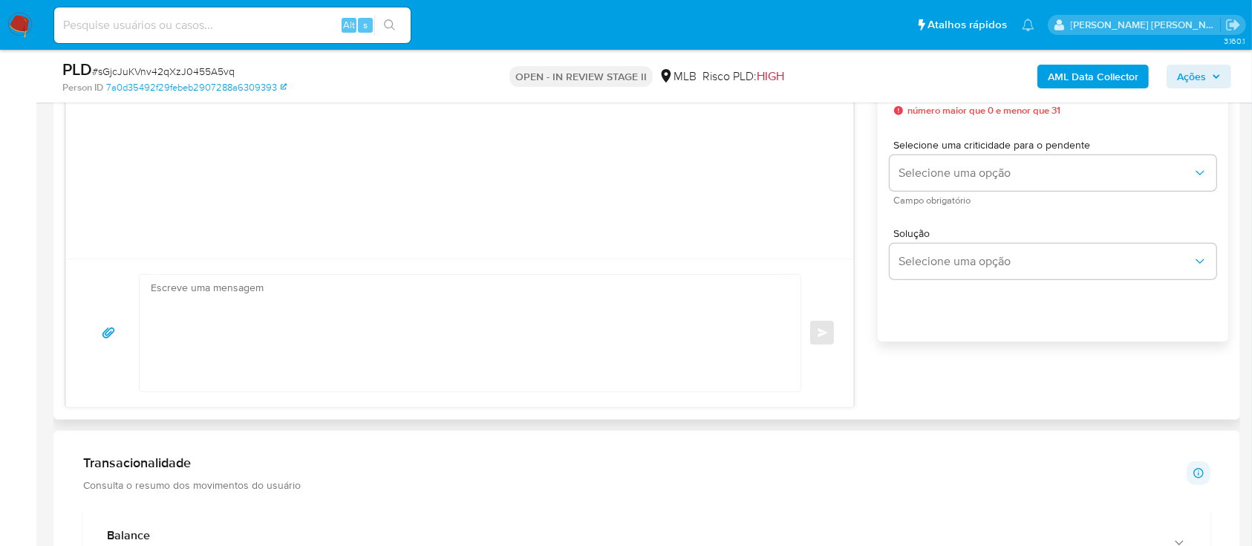
click at [284, 153] on textarea at bounding box center [466, 333] width 631 height 117
paste textarea "Olá! Estamos realizando uma verificação adicional de segurança [PERSON_NAME] de…"
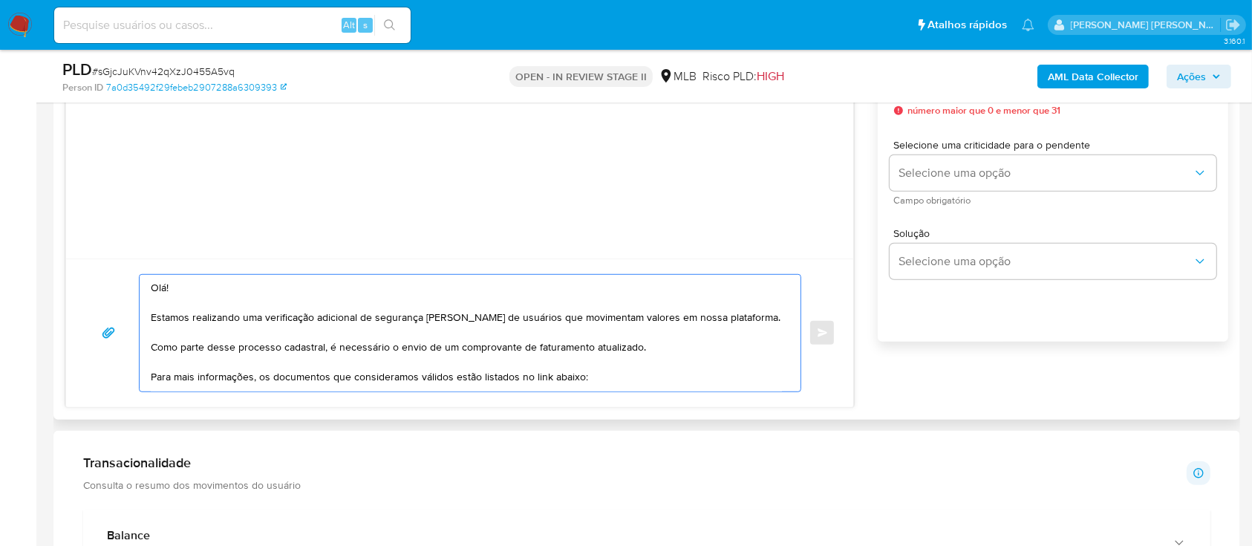
scroll to position [220, 0]
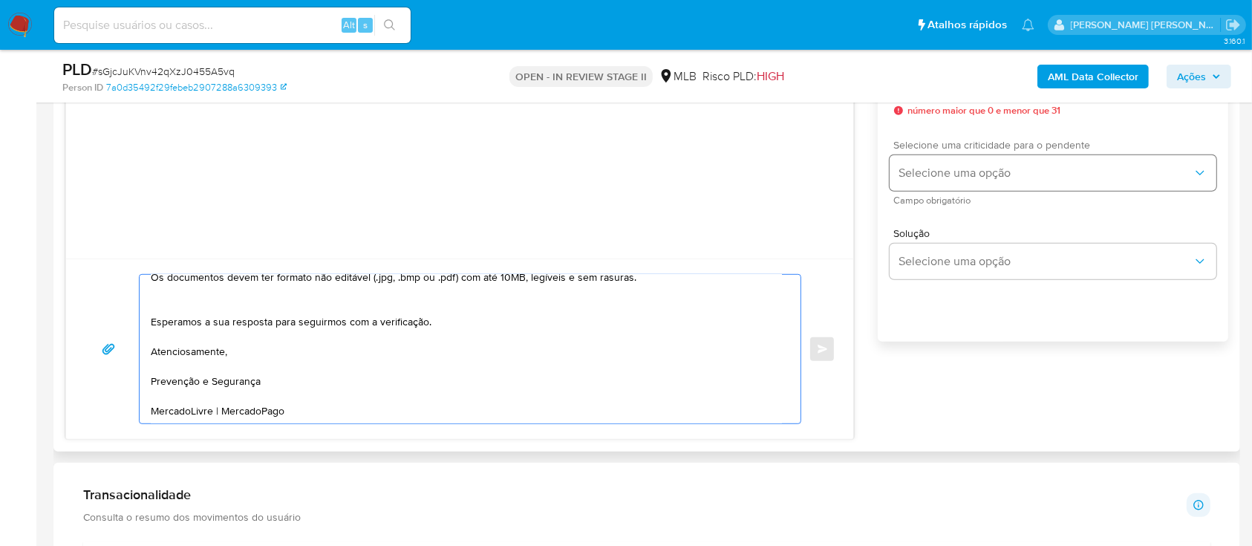
type textarea "Olá! Estamos realizando uma verificação adicional de segurança [PERSON_NAME] de…"
click at [1019, 153] on span "Selecione uma opção" at bounding box center [1045, 173] width 294 height 15
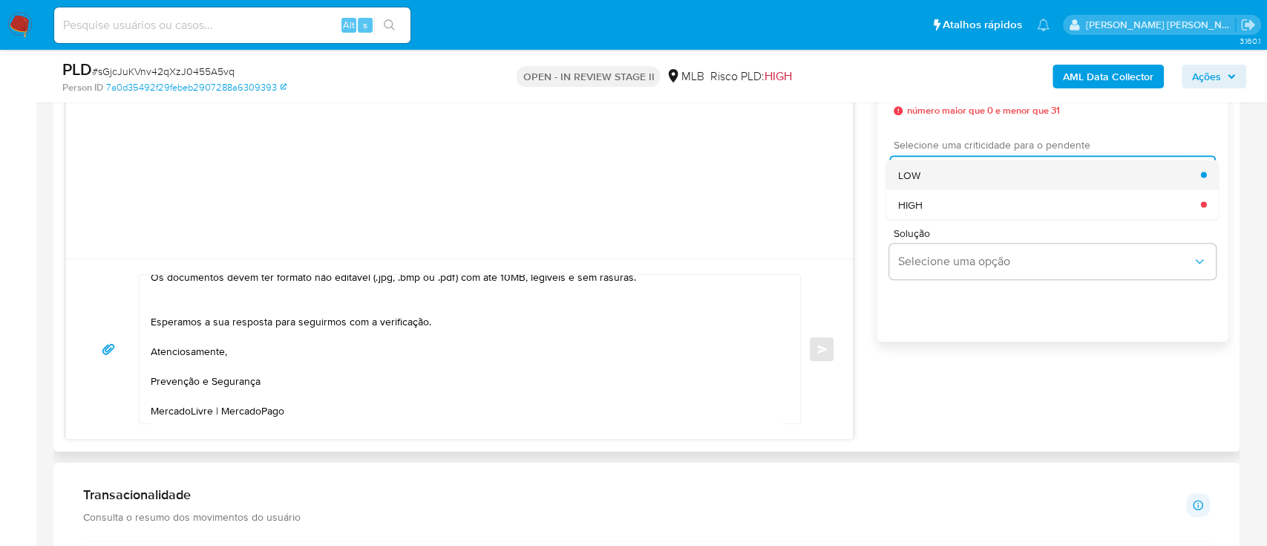
click at [929, 153] on div "LOW" at bounding box center [1049, 175] width 303 height 30
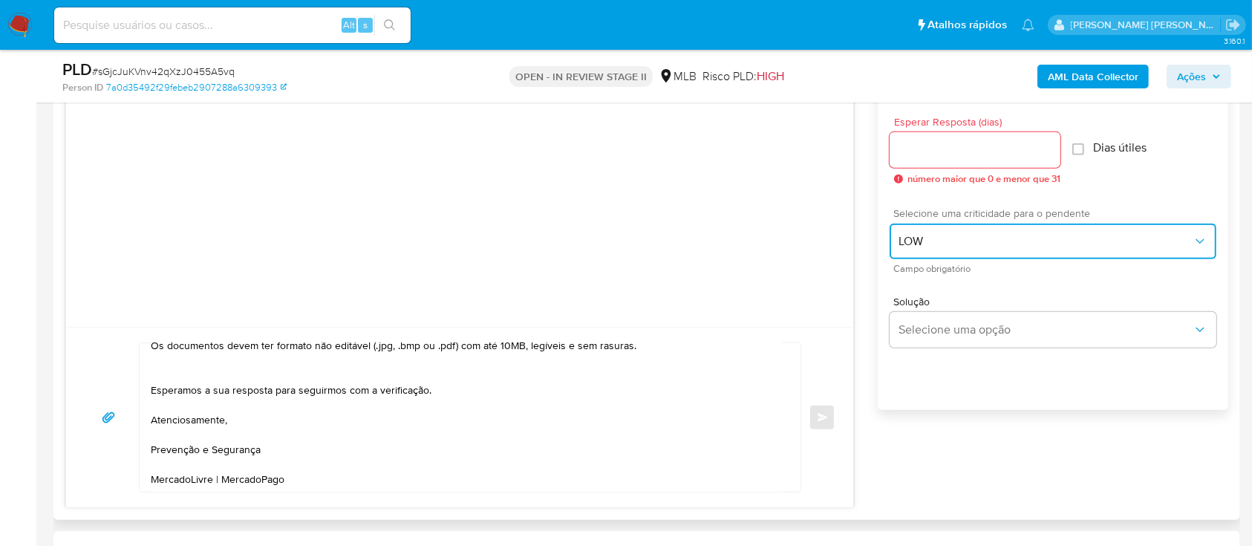
scroll to position [791, 0]
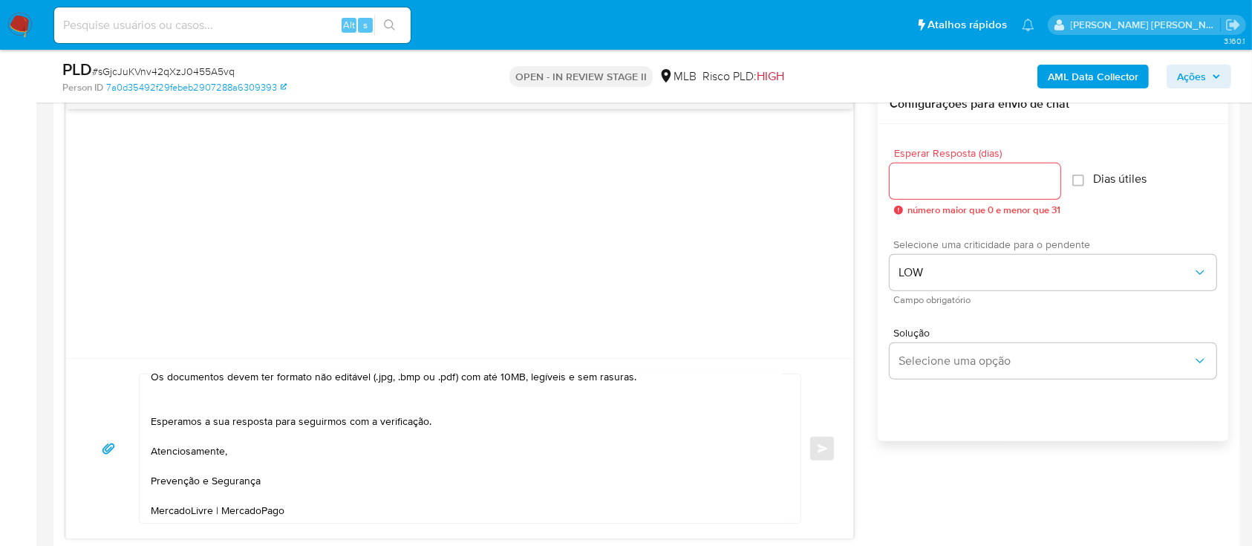
click at [935, 153] on input "Esperar Resposta (dias)" at bounding box center [974, 180] width 171 height 19
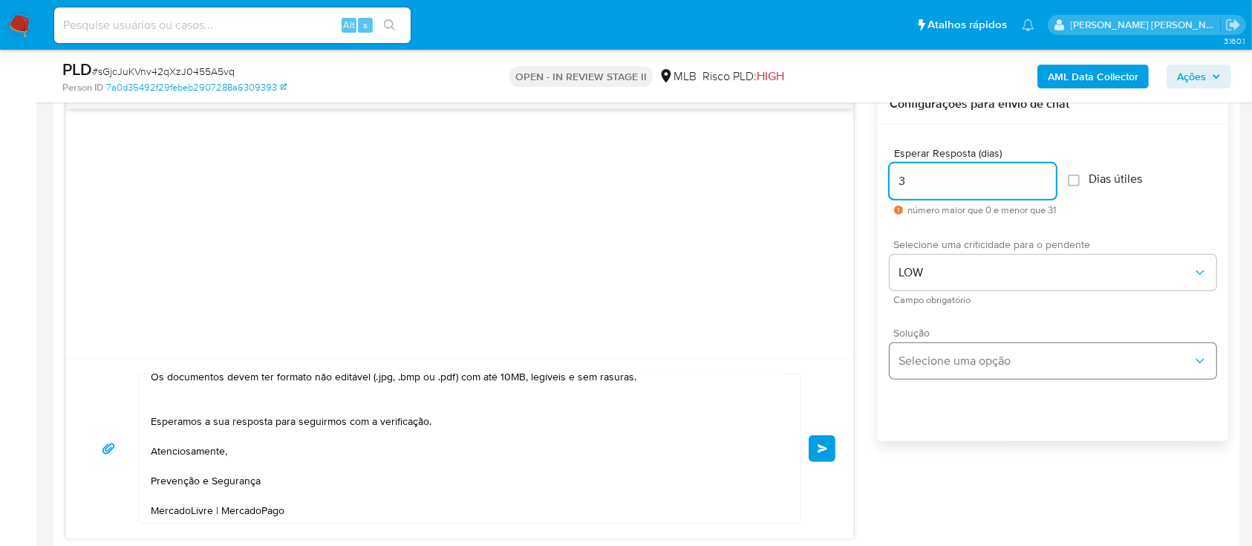
type input "3"
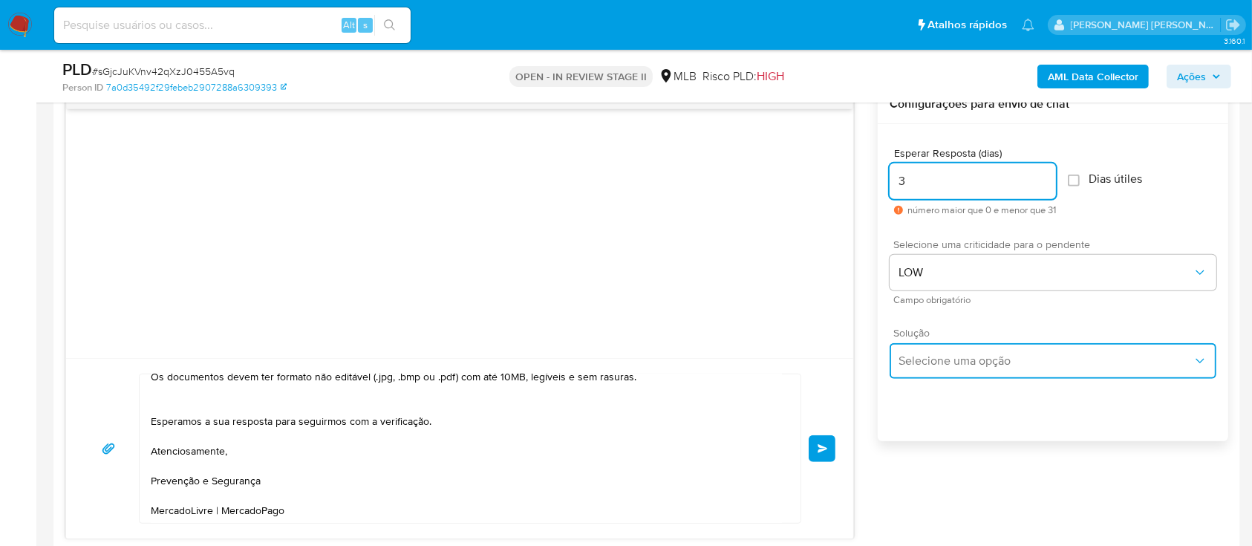
click at [980, 153] on span "Selecione uma opção" at bounding box center [1045, 360] width 294 height 15
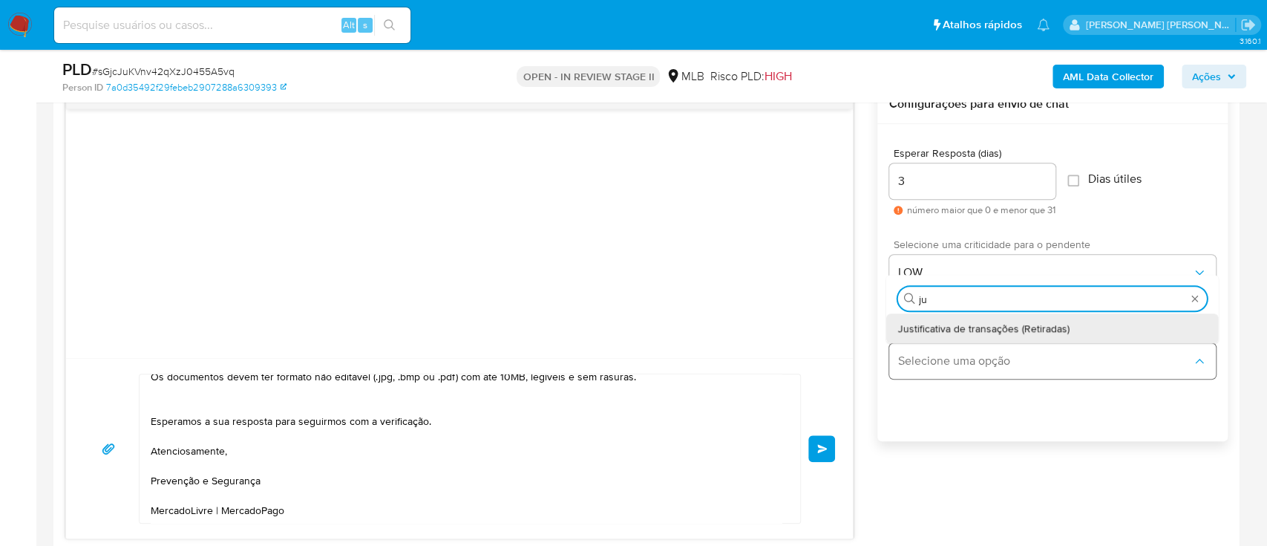
type input "jus"
click at [993, 153] on span "Justificativa de transações (Retiradas)" at bounding box center [983, 327] width 171 height 13
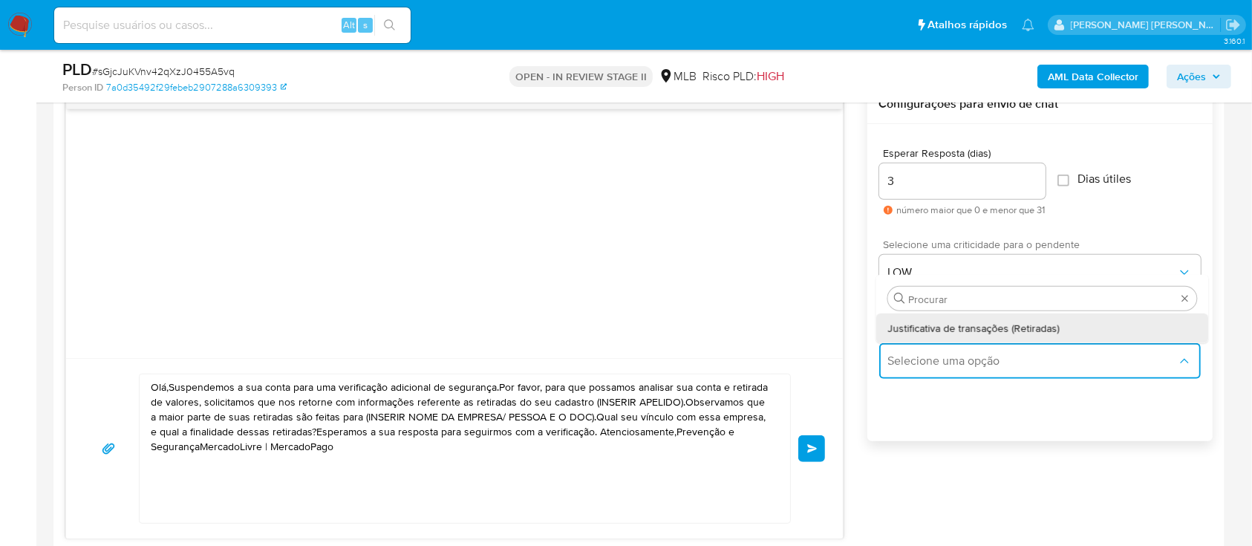
scroll to position [0, 0]
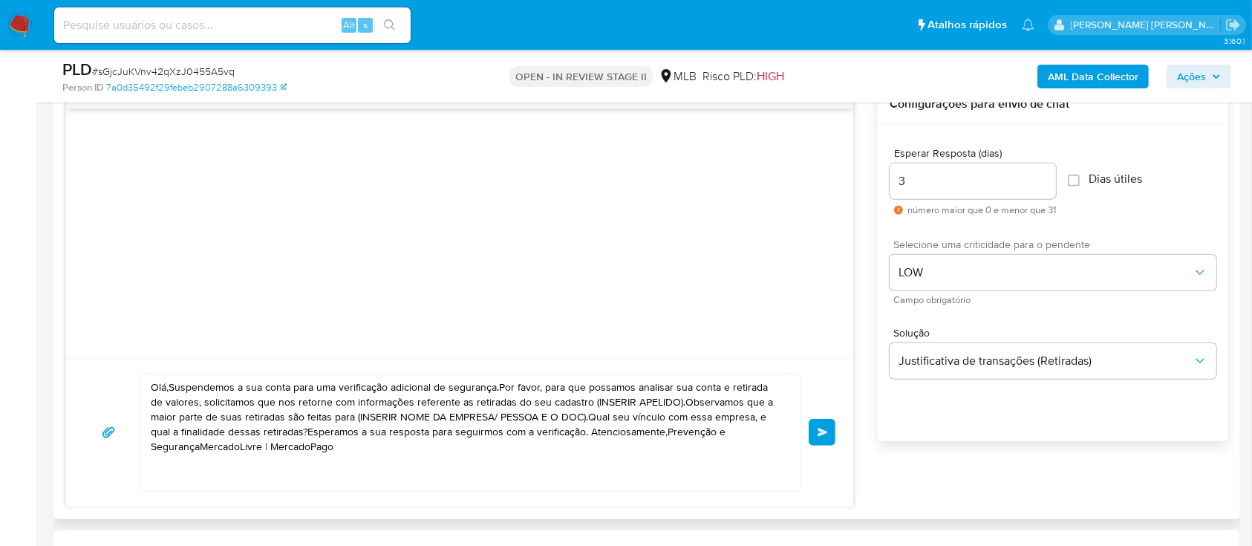
click at [395, 153] on textarea "Olá,Suspendemos a sua conta para uma verificação adicional de segurança.Por fav…" at bounding box center [466, 432] width 631 height 117
paste textarea "! Estamos realizando uma verificação adicional de segurança [PERSON_NAME] de us…"
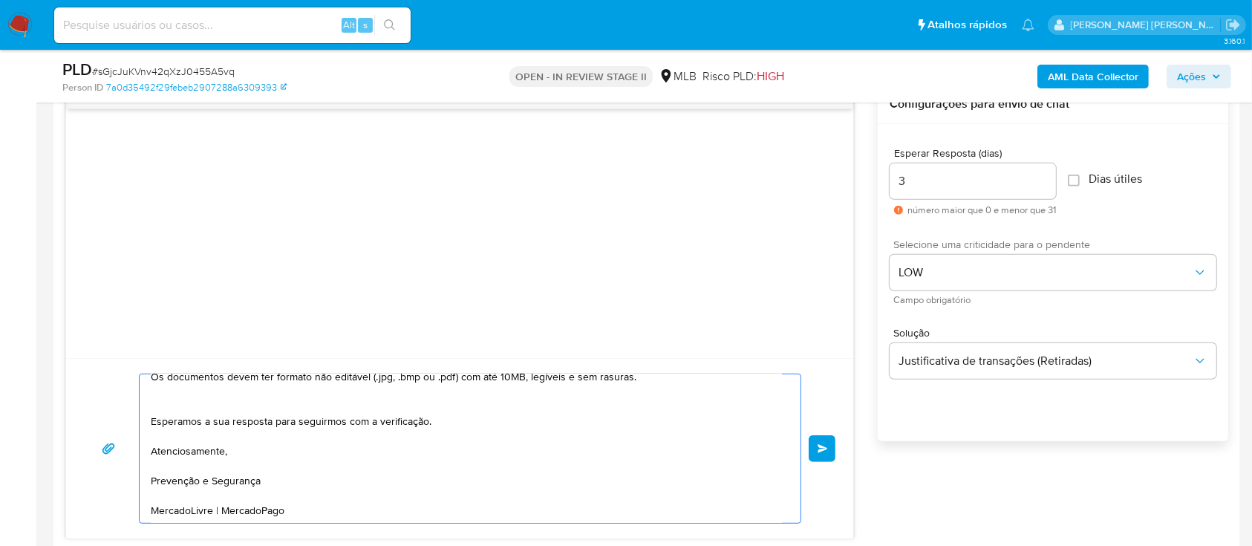
scroll to position [226, 0]
type textarea "Olá! Estamos realizando uma verificação adicional de segurança em contas de usu…"
click at [826, 153] on span "common.send" at bounding box center [822, 448] width 10 height 9
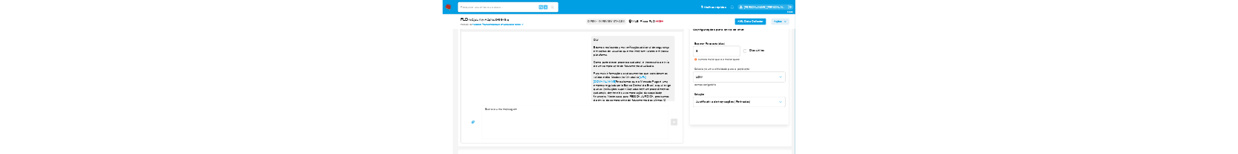
scroll to position [241, 0]
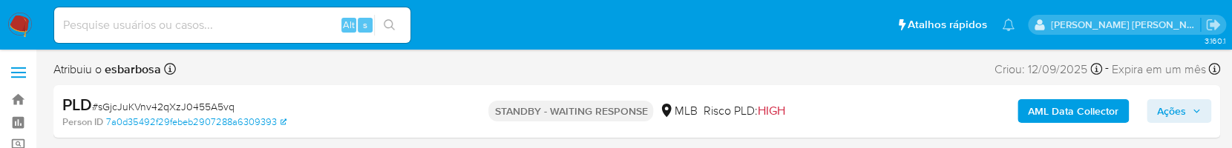
select select "10"
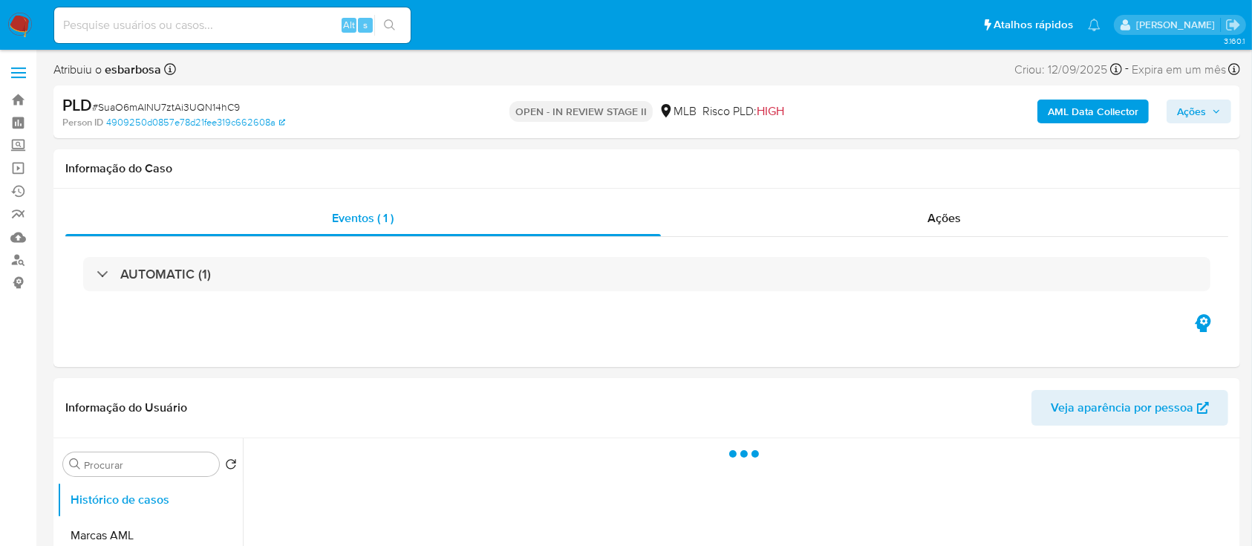
select select "10"
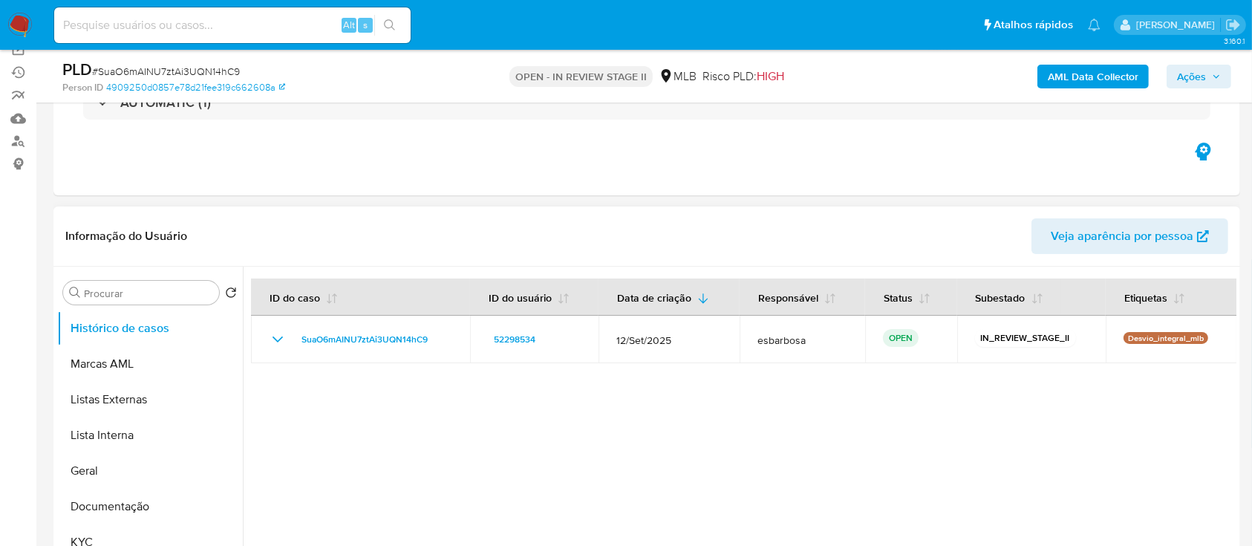
scroll to position [197, 0]
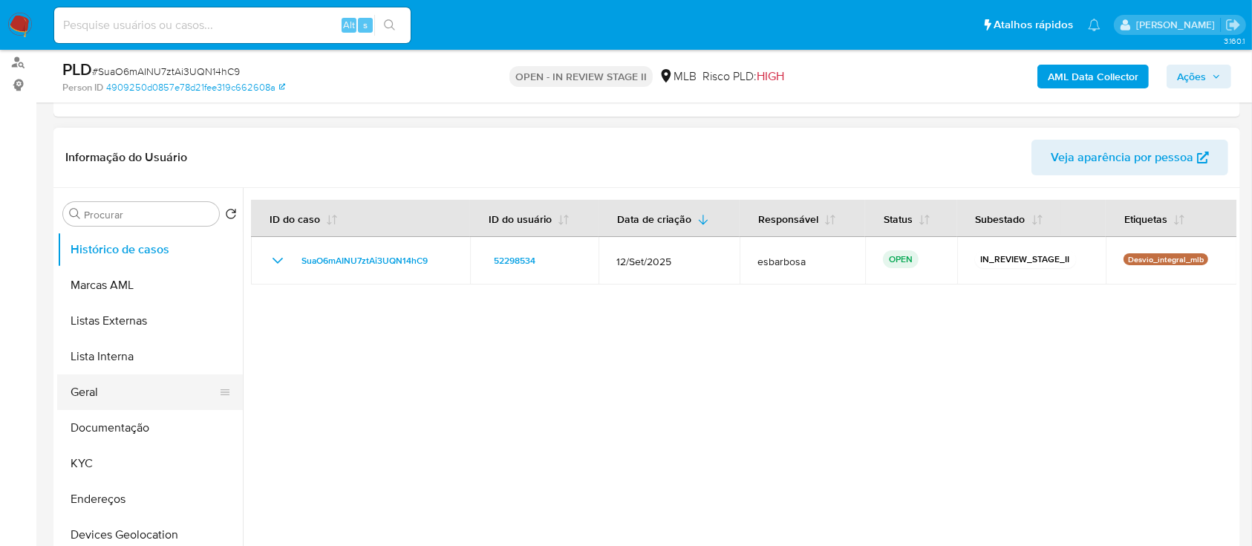
click at [99, 395] on button "Geral" at bounding box center [144, 392] width 174 height 36
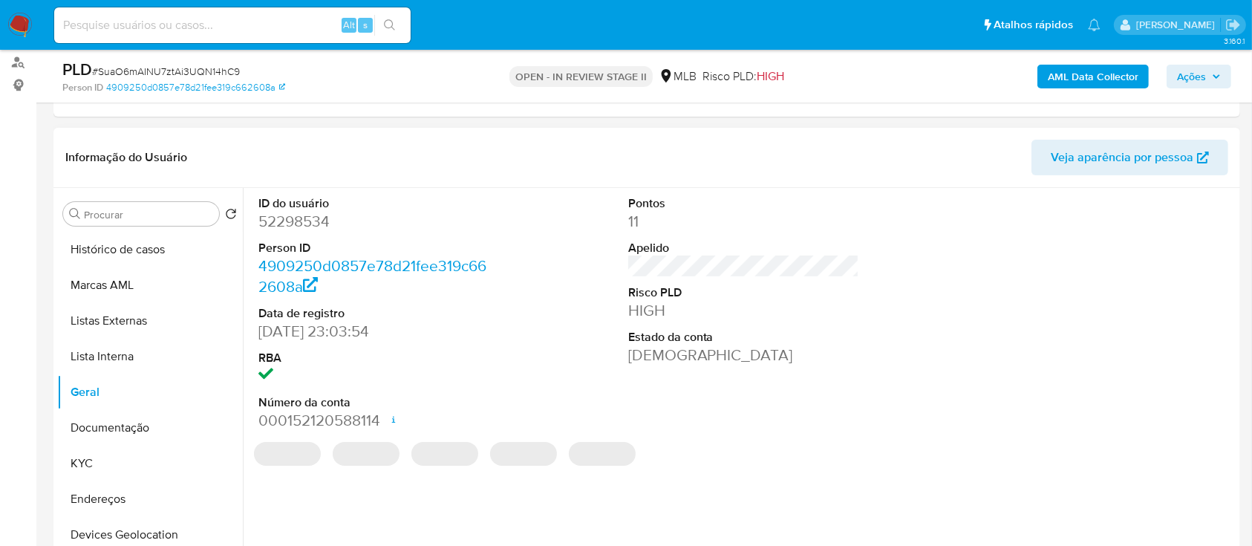
click at [315, 223] on dd "52298534" at bounding box center [374, 221] width 232 height 21
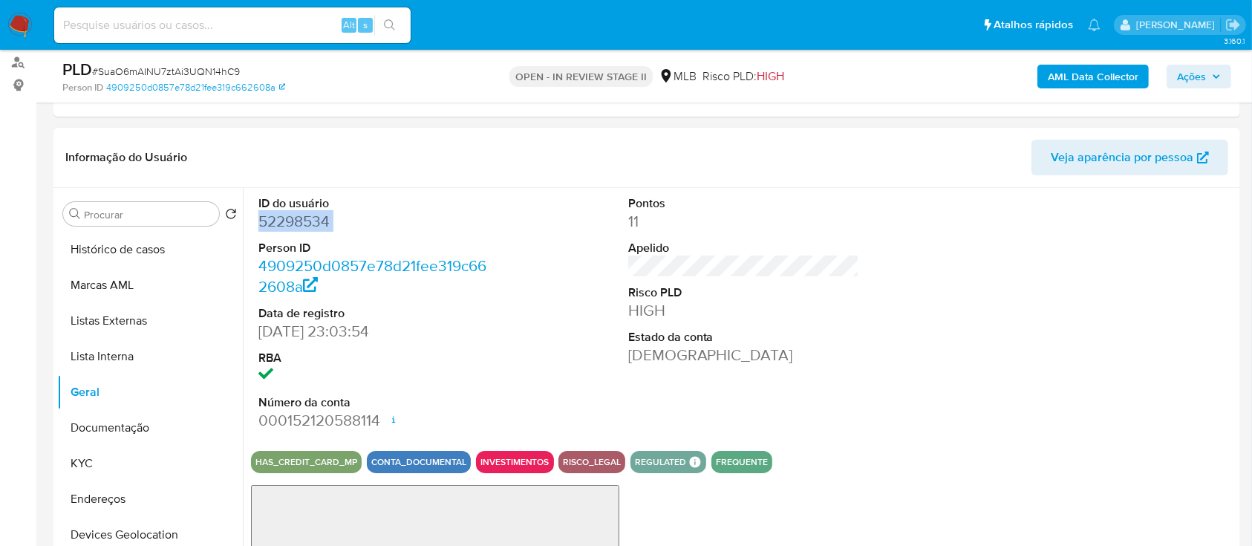
copy dd "52298534"
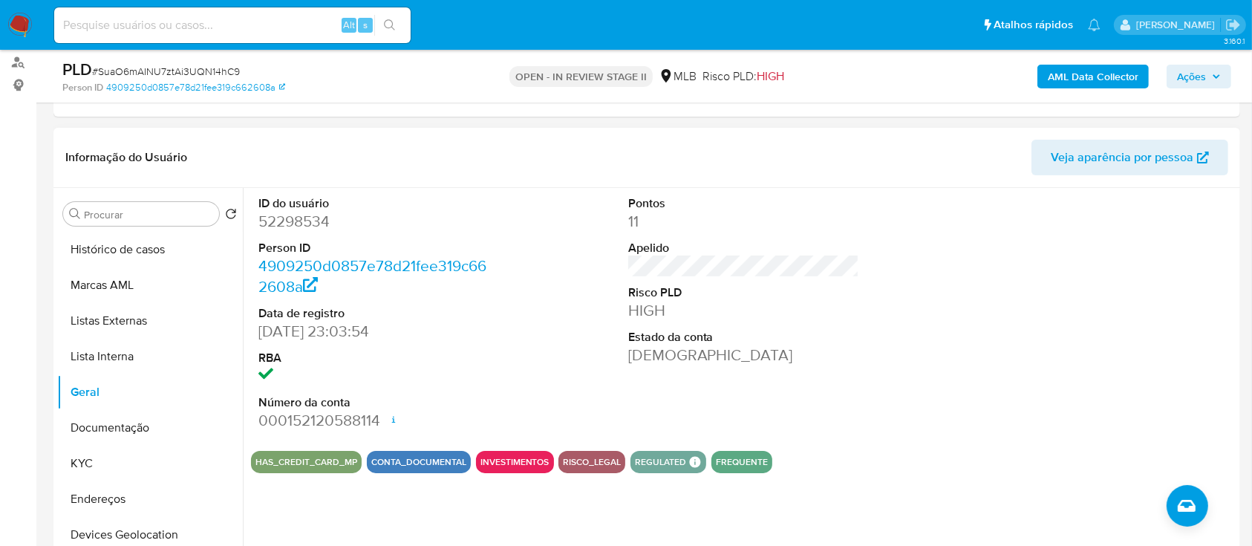
drag, startPoint x: 1017, startPoint y: 313, endPoint x: 750, endPoint y: 371, distance: 273.5
click at [1018, 314] on div at bounding box center [1113, 313] width 246 height 251
click at [117, 471] on button "KYC" at bounding box center [144, 463] width 174 height 36
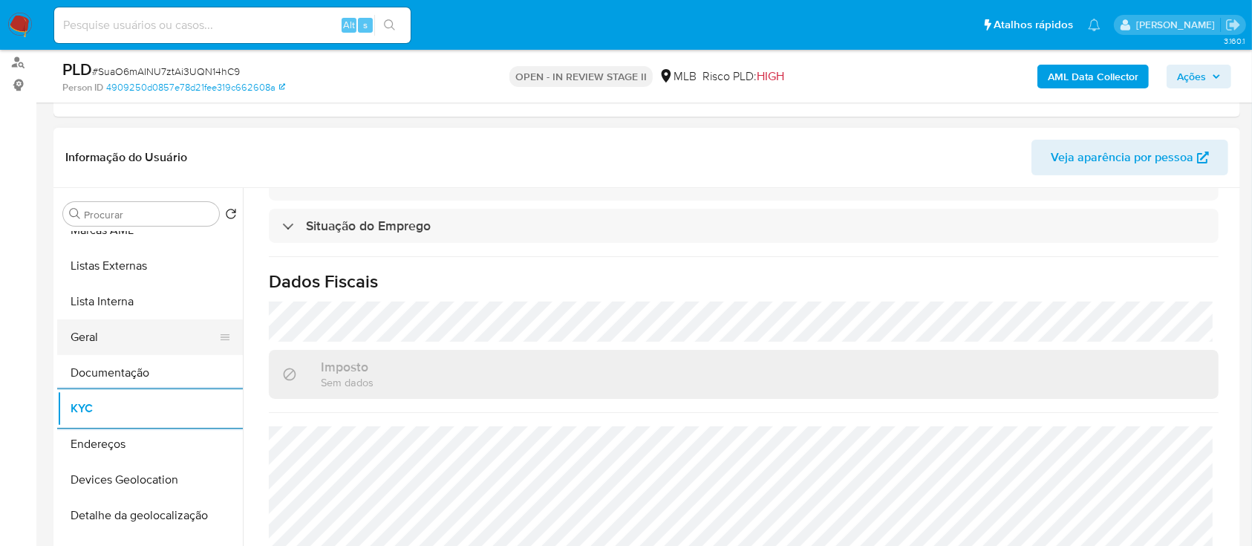
scroll to position [99, 0]
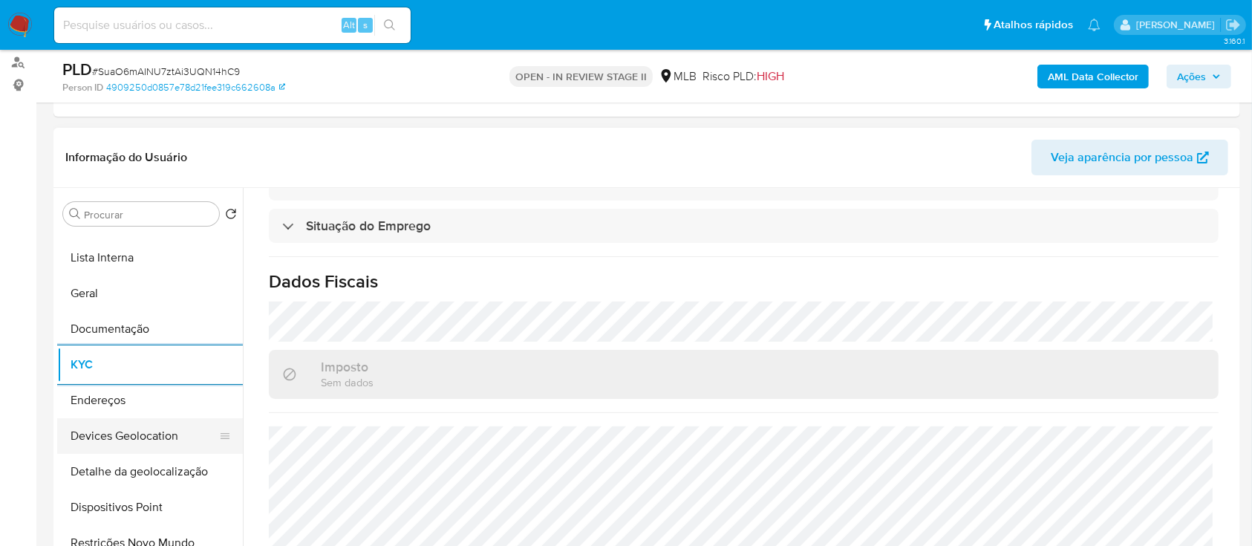
click at [120, 437] on button "Devices Geolocation" at bounding box center [144, 436] width 174 height 36
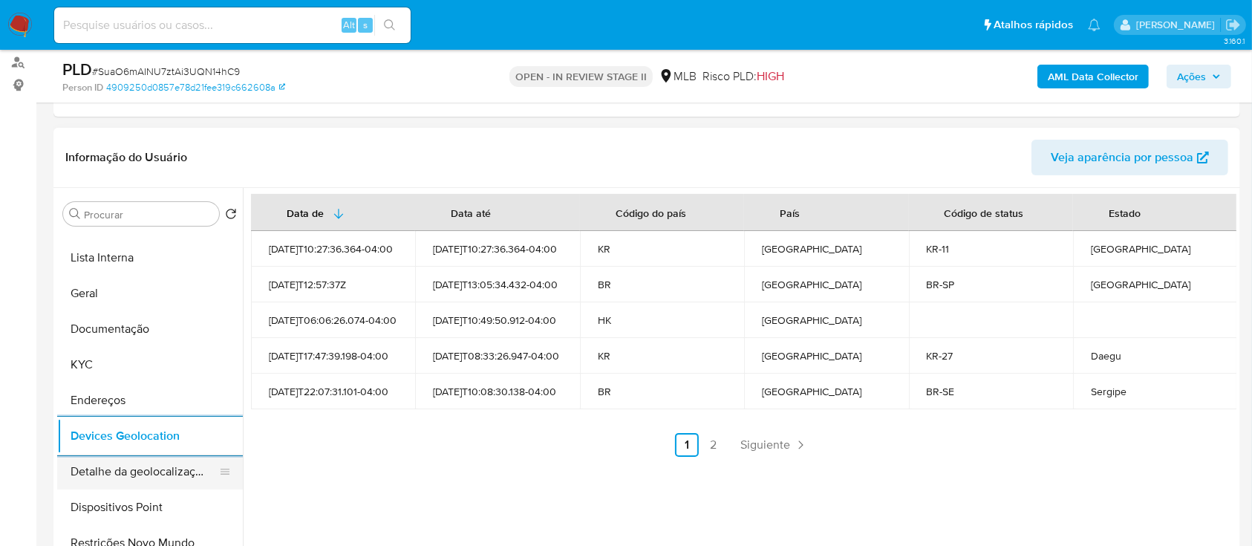
scroll to position [197, 0]
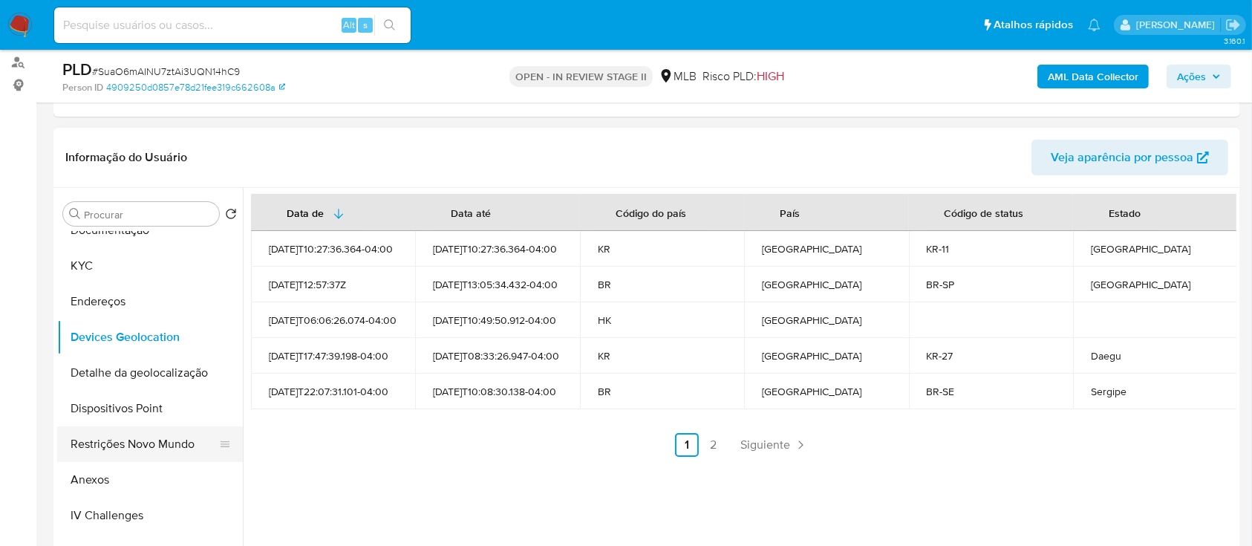
click at [144, 440] on button "Restrições Novo Mundo" at bounding box center [144, 444] width 174 height 36
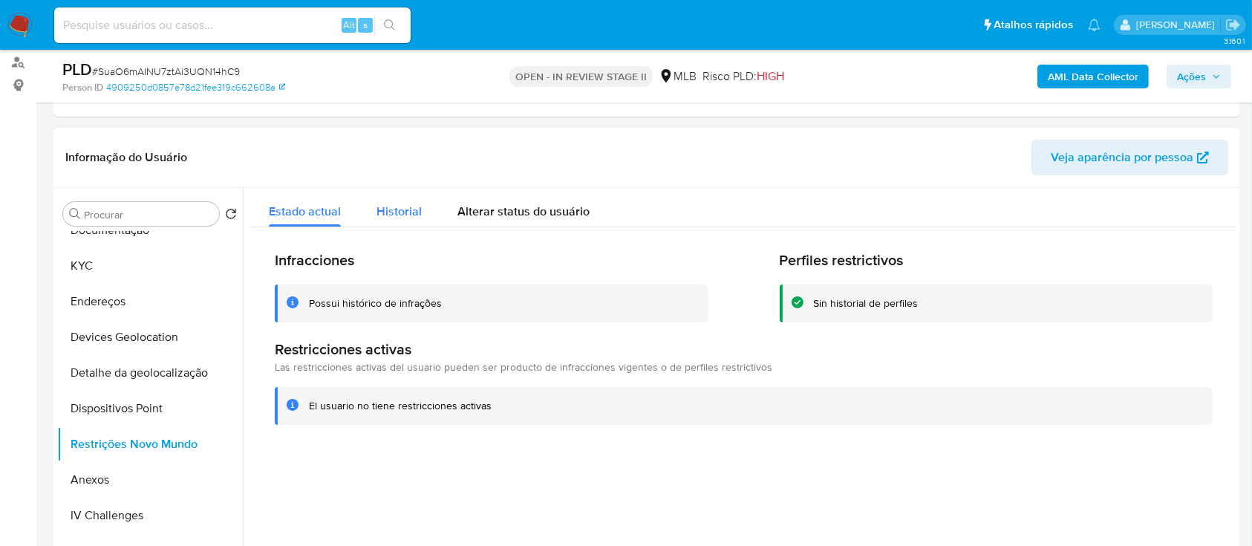
click at [411, 206] on span "Historial" at bounding box center [398, 211] width 45 height 17
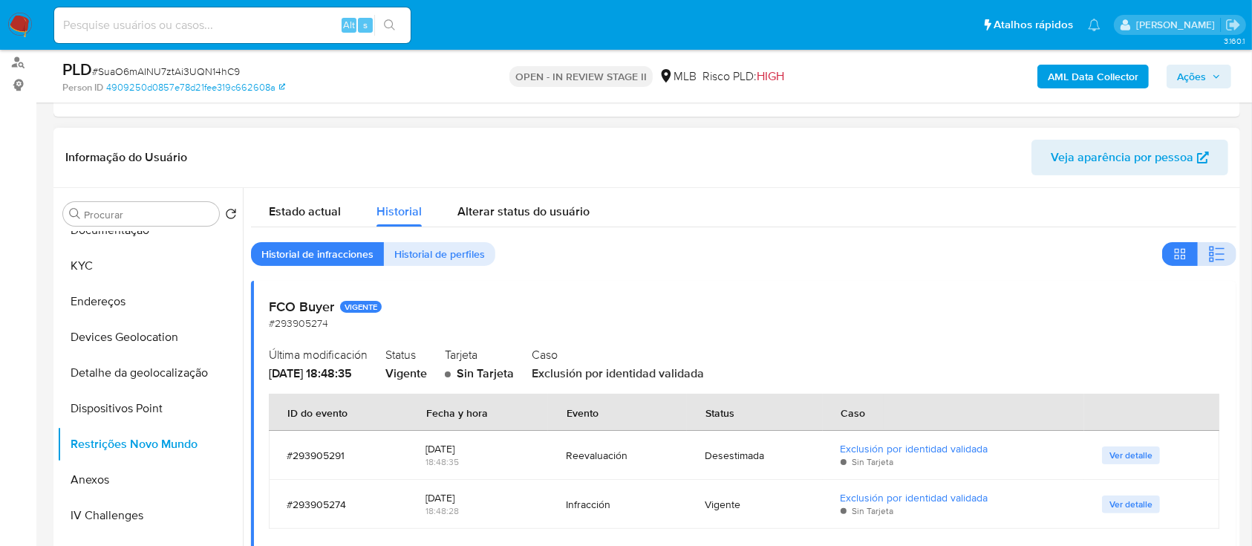
click at [1215, 259] on icon "button" at bounding box center [1219, 259] width 9 height 1
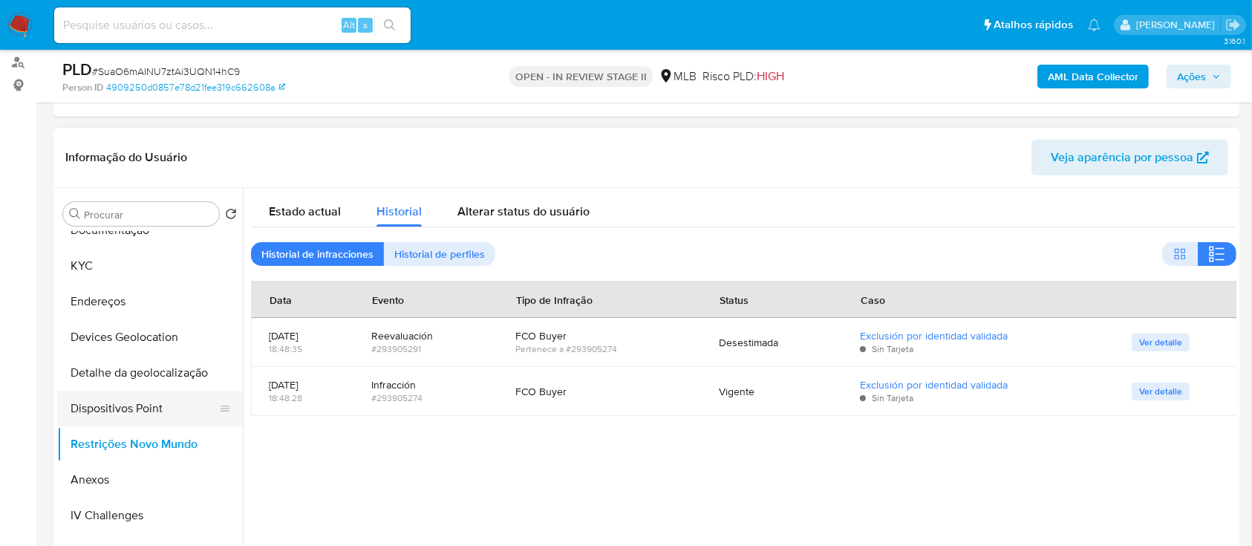
click at [136, 403] on button "Dispositivos Point" at bounding box center [144, 409] width 174 height 36
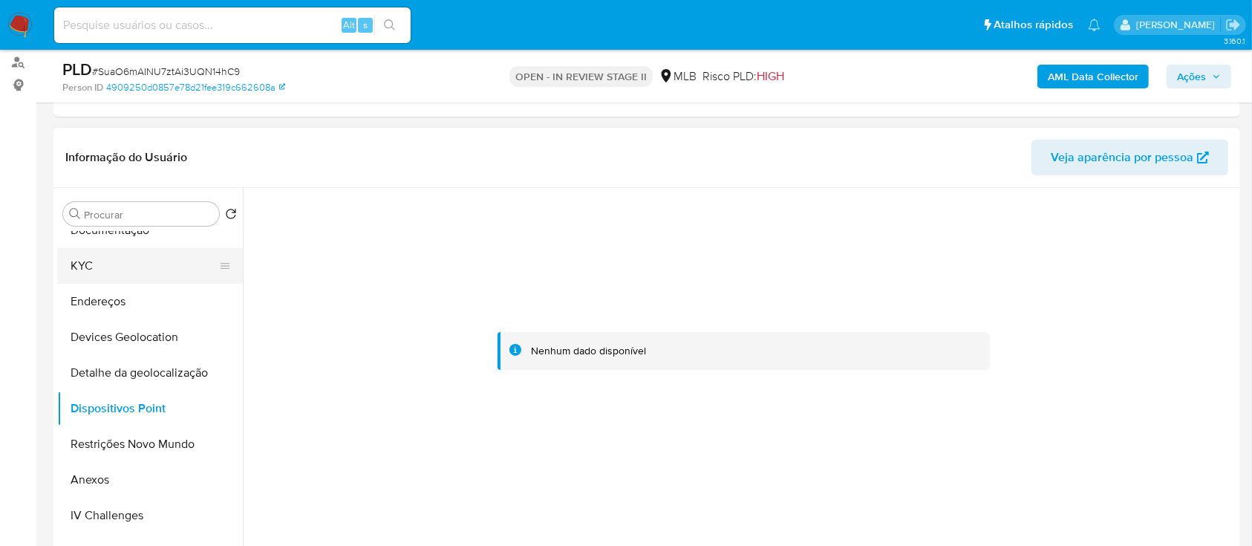
click at [127, 260] on button "KYC" at bounding box center [144, 266] width 174 height 36
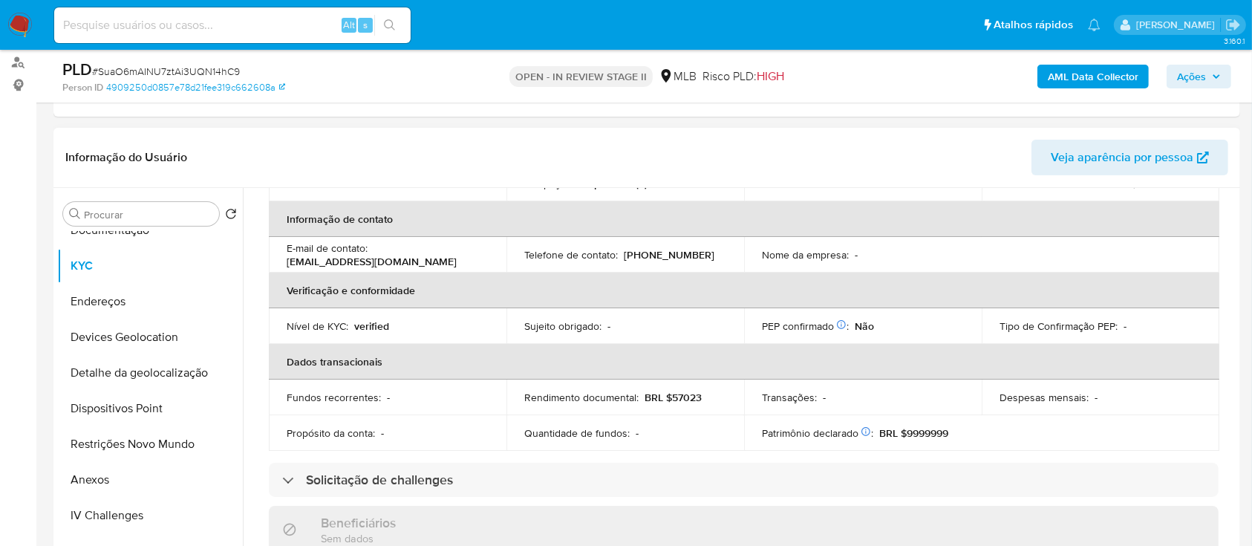
scroll to position [137, 0]
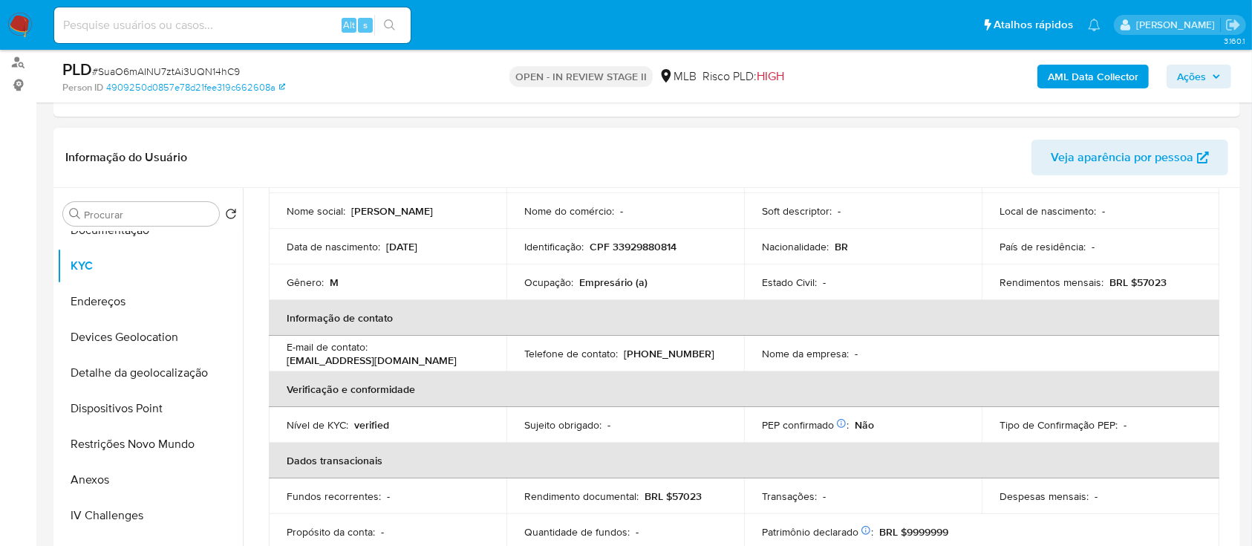
click at [639, 246] on p "CPF 33929880814" at bounding box center [632, 246] width 87 height 13
copy p "33929880814"
drag, startPoint x: 658, startPoint y: 280, endPoint x: 523, endPoint y: 282, distance: 135.1
click at [524, 282] on div "Ocupação : Empresário (a)" at bounding box center [625, 281] width 202 height 13
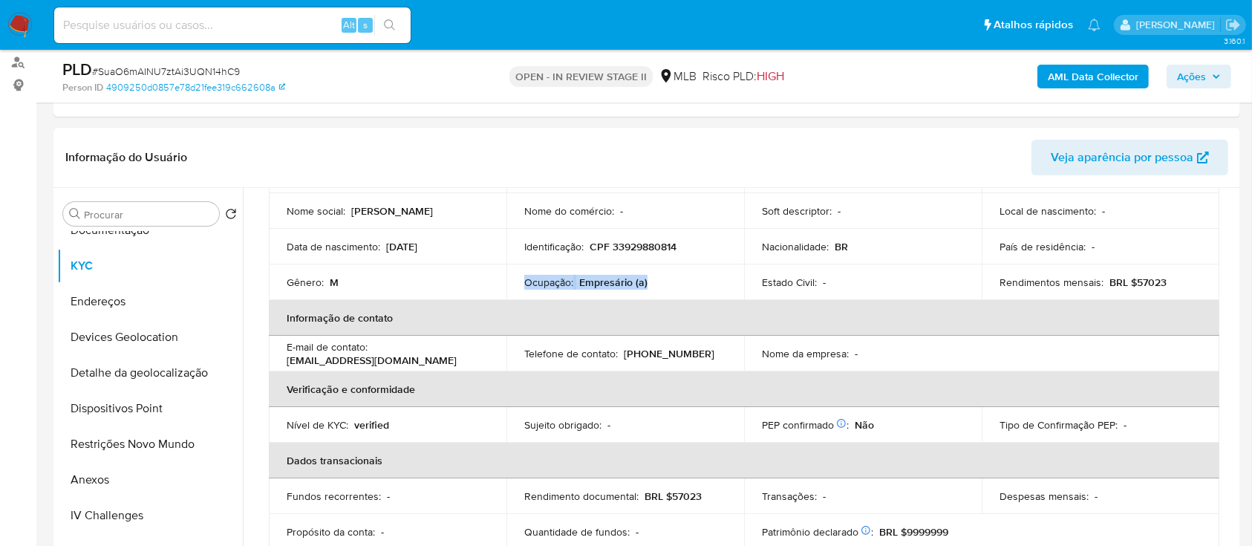
copy div "Ocupação : Empresário (a)"
click at [1105, 71] on b "AML Data Collector" at bounding box center [1093, 77] width 91 height 24
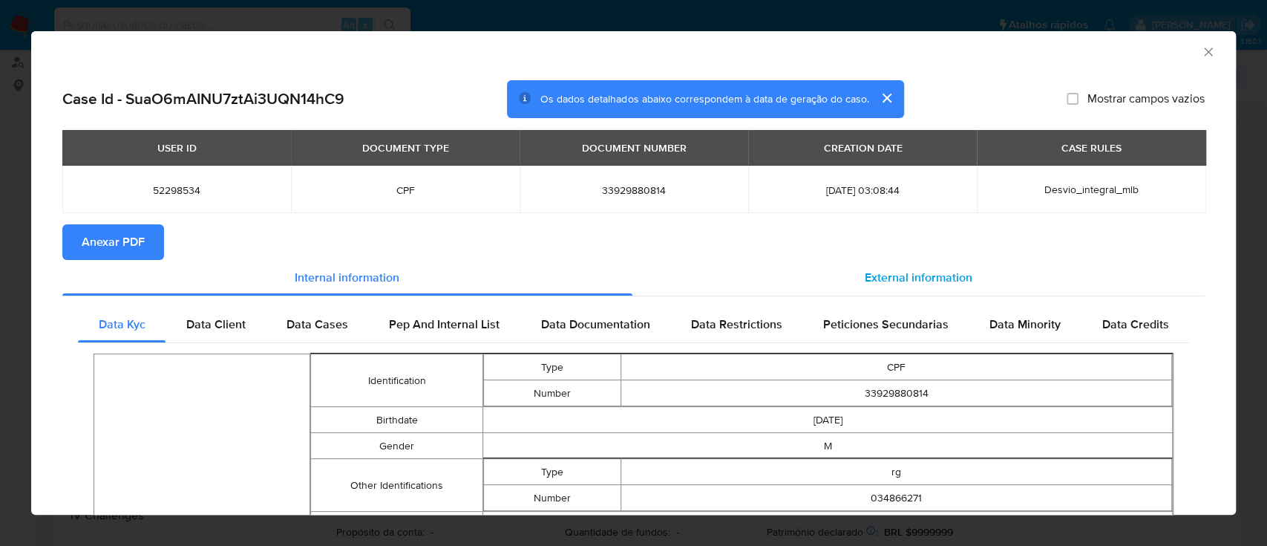
click at [882, 283] on span "External information" at bounding box center [919, 277] width 108 height 17
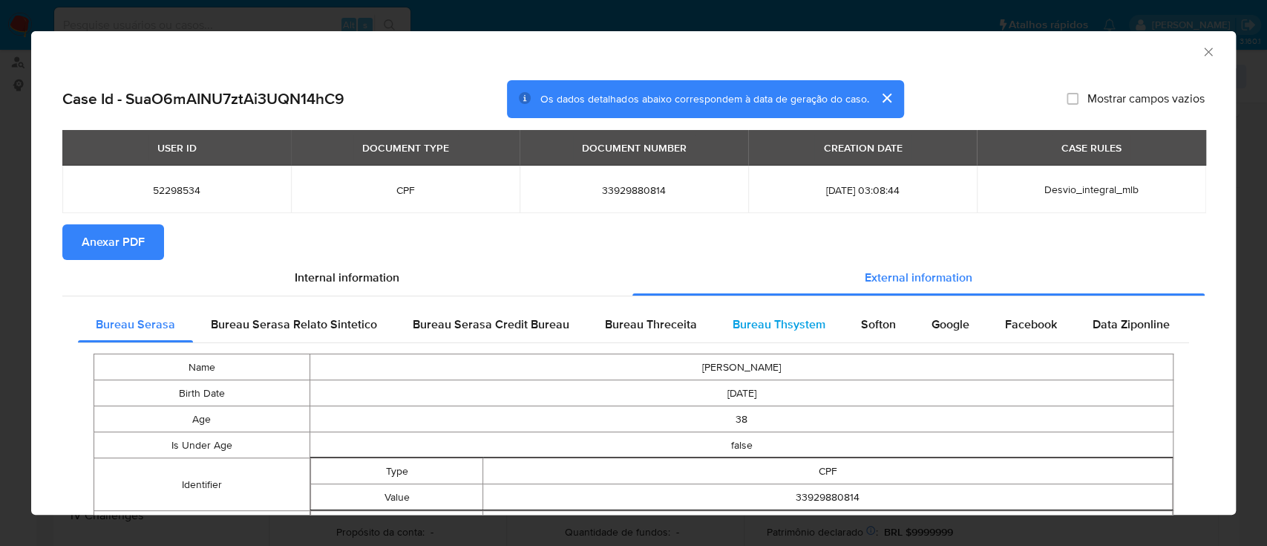
click at [766, 325] on span "Bureau Thsystem" at bounding box center [779, 324] width 93 height 17
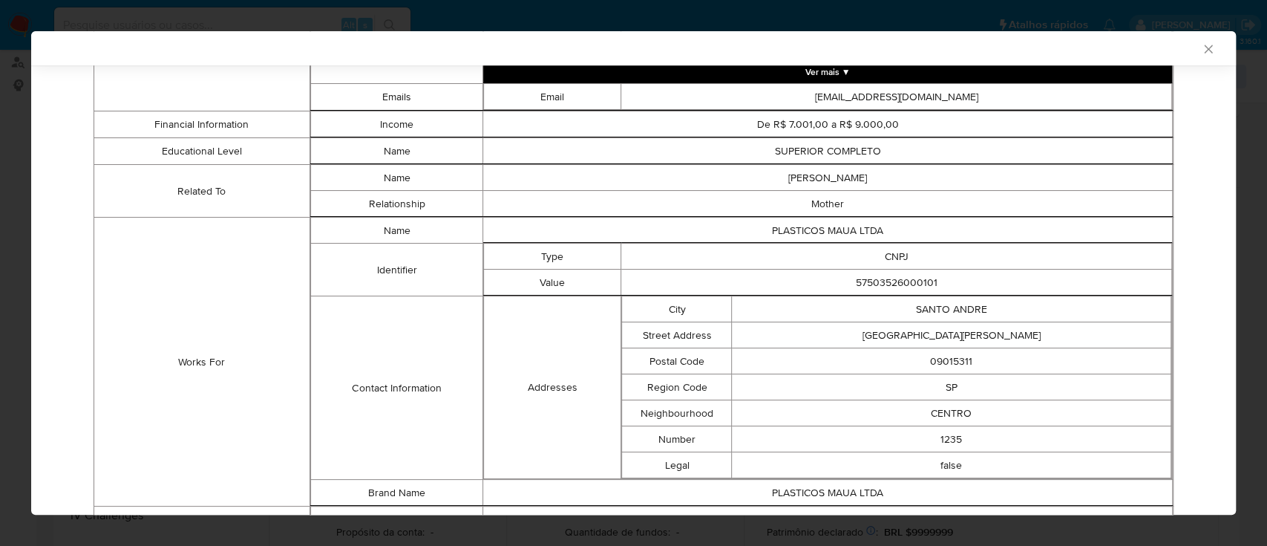
scroll to position [1085, 0]
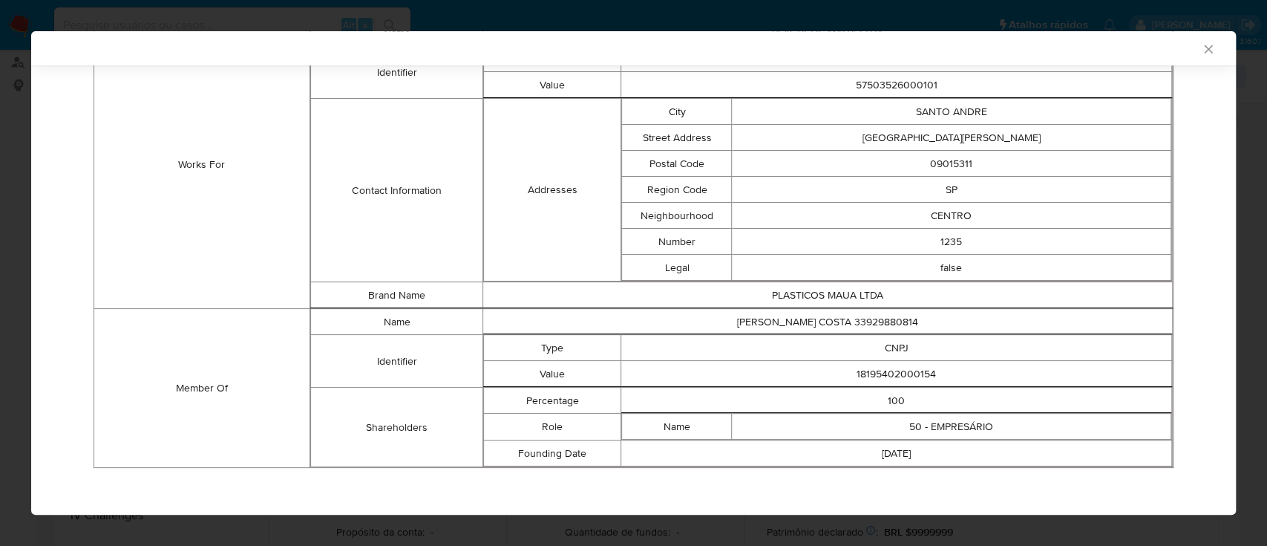
click at [893, 369] on td "18195402000154" at bounding box center [896, 374] width 551 height 26
copy td "18195402000154"
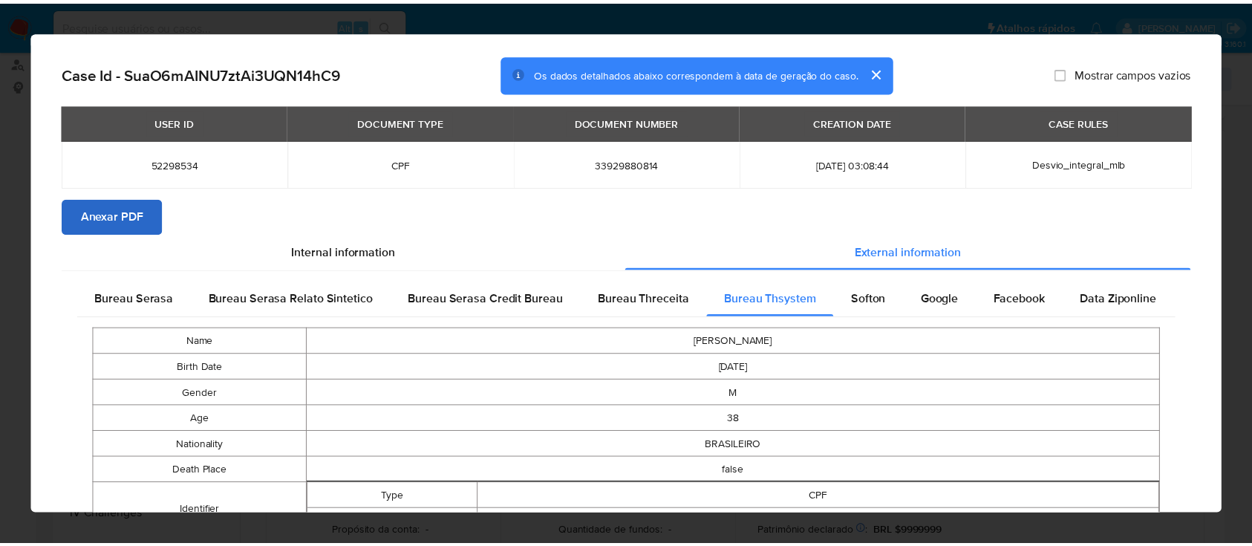
scroll to position [0, 0]
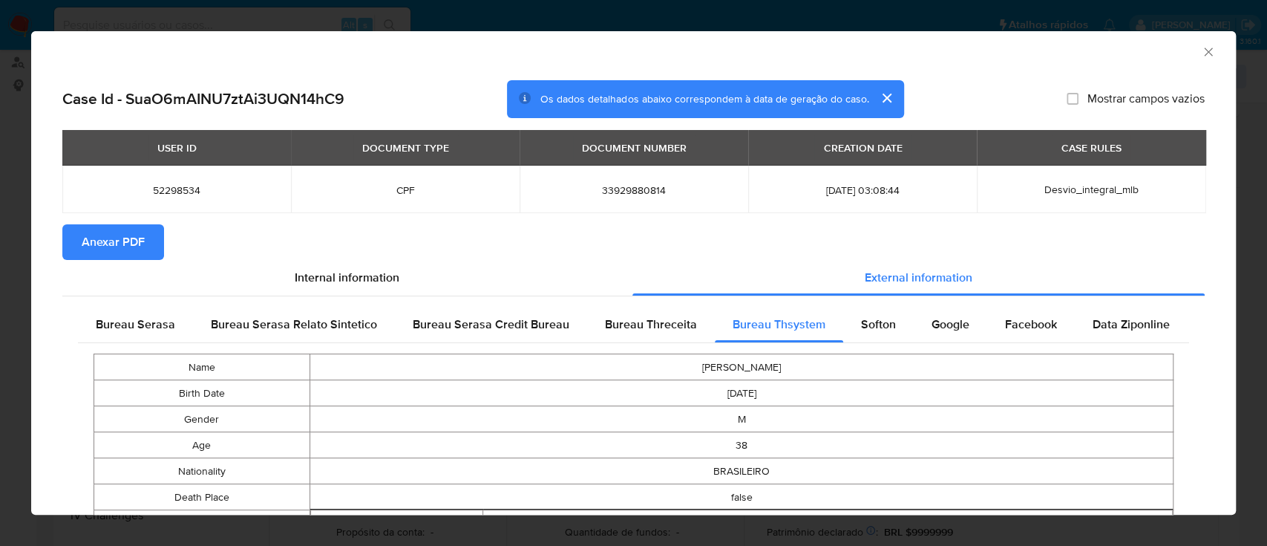
click at [102, 241] on span "Anexar PDF" at bounding box center [113, 242] width 63 height 33
click at [1201, 53] on icon "Fechar a janela" at bounding box center [1208, 52] width 15 height 15
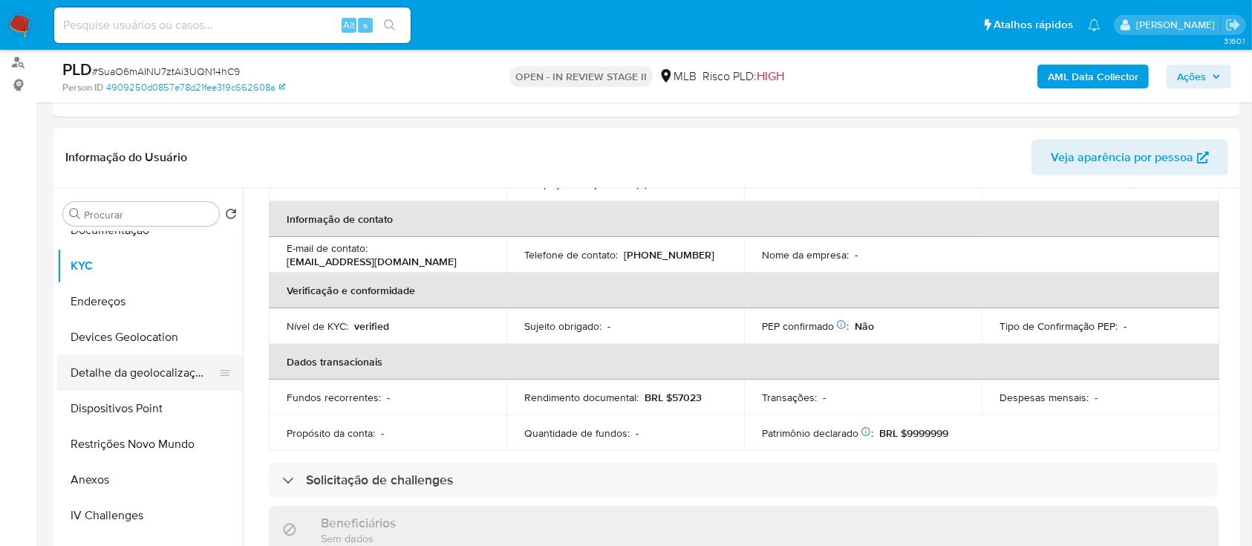
scroll to position [99, 0]
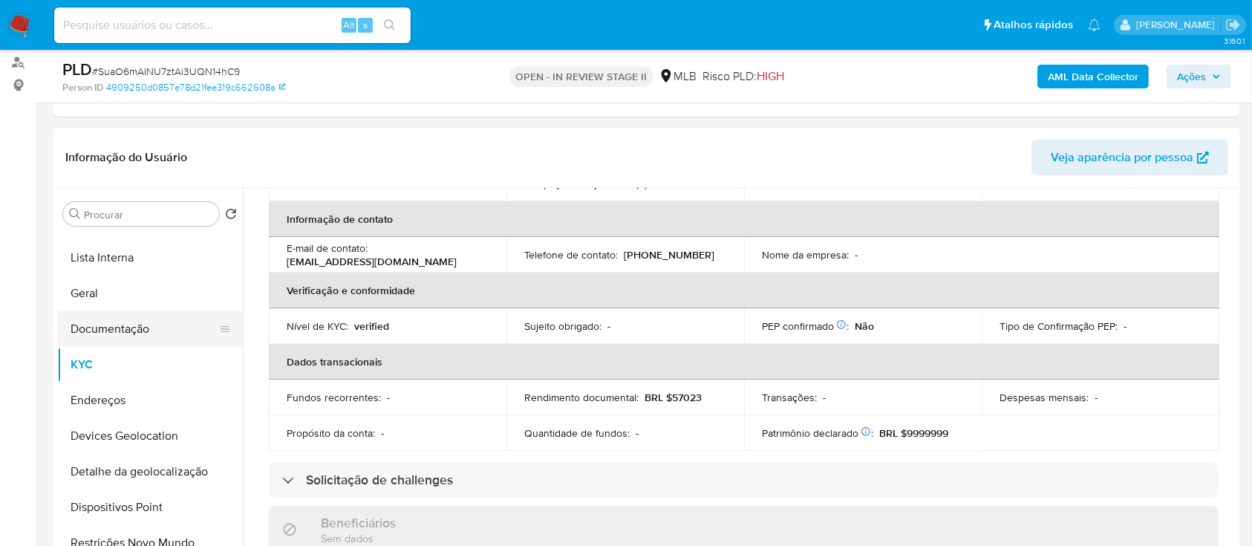
click at [150, 325] on button "Documentação" at bounding box center [144, 329] width 174 height 36
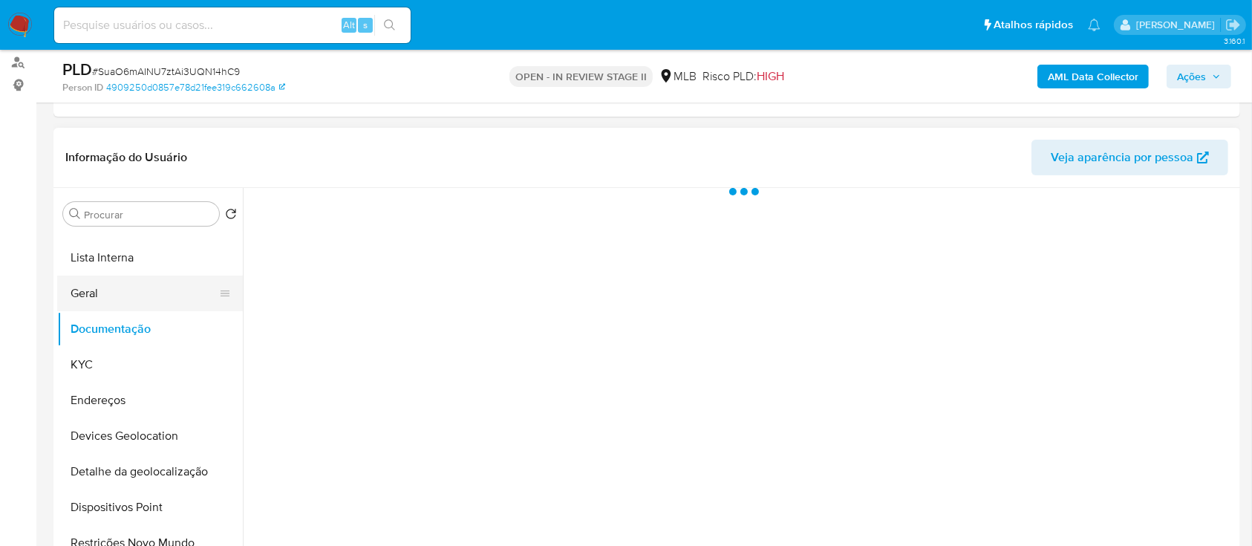
scroll to position [0, 0]
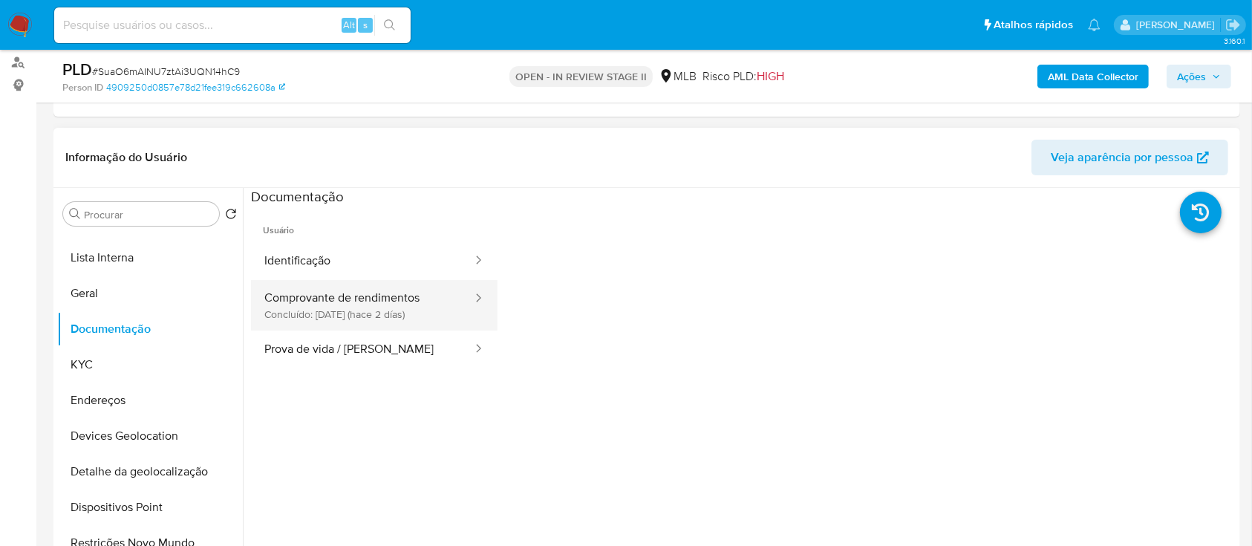
click at [348, 309] on button "Comprovante de rendimentos Concluído: 21/09/2025 (hace 2 días)" at bounding box center [362, 305] width 223 height 50
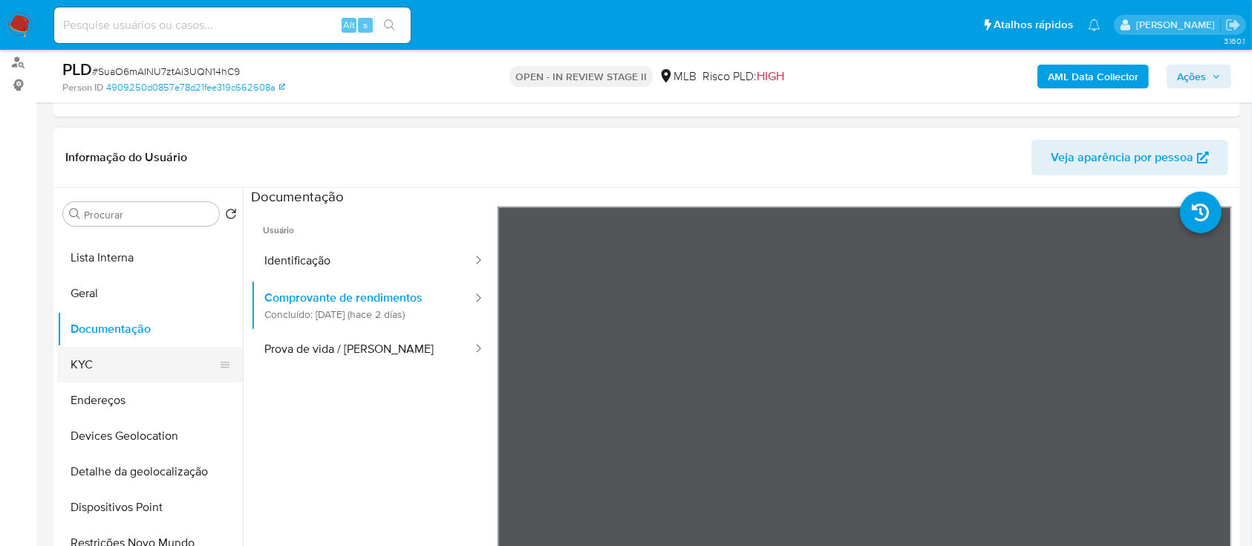
click at [118, 361] on button "KYC" at bounding box center [144, 365] width 174 height 36
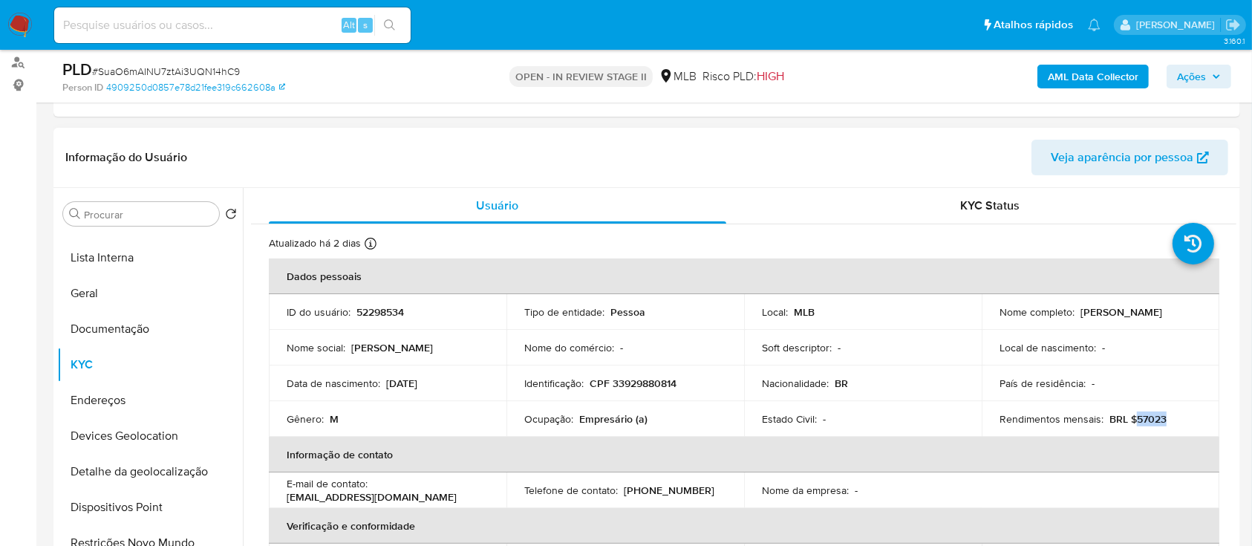
drag, startPoint x: 1172, startPoint y: 419, endPoint x: 1128, endPoint y: 422, distance: 43.2
click at [1128, 422] on div "Rendimentos mensais : BRL $57023" at bounding box center [1100, 418] width 202 height 13
copy p "57023"
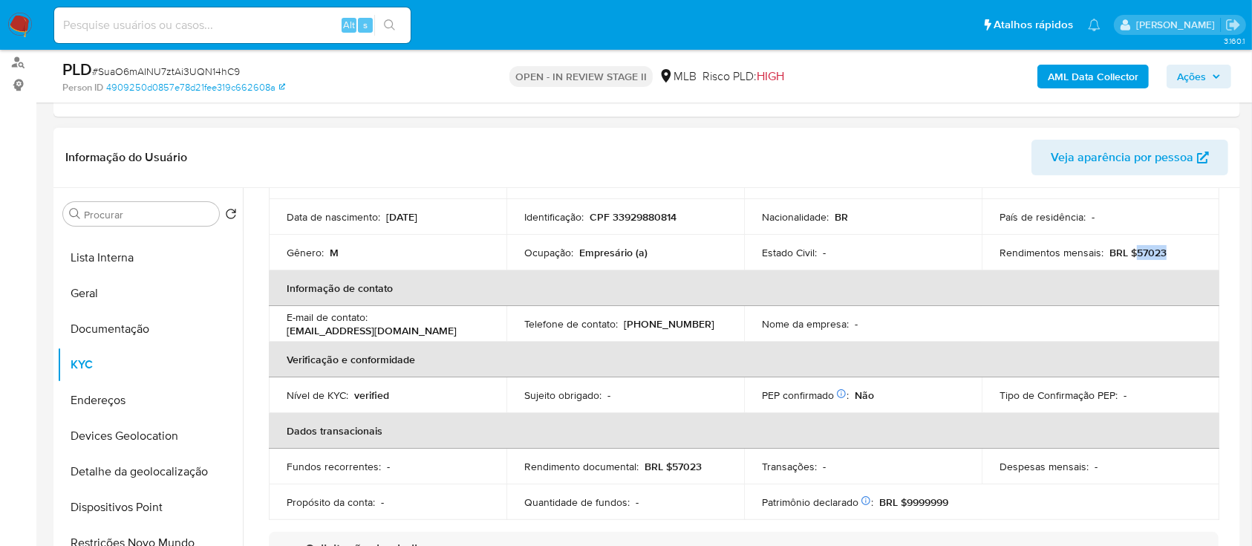
scroll to position [297, 0]
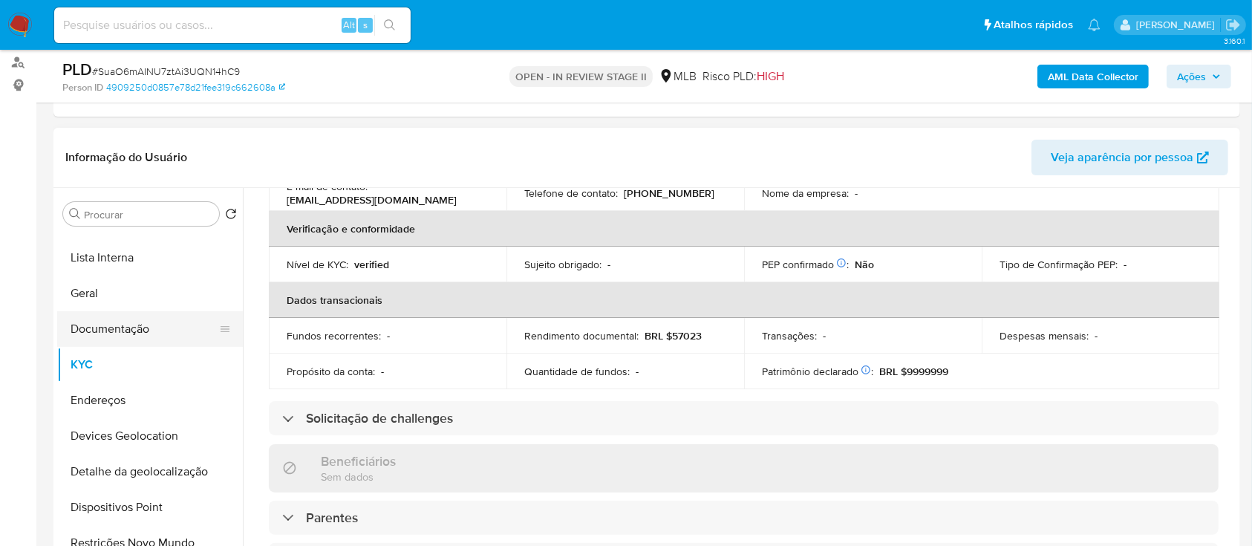
click at [137, 323] on button "Documentação" at bounding box center [144, 329] width 174 height 36
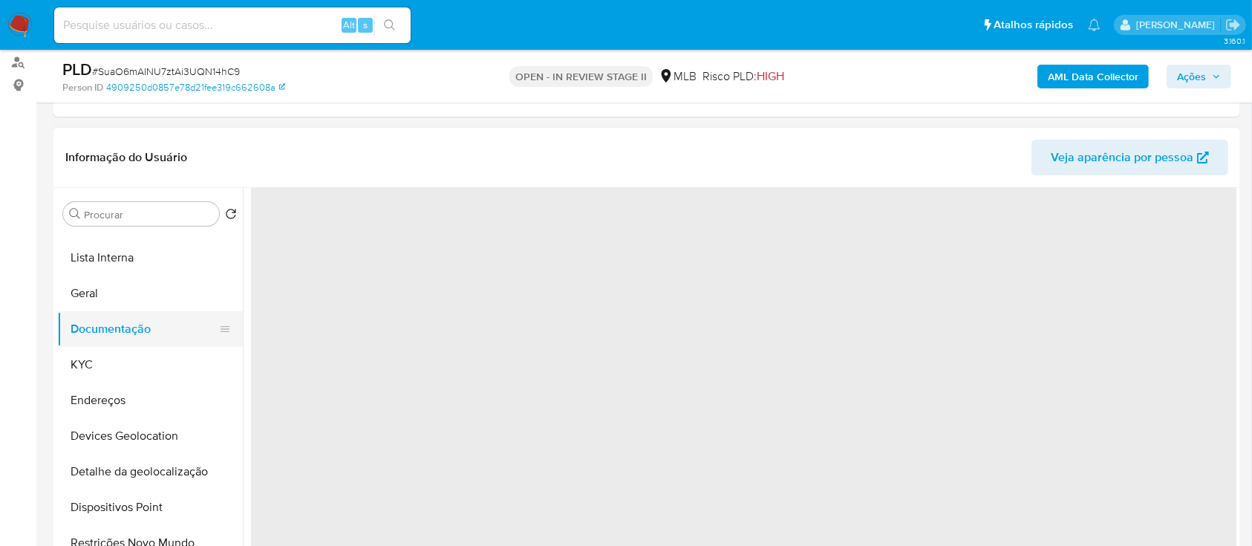
scroll to position [0, 0]
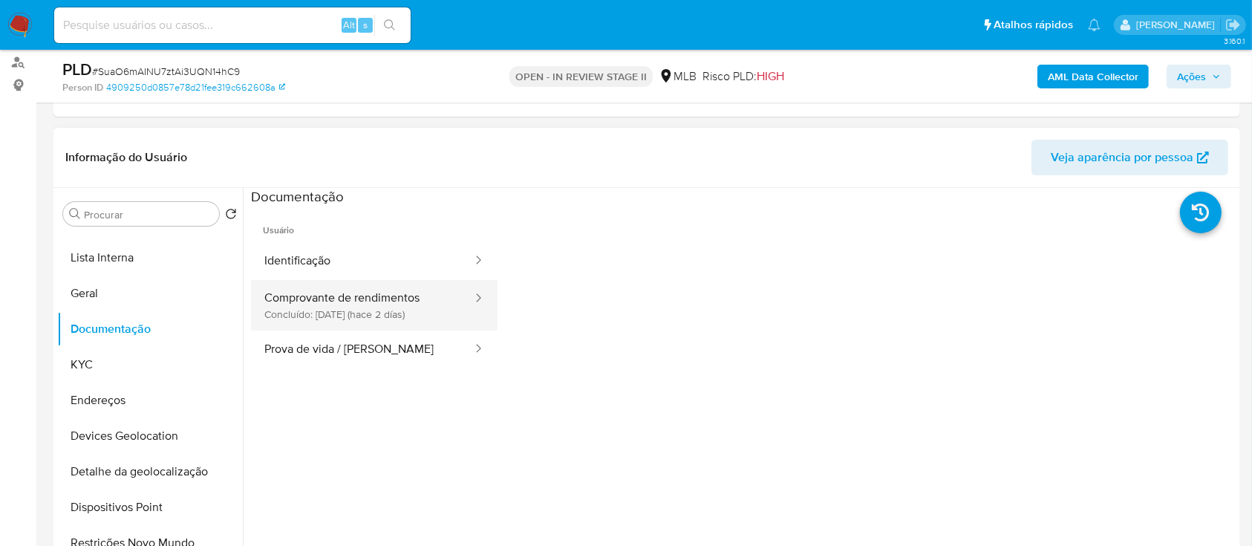
click at [382, 303] on button "Comprovante de rendimentos Concluído: 21/09/2025 (hace 2 días)" at bounding box center [362, 305] width 223 height 50
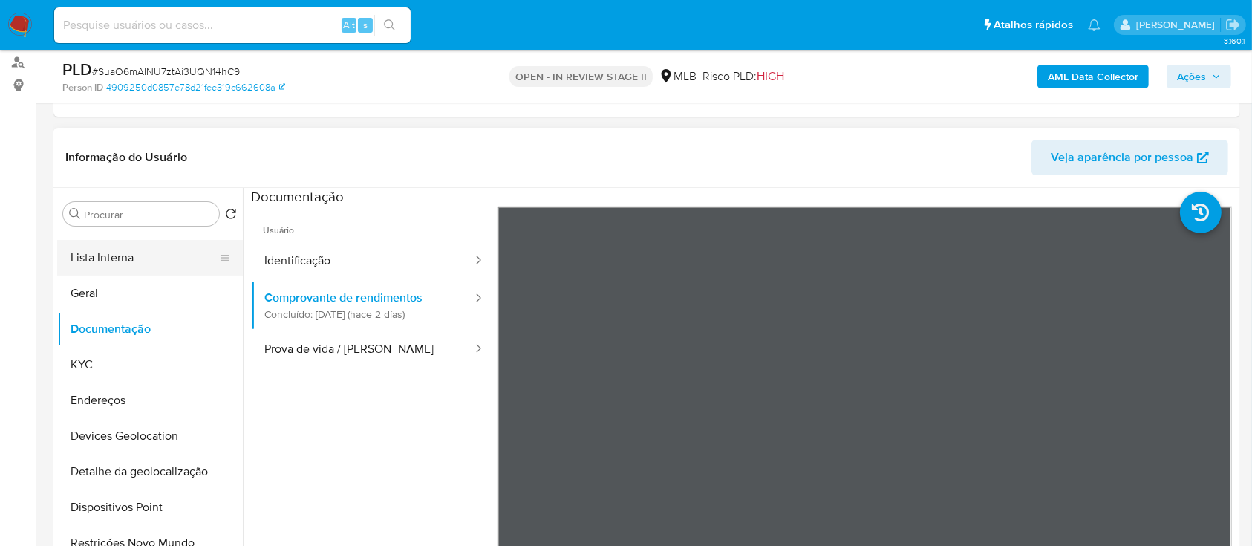
click at [154, 252] on button "Lista Interna" at bounding box center [144, 258] width 174 height 36
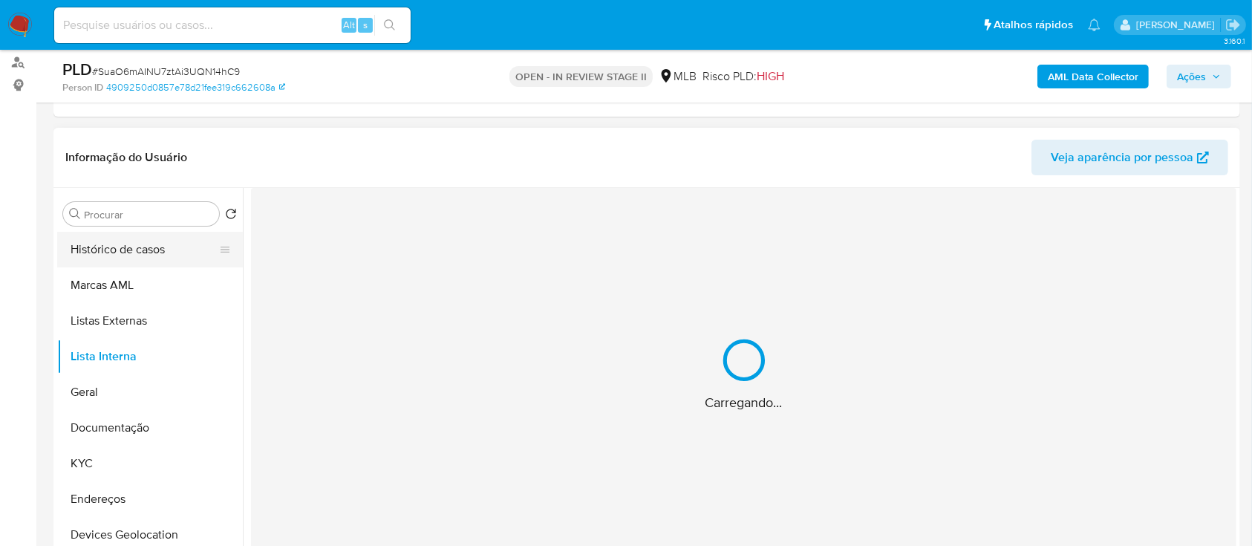
click at [163, 256] on button "Histórico de casos" at bounding box center [144, 250] width 174 height 36
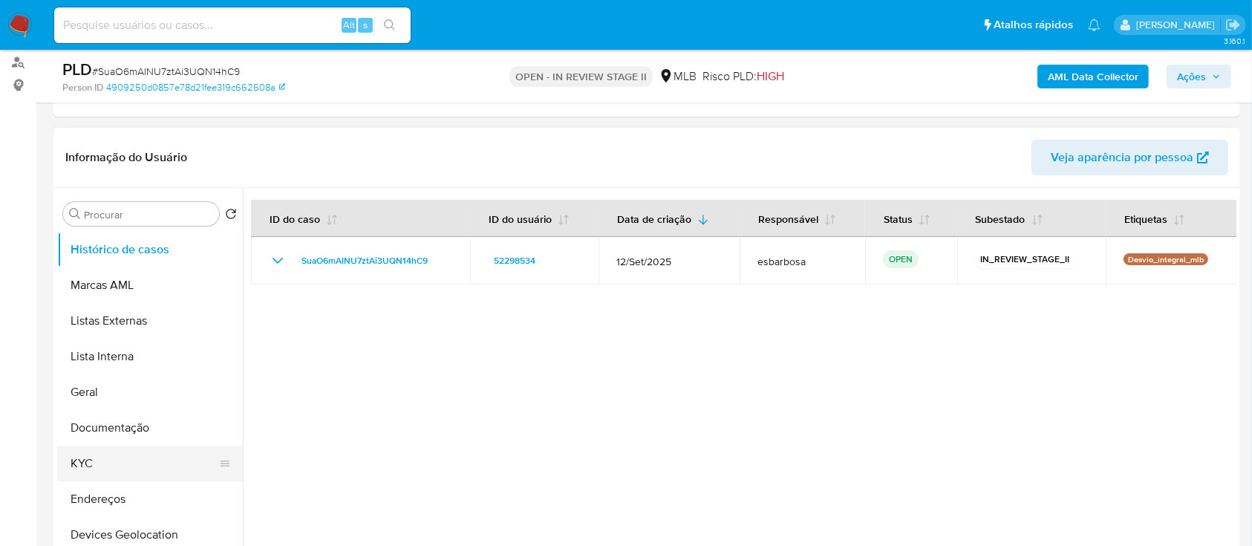
click at [107, 460] on button "KYC" at bounding box center [144, 463] width 174 height 36
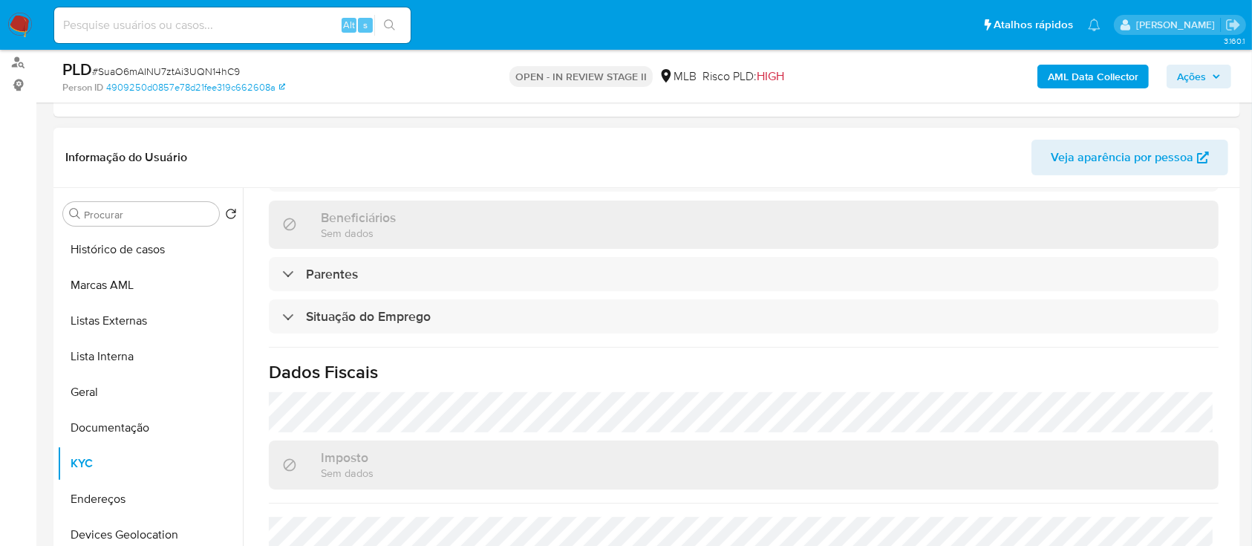
scroll to position [631, 0]
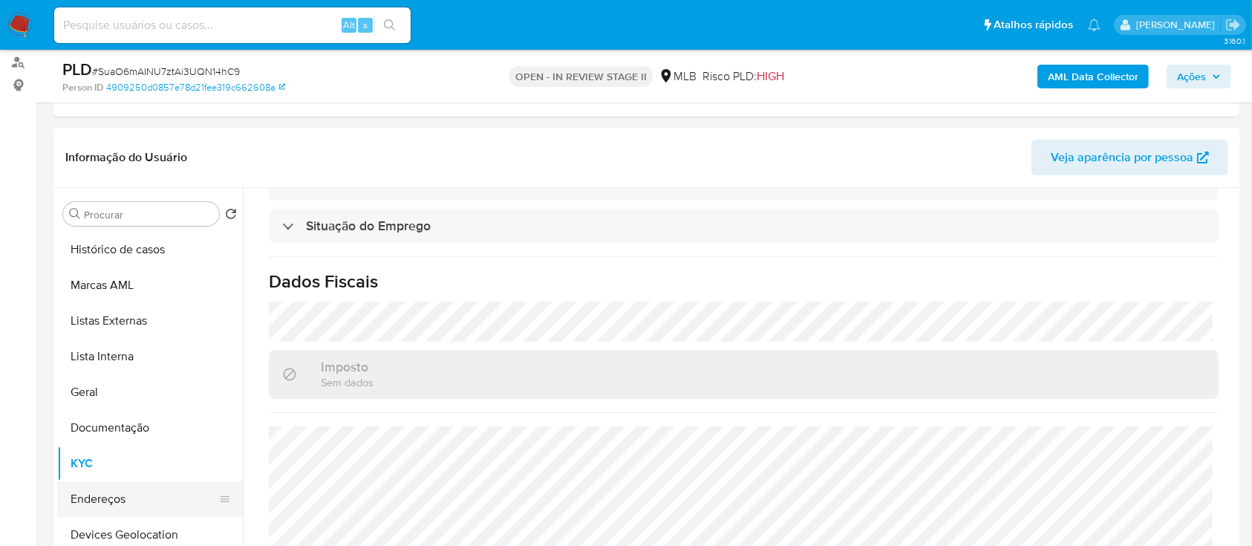
drag, startPoint x: 91, startPoint y: 494, endPoint x: 116, endPoint y: 480, distance: 28.6
click at [93, 495] on button "Endereços" at bounding box center [144, 499] width 174 height 36
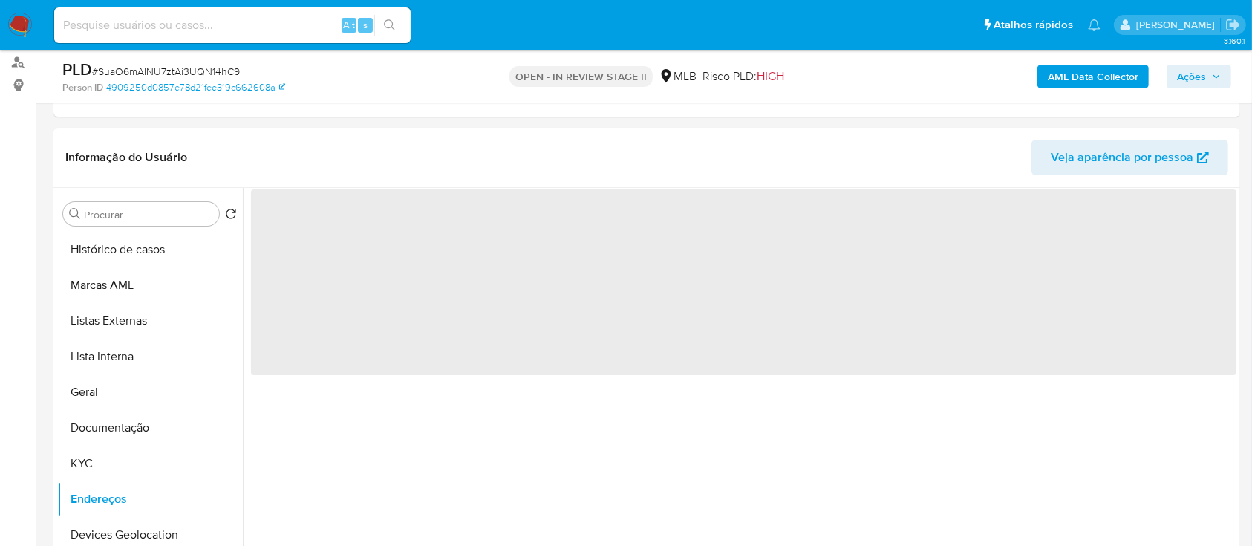
scroll to position [0, 0]
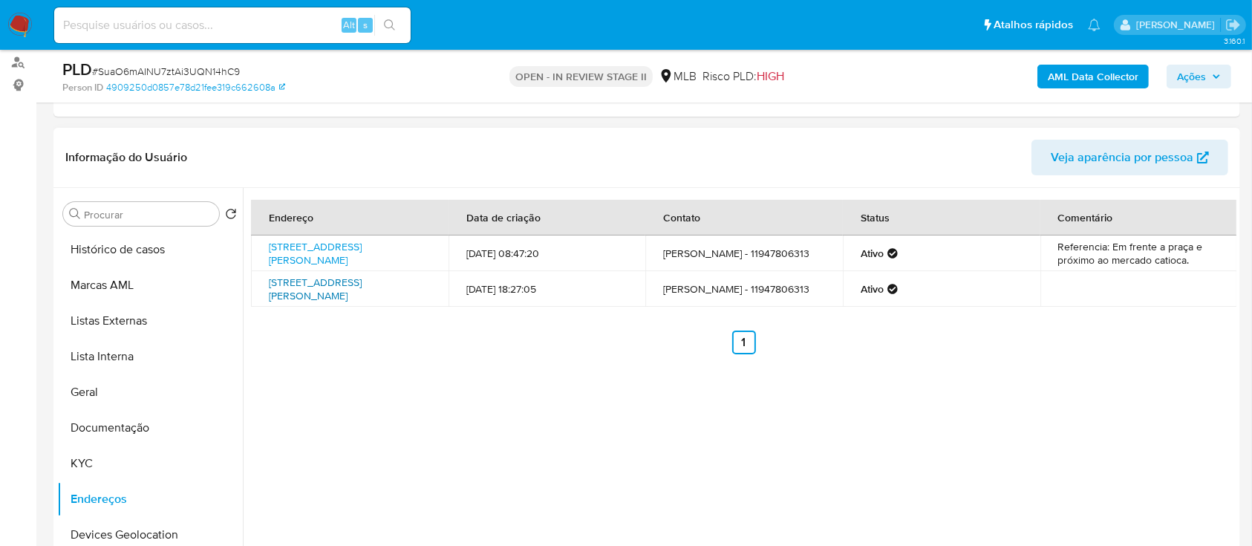
click at [306, 283] on link "Rua Cláudio José De Camargo 421, Taubaté, São Paulo, 12070550, Brasil 421" at bounding box center [315, 289] width 93 height 28
click at [142, 430] on button "Documentação" at bounding box center [144, 428] width 174 height 36
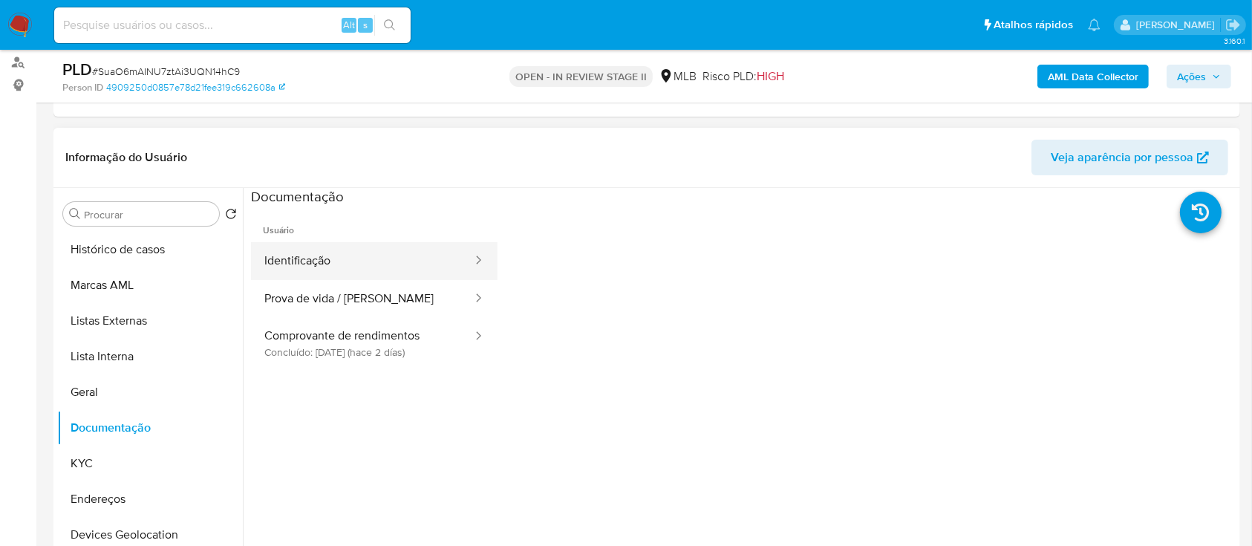
click at [309, 258] on button "Identificação" at bounding box center [362, 261] width 223 height 38
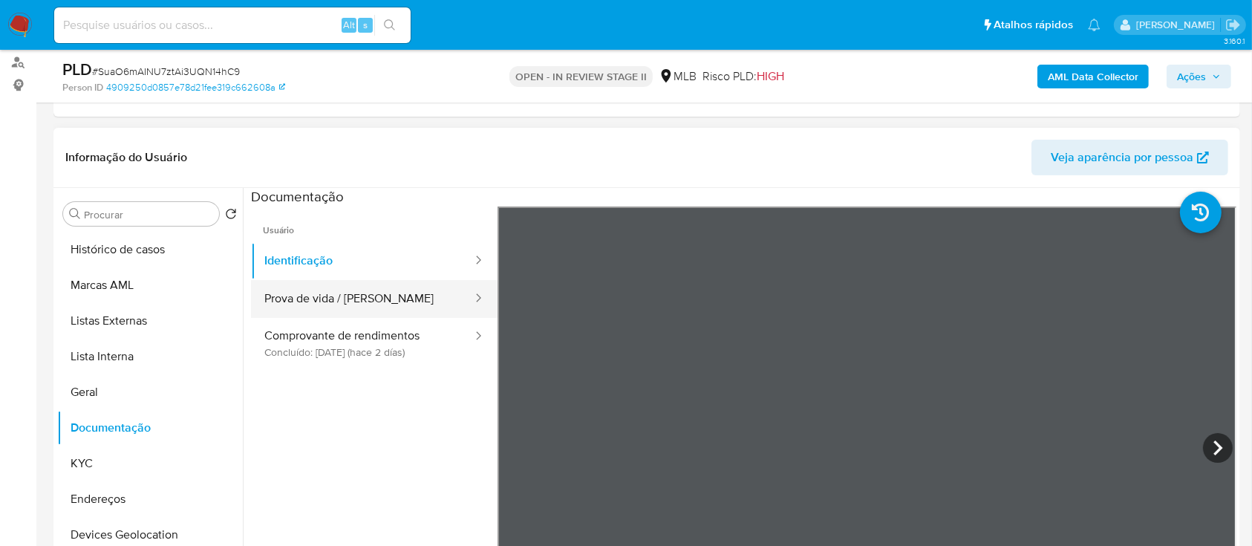
click at [317, 310] on button "Prova de vida / [PERSON_NAME]" at bounding box center [362, 299] width 223 height 38
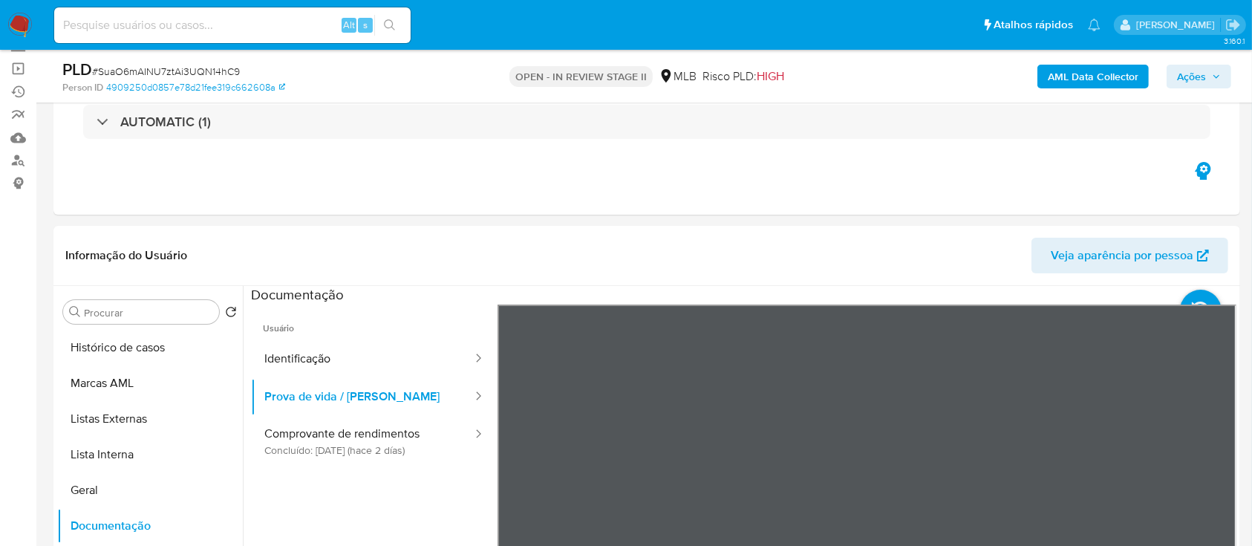
scroll to position [197, 0]
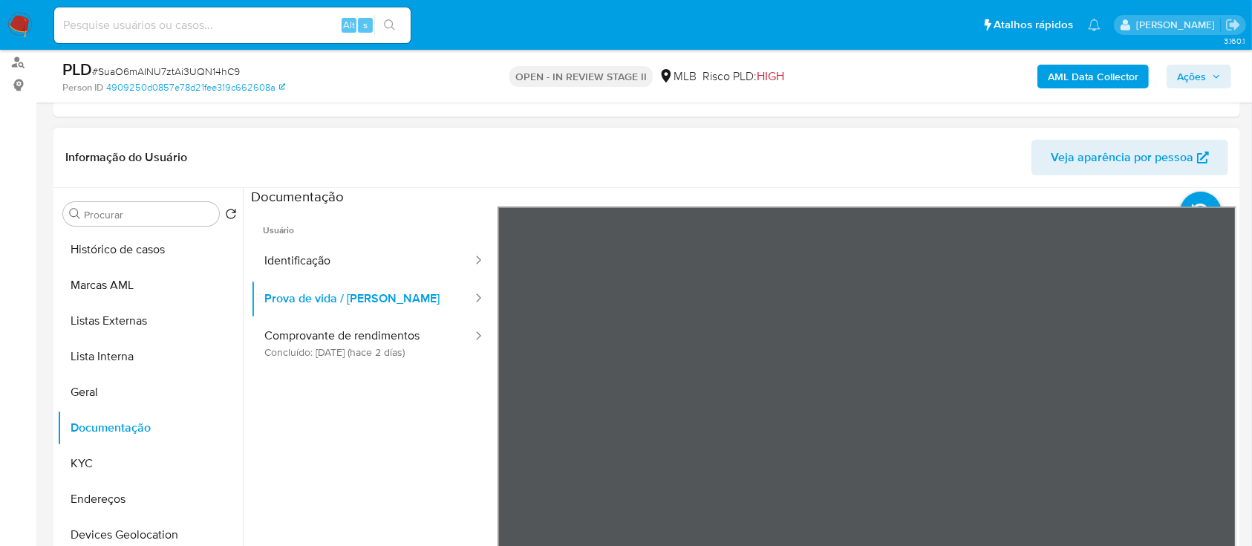
click at [842, 160] on div "Informação do Usuário Veja aparência por pessoa Procurar Retornar ao pedido pad…" at bounding box center [646, 348] width 1186 height 440
click at [347, 304] on button "Prova de vida / [PERSON_NAME]" at bounding box center [362, 299] width 223 height 38
click at [362, 342] on button "Comprovante de rendimentos Concluído: 21/09/2025 (hace 2 días)" at bounding box center [362, 343] width 223 height 50
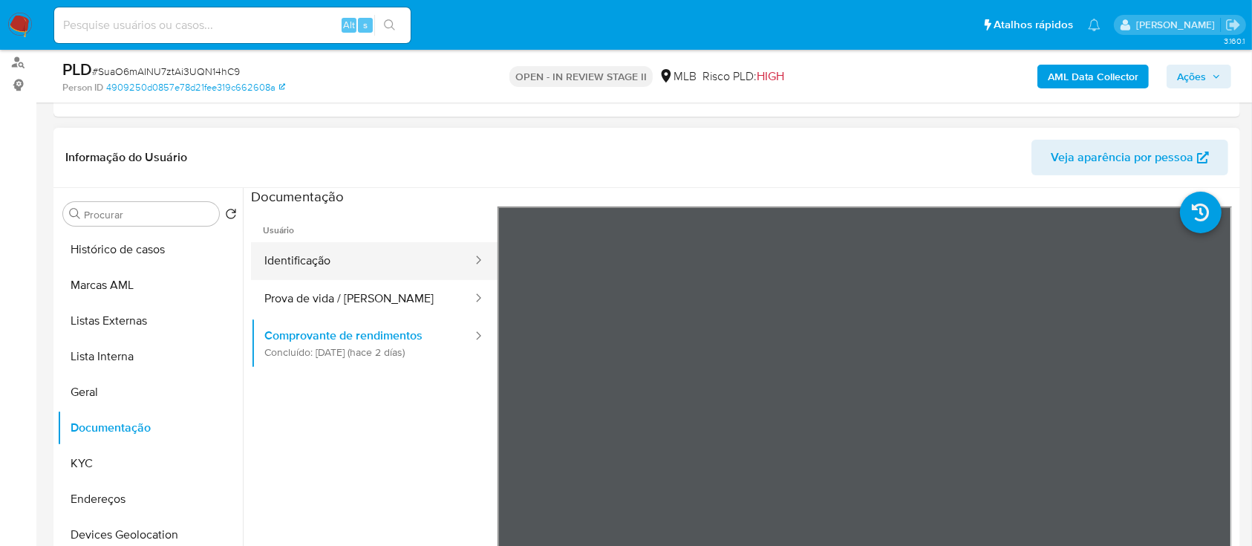
click at [343, 261] on button "Identificação" at bounding box center [362, 261] width 223 height 38
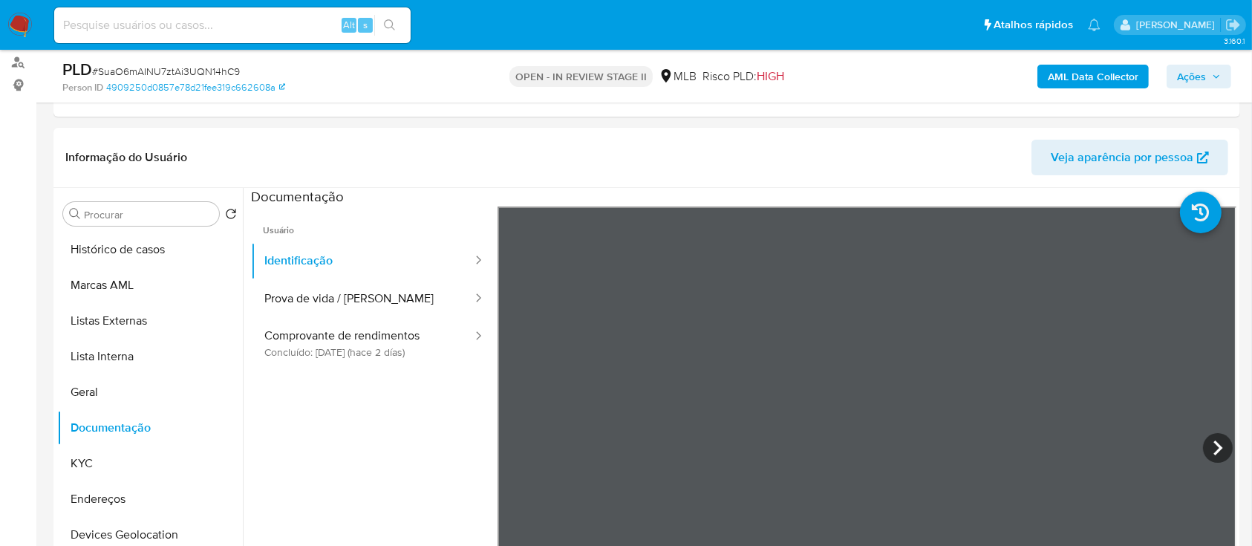
click at [1189, 78] on span "Ações" at bounding box center [1191, 77] width 29 height 24
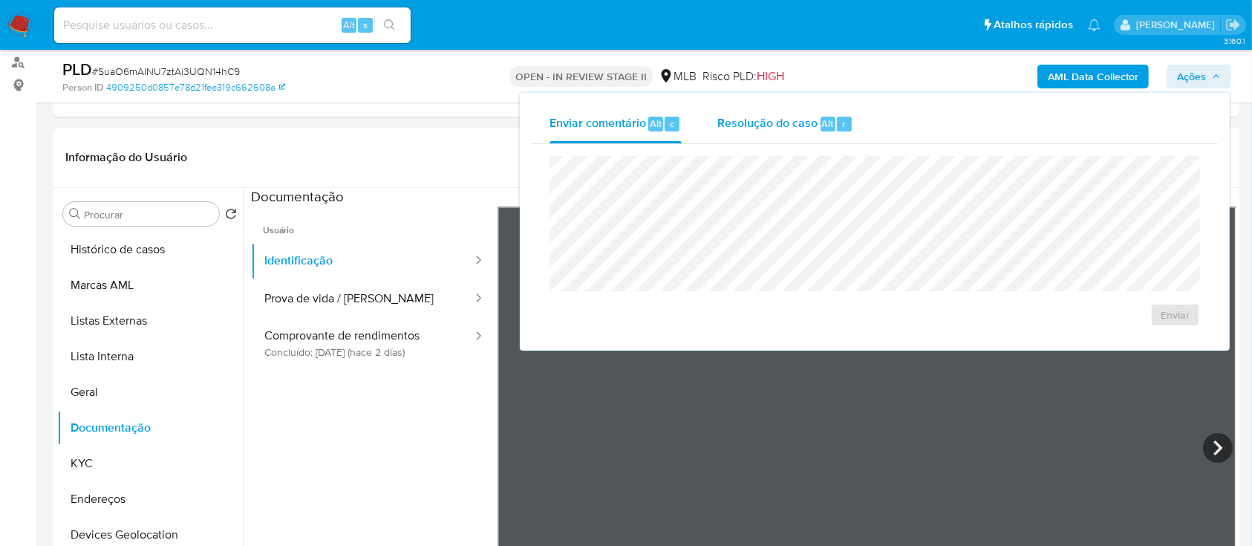
click at [766, 128] on div "Resolução do caso Alt r" at bounding box center [785, 124] width 136 height 39
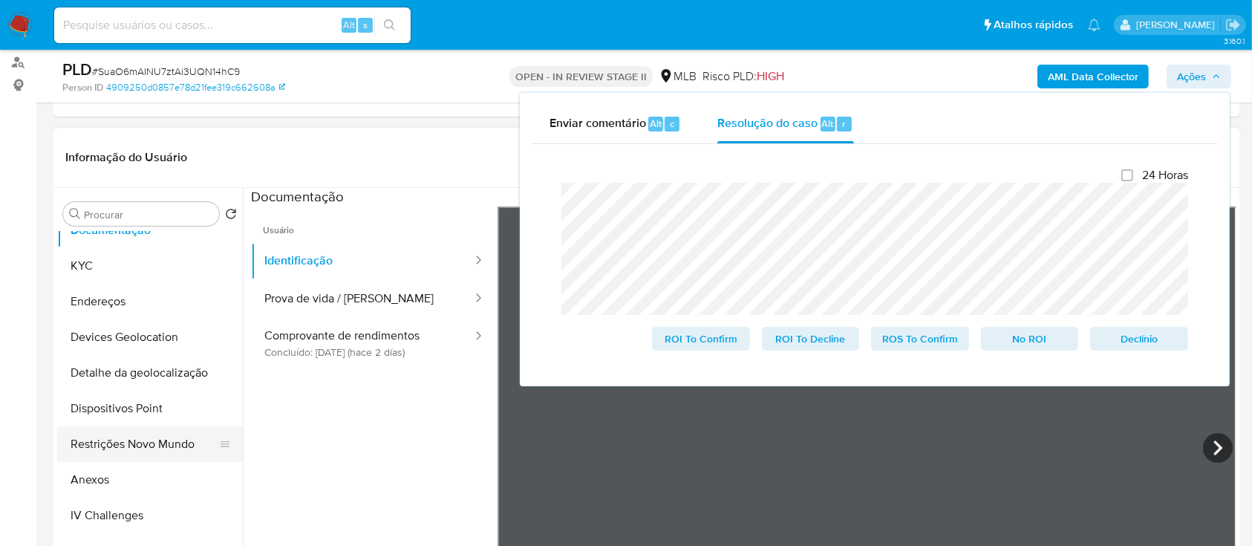
click at [108, 441] on button "Restrições Novo Mundo" at bounding box center [144, 444] width 174 height 36
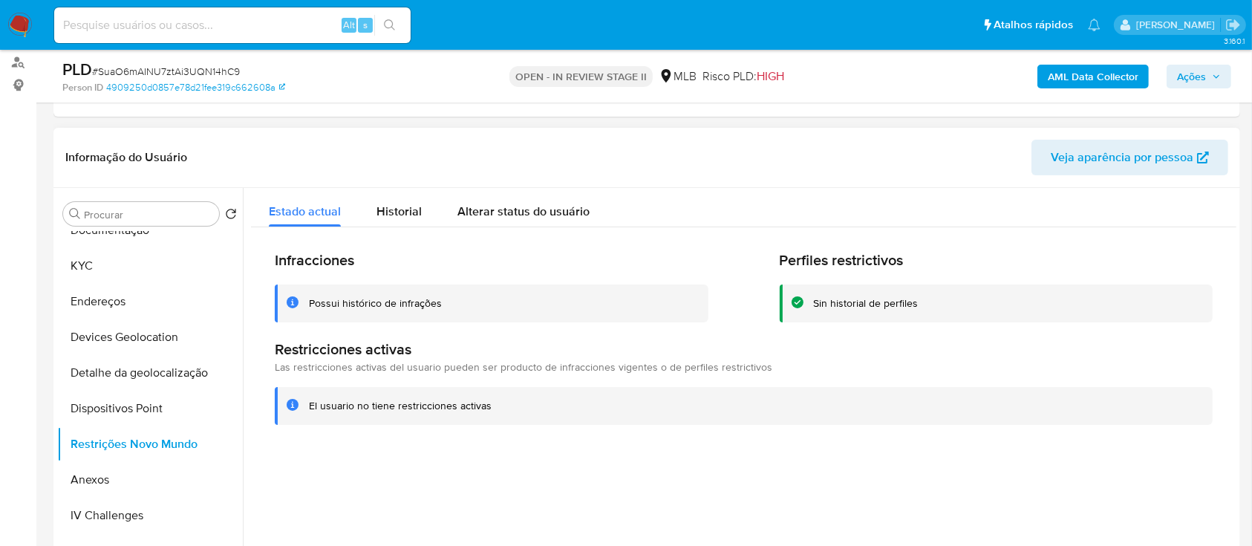
click at [374, 301] on div "Possui histórico de infrações" at bounding box center [375, 303] width 133 height 14
click at [1183, 79] on span "Ações" at bounding box center [1191, 77] width 29 height 24
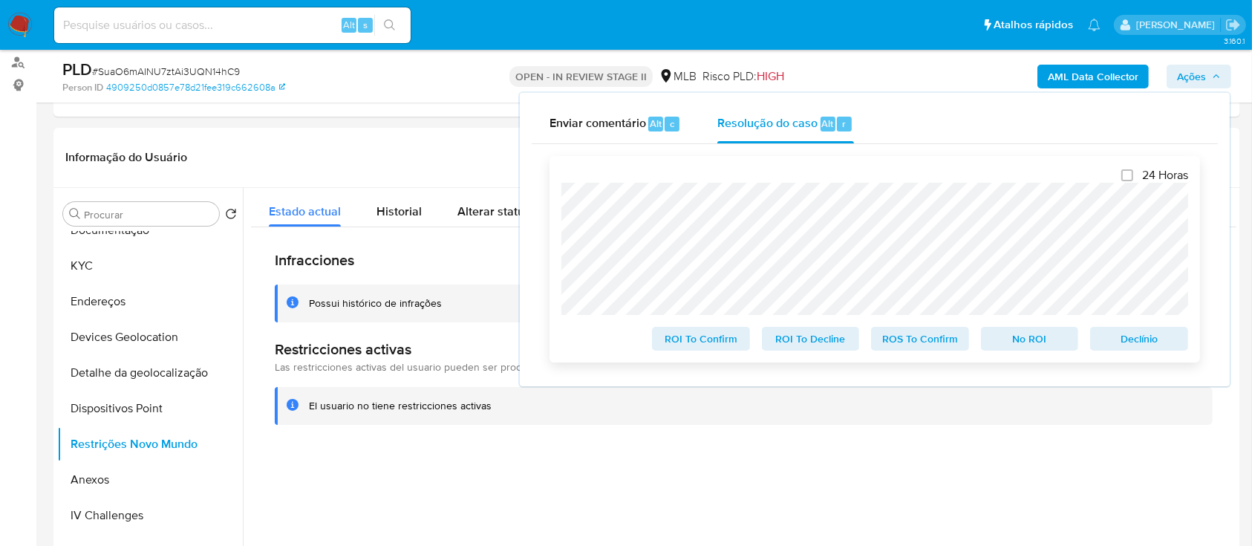
click at [559, 203] on div "24 Horas ROI To Confirm ROI To Decline ROS To Confirm No ROI Declínio" at bounding box center [874, 259] width 650 height 206
click at [109, 478] on button "Anexos" at bounding box center [144, 480] width 174 height 36
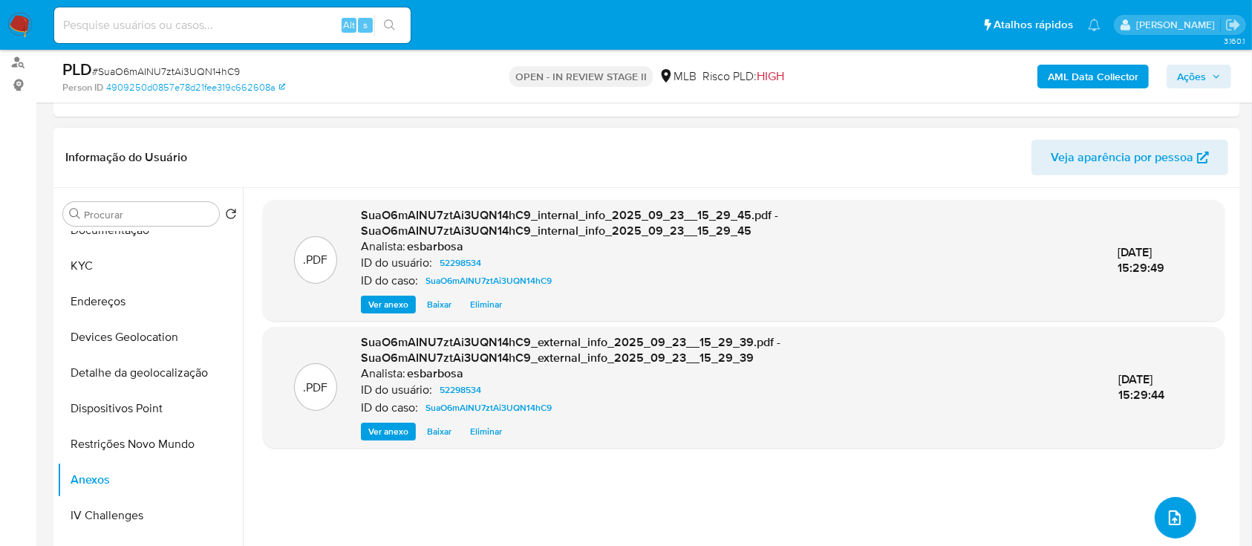
click at [1169, 515] on icon "upload-file" at bounding box center [1175, 518] width 18 height 18
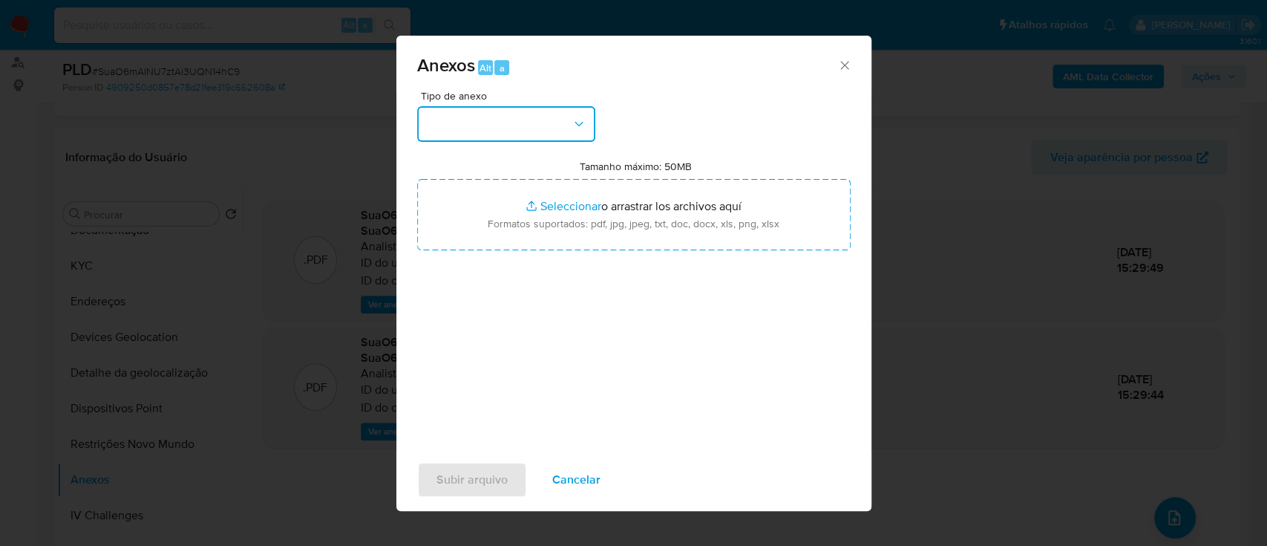
click at [538, 122] on button "button" at bounding box center [506, 124] width 178 height 36
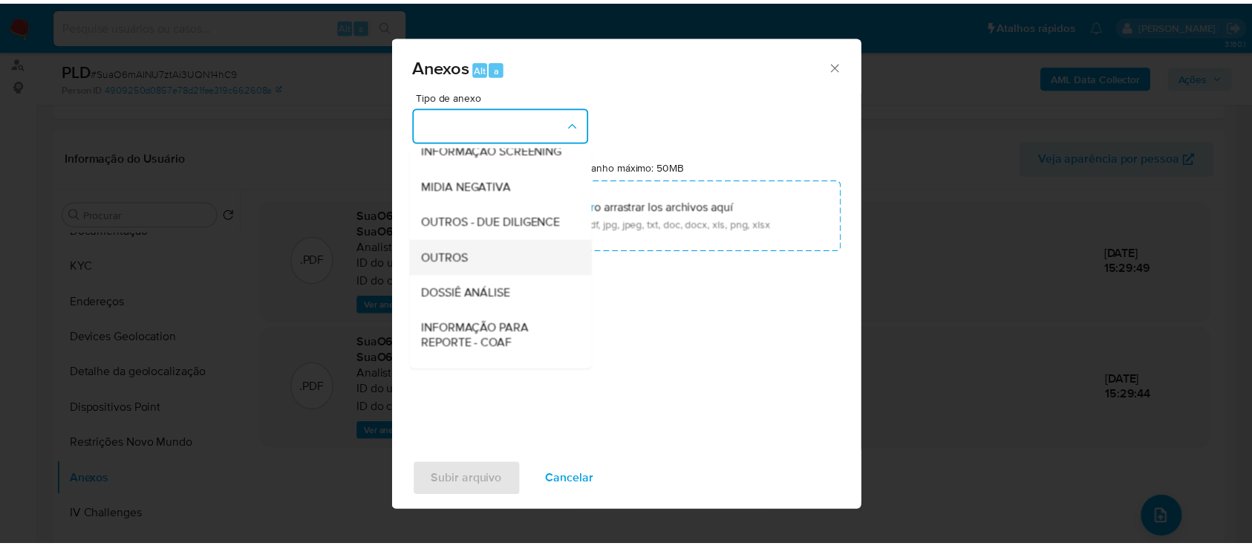
scroll to position [228, 0]
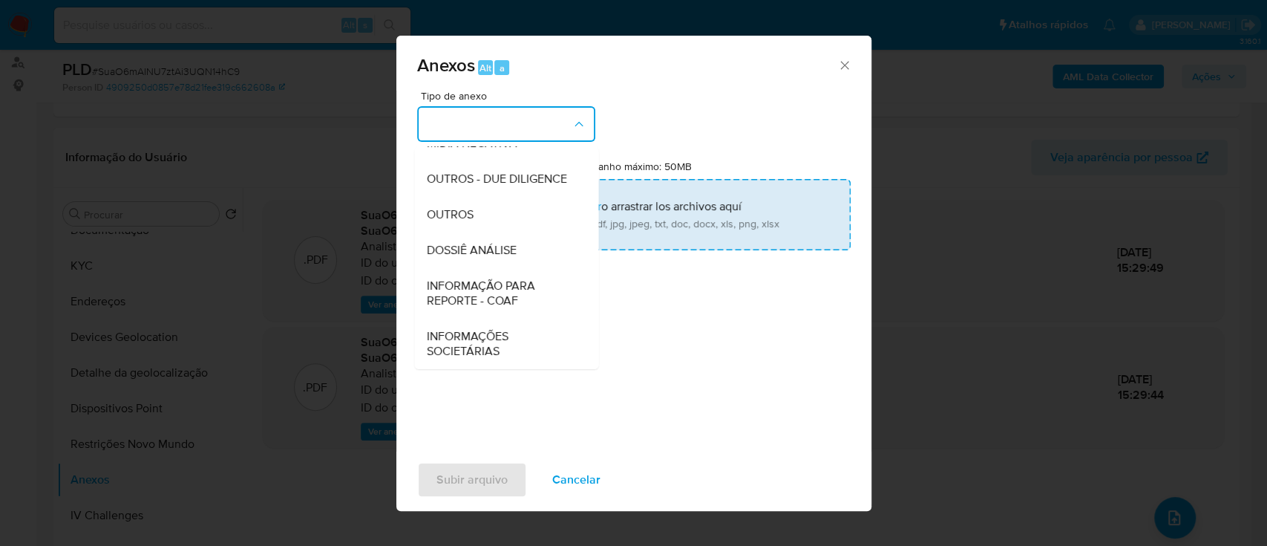
click at [457, 206] on div "OUTROS" at bounding box center [501, 215] width 151 height 36
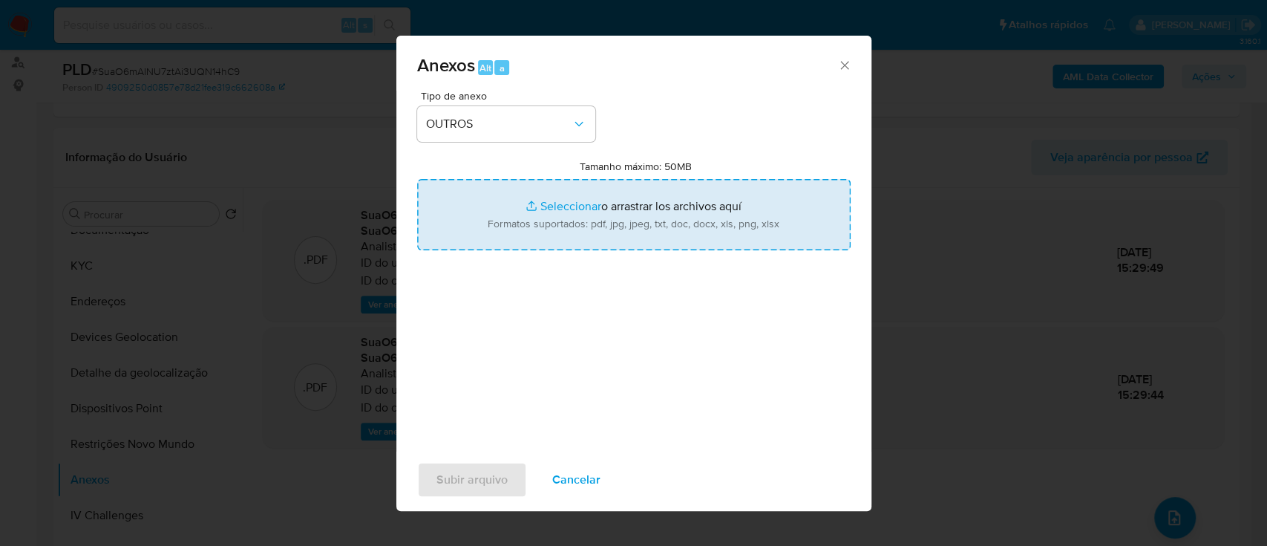
click at [567, 205] on input "Tamanho máximo: 50MB Seleccionar archivos" at bounding box center [634, 214] width 434 height 71
type input "C:\fakepath\Mulan 52298534_2025_09_22_08_51_08.xlsx"
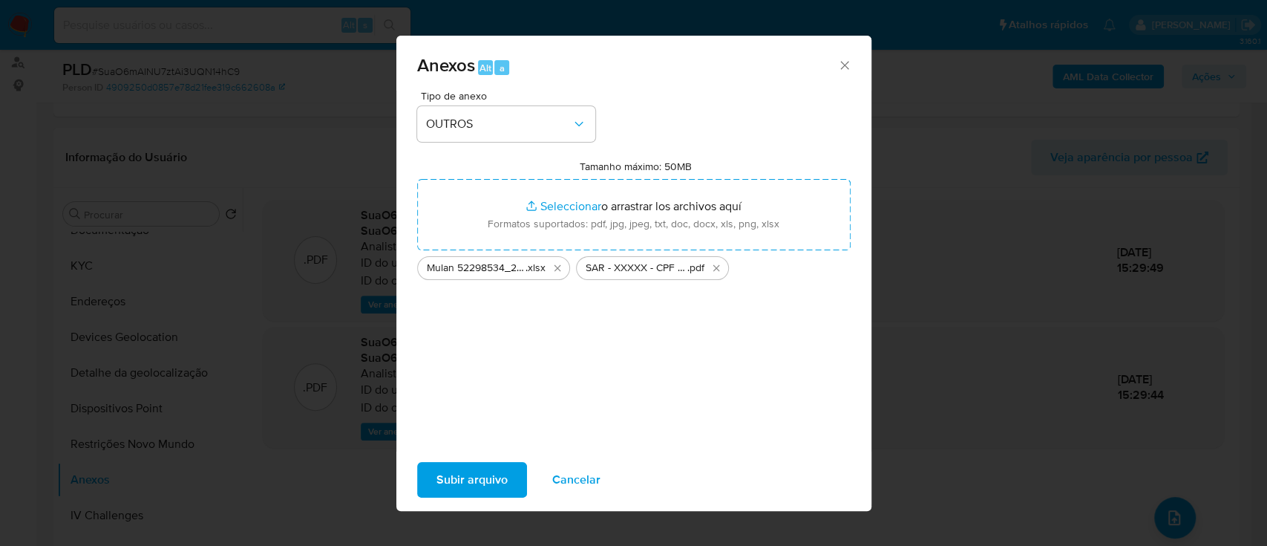
click at [471, 481] on span "Subir arquivo" at bounding box center [472, 479] width 71 height 33
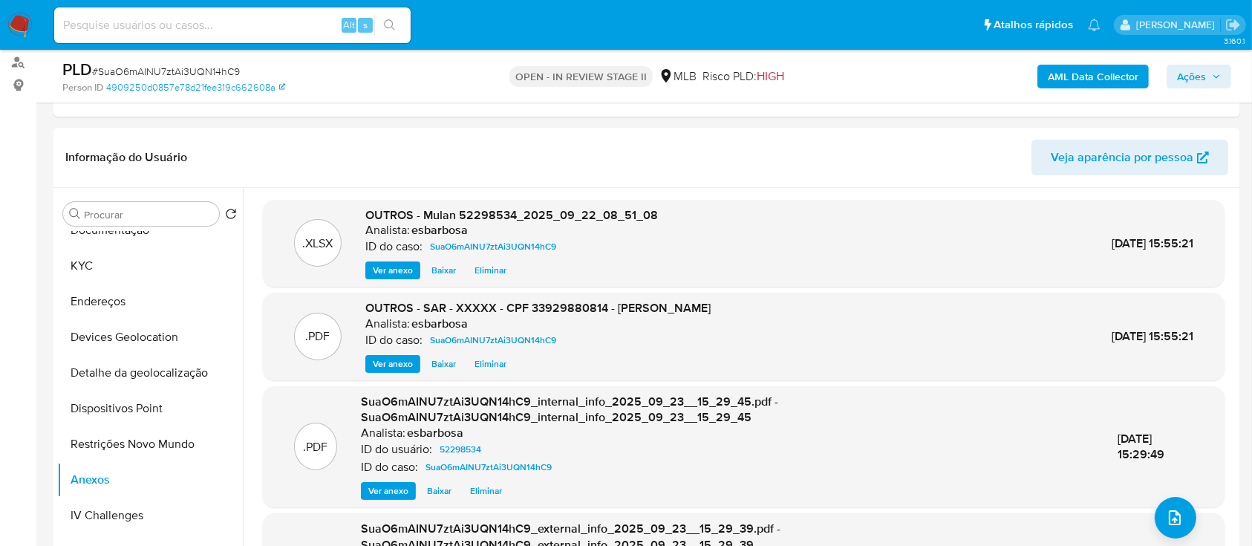
click at [1196, 77] on span "Ações" at bounding box center [1191, 77] width 29 height 24
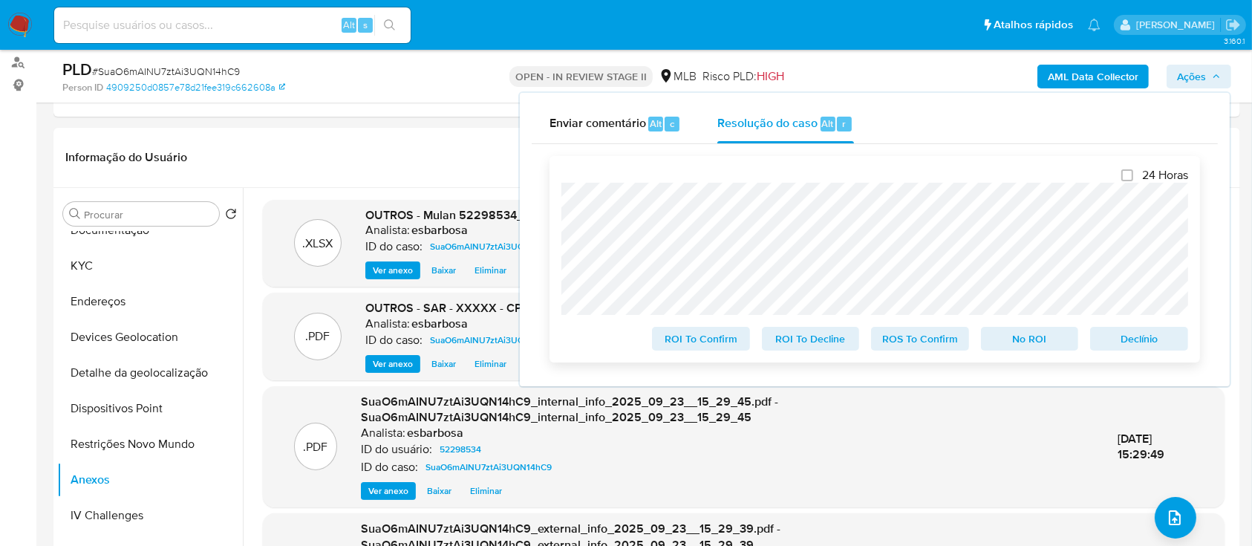
click at [915, 344] on span "ROS To Confirm" at bounding box center [919, 338] width 77 height 21
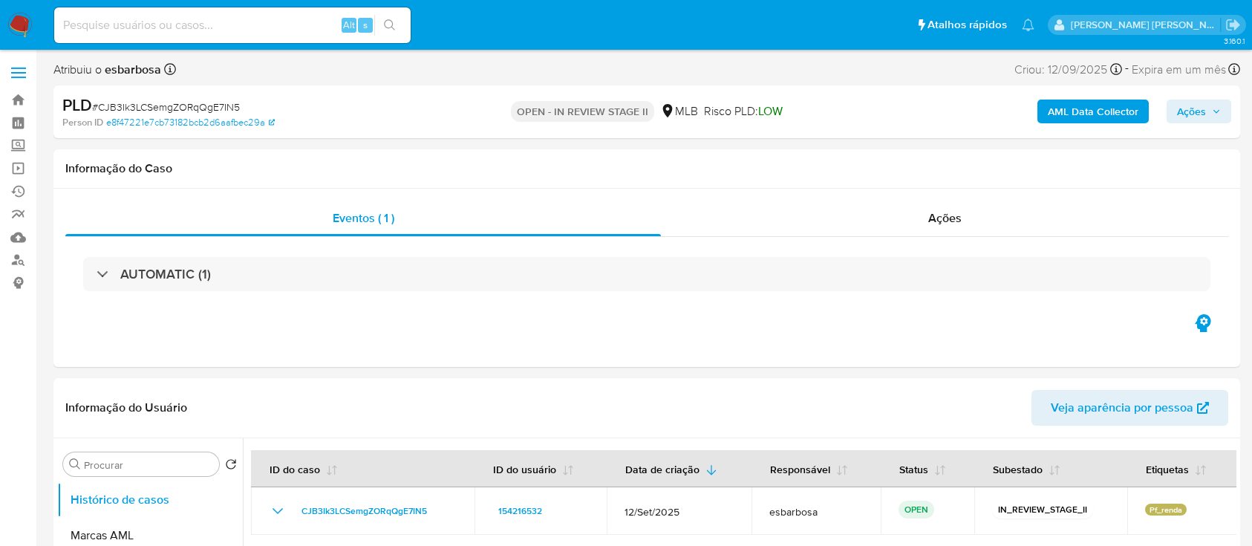
select select "10"
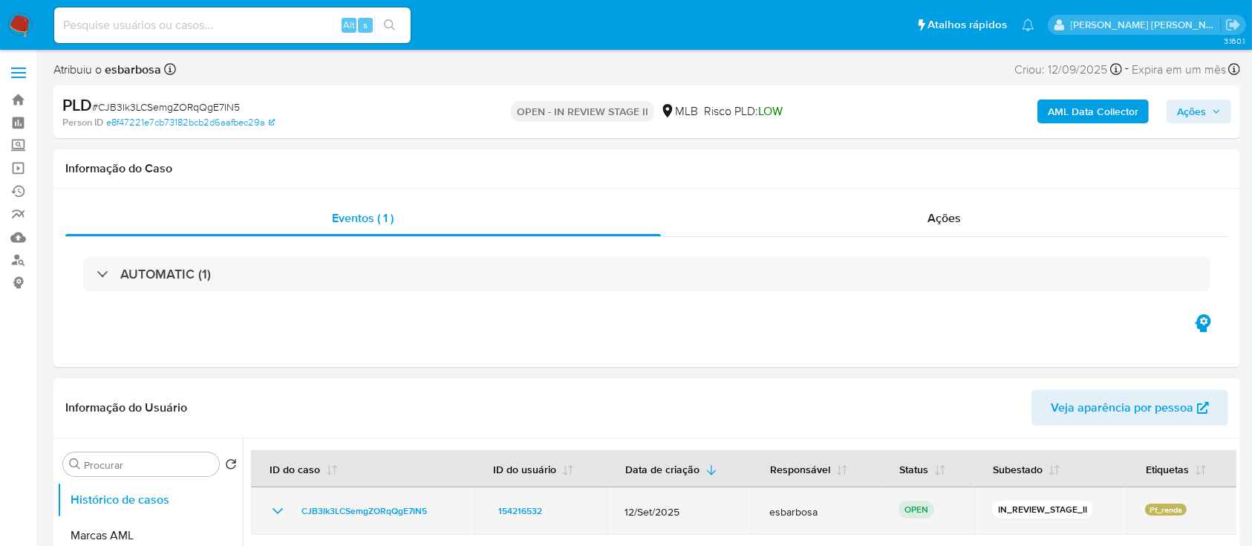
scroll to position [197, 0]
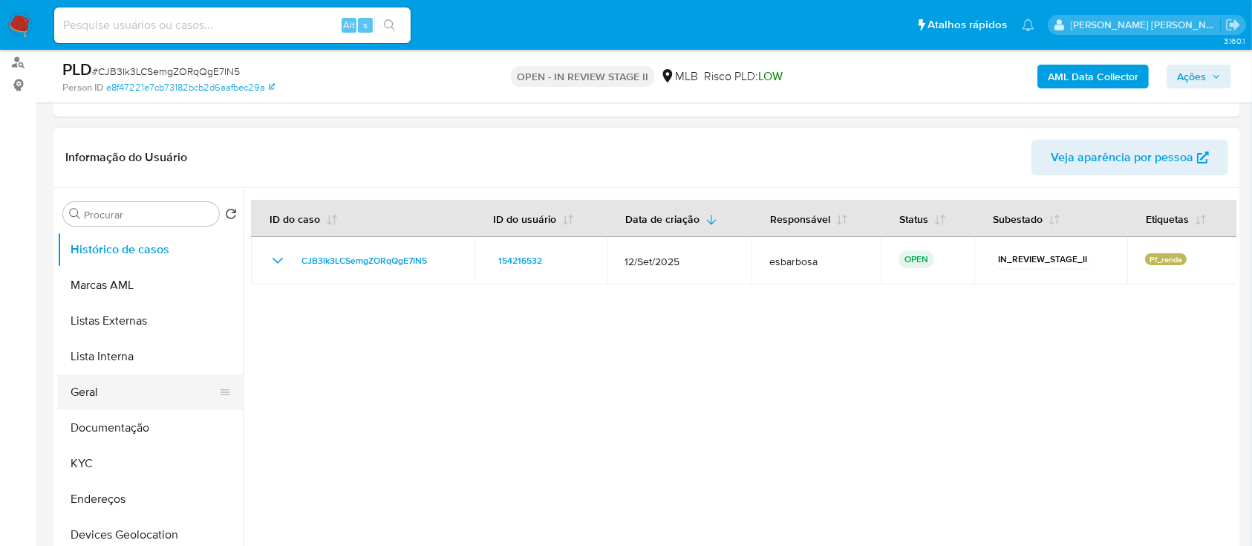
click at [90, 397] on button "Geral" at bounding box center [144, 392] width 174 height 36
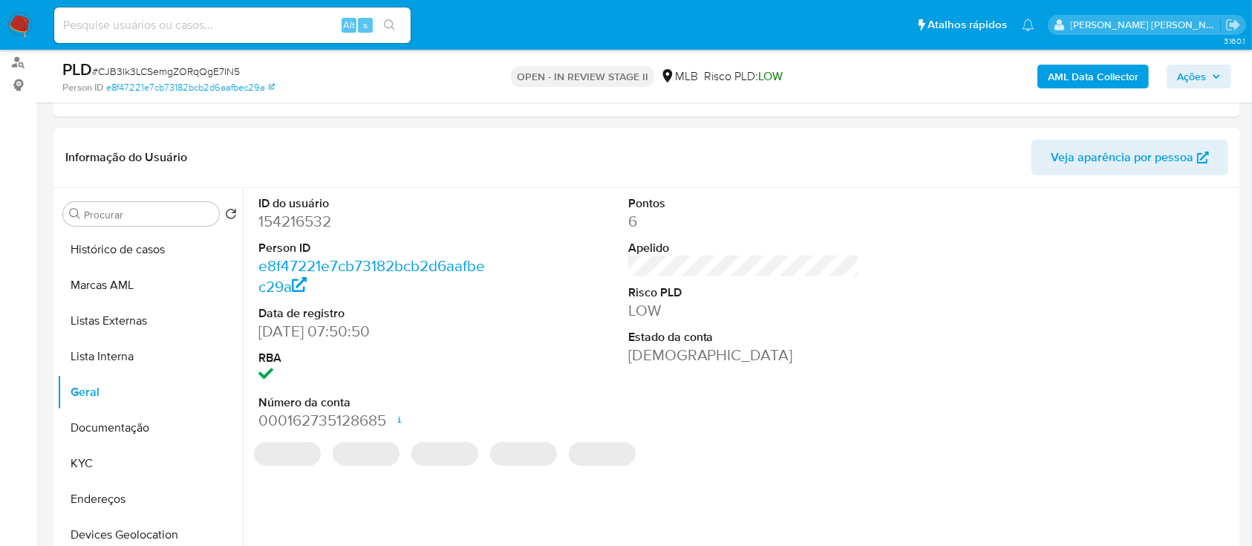
click at [315, 223] on dd "154216532" at bounding box center [374, 221] width 232 height 21
copy dd "154216532"
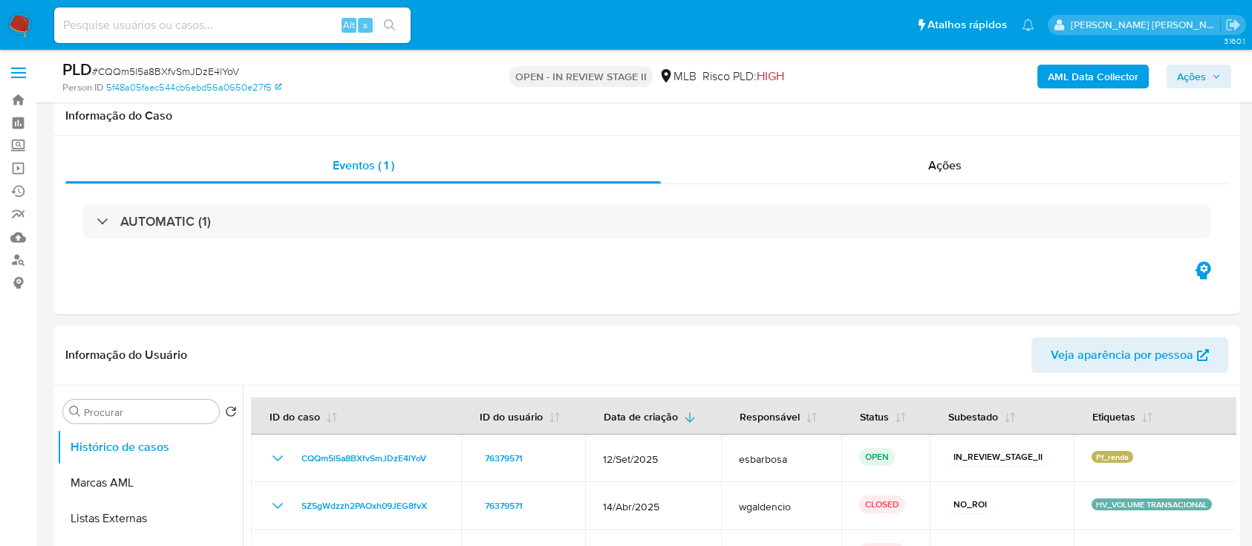
select select "10"
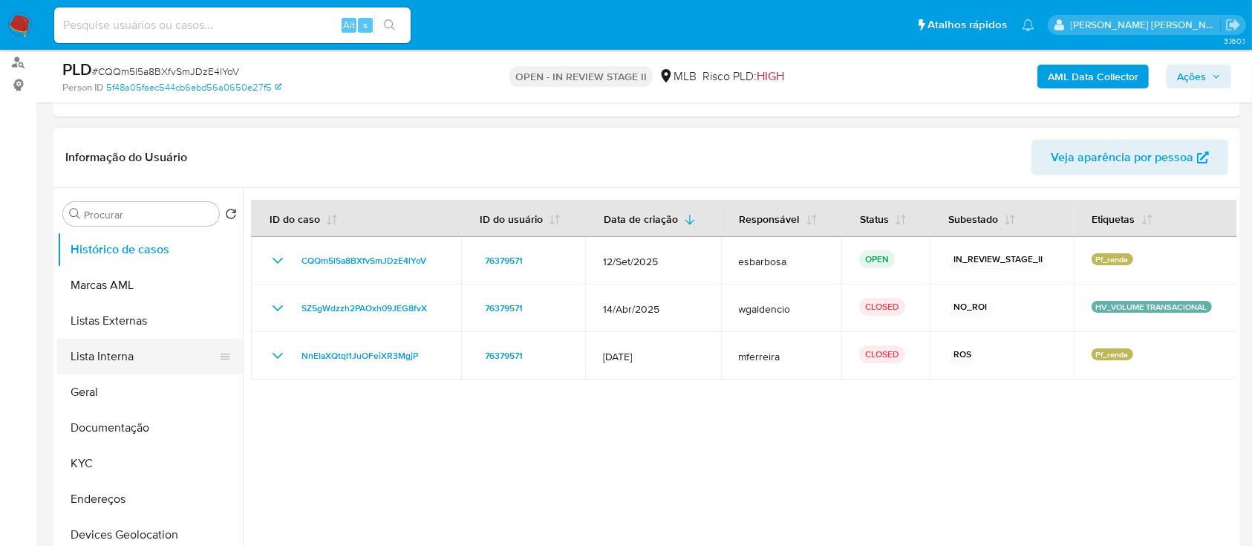
scroll to position [197, 0]
click at [119, 384] on button "Geral" at bounding box center [144, 392] width 174 height 36
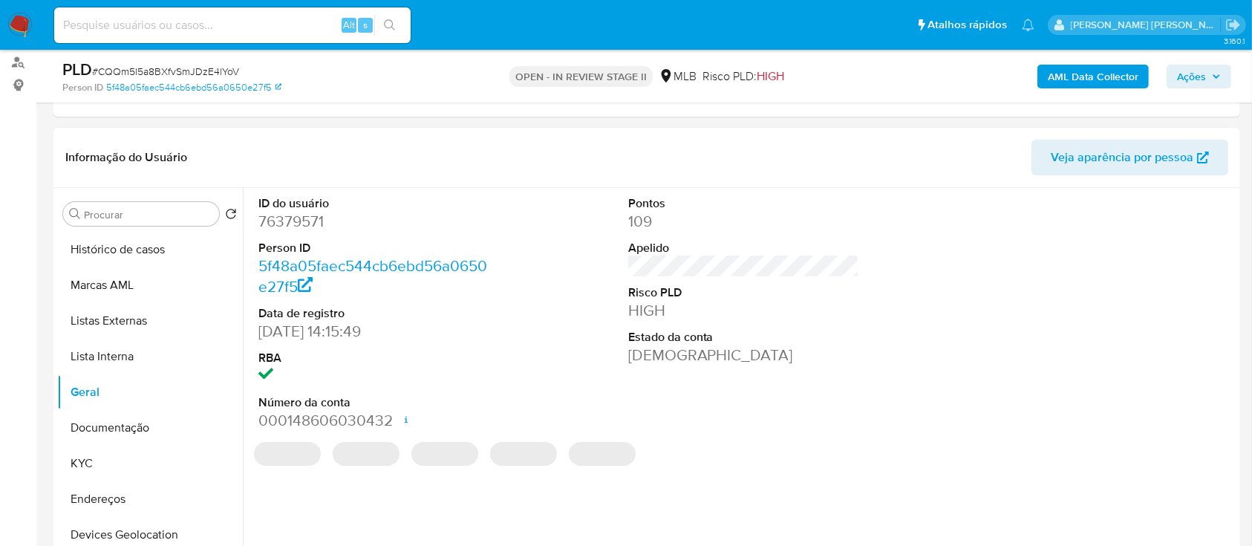
click at [309, 226] on dd "76379571" at bounding box center [374, 221] width 232 height 21
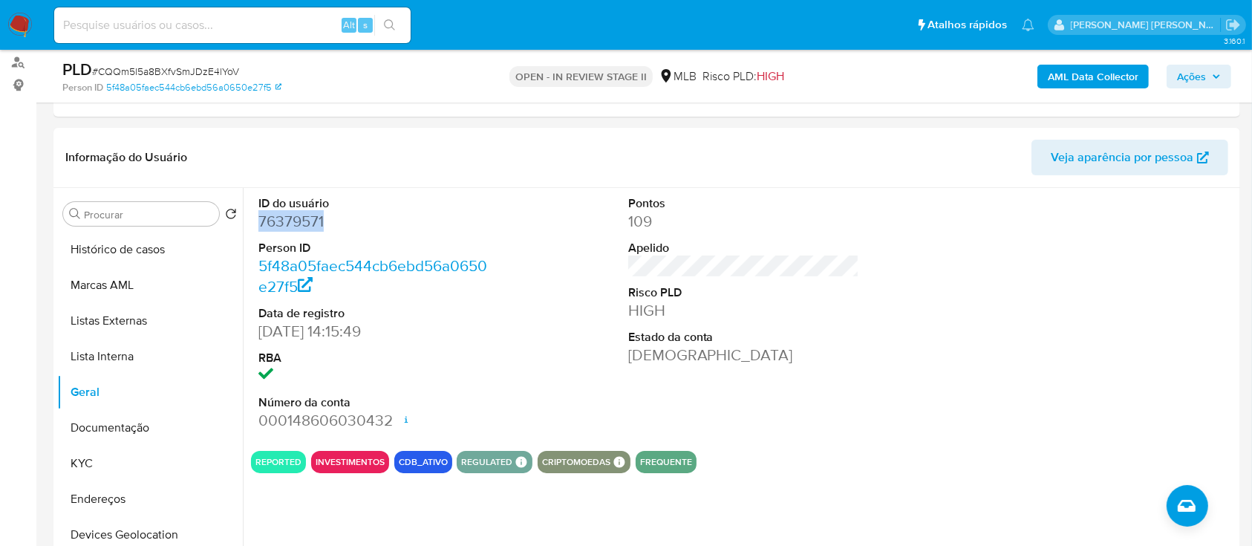
copy dd "76379571"
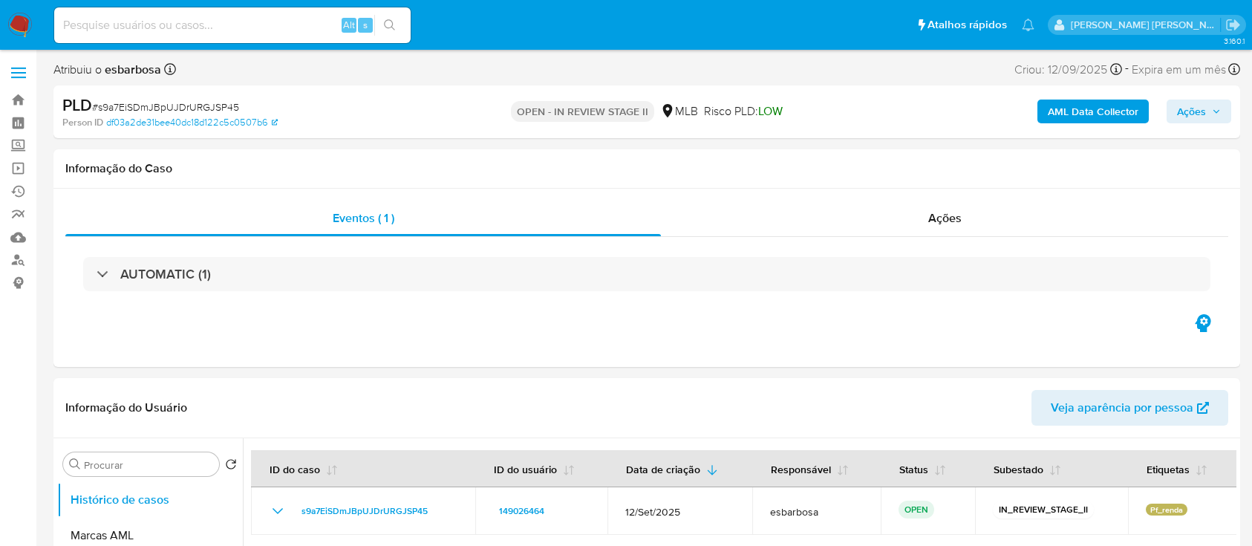
select select "10"
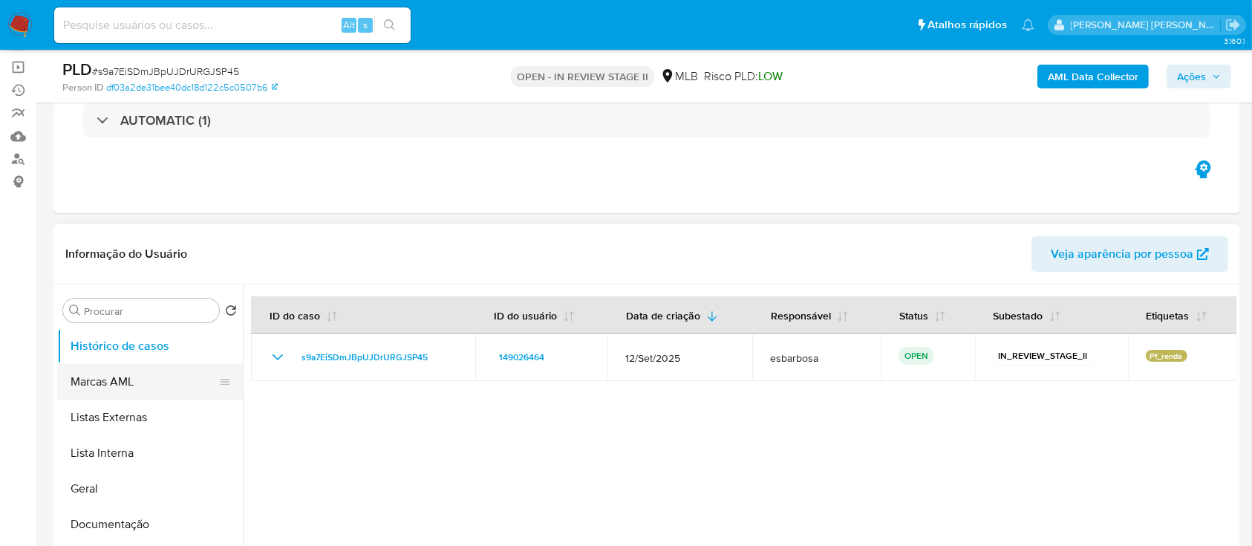
scroll to position [99, 0]
click at [96, 492] on button "Geral" at bounding box center [144, 491] width 174 height 36
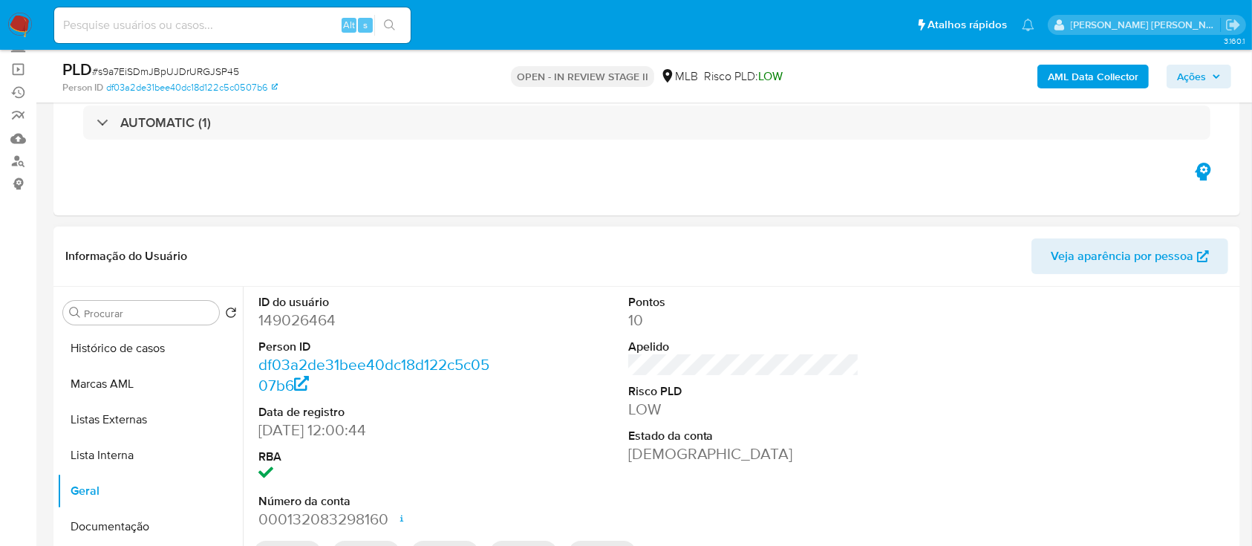
click at [315, 323] on dd "149026464" at bounding box center [374, 320] width 232 height 21
copy dd "149026464"
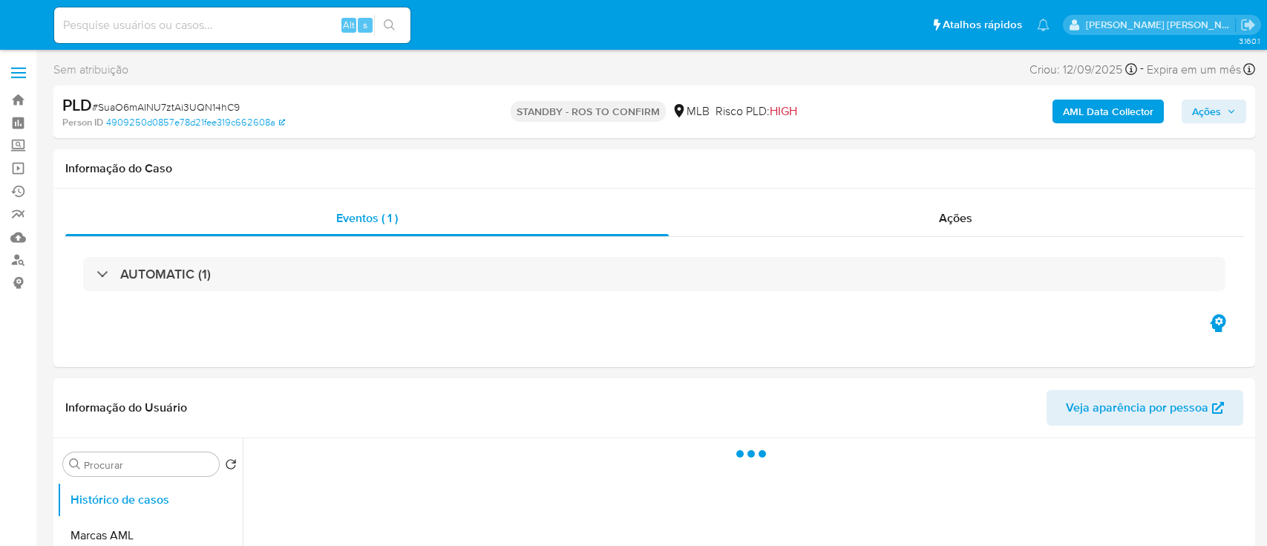
select select "10"
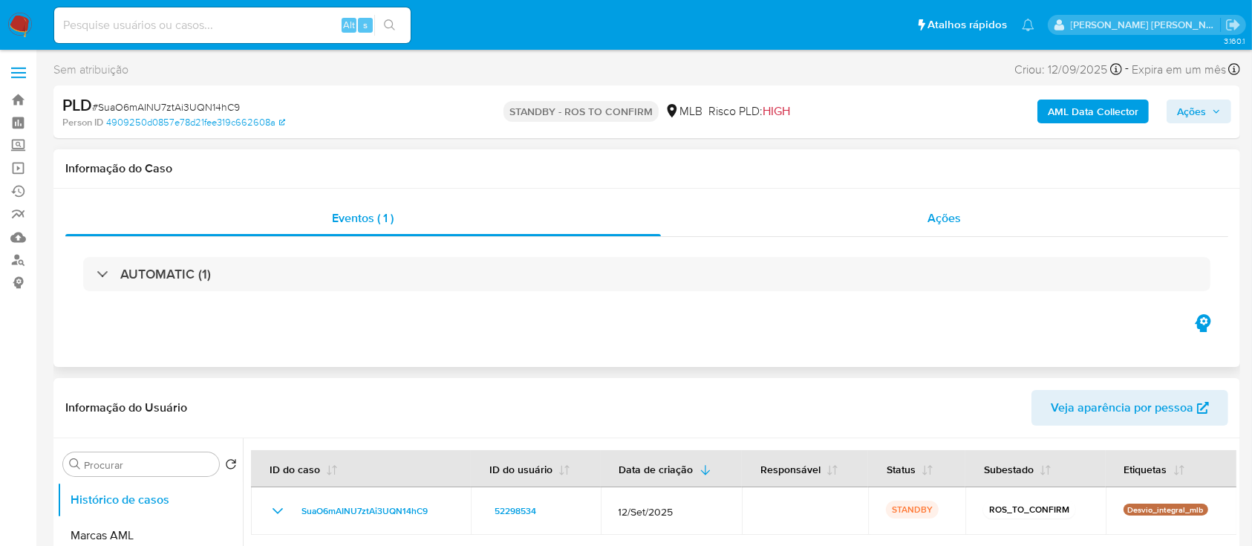
click at [744, 221] on div "Ações" at bounding box center [944, 218] width 567 height 36
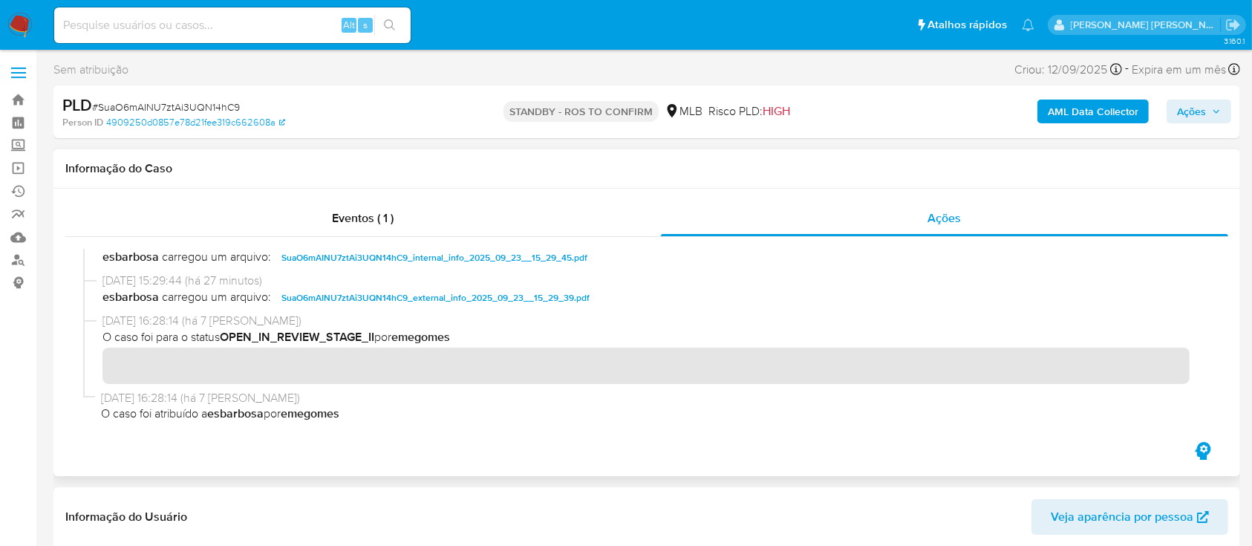
scroll to position [97, 0]
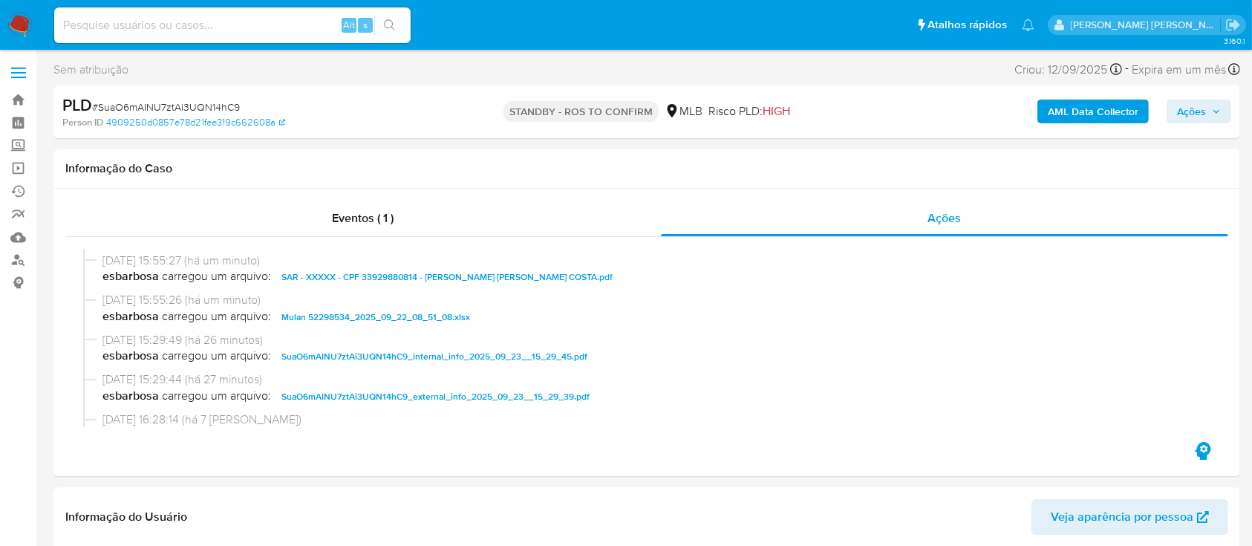
click at [203, 102] on span "# SuaO6mAINU7ztAi3UQN14hC9" at bounding box center [166, 106] width 148 height 15
copy span "SuaO6mAINU7ztAi3UQN14hC9"
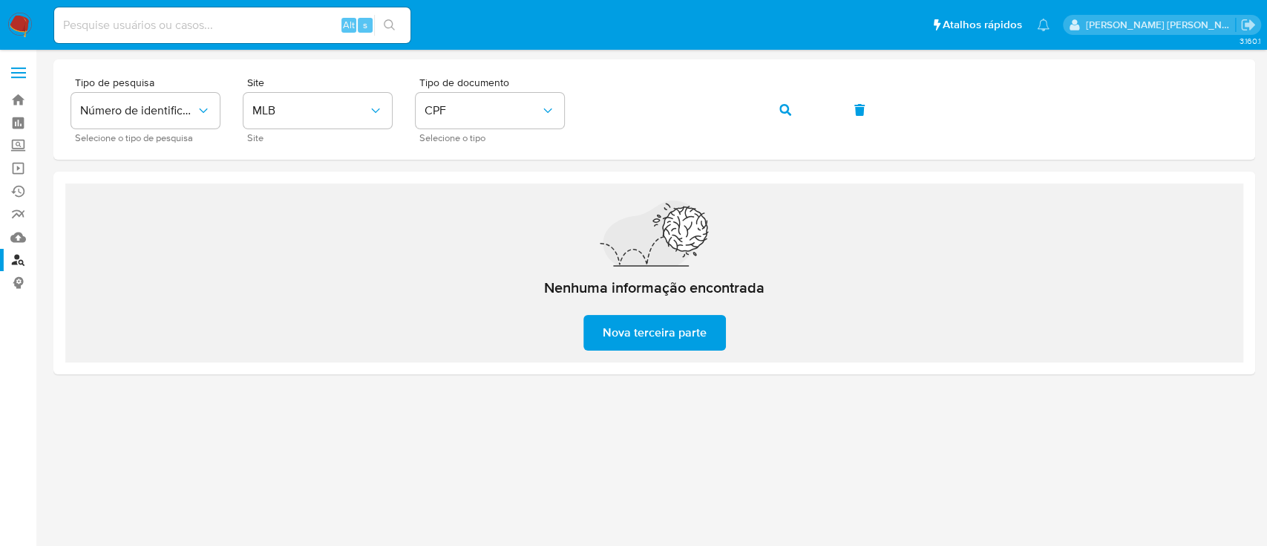
click at [256, 27] on input at bounding box center [232, 25] width 356 height 19
paste input "SuaO6mAINU7ztAi3UQN14hC9"
type input "SuaO6mAINU7ztAi3UQN14hC9"
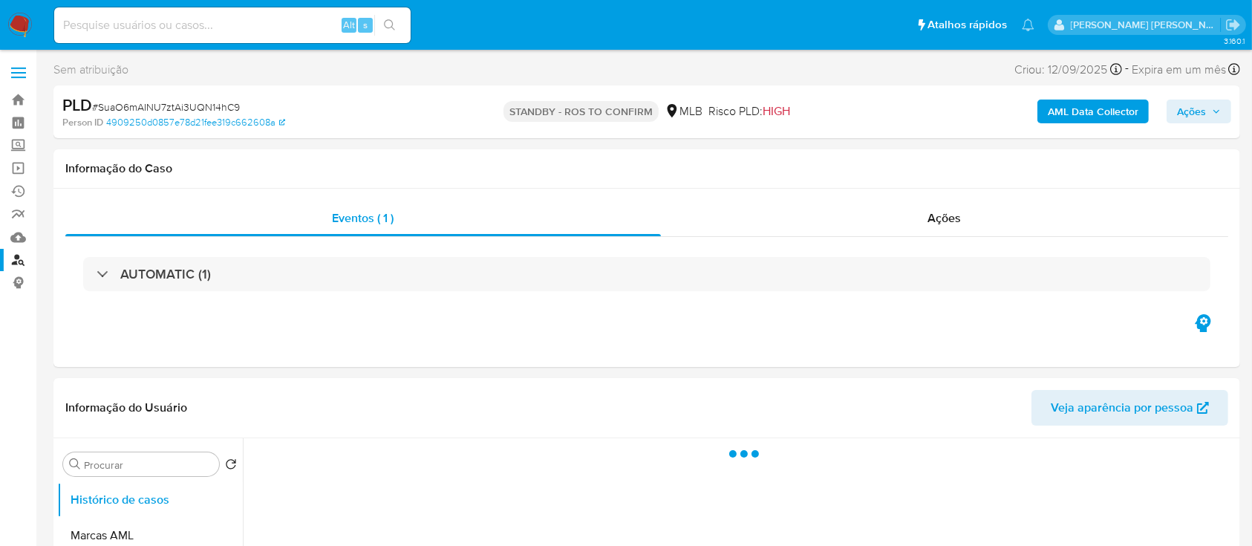
select select "10"
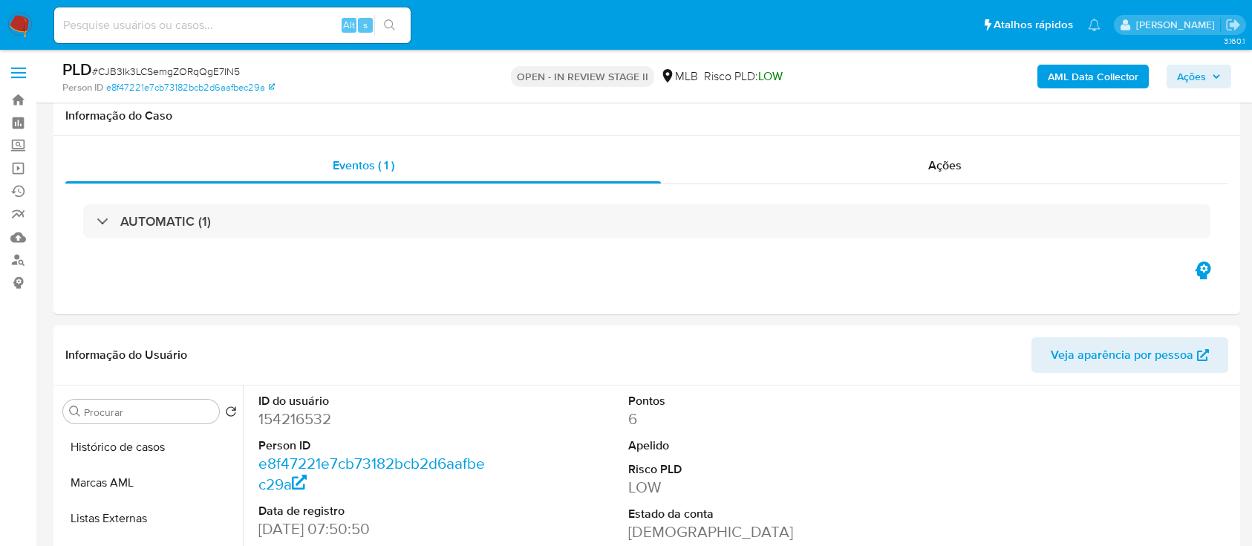
select select "10"
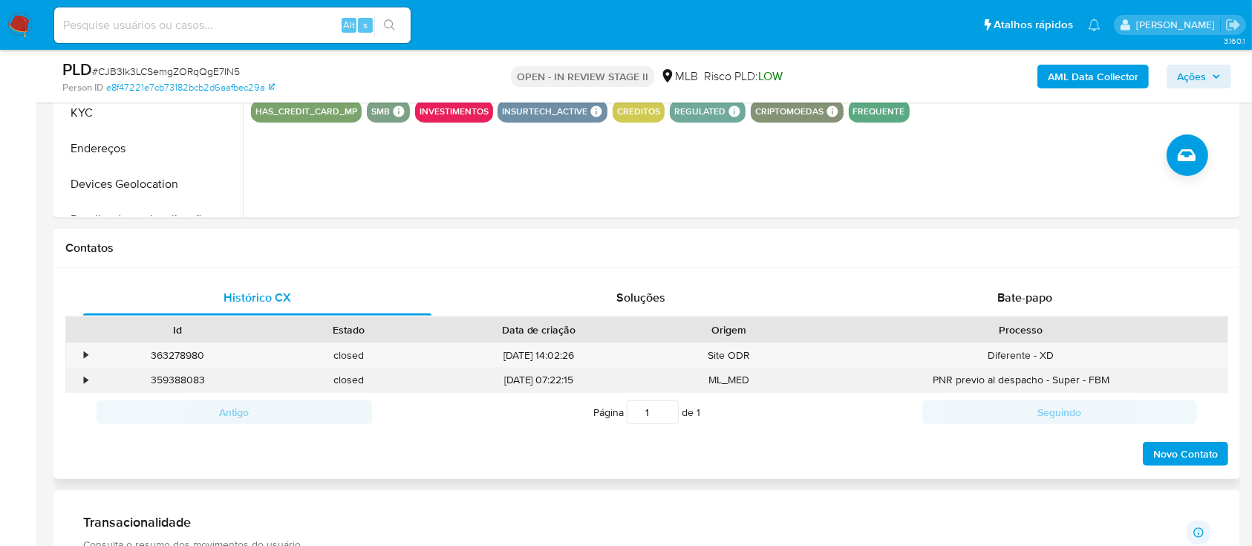
scroll to position [594, 0]
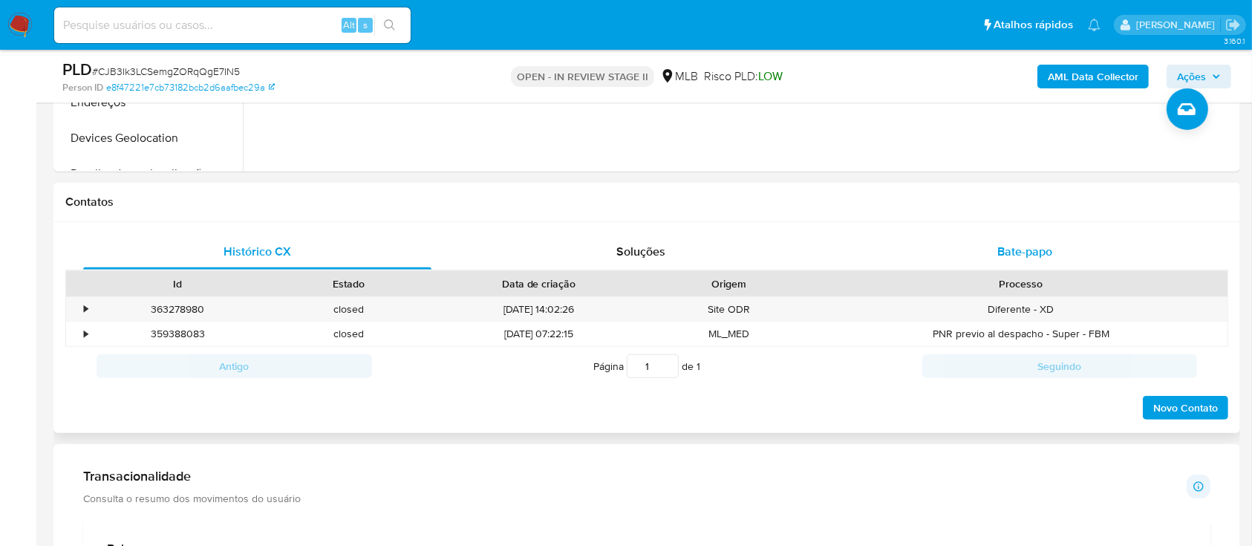
click at [947, 255] on div "Bate-papo" at bounding box center [1025, 252] width 348 height 36
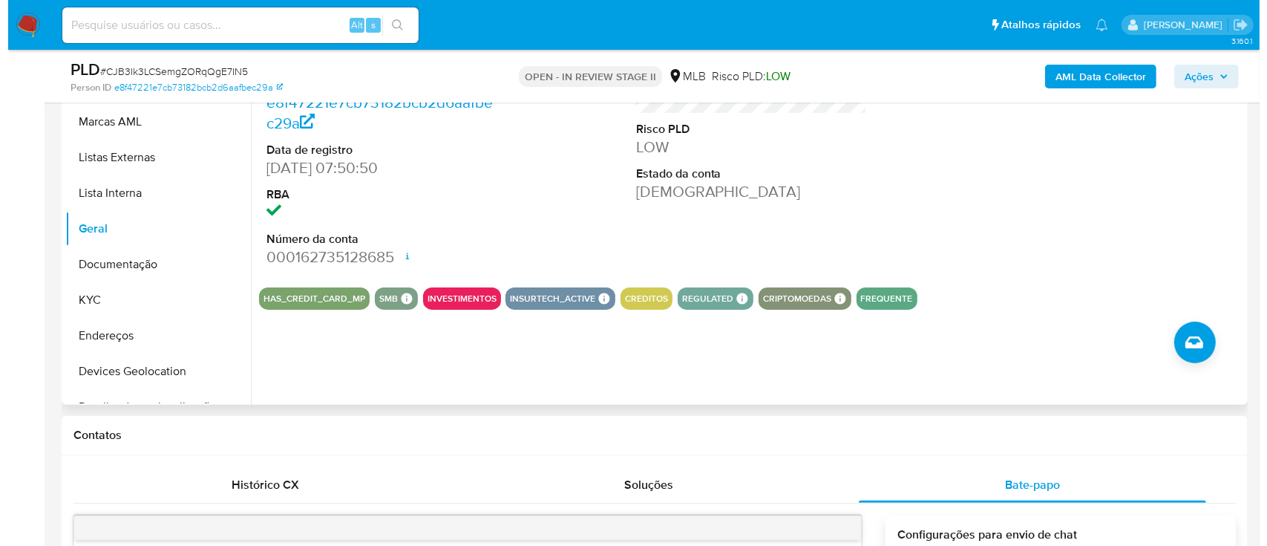
scroll to position [197, 0]
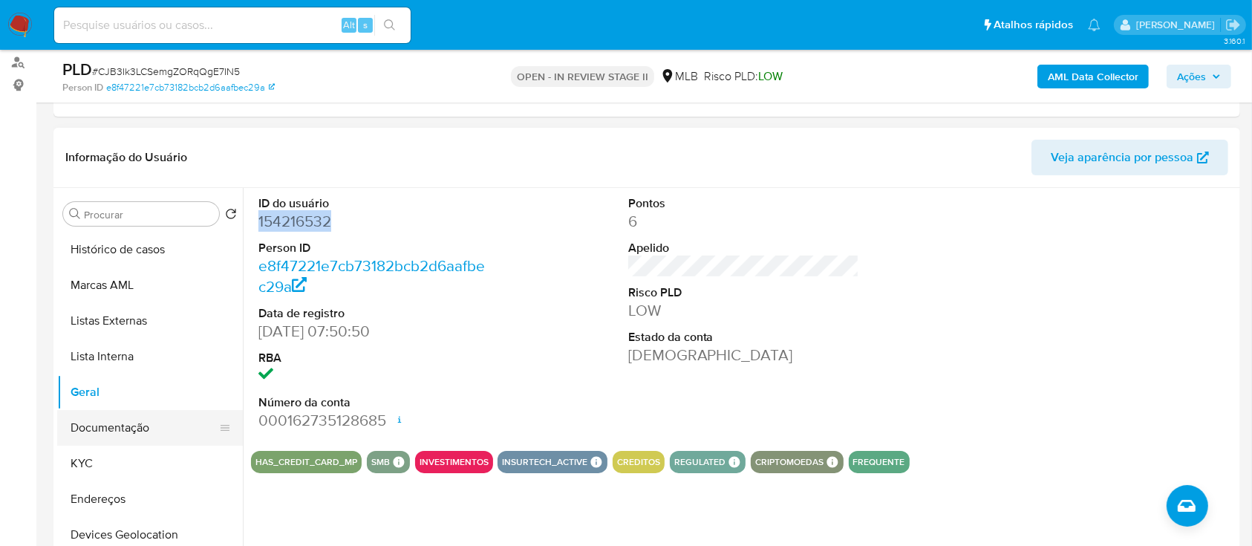
click at [136, 422] on button "Documentação" at bounding box center [144, 428] width 174 height 36
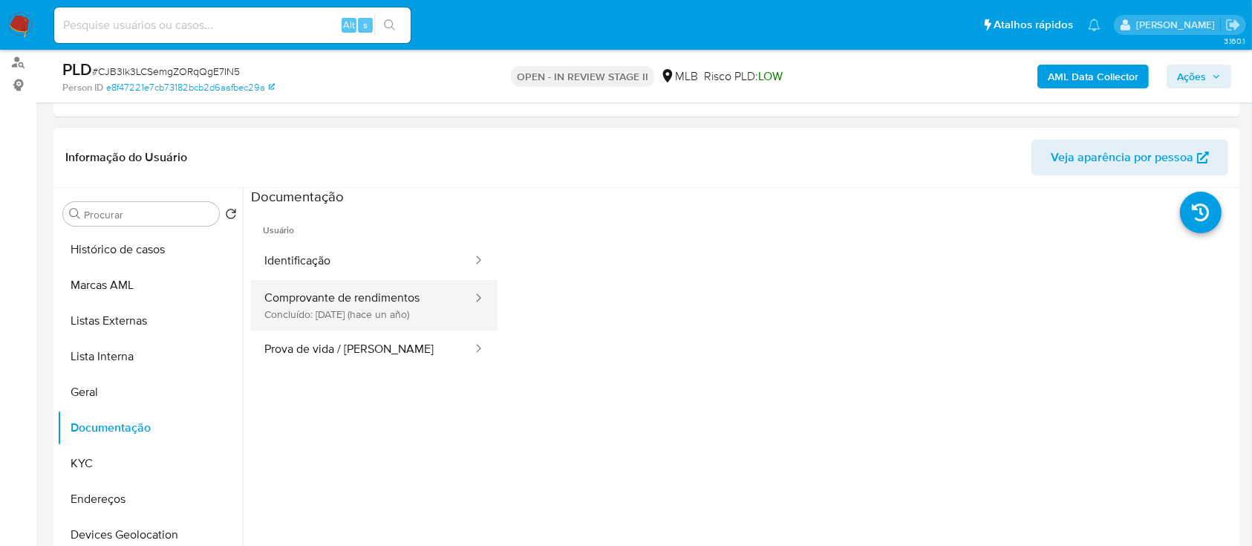
click at [373, 312] on button "Comprovante de rendimentos Concluído: [DATE] (hace un año)" at bounding box center [362, 305] width 223 height 50
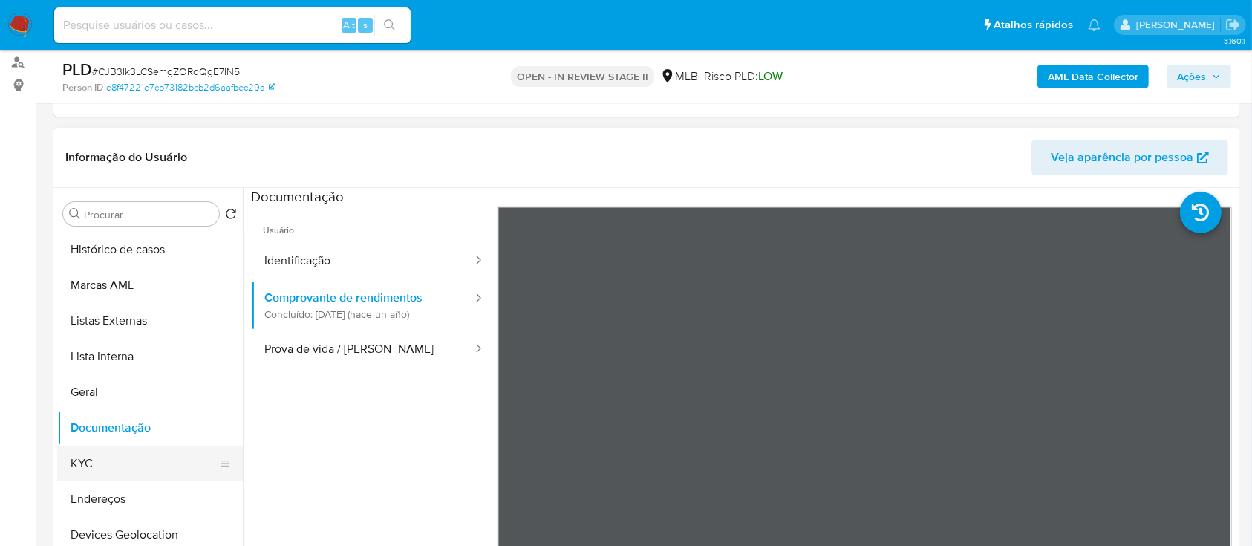
click at [91, 478] on button "KYC" at bounding box center [144, 463] width 174 height 36
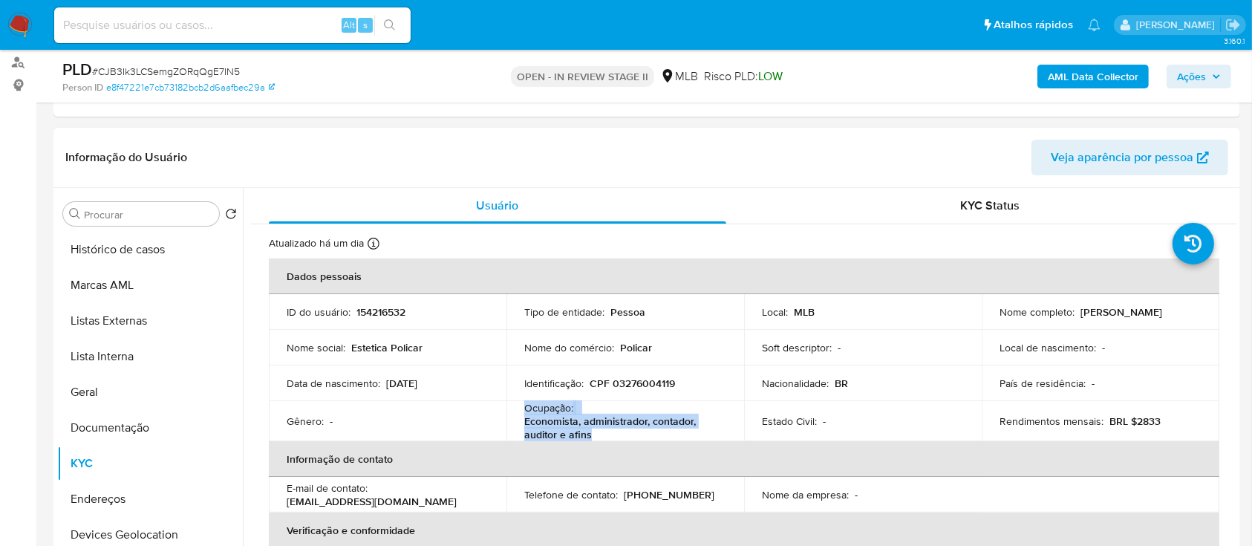
drag, startPoint x: 594, startPoint y: 438, endPoint x: 521, endPoint y: 410, distance: 78.0
click at [521, 410] on td "Ocupação : Economista, administrador, contador, auditor e afins" at bounding box center [625, 421] width 238 height 40
copy div "Ocupação : Economista, administrador, contador, auditor e afins"
click at [1075, 80] on b "AML Data Collector" at bounding box center [1093, 77] width 91 height 24
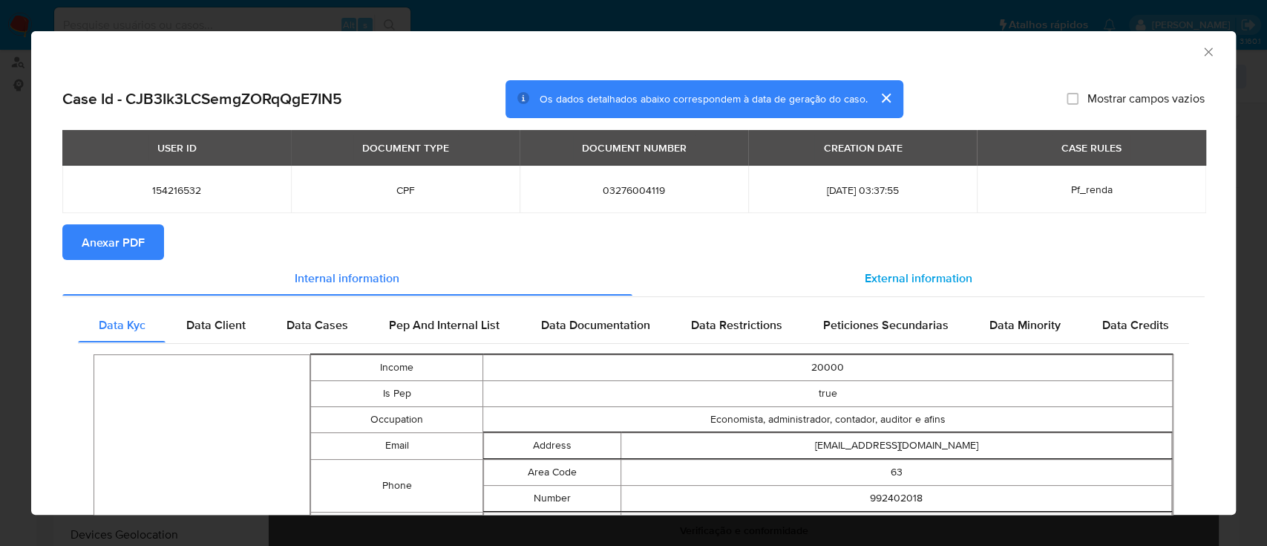
click at [889, 278] on span "External information" at bounding box center [919, 277] width 108 height 17
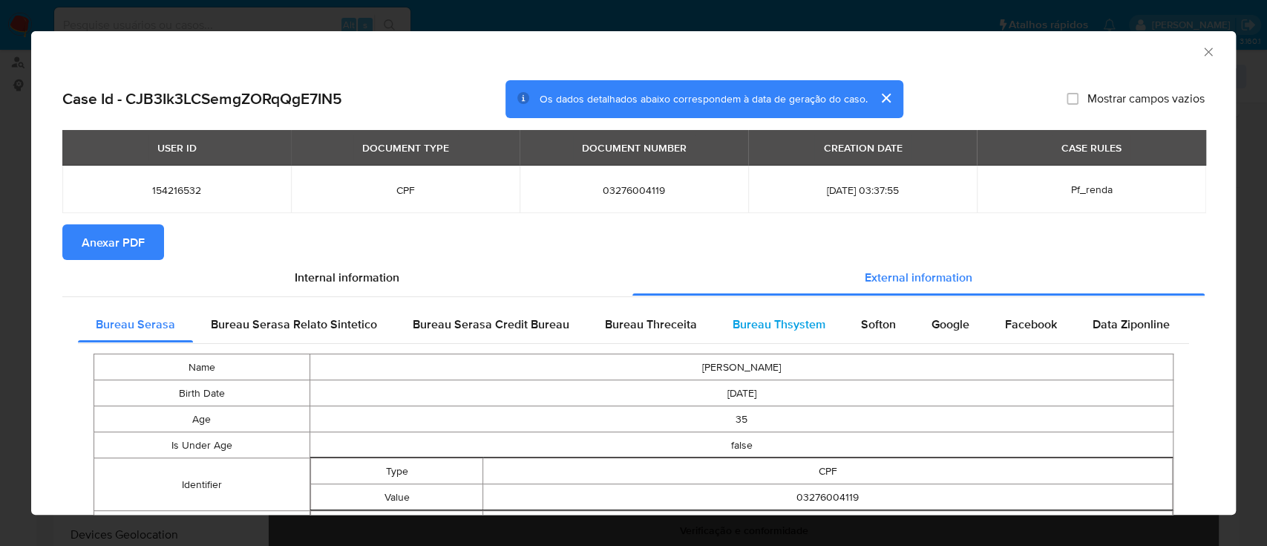
click at [782, 318] on span "Bureau Thsystem" at bounding box center [779, 324] width 93 height 17
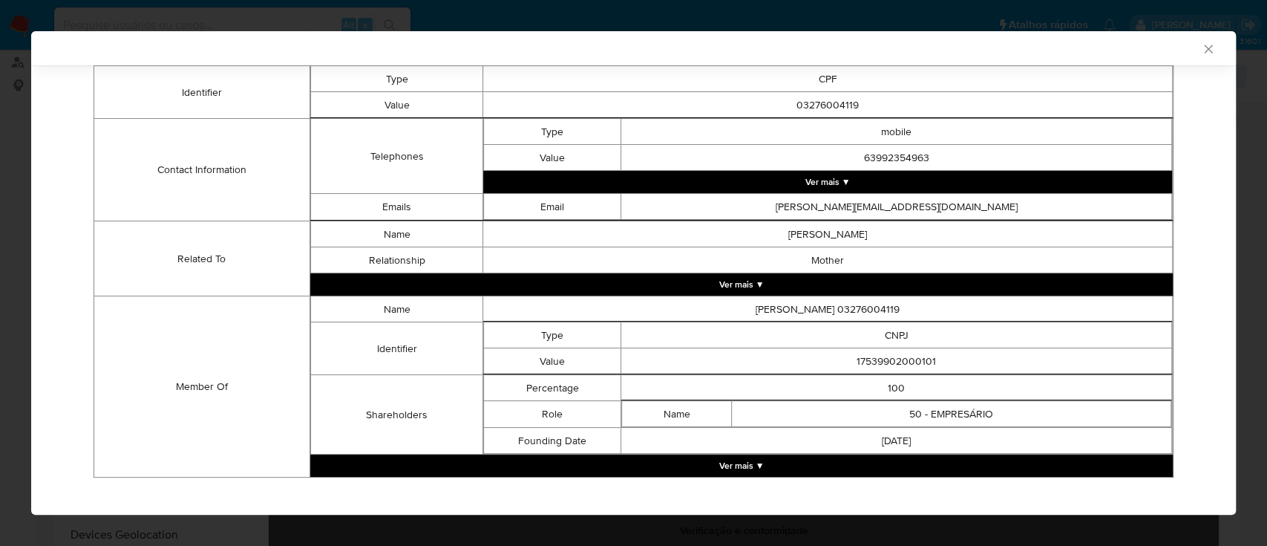
scroll to position [428, 0]
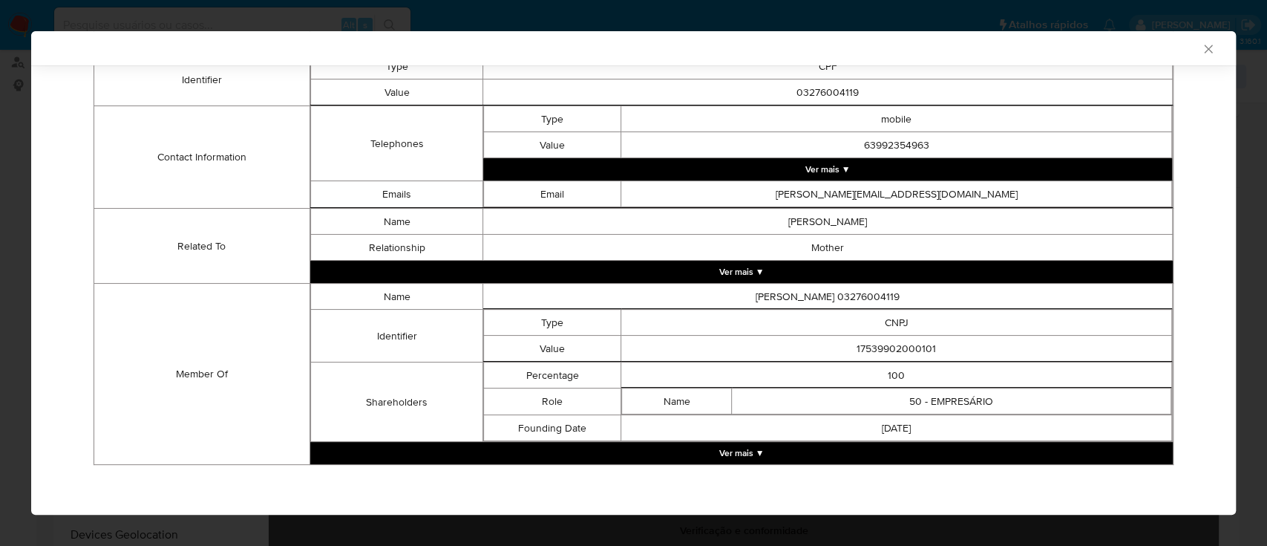
click at [720, 455] on button "Ver mais ▼" at bounding box center [741, 453] width 863 height 22
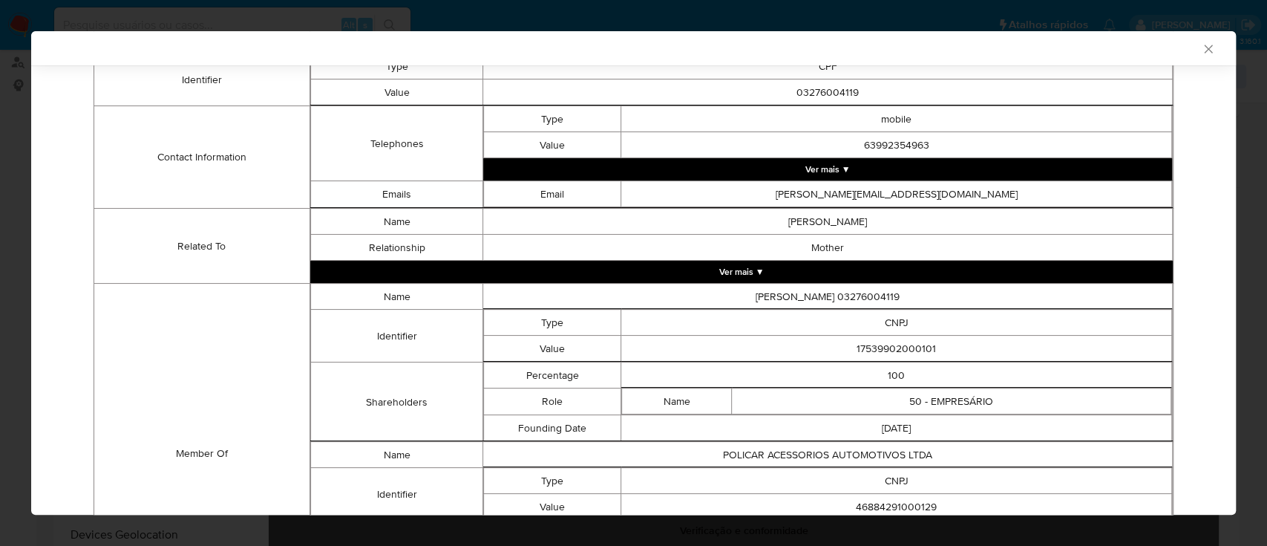
click at [909, 345] on td "17539902000101" at bounding box center [896, 349] width 551 height 26
copy td "17539902000101"
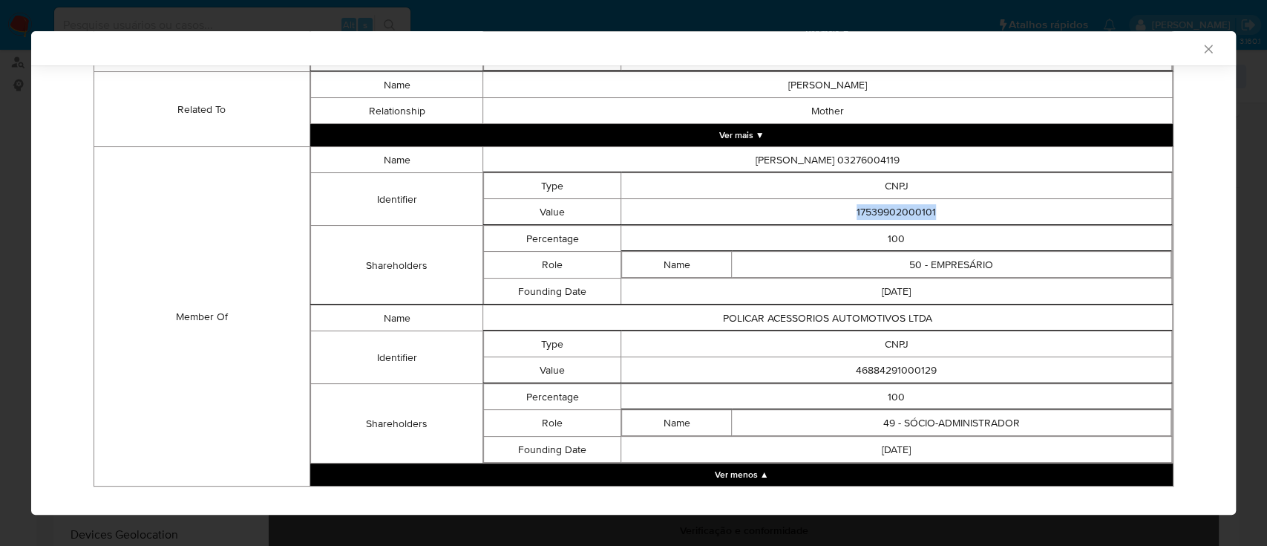
scroll to position [584, 0]
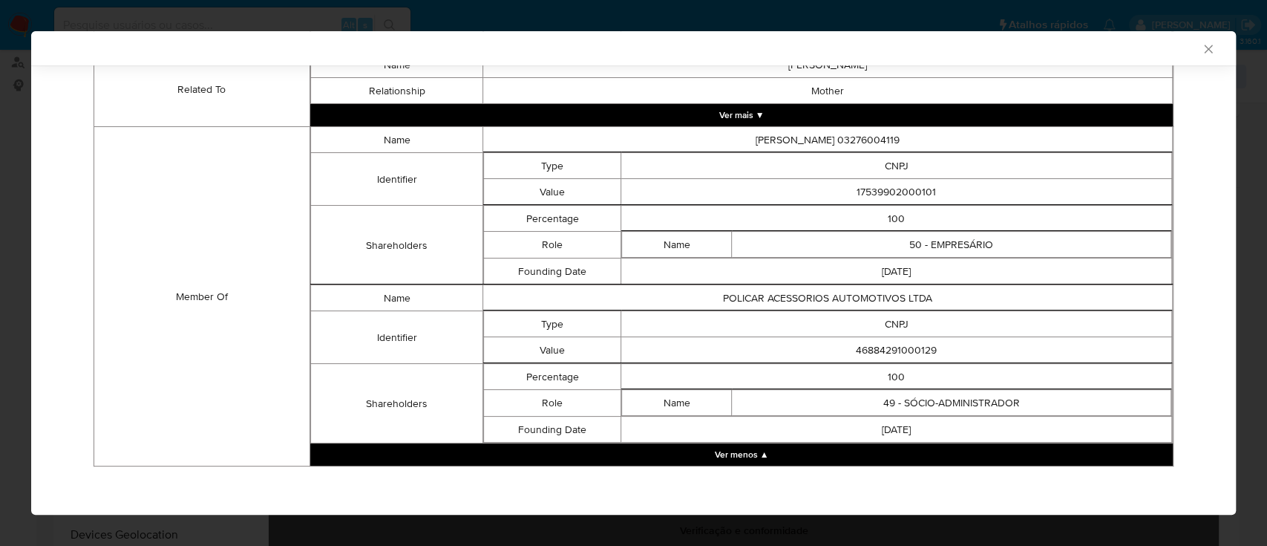
click at [889, 348] on td "46884291000129" at bounding box center [896, 350] width 551 height 26
copy td "46884291000129"
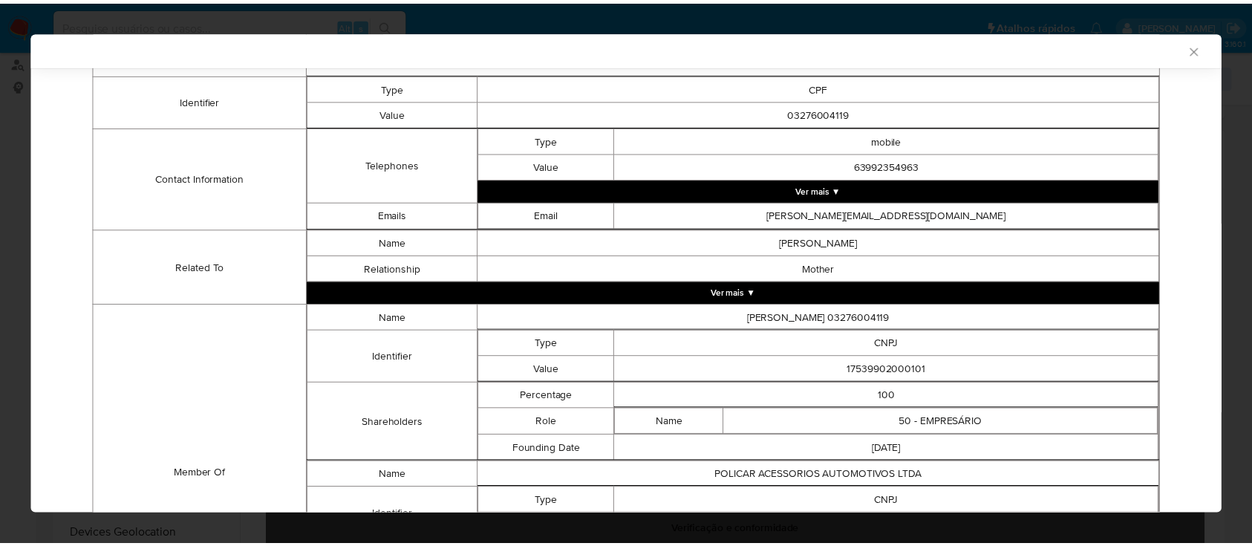
scroll to position [287, 0]
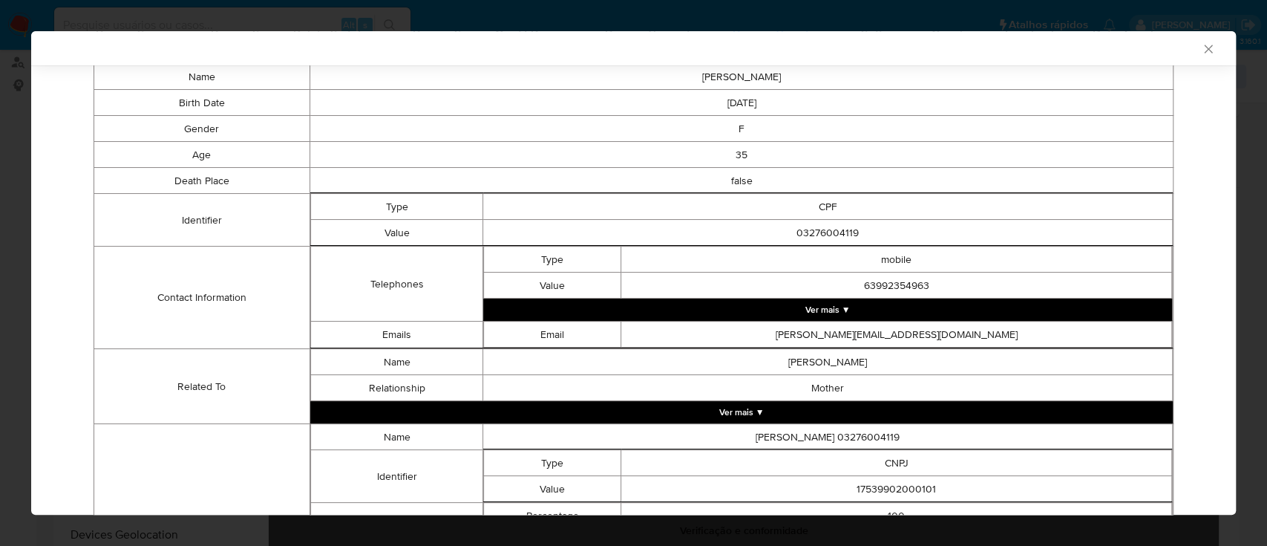
click at [1204, 50] on icon "Fechar a janela" at bounding box center [1208, 49] width 8 height 8
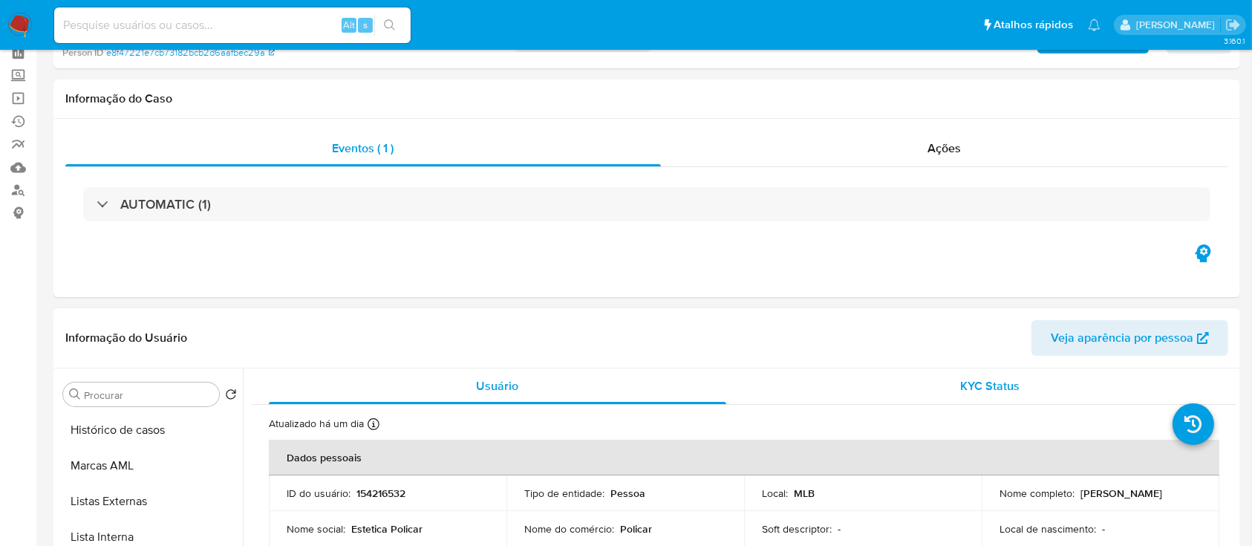
scroll to position [0, 0]
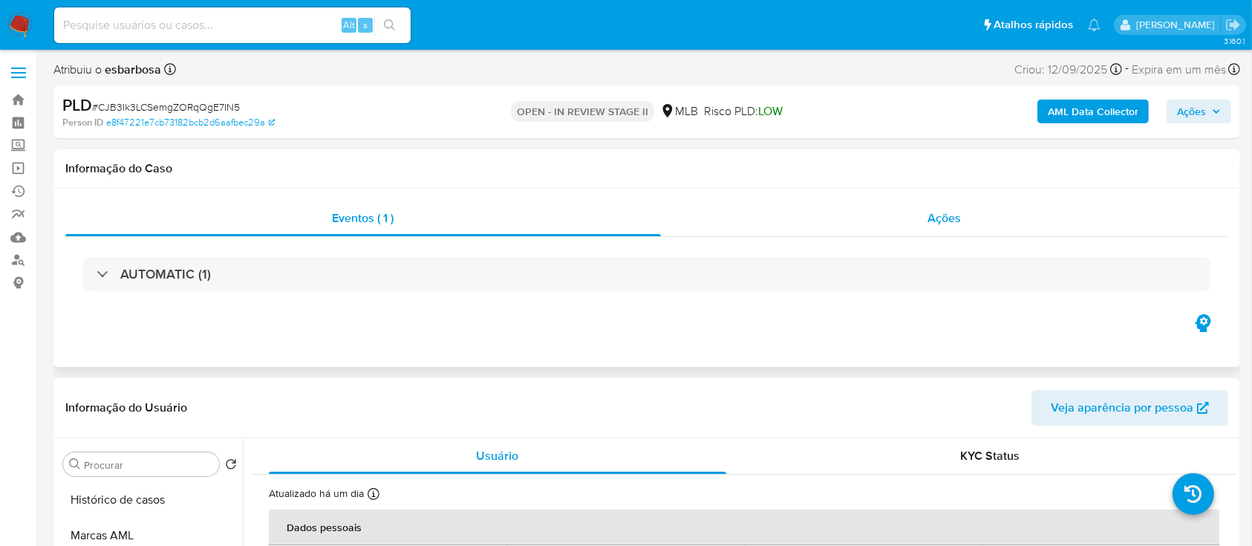
click at [801, 221] on div "Ações" at bounding box center [944, 218] width 567 height 36
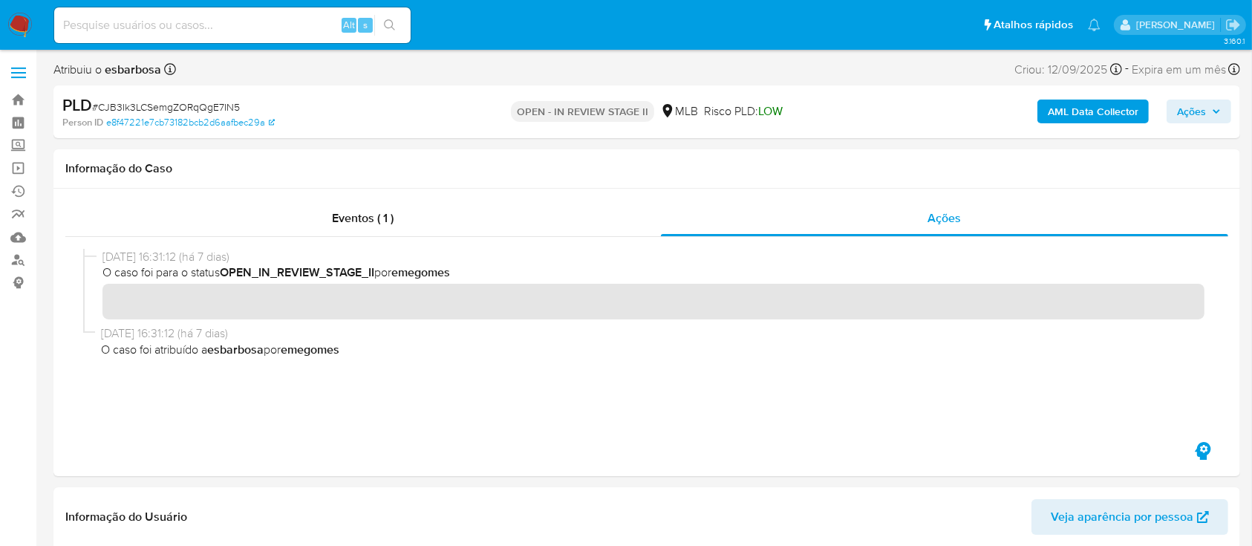
click at [1093, 105] on b "AML Data Collector" at bounding box center [1093, 111] width 91 height 24
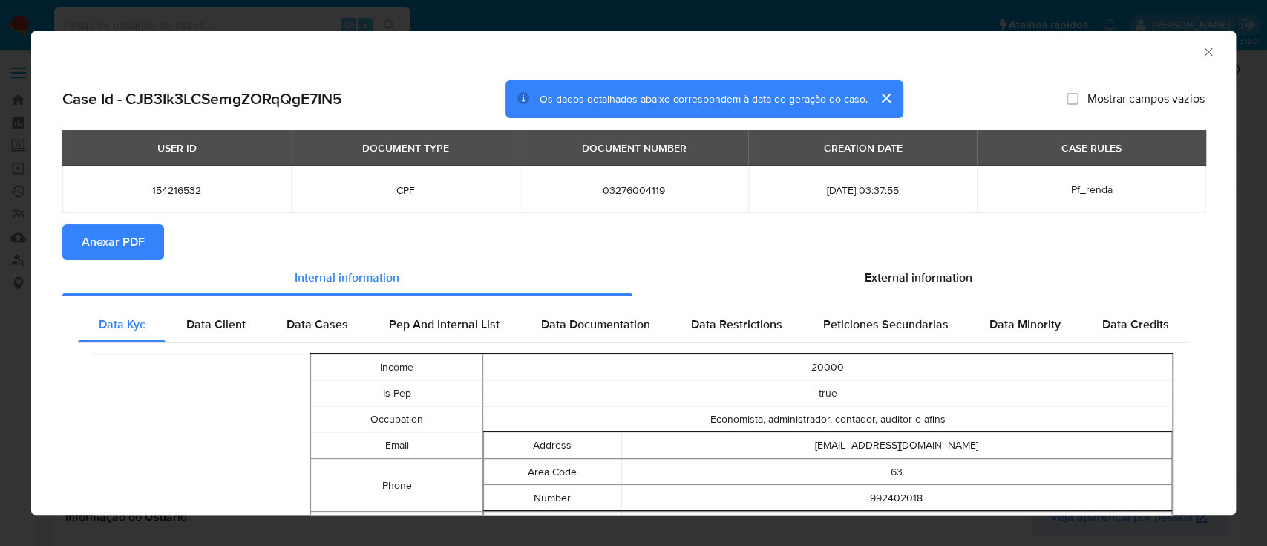
click at [107, 241] on span "Anexar PDF" at bounding box center [113, 242] width 63 height 33
click at [1201, 53] on icon "Fechar a janela" at bounding box center [1208, 52] width 15 height 15
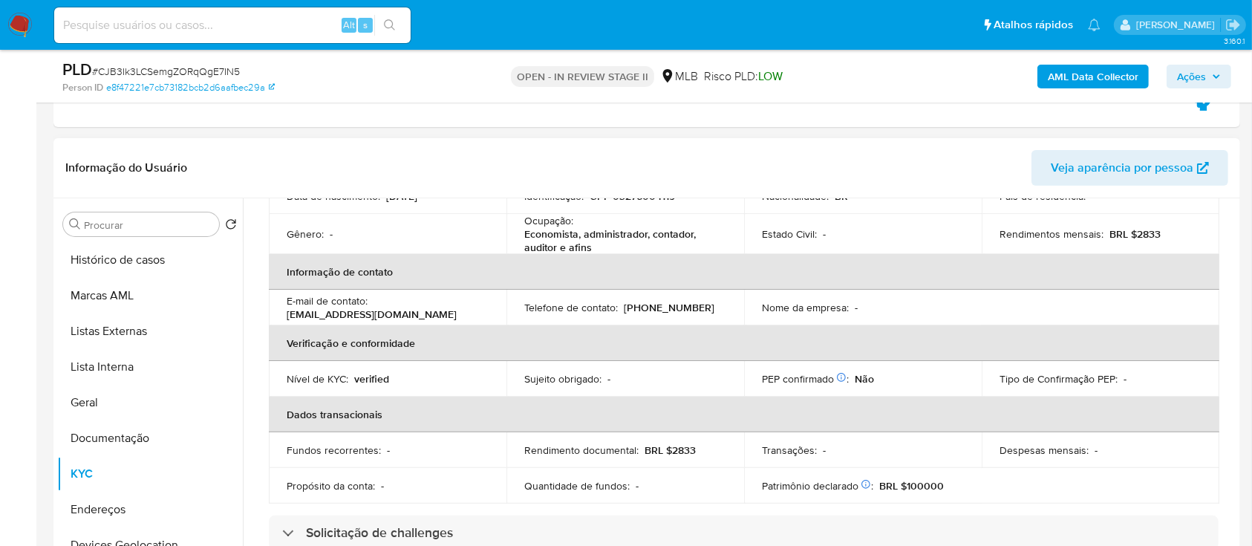
scroll to position [297, 0]
